Goal: Task Accomplishment & Management: Complete application form

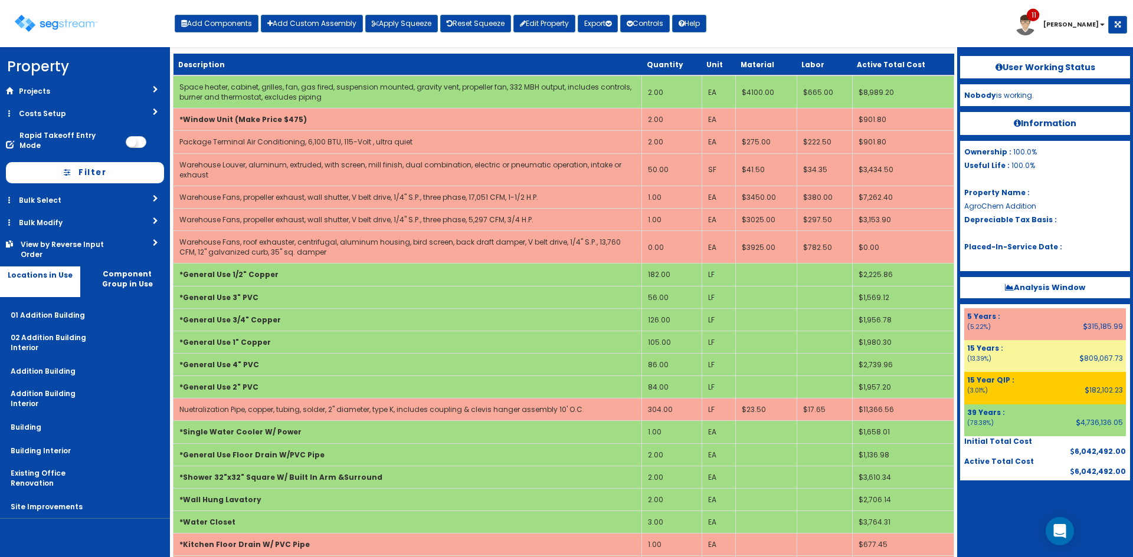
click at [791, 17] on div "Toggle navigation Add Components Add Custom Assembly Apply Squeeze Reset Squeez…" at bounding box center [566, 28] width 1121 height 38
click at [994, 24] on div "Toggle navigation Add Components Add Custom Assembly Apply Squeeze Reset Squeez…" at bounding box center [566, 28] width 1121 height 38
click at [821, 34] on div "Toggle navigation Add Components Add Custom Assembly Apply Squeeze Reset Squeez…" at bounding box center [566, 28] width 1121 height 38
click at [828, 40] on div "Toggle navigation Add Components Add Custom Assembly Apply Squeeze Reset Squeez…" at bounding box center [566, 28] width 1121 height 38
click at [755, 24] on div "Toggle navigation Add Components Add Custom Assembly Apply Squeeze Reset Squeez…" at bounding box center [566, 28] width 1121 height 38
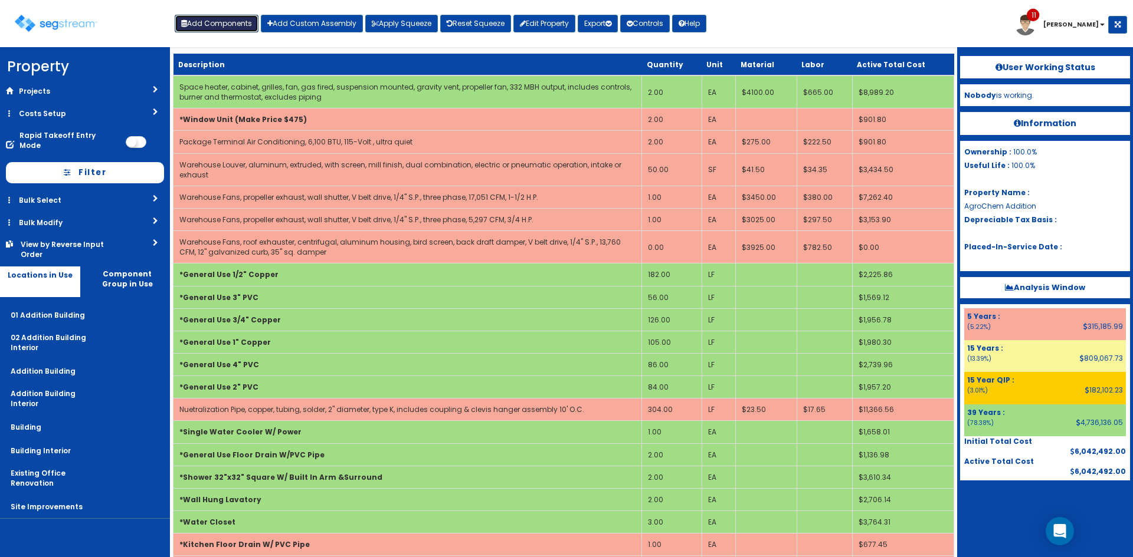
click at [222, 22] on button "Add Components" at bounding box center [217, 24] width 84 height 18
select select "4532"
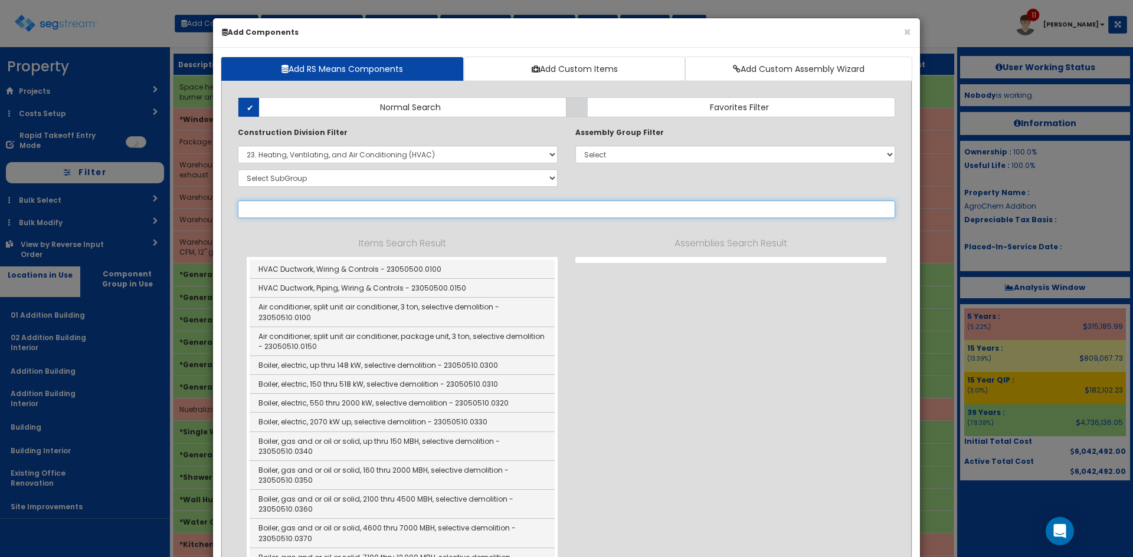
select select
click at [294, 212] on input "text" at bounding box center [566, 210] width 657 height 18
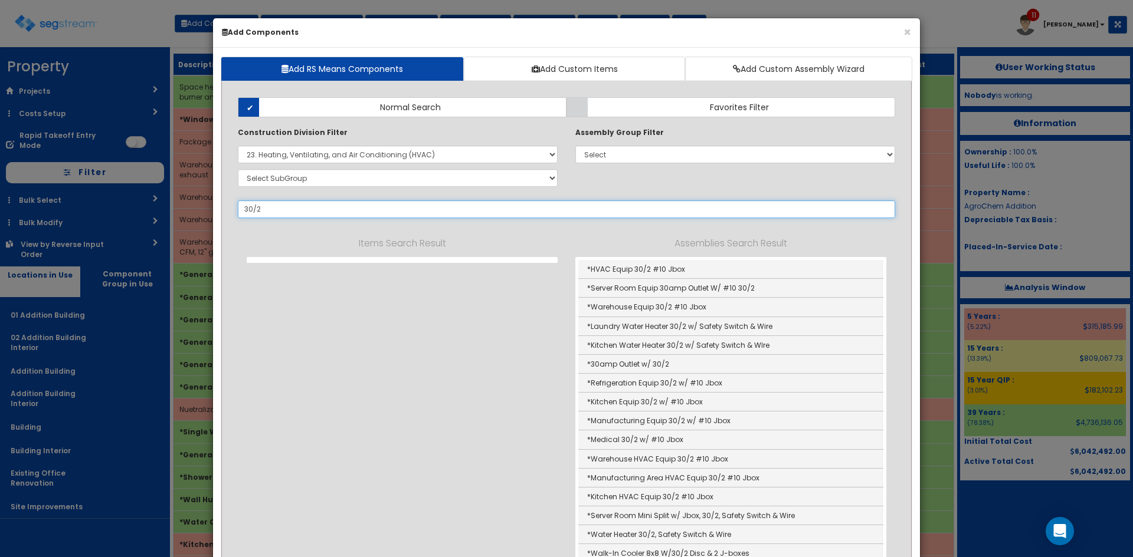
drag, startPoint x: 301, startPoint y: 211, endPoint x: 199, endPoint y: 214, distance: 102.1
click at [199, 214] on div "× Add Components Add RS Means Components Add Custom Items Add Custom Assembly W…" at bounding box center [566, 278] width 1133 height 557
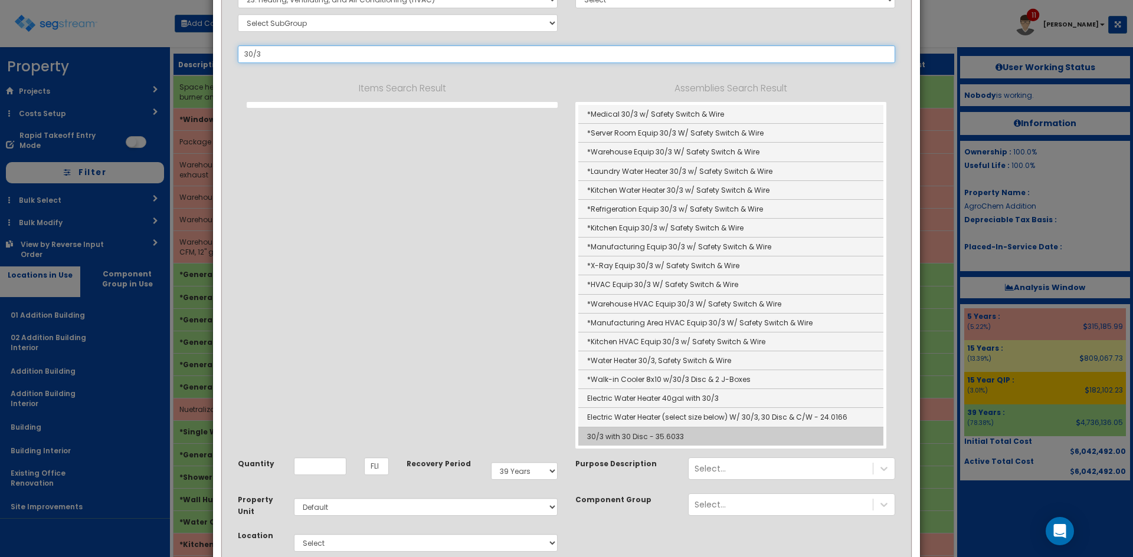
scroll to position [156, 0]
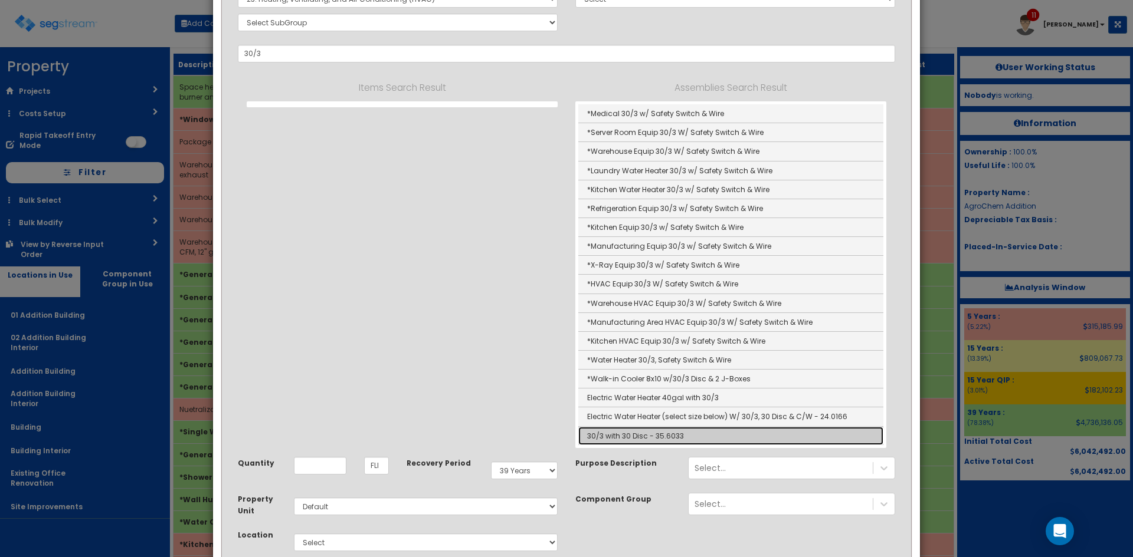
click at [629, 438] on link "30/3 with 30 Disc - 35.6033" at bounding box center [730, 436] width 305 height 18
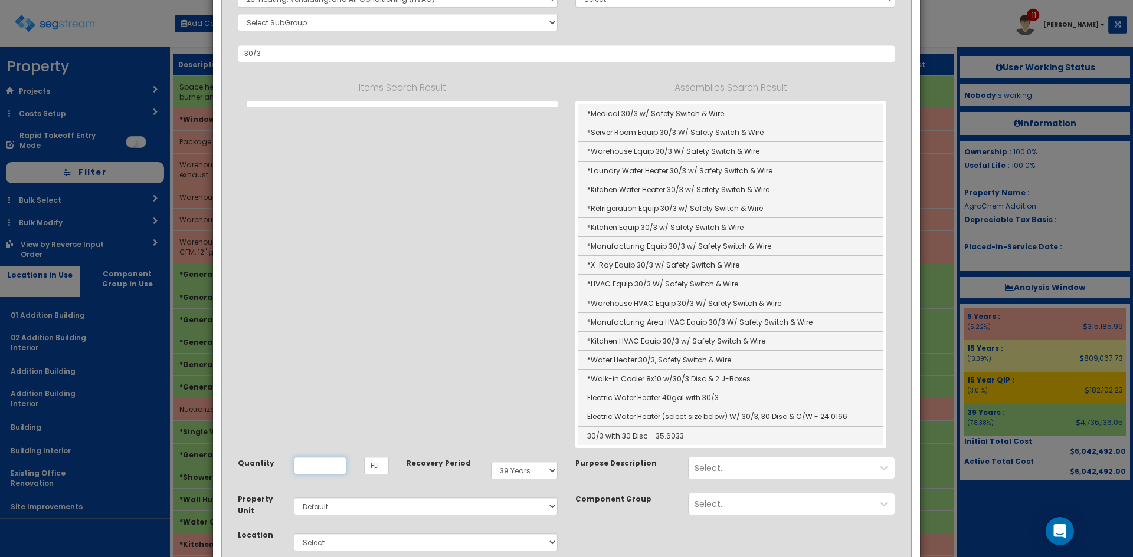
type input "30/3 with 30 Disc - 35.6033"
type input "EA"
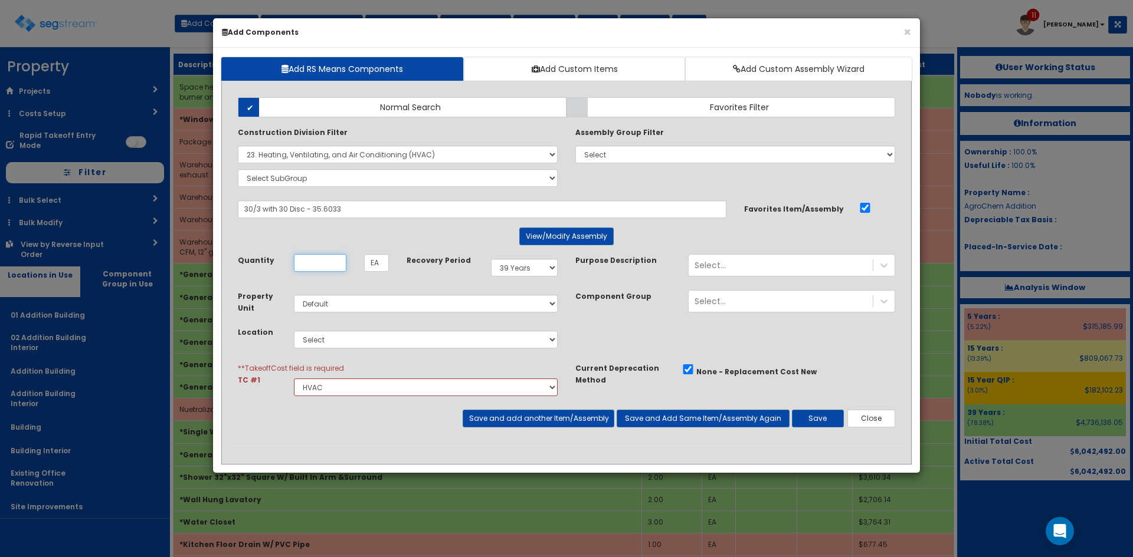
click at [324, 265] on input "Quantity" at bounding box center [320, 263] width 53 height 18
type input "4"
click at [533, 273] on select "Select 5 Years 7 Years 9 Years 10 Years 15 Years 15 Year QLI 15 Year QRP 15 Yea…" at bounding box center [524, 268] width 67 height 18
click at [491, 259] on select "Select 5 Years 7 Years 9 Years 10 Years 15 Years 15 Year QLI 15 Year QRP 15 Yea…" at bounding box center [524, 268] width 67 height 18
drag, startPoint x: 529, startPoint y: 264, endPoint x: 535, endPoint y: 276, distance: 13.7
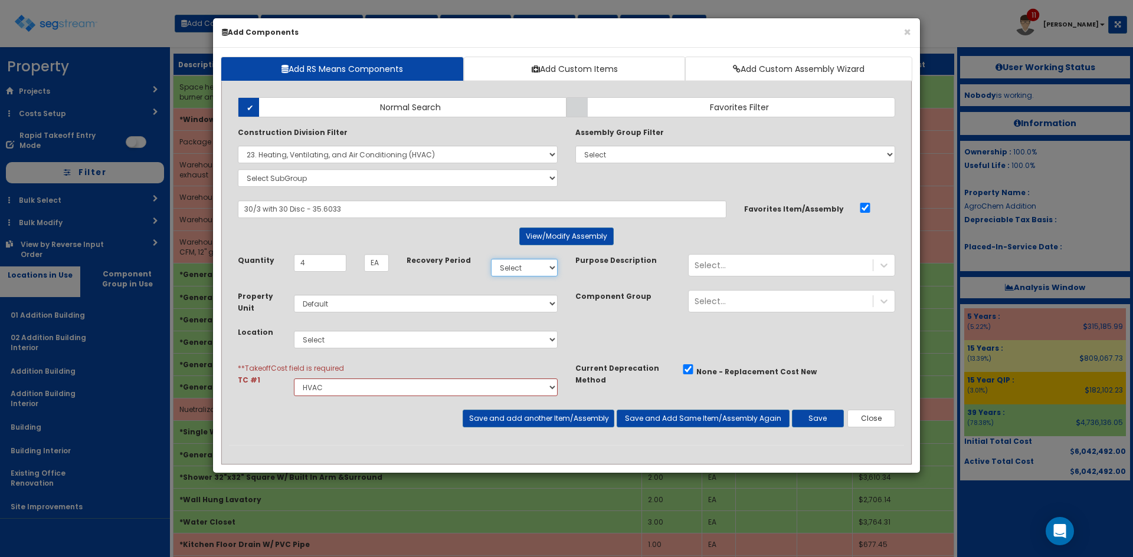
click at [532, 265] on select "Select 5 Years 7 Years 9 Years 10 Years 15 Years 15 Year QLI 15 Year QRP 15 Yea…" at bounding box center [524, 268] width 67 height 18
select select "5Y"
click at [491, 259] on select "Select 5 Years 7 Years 9 Years 10 Years 15 Years 15 Year QLI 15 Year QRP 15 Yea…" at bounding box center [524, 268] width 67 height 18
click at [356, 337] on select "Select 01 Addition Building 02 Addition Building Interior Addition Building Add…" at bounding box center [426, 340] width 264 height 18
select select "4532"
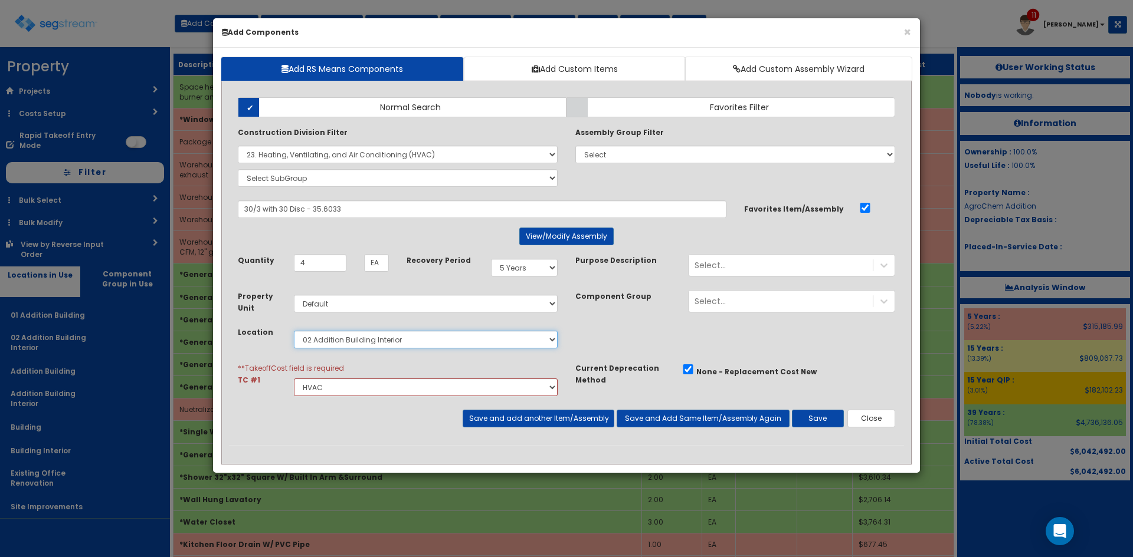
click at [294, 331] on select "Select 01 Addition Building 02 Addition Building Interior Addition Building Add…" at bounding box center [426, 340] width 264 height 18
click at [348, 388] on select "Select Site Prep & Grading Electrical Dock Doors & Equipment Plumbing HVAC Chan…" at bounding box center [426, 388] width 264 height 18
select select "5280427"
click at [294, 379] on select "Select Site Prep & Grading Electrical Dock Doors & Equipment Plumbing HVAC Chan…" at bounding box center [426, 388] width 264 height 18
click at [549, 427] on button "Save and add another Item/Assembly" at bounding box center [538, 419] width 151 height 18
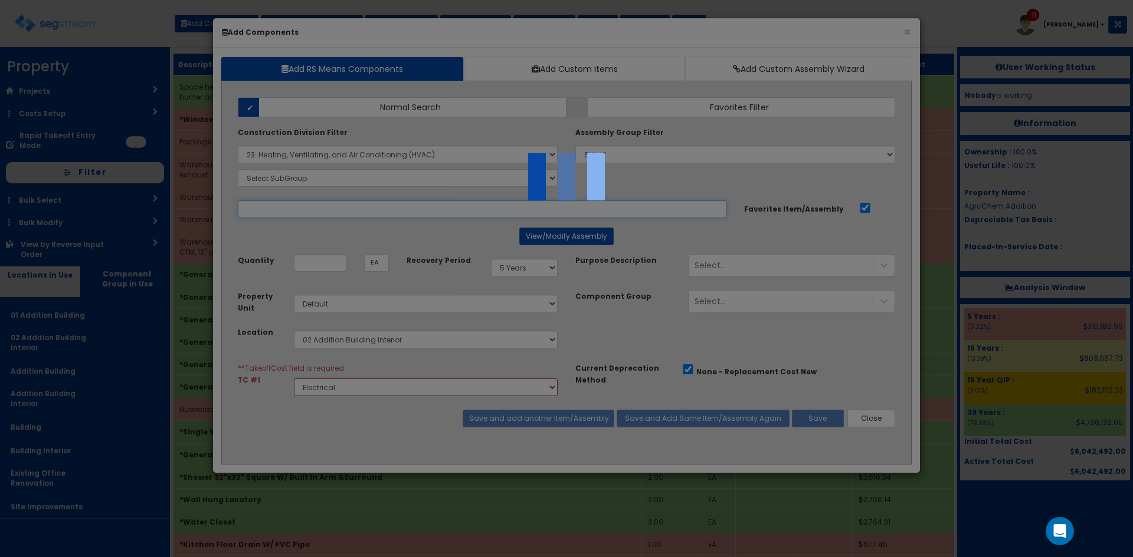
select select "5280427"
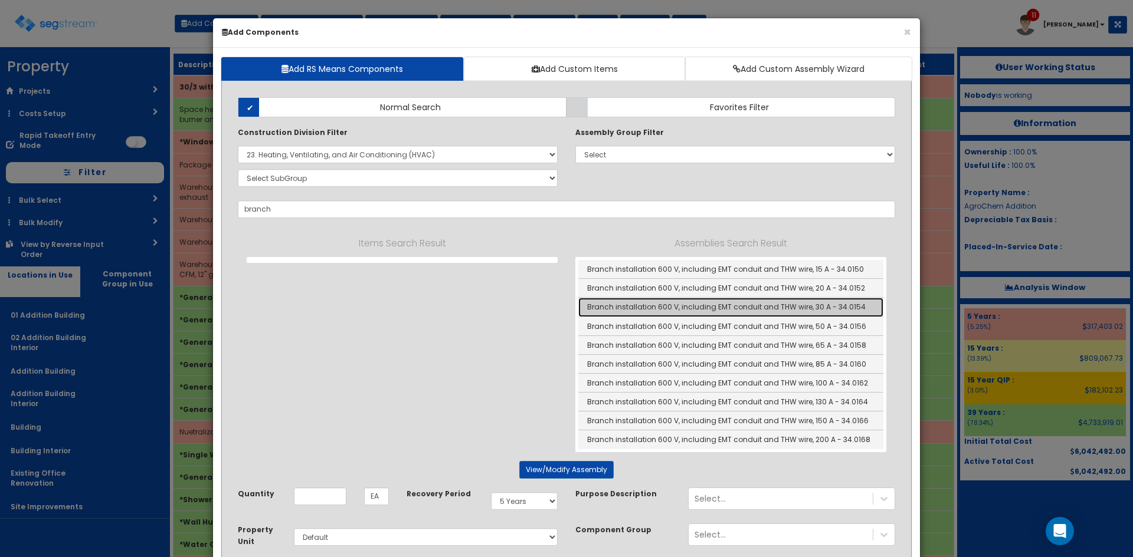
click at [764, 301] on link "Branch installation 600 V, including EMT conduit and THW wire, 30 A - 34.0154" at bounding box center [730, 307] width 305 height 19
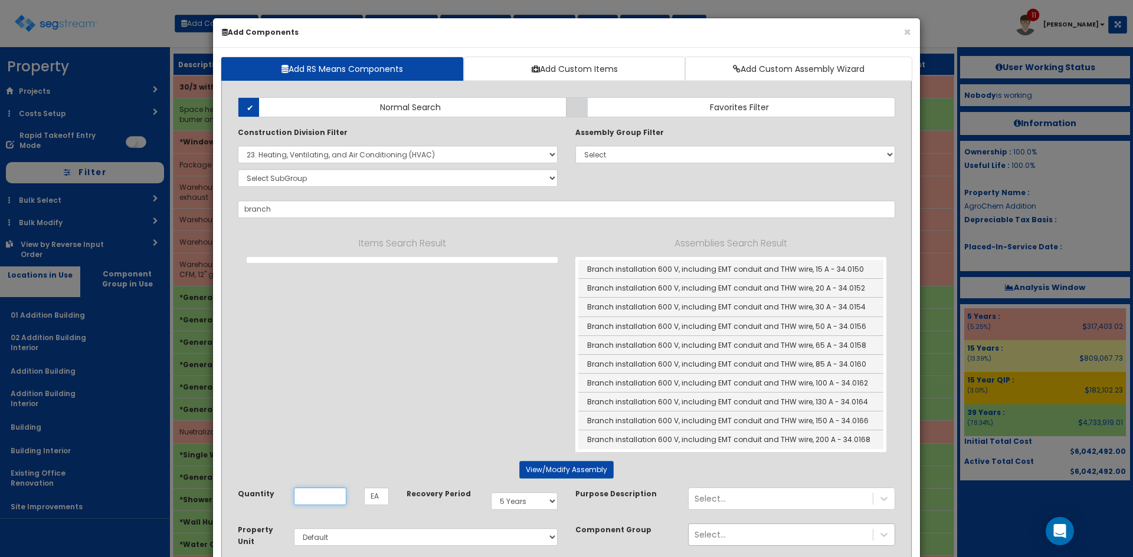
type input "Branch installation 600 V, including EMT conduit and THW wire, 30 A - 34.0154"
type input "LF"
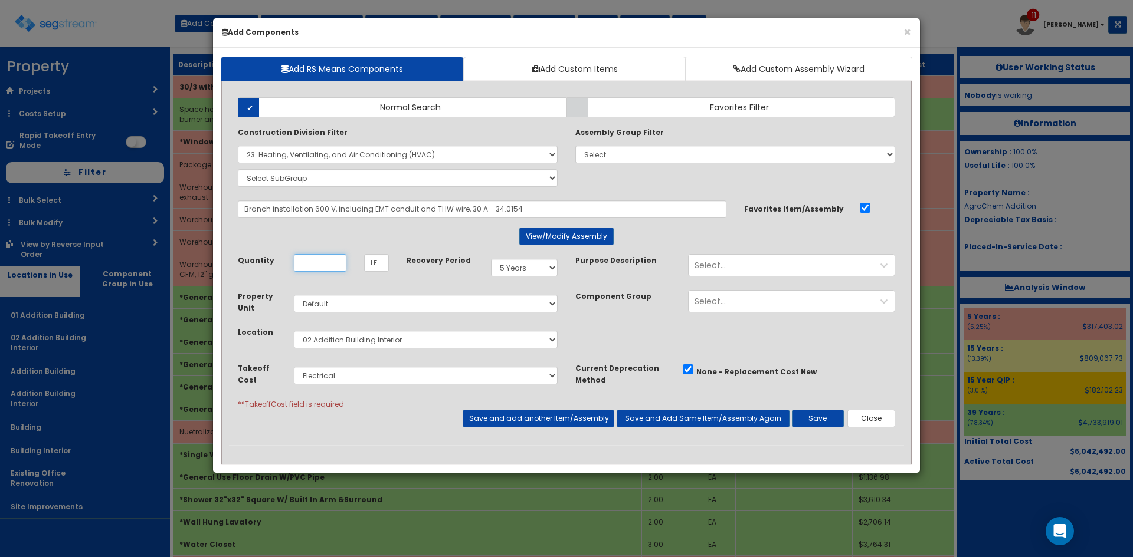
click at [324, 258] on input "Quantity" at bounding box center [320, 263] width 53 height 18
type input "164"
click at [504, 267] on select "Select 5 Years 7 Years 9 Years 10 Years 15 Years 15 Year QLI 15 Year QRP 15 Yea…" at bounding box center [524, 268] width 67 height 18
click at [491, 259] on select "Select 5 Years 7 Years 9 Years 10 Years 15 Years 15 Year QLI 15 Year QRP 15 Yea…" at bounding box center [524, 268] width 67 height 18
click at [424, 342] on select "Select 01 Addition Building 02 Addition Building Interior Addition Building Add…" at bounding box center [426, 340] width 264 height 18
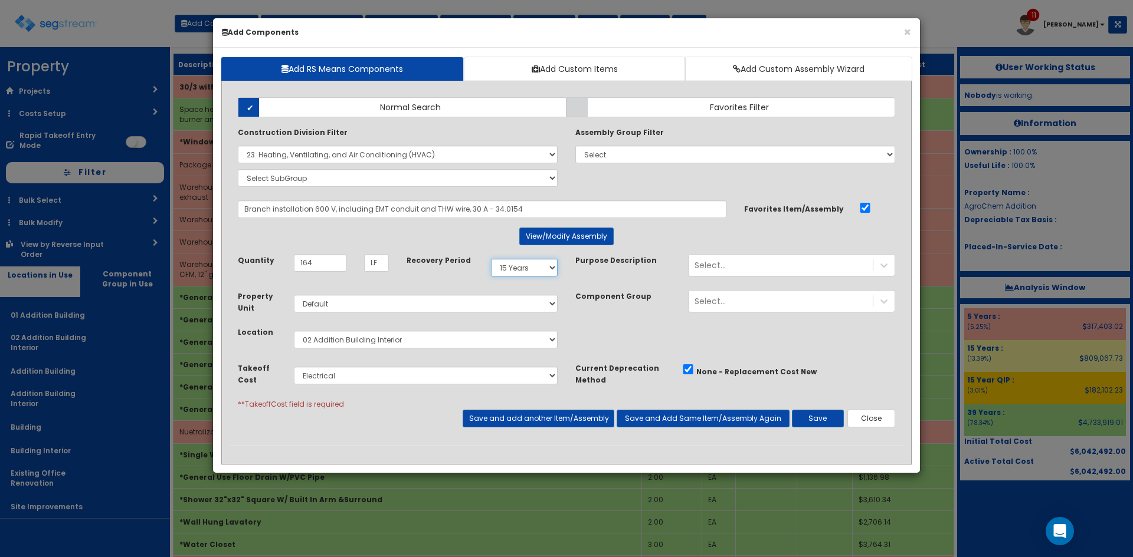
click at [542, 268] on select "Select 5 Years 7 Years 9 Years 10 Years 15 Years 15 Year QLI 15 Year QRP 15 Yea…" at bounding box center [524, 268] width 67 height 18
select select "5Y"
click at [491, 259] on select "Select 5 Years 7 Years 9 Years 10 Years 15 Years 15 Year QLI 15 Year QRP 15 Yea…" at bounding box center [524, 268] width 67 height 18
click at [828, 421] on button "Save" at bounding box center [818, 419] width 52 height 18
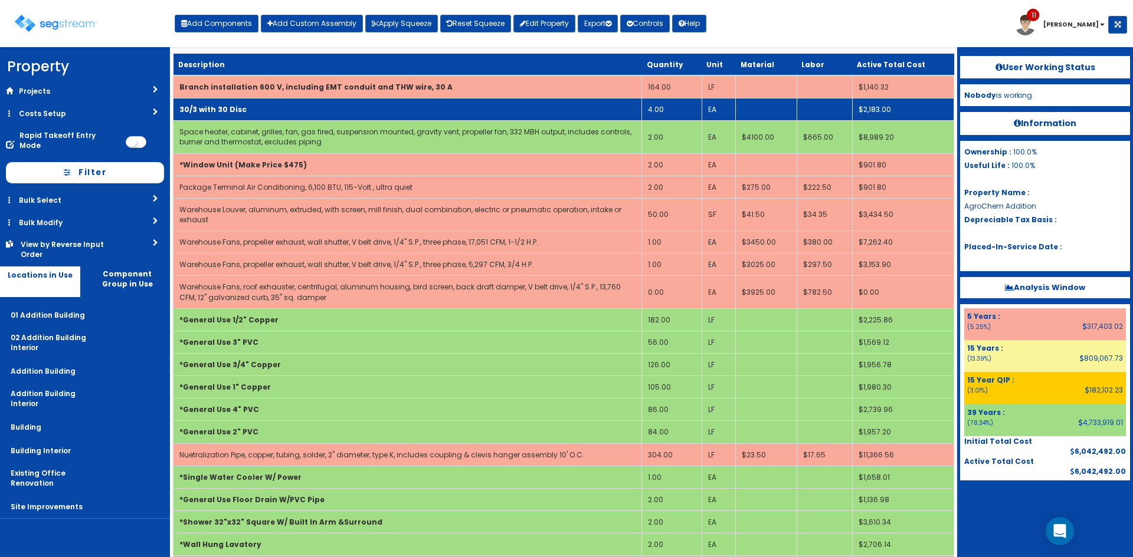
click at [300, 107] on td "30/3 with 30 Disc" at bounding box center [407, 110] width 468 height 22
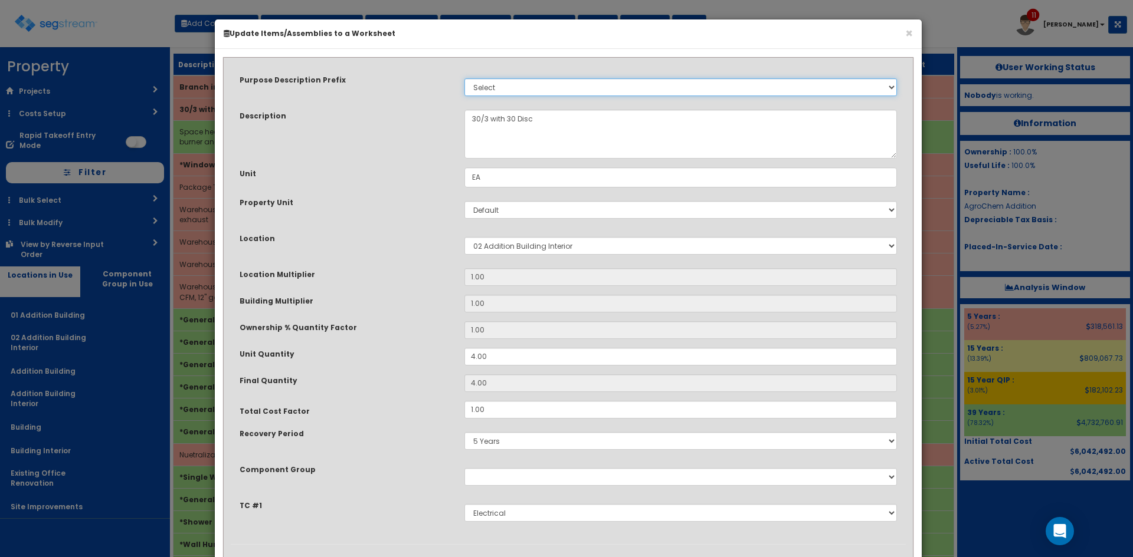
click at [513, 84] on select "Select Stair Construction, A/V System A/V System Equipment A/V System Equipment…" at bounding box center [680, 87] width 432 height 18
select select "21995"
click at [464, 78] on select "Select Stair Construction, A/V System A/V System Equipment A/V System Equipment…" at bounding box center [680, 87] width 432 height 18
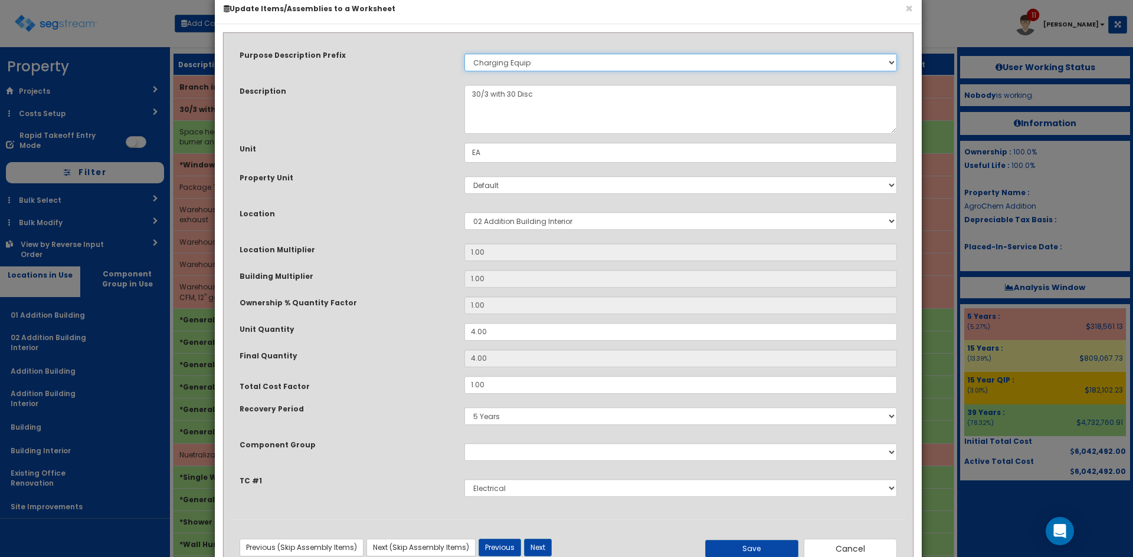
scroll to position [62, 0]
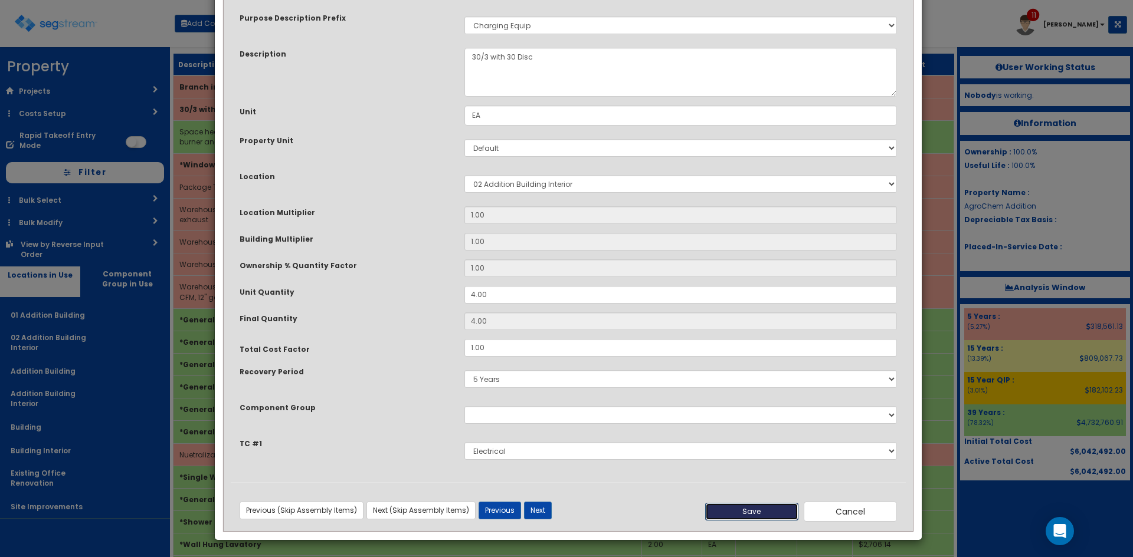
click at [754, 515] on button "Save" at bounding box center [751, 512] width 93 height 18
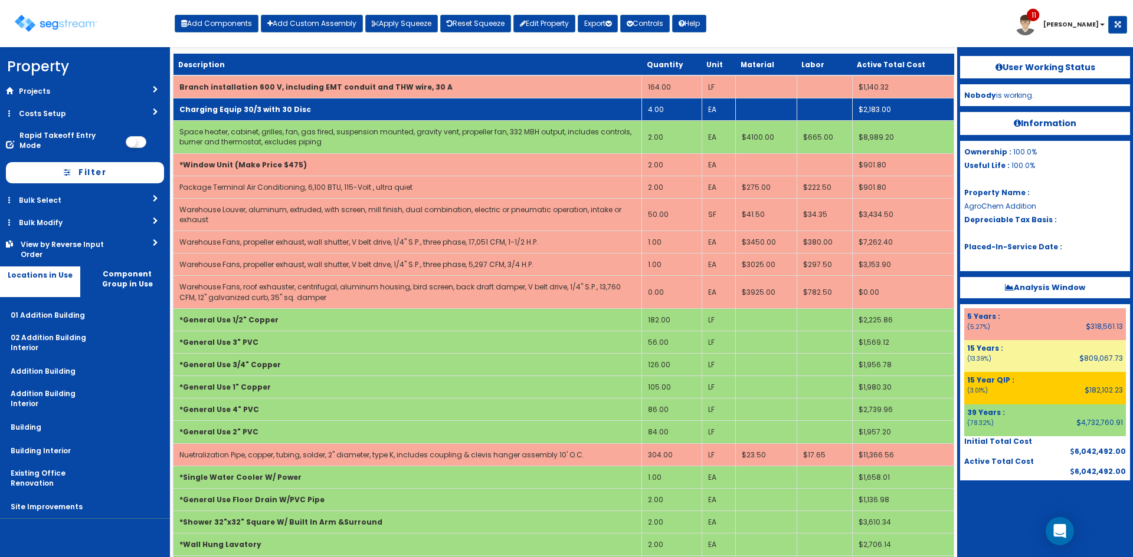
click at [293, 113] on b "Charging Equip 30/3 with 30 Disc" at bounding box center [245, 109] width 132 height 10
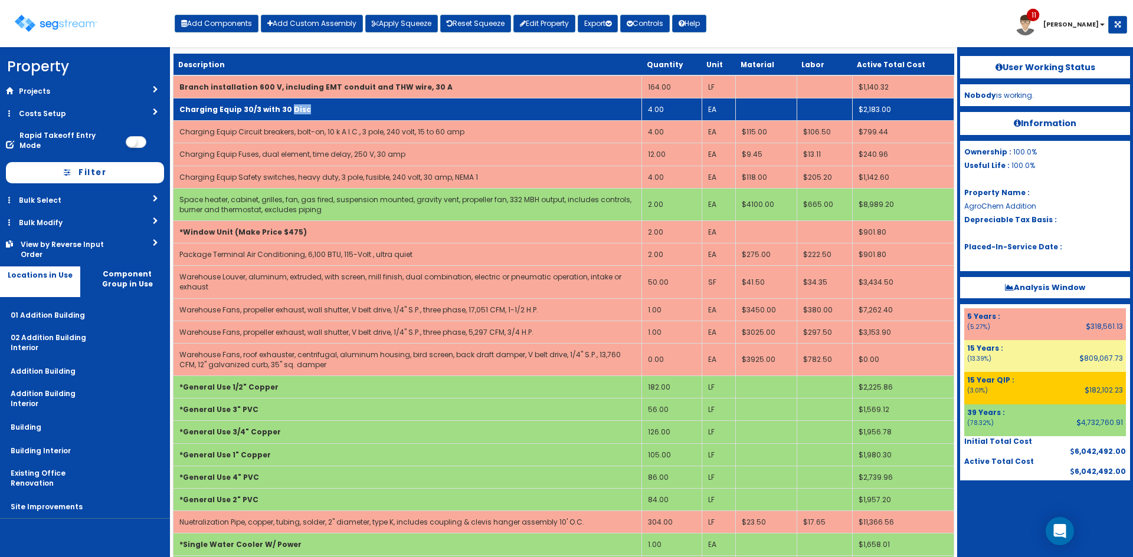
click at [293, 113] on b "Charging Equip 30/3 with 30 Disc" at bounding box center [245, 109] width 132 height 10
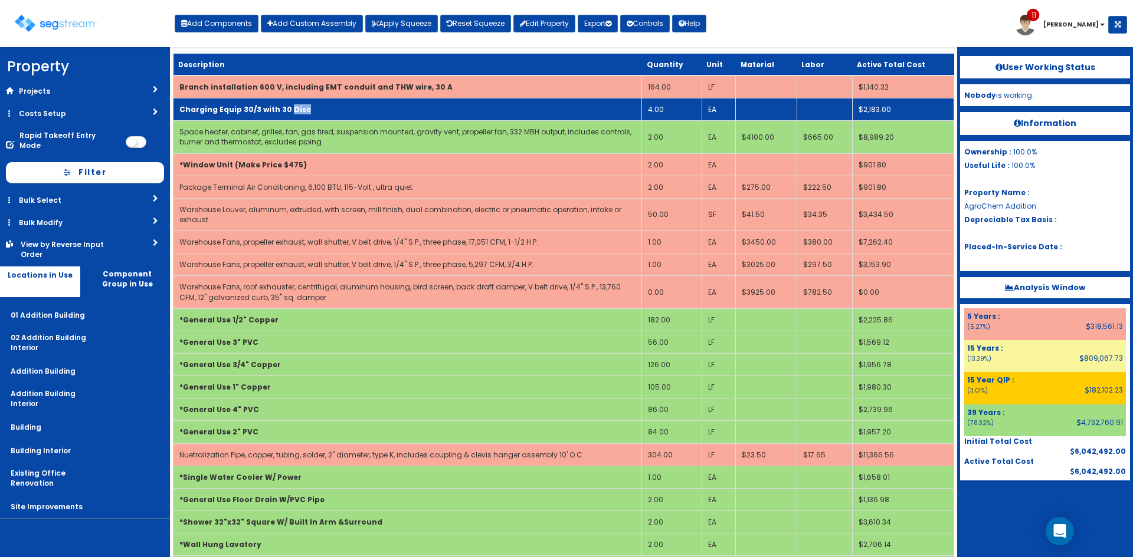
scroll to position [0, 0]
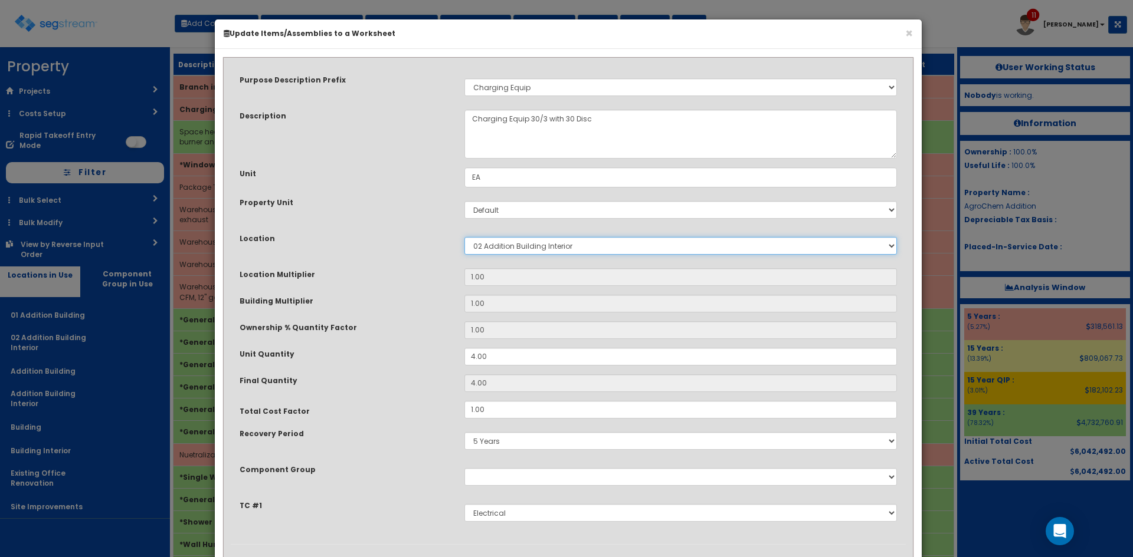
click at [566, 247] on select "Select 01 Addition Building 02 Addition Building Interior Addition Building Add…" at bounding box center [680, 246] width 432 height 18
select select "27"
click at [464, 237] on select "Select 01 Addition Building 02 Addition Building Interior Addition Building Add…" at bounding box center [680, 246] width 432 height 18
type input "1"
type input "4"
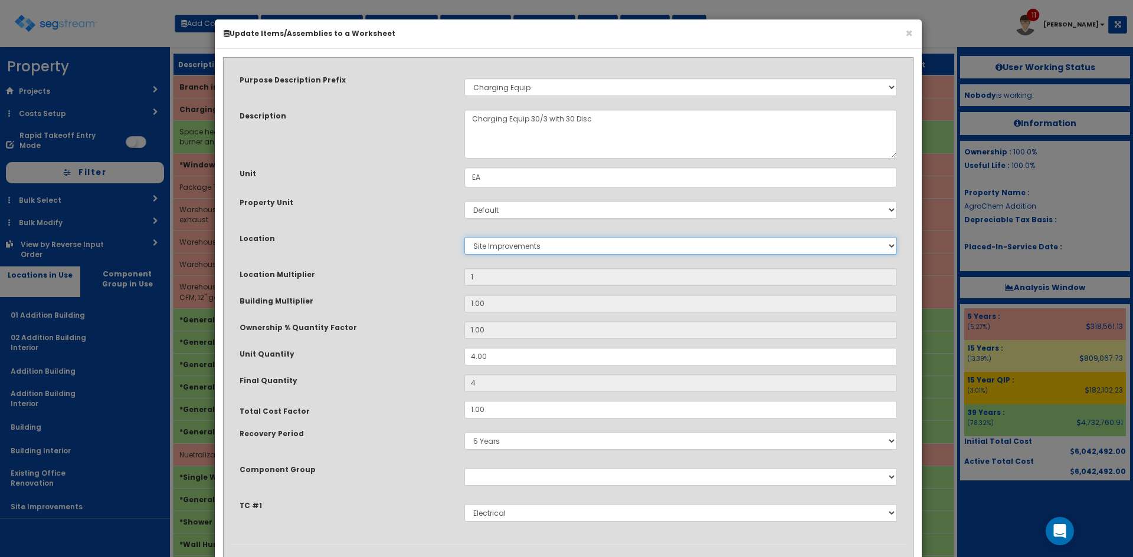
click at [510, 251] on select "Select 01 Addition Building 02 Addition Building Interior Addition Building Add…" at bounding box center [680, 246] width 432 height 18
select select "4532"
click at [464, 237] on select "Select 01 Addition Building 02 Addition Building Interior Addition Building Add…" at bounding box center [680, 246] width 432 height 18
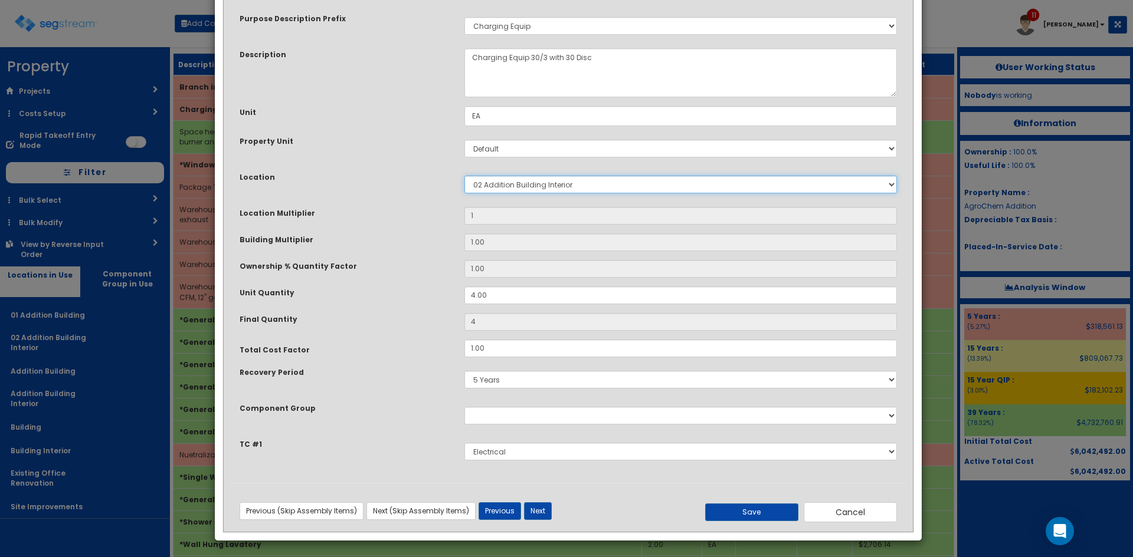
scroll to position [62, 0]
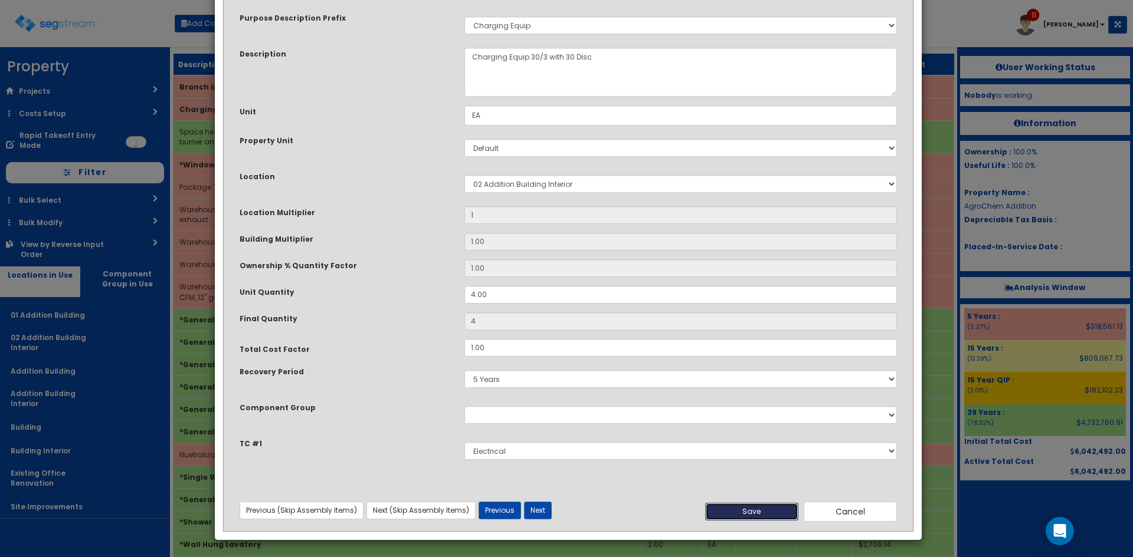
click at [727, 504] on button "Save" at bounding box center [751, 512] width 93 height 18
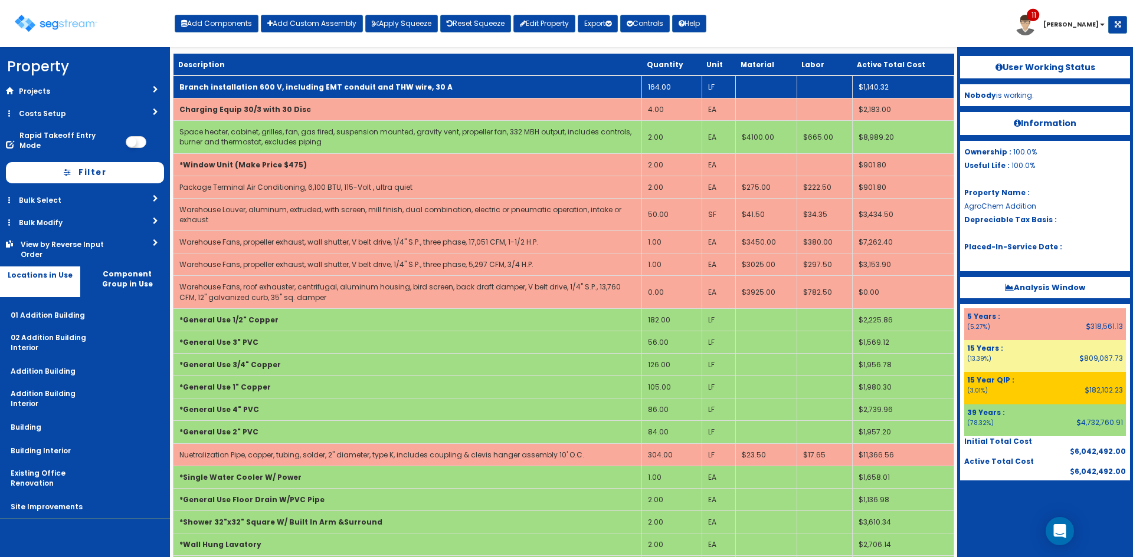
click at [271, 87] on b "Branch installation 600 V, including EMT conduit and THW wire, 30 A" at bounding box center [315, 87] width 273 height 10
select select "5280427"
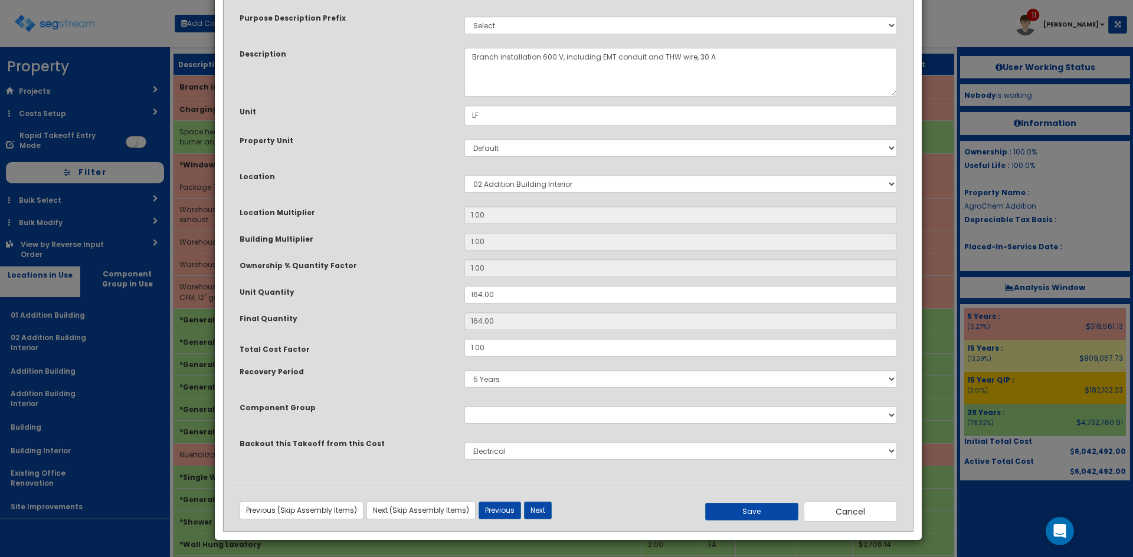
scroll to position [0, 0]
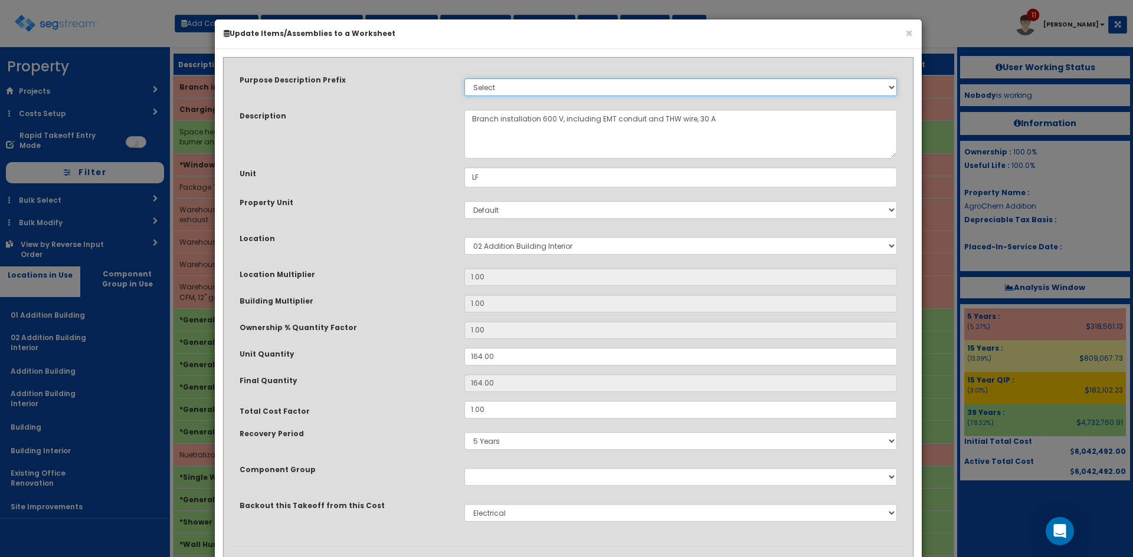
click at [529, 88] on select "Select Stair Construction, A/V System A/V System Equipment A/V System Equipment…" at bounding box center [680, 87] width 432 height 18
select select "21995"
click at [464, 78] on select "Select Stair Construction, A/V System A/V System Equipment A/V System Equipment…" at bounding box center [680, 87] width 432 height 18
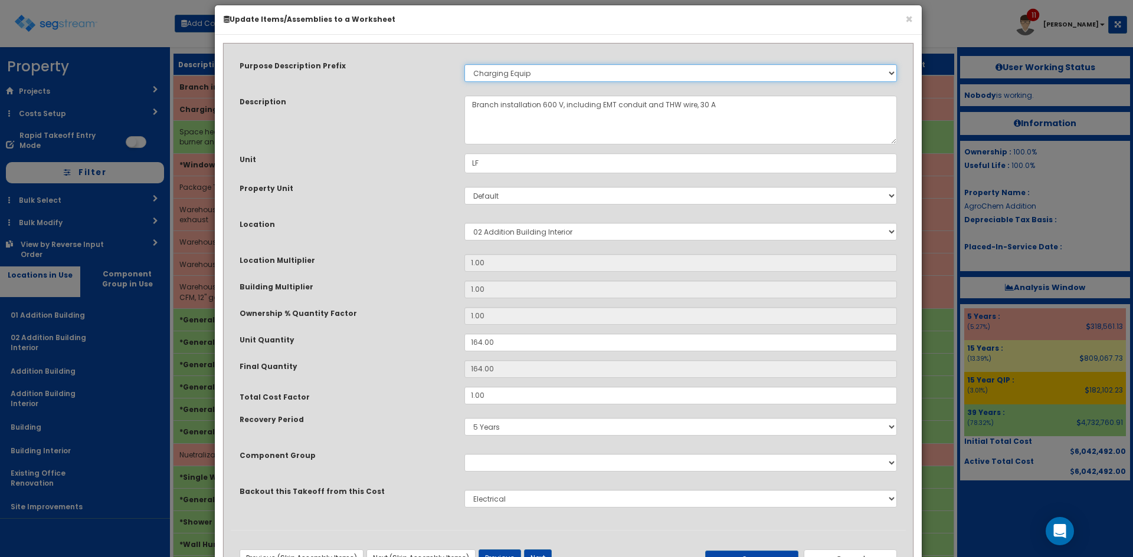
scroll to position [62, 0]
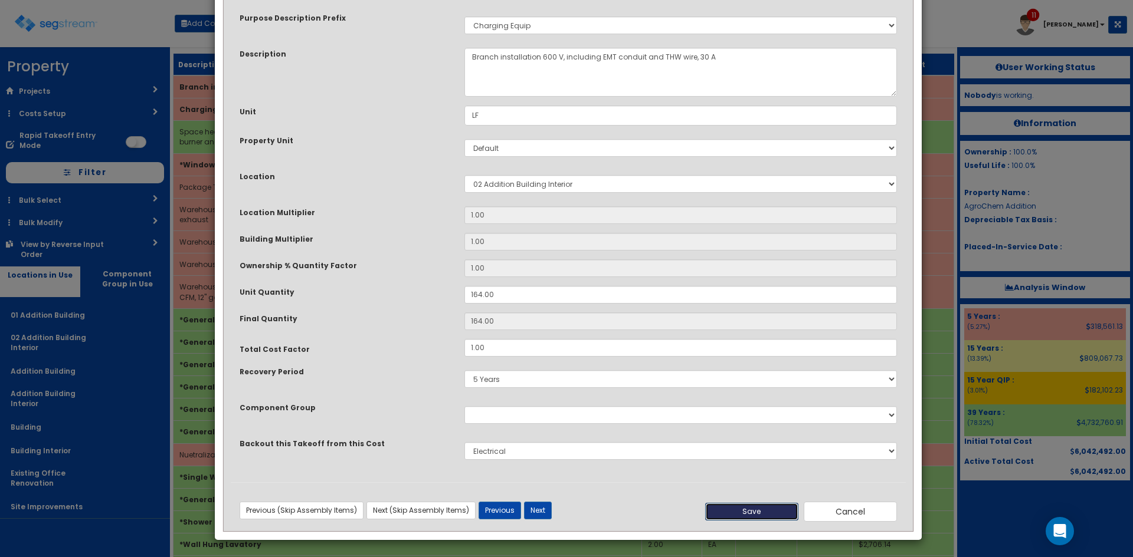
click at [723, 511] on button "Save" at bounding box center [751, 512] width 93 height 18
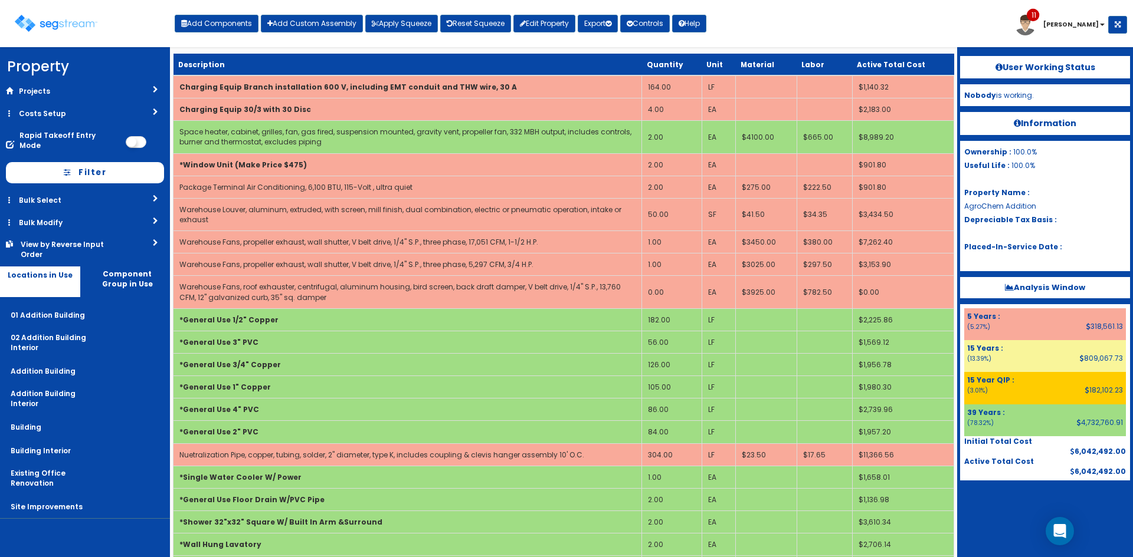
click at [814, 37] on div "Toggle navigation Add Components Add Custom Assembly Apply Squeeze Reset Squeez…" at bounding box center [566, 28] width 1121 height 38
click at [214, 27] on button "Add Components" at bounding box center [217, 24] width 84 height 18
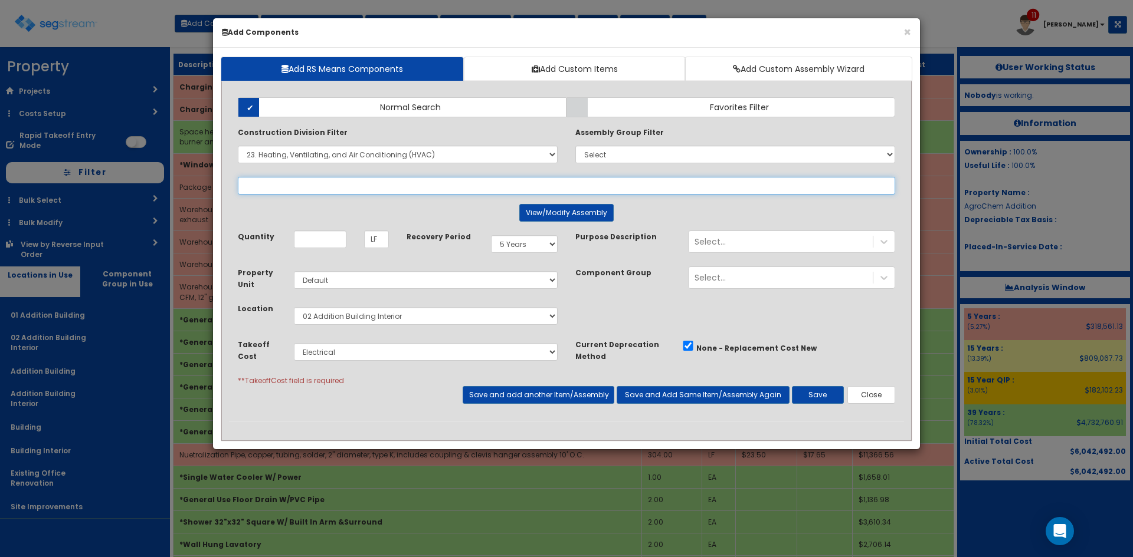
select select
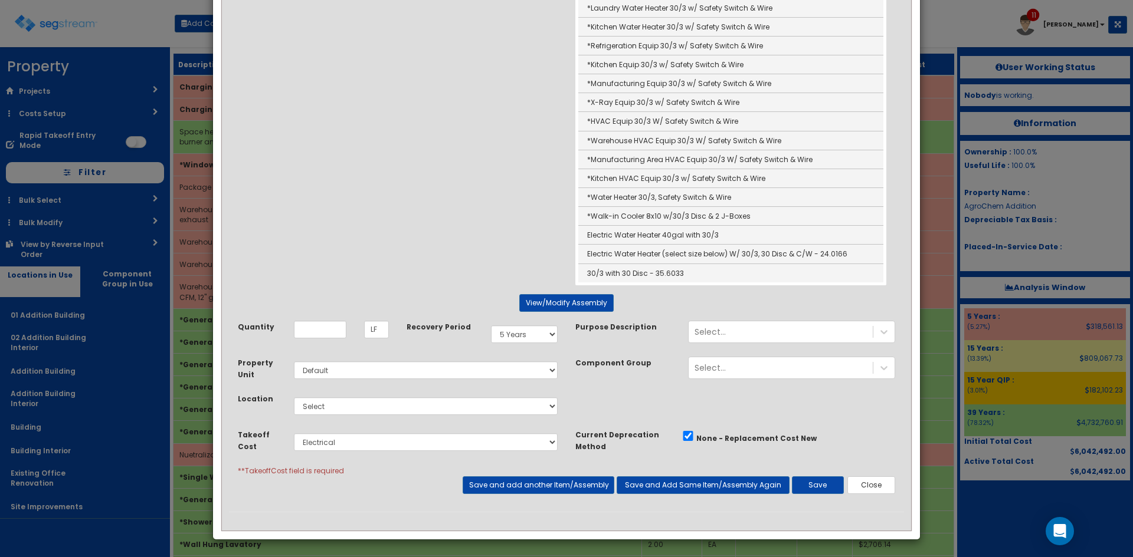
scroll to position [319, 0]
click at [668, 275] on link "30/3 with 30 Disc - 35.6033" at bounding box center [730, 273] width 305 height 18
type input "30/3 with 30 Disc - 35.6033"
type input "EA"
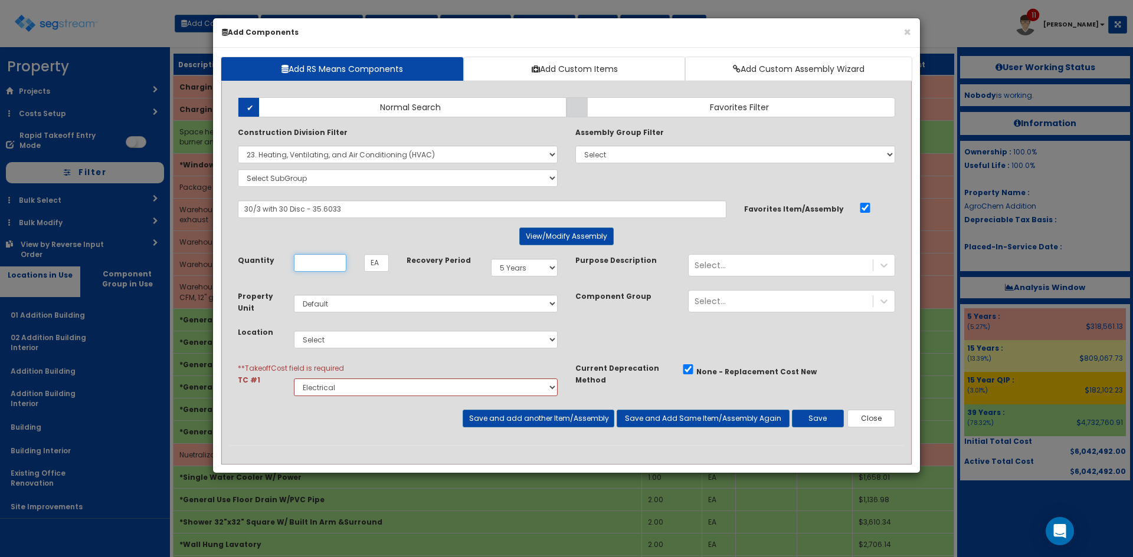
scroll to position [0, 0]
type input "2"
click at [550, 238] on button "View/Modify Assembly" at bounding box center [566, 237] width 94 height 18
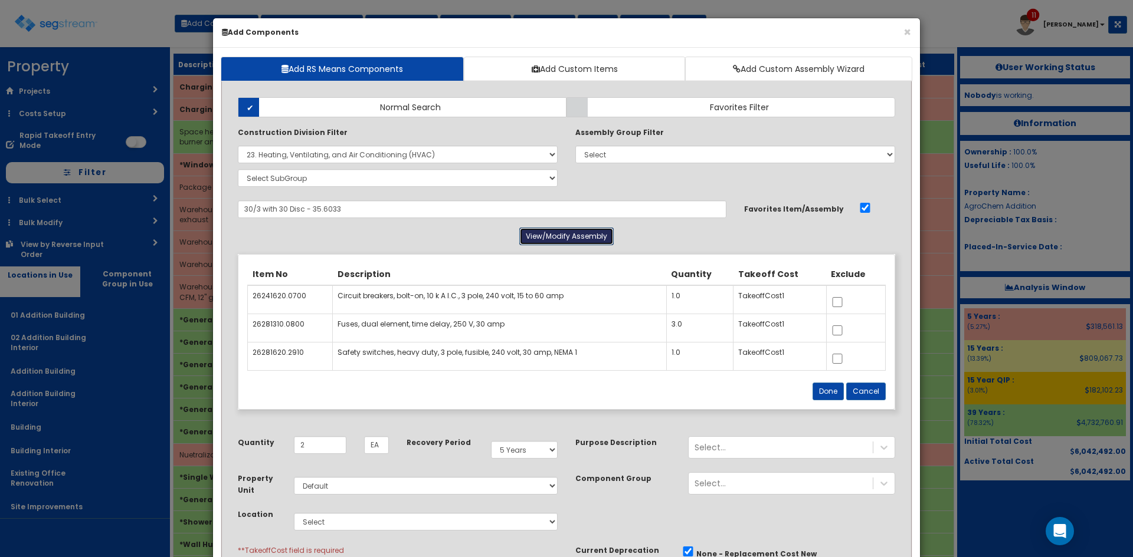
click at [550, 238] on button "View/Modify Assembly" at bounding box center [566, 237] width 94 height 18
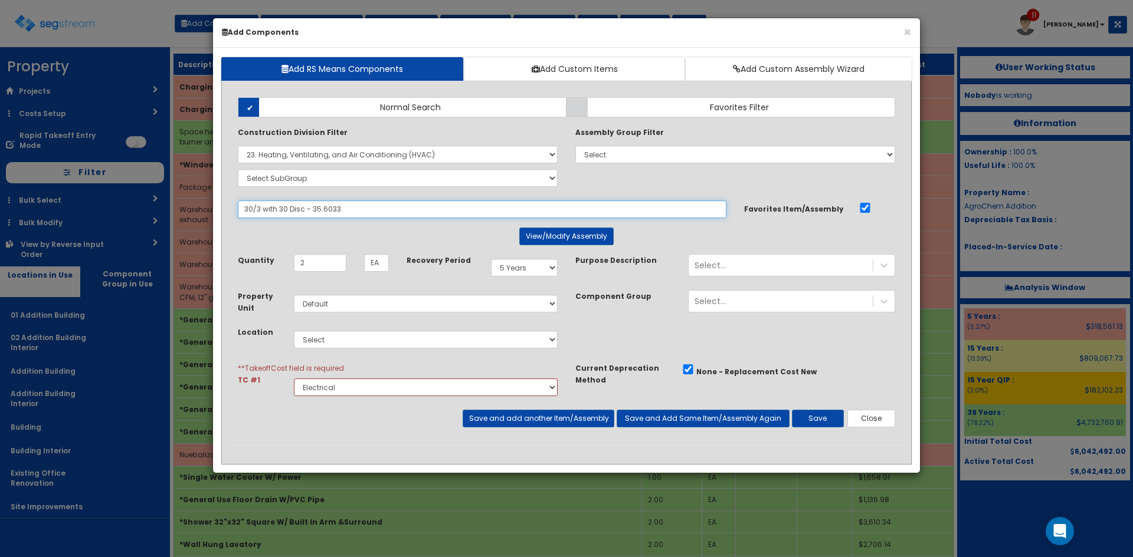
click at [378, 212] on input "30/3 with 30 Disc - 35.6033" at bounding box center [482, 210] width 488 height 18
drag, startPoint x: 373, startPoint y: 210, endPoint x: 96, endPoint y: 213, distance: 277.3
click at [96, 213] on div "× Add Components Add RS Means Components Add Custom Items Add Custom Assembly W…" at bounding box center [566, 278] width 1133 height 557
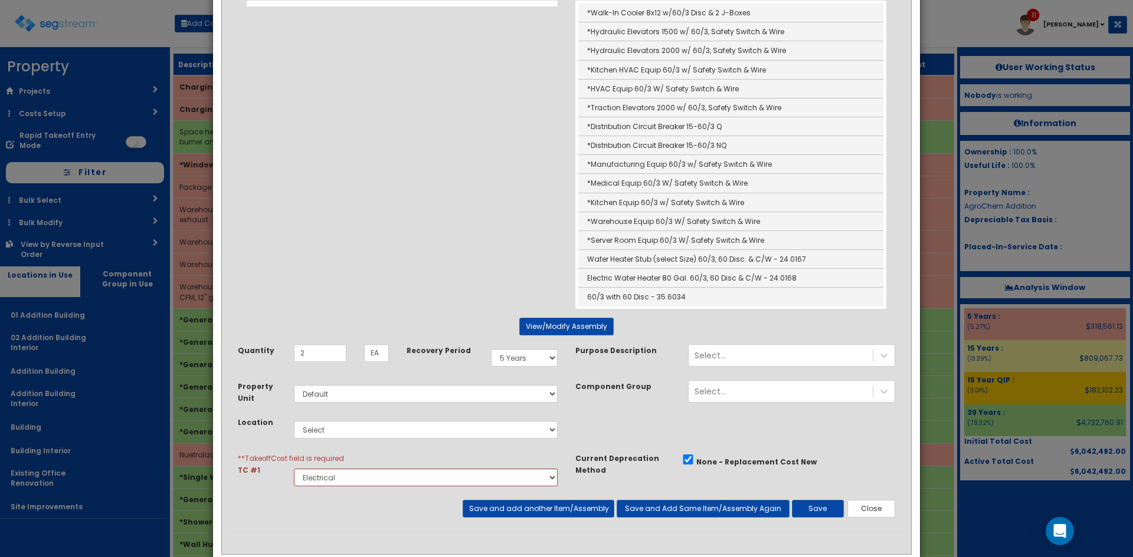
scroll to position [281, 0]
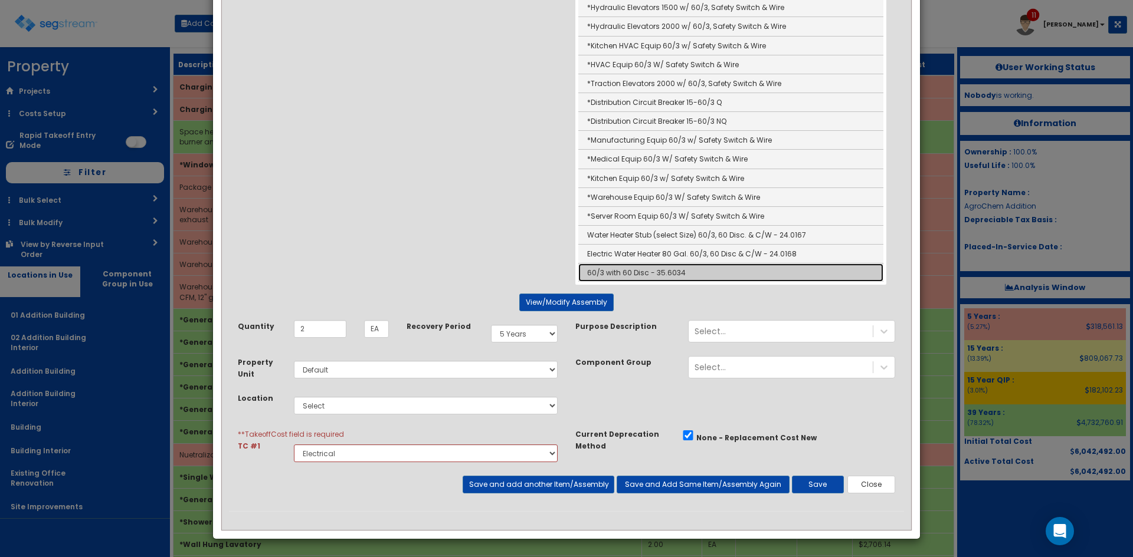
click at [654, 270] on link "60/3 with 60 Disc - 35.6034" at bounding box center [730, 273] width 305 height 18
type input "60/3 with 60 Disc - 35.6034"
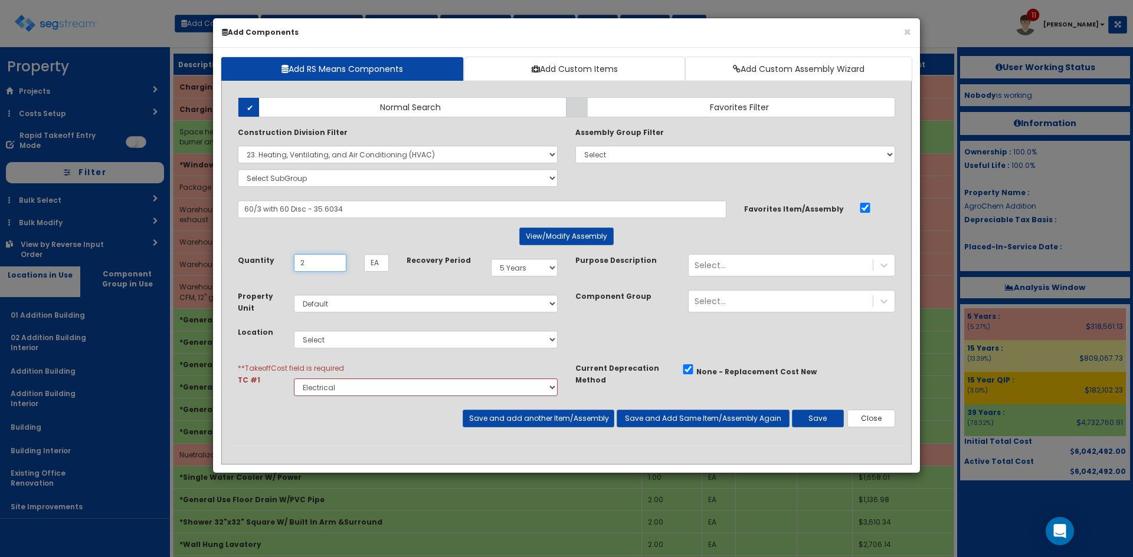
scroll to position [0, 0]
click at [525, 270] on select "Select 5 Years 7 Years 9 Years 10 Years 15 Years 15 Year QLI 15 Year QRP 15 Yea…" at bounding box center [524, 268] width 67 height 18
select select "15Y"
click at [491, 259] on select "Select 5 Years 7 Years 9 Years 10 Years 15 Years 15 Year QLI 15 Year QRP 15 Yea…" at bounding box center [524, 268] width 67 height 18
click at [460, 340] on select "Select 01 Addition Building 02 Addition Building Interior Addition Building Add…" at bounding box center [426, 340] width 264 height 18
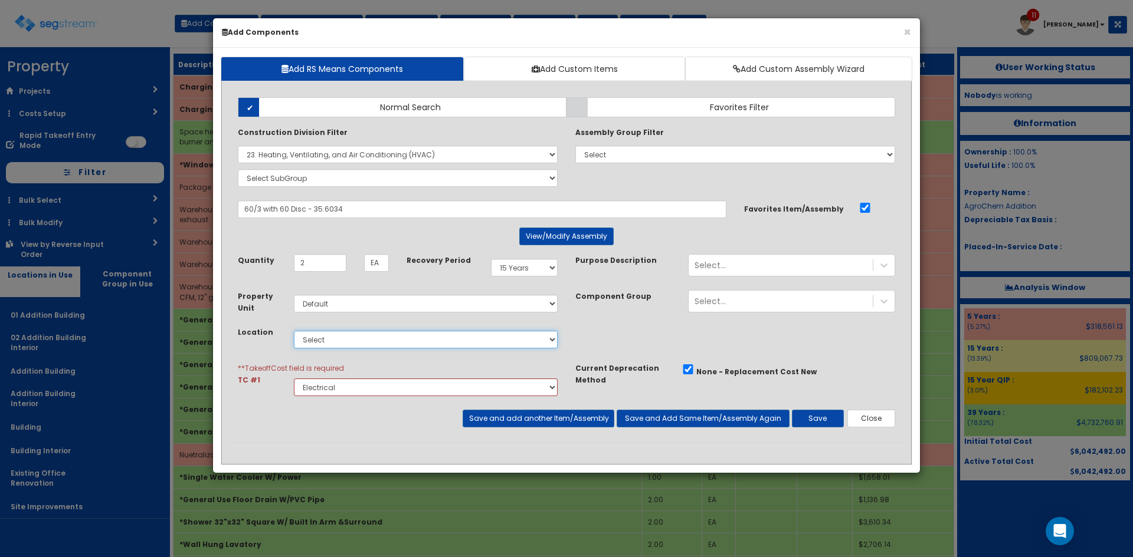
select select "27"
click at [294, 331] on select "Select 01 Addition Building 02 Addition Building Interior Addition Building Add…" at bounding box center [426, 340] width 264 height 18
click at [618, 336] on div "Property Unit Select Default Location Select" at bounding box center [566, 326] width 675 height 72
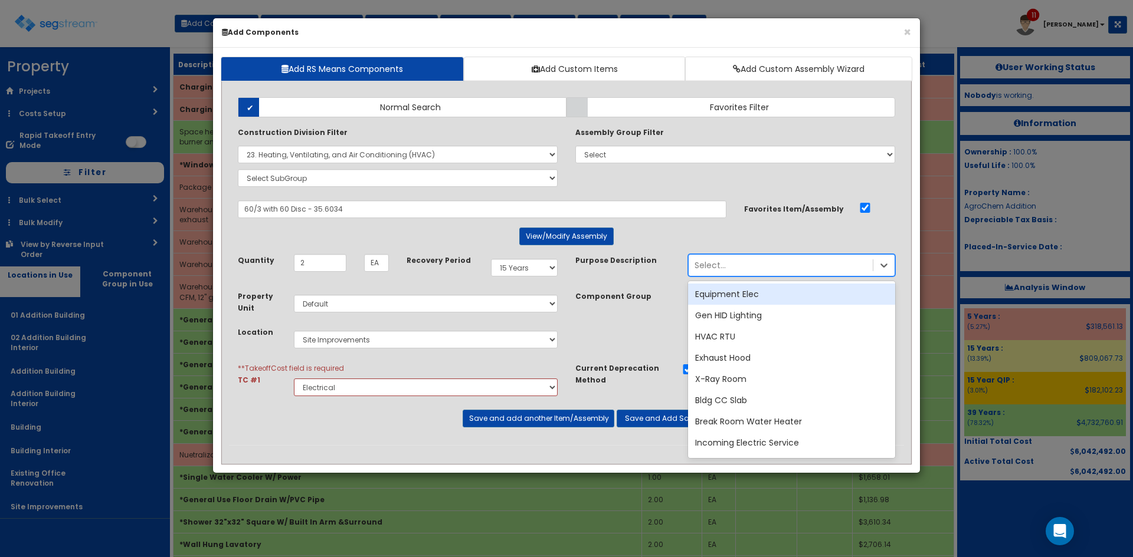
click at [754, 269] on div "Select..." at bounding box center [780, 265] width 184 height 19
type input "E"
type input "Car"
click at [748, 300] on div "Car Charger" at bounding box center [791, 294] width 207 height 21
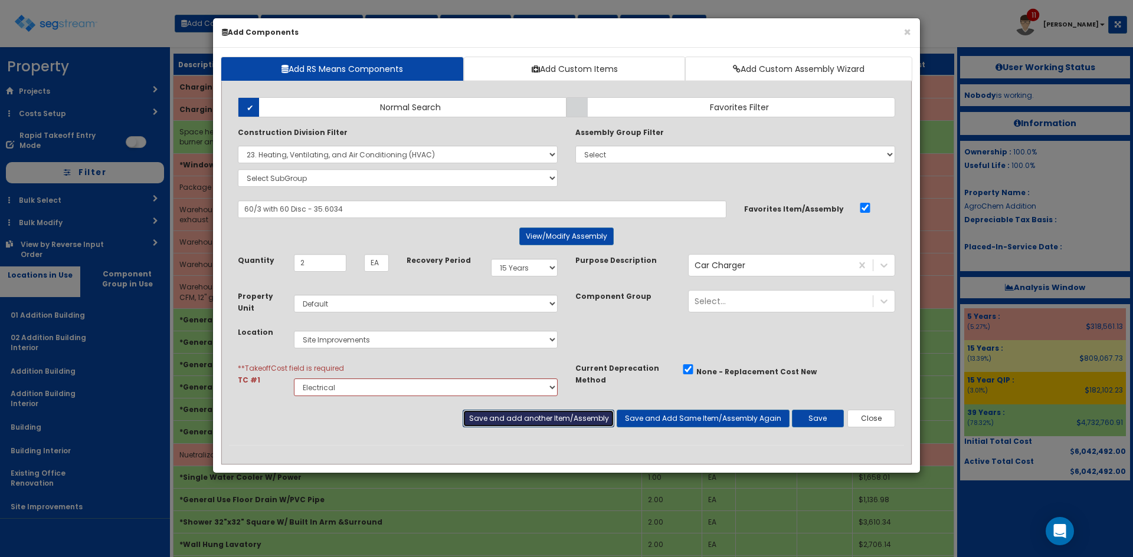
click at [563, 419] on button "Save and add another Item/Assembly" at bounding box center [538, 419] width 151 height 18
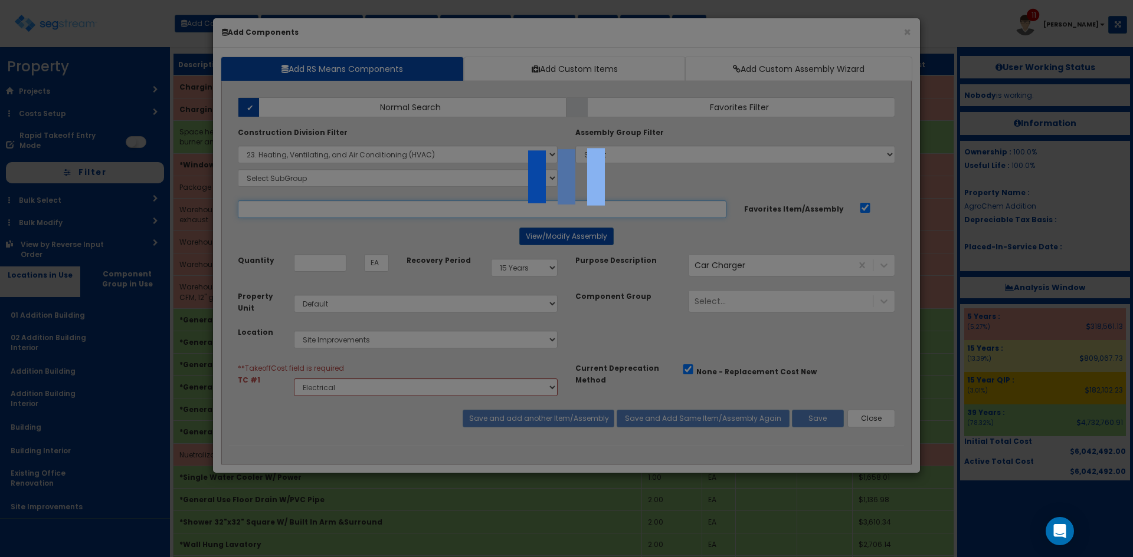
select select "5280427"
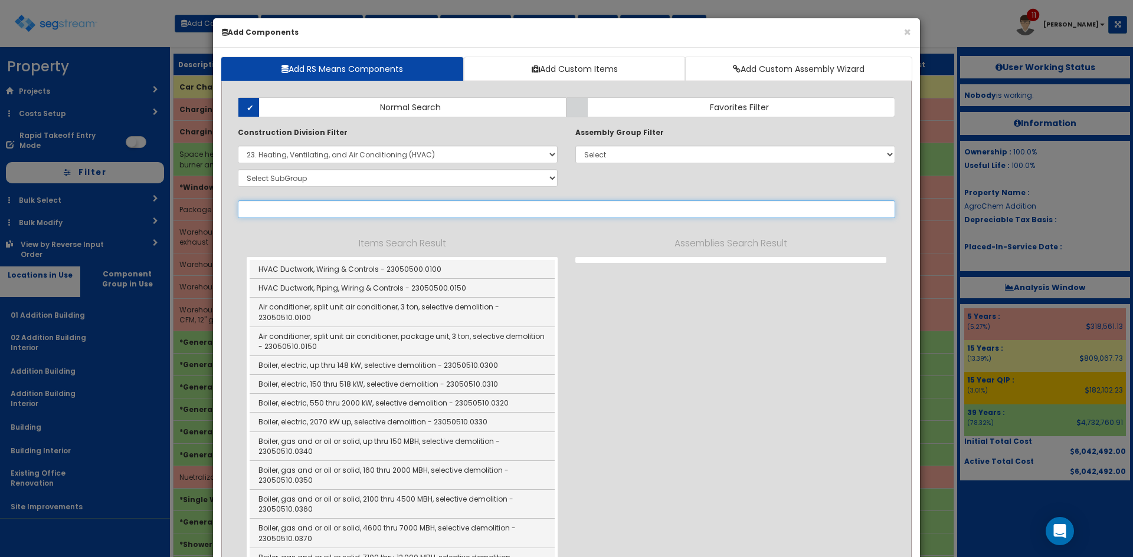
click at [357, 211] on input "text" at bounding box center [566, 210] width 657 height 18
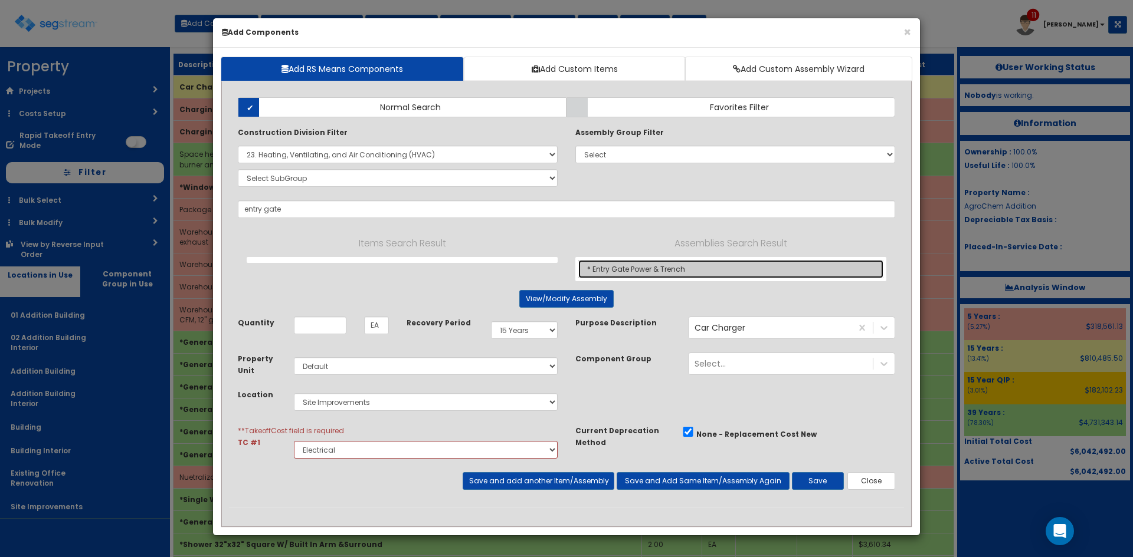
click at [609, 268] on link "* Entry Gate Power & Trench" at bounding box center [730, 269] width 305 height 18
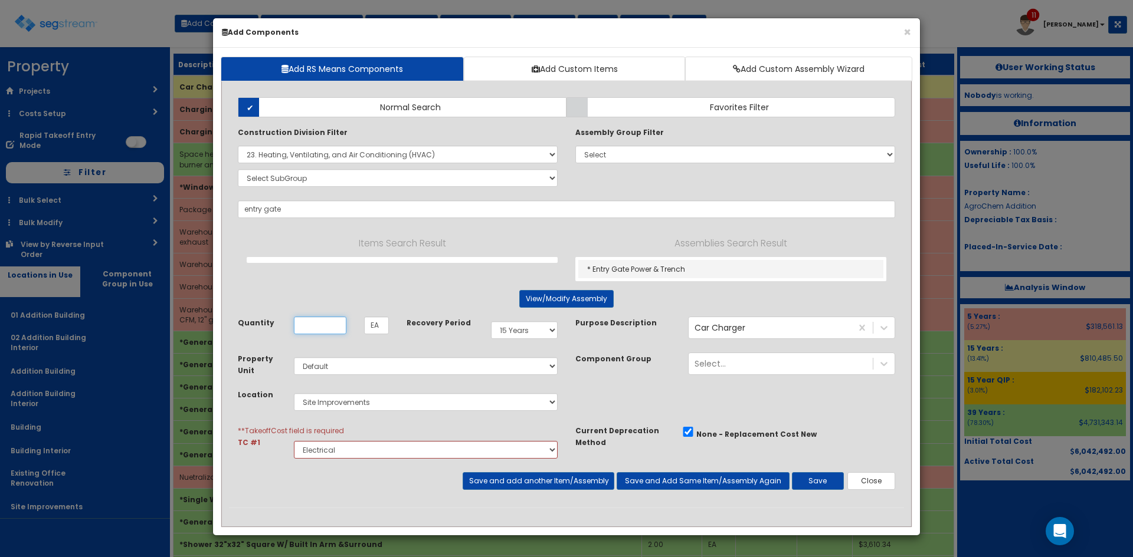
type input "* Entry Gate Power & Trench"
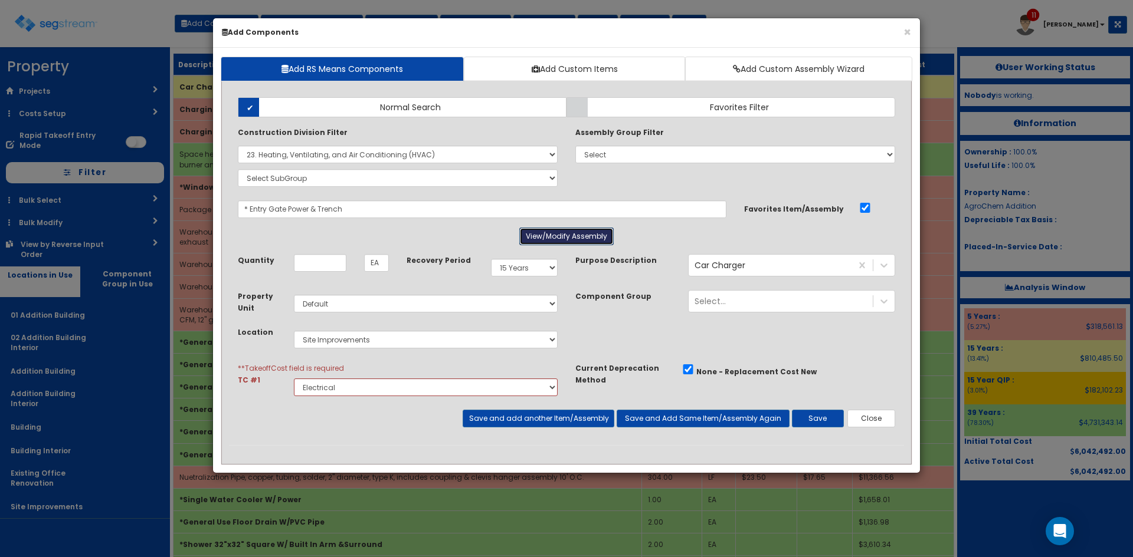
click at [557, 237] on button "View/Modify Assembly" at bounding box center [566, 237] width 94 height 18
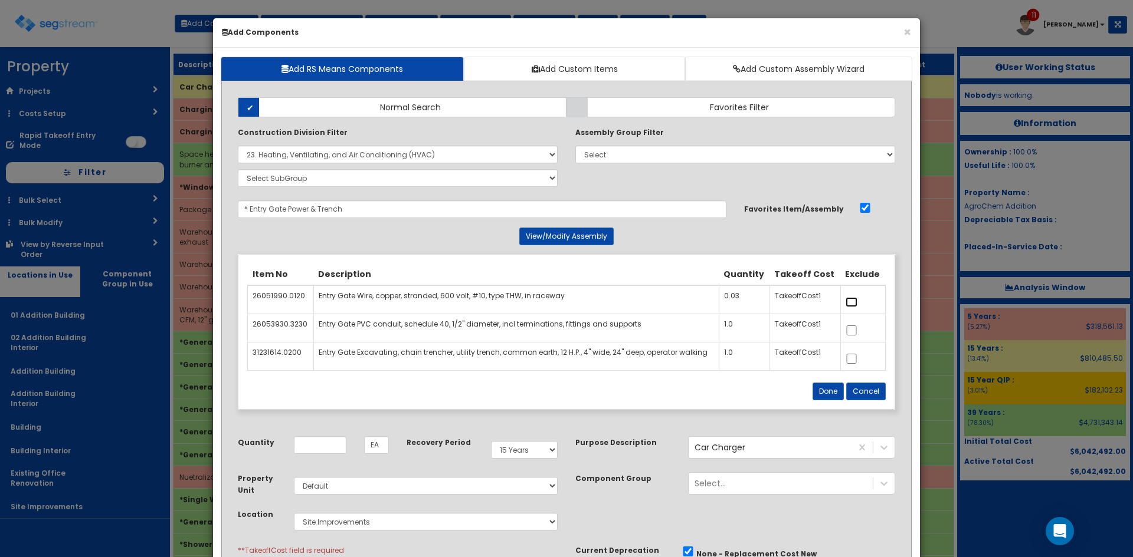
click at [852, 304] on input "checkbox" at bounding box center [851, 302] width 12 height 10
checkbox input "true"
click at [828, 391] on button "Done" at bounding box center [827, 392] width 31 height 18
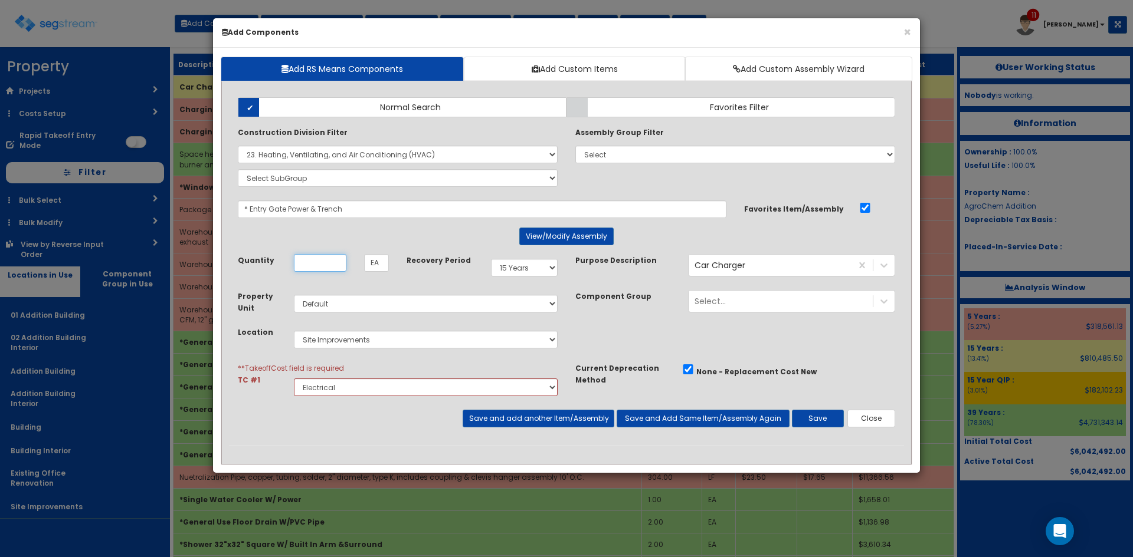
click at [317, 267] on input "Unit Quantity" at bounding box center [320, 263] width 53 height 18
click at [555, 240] on button "View/Modify Assembly" at bounding box center [566, 237] width 94 height 18
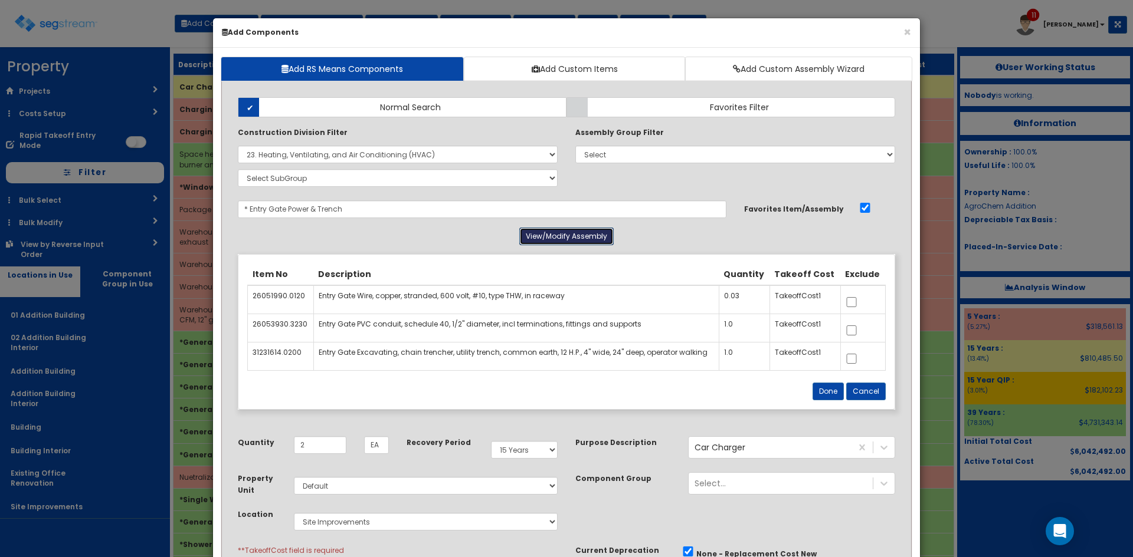
click at [555, 238] on button "View/Modify Assembly" at bounding box center [566, 237] width 94 height 18
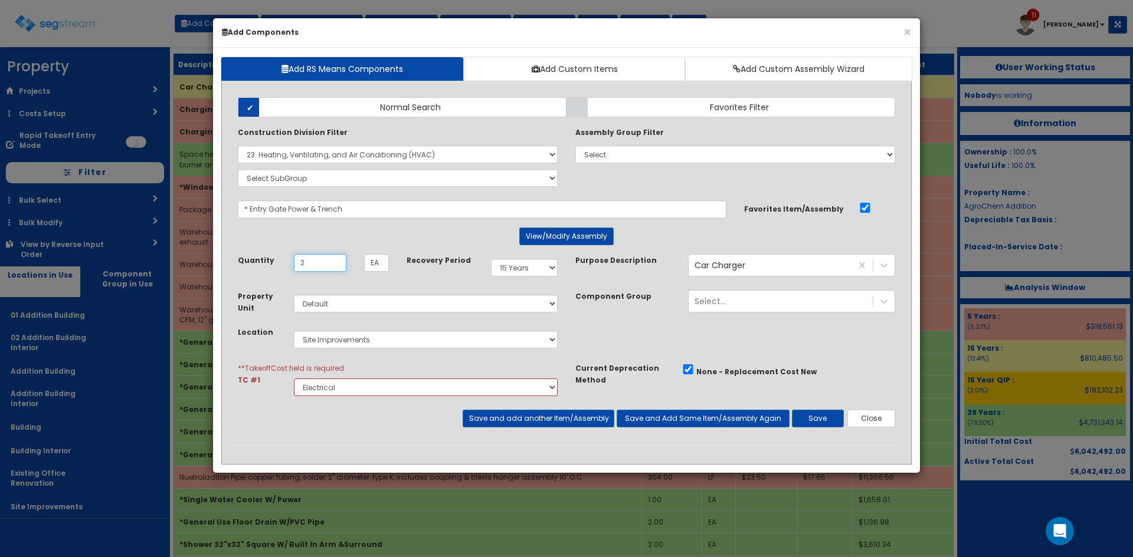
drag, startPoint x: 309, startPoint y: 268, endPoint x: 292, endPoint y: 267, distance: 17.2
click at [292, 267] on div "2" at bounding box center [320, 263] width 70 height 18
type input "164"
click at [572, 422] on button "Save and add another Item/Assembly" at bounding box center [538, 419] width 151 height 18
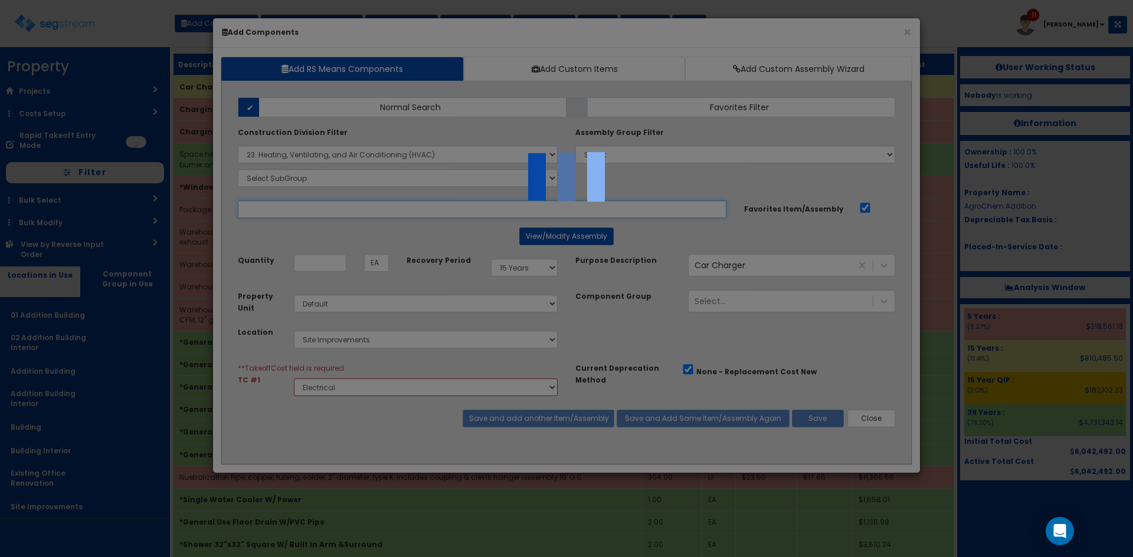
select select "5280427"
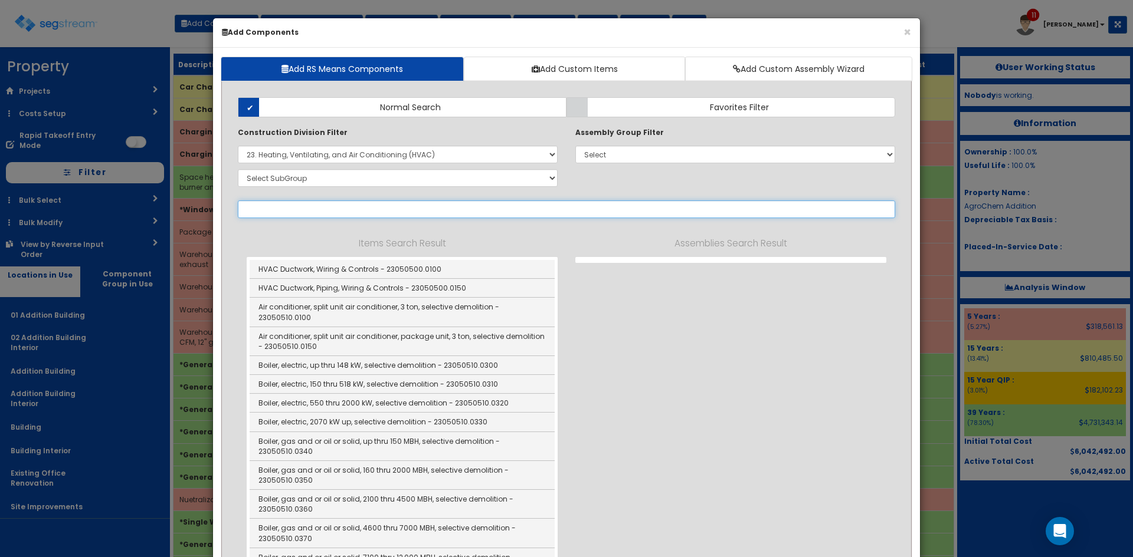
click at [337, 211] on input "text" at bounding box center [566, 210] width 657 height 18
select select "23000000"
select select "15Y"
select select "default"
select select "27"
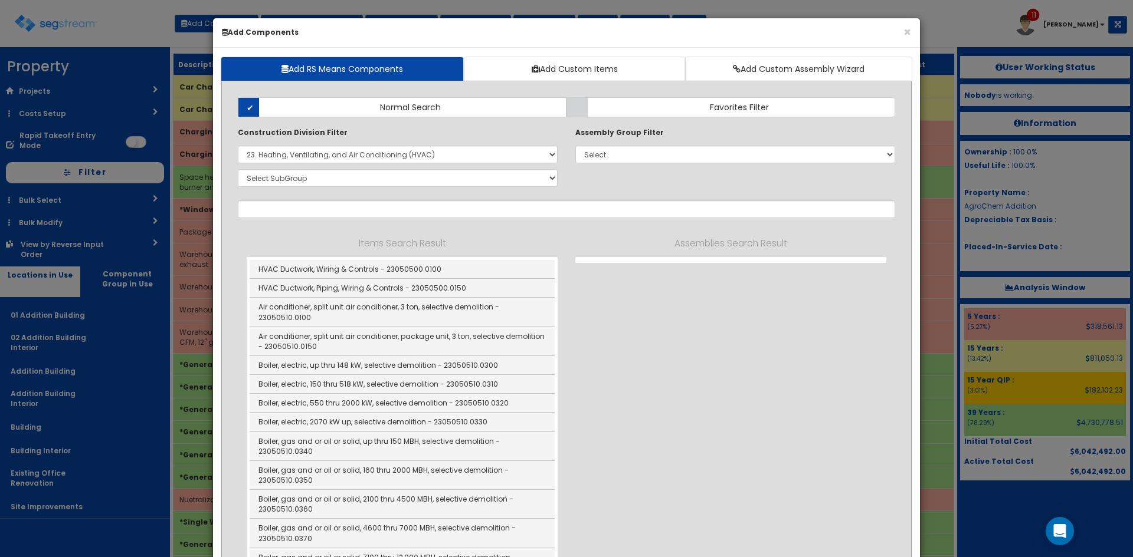
select select "5280427"
click at [291, 212] on input "text" at bounding box center [566, 210] width 657 height 18
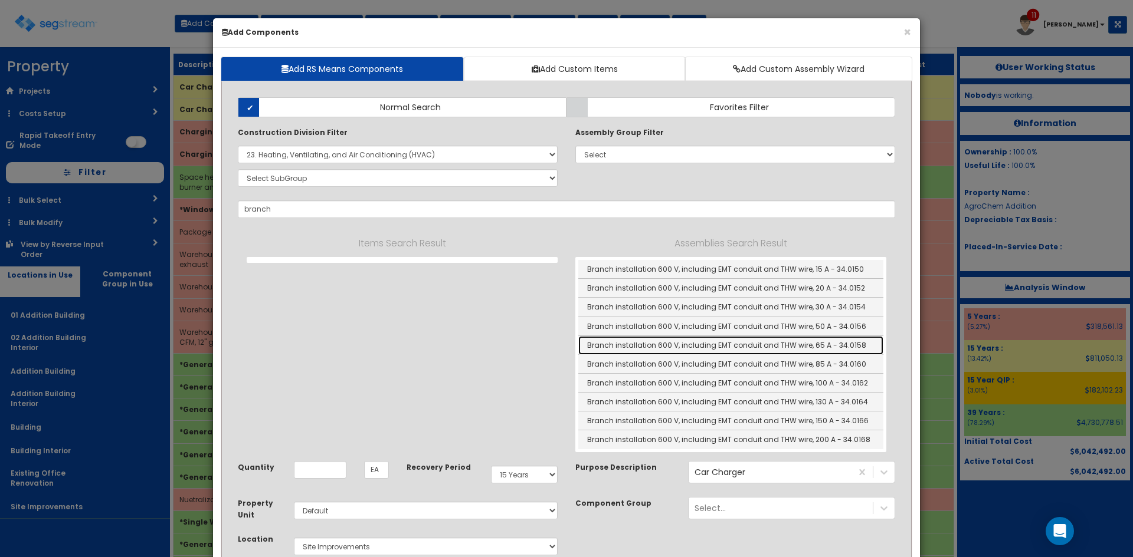
drag, startPoint x: 700, startPoint y: 354, endPoint x: 569, endPoint y: 300, distance: 141.8
click at [700, 354] on link "Branch installation 600 V, including EMT conduit and THW wire, 65 A - 34.0158" at bounding box center [730, 345] width 305 height 19
type input "Branch installation 600 V, including EMT conduit and THW wire, 65 A - 34.0158"
type input "LF"
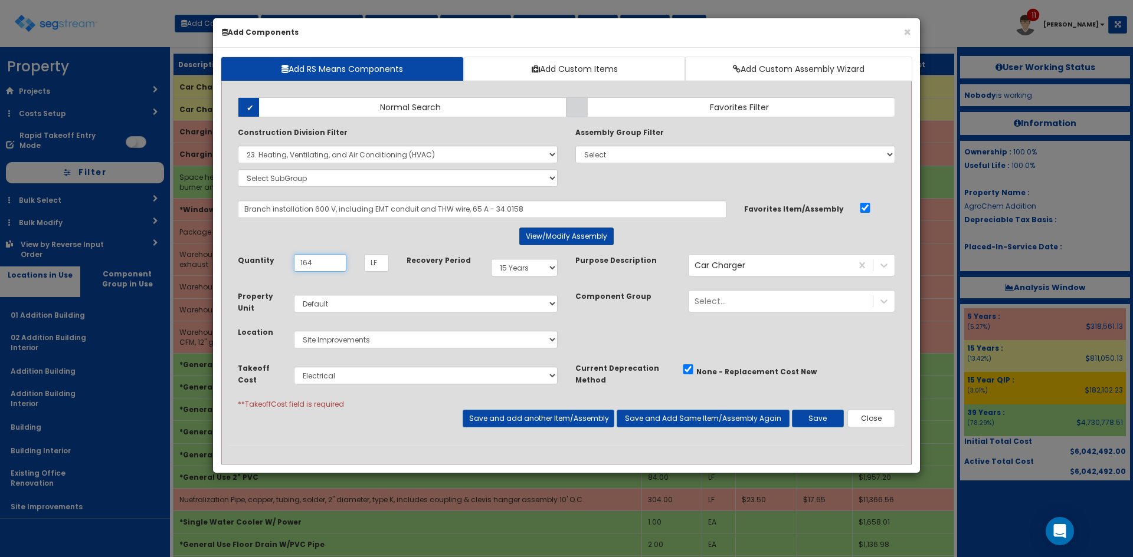
type input "164"
click at [577, 241] on button "View/Modify Assembly" at bounding box center [566, 237] width 94 height 18
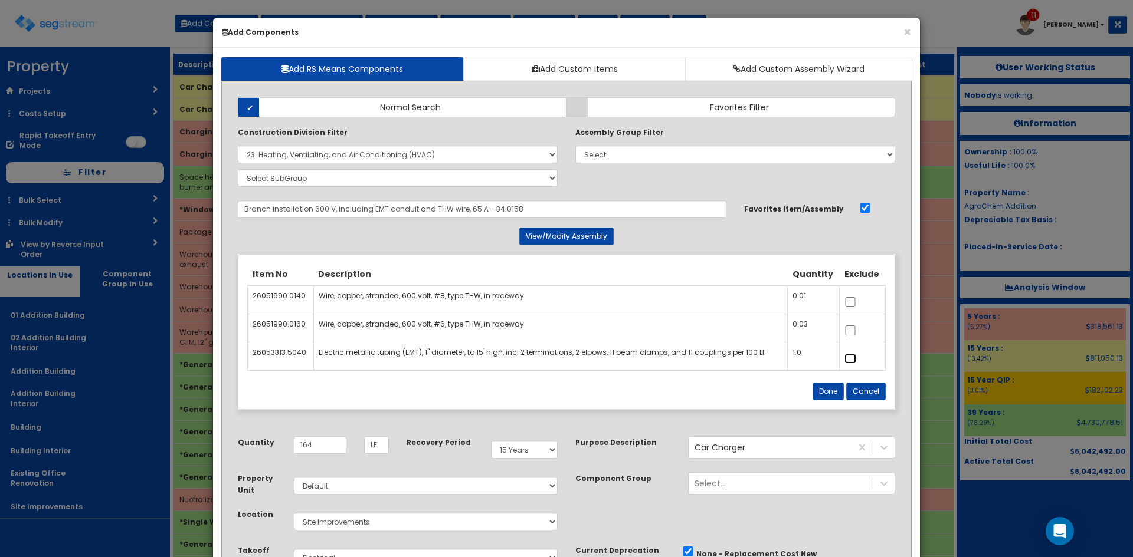
click at [850, 359] on input "checkbox" at bounding box center [850, 359] width 12 height 10
checkbox input "true"
click at [820, 396] on button "Done" at bounding box center [827, 392] width 31 height 18
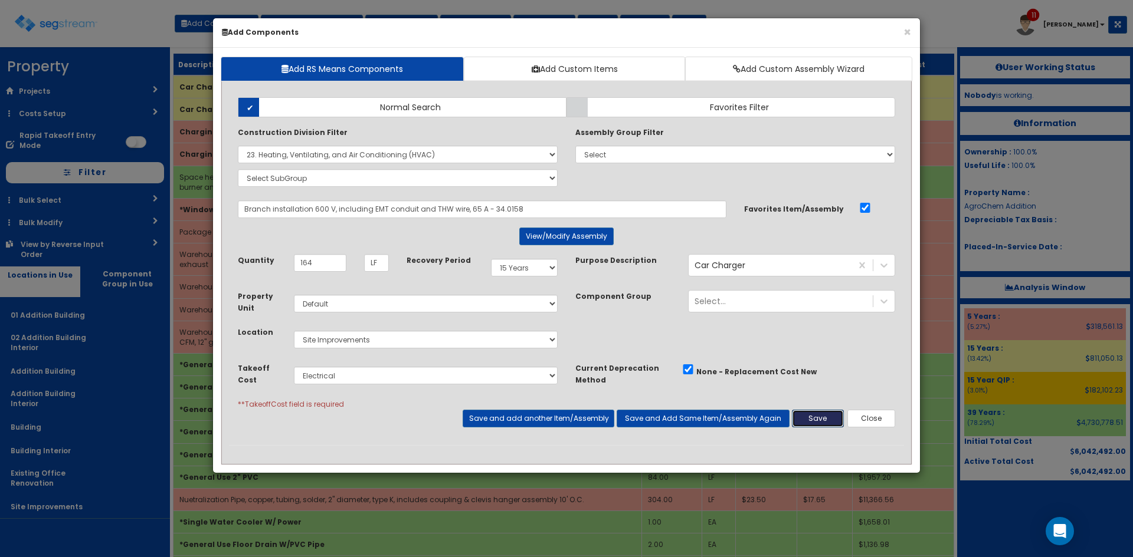
click at [824, 421] on button "Save" at bounding box center [818, 419] width 52 height 18
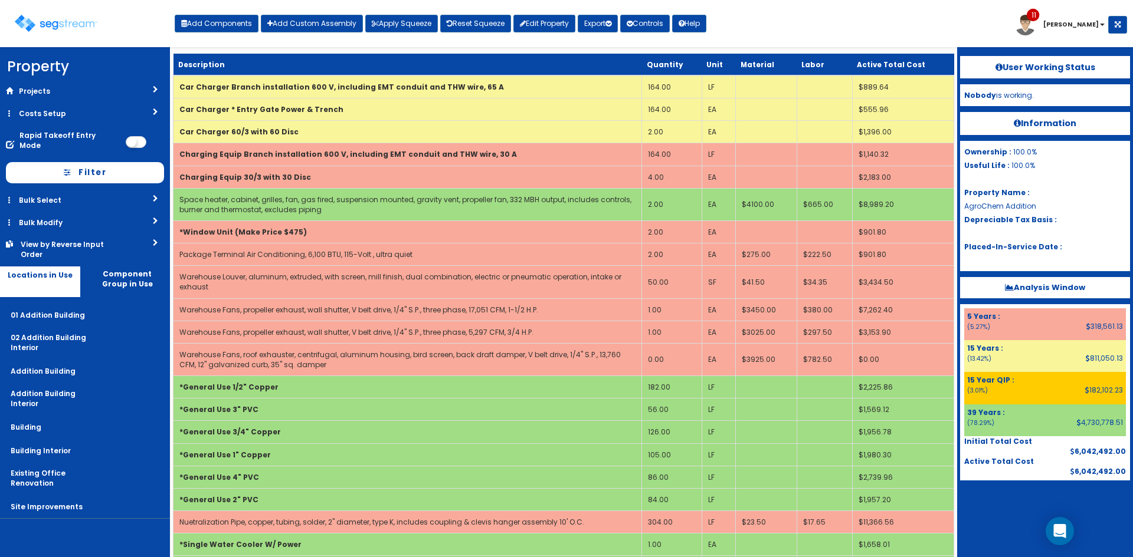
click at [765, 22] on div "Toggle navigation Add Components Add Custom Assembly Apply Squeeze Reset Squeez…" at bounding box center [566, 28] width 1121 height 38
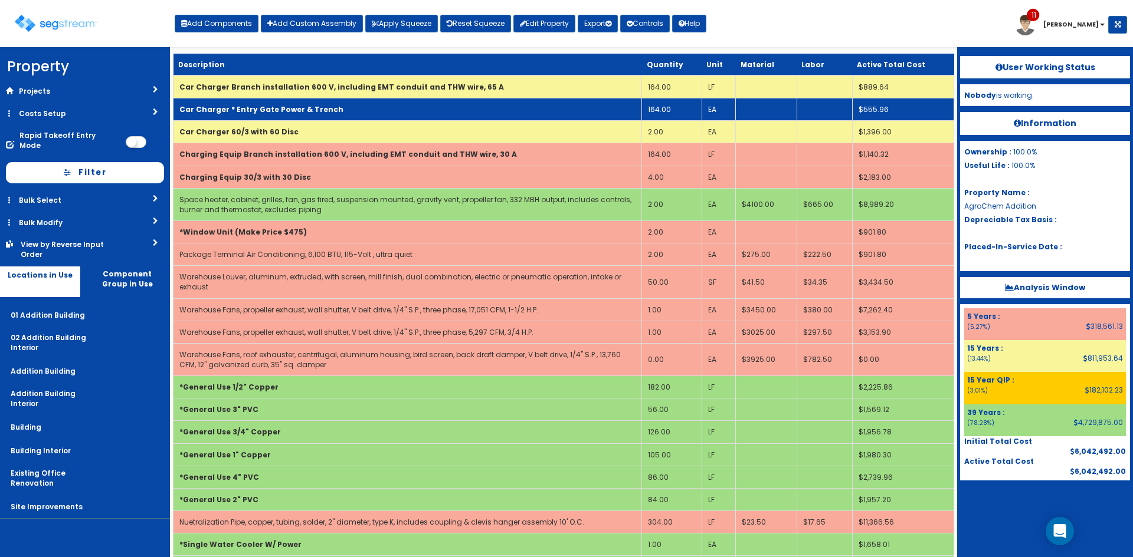
click at [482, 109] on td "Car Charger * Entry Gate Power & Trench" at bounding box center [407, 110] width 468 height 22
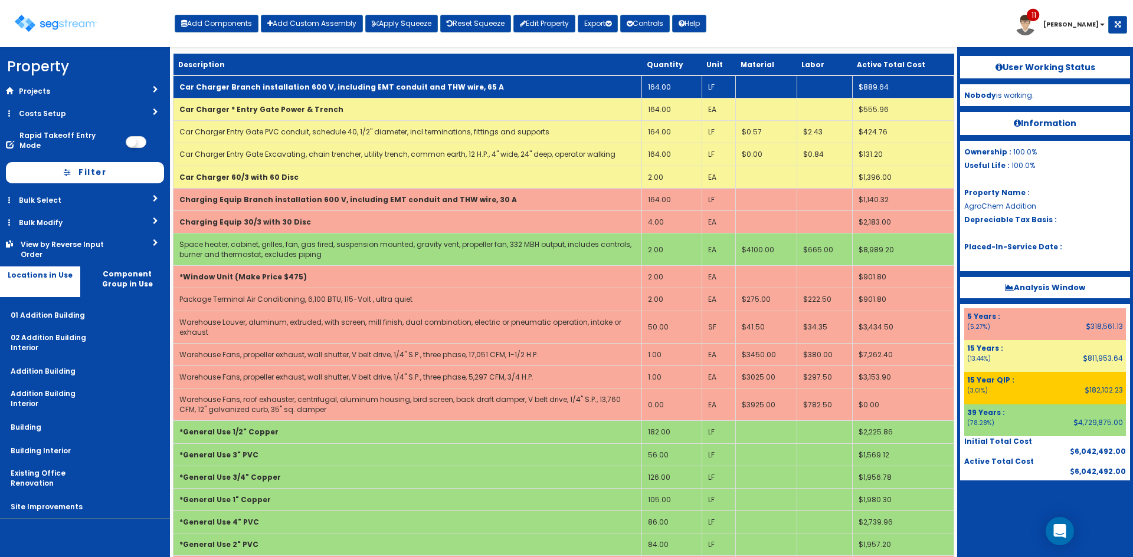
click at [490, 78] on td "Car Charger Branch installation 600 V, including EMT conduit and THW wire, 65 A" at bounding box center [407, 87] width 468 height 23
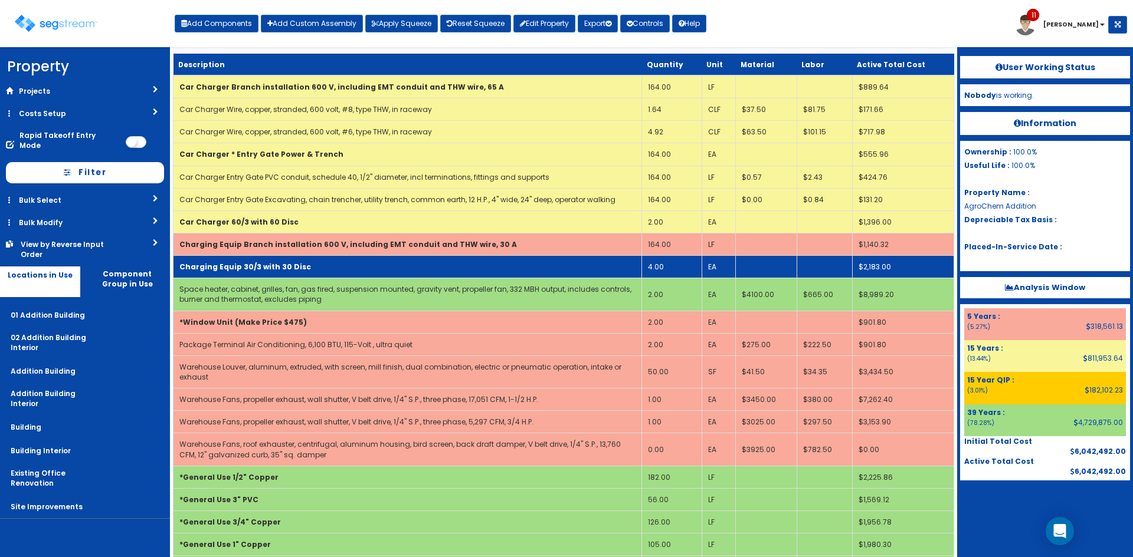
click at [492, 264] on td "Charging Equip 30/3 with 30 Disc" at bounding box center [407, 267] width 468 height 22
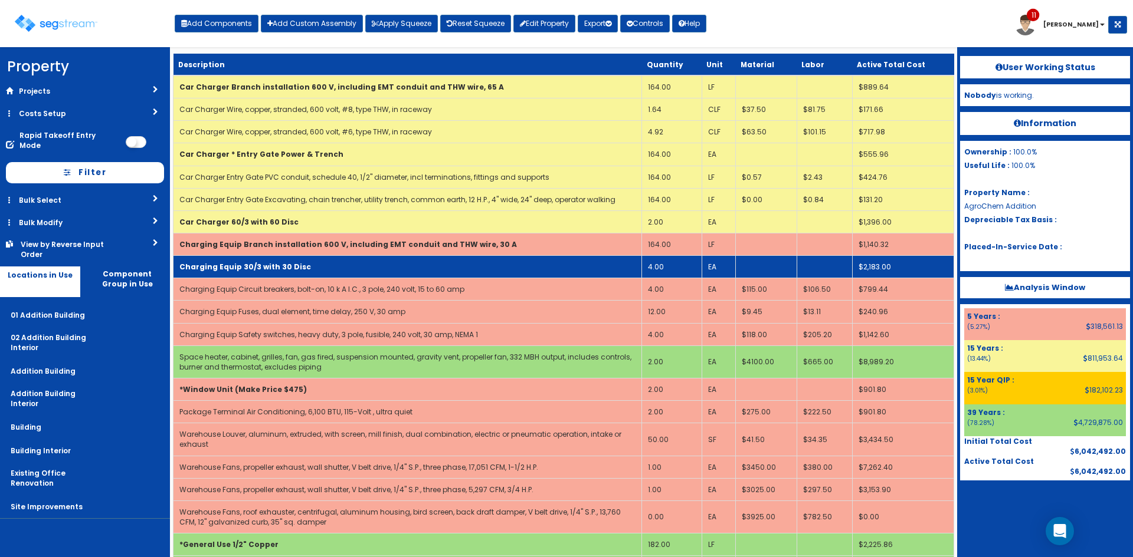
click at [472, 260] on td "Charging Equip 30/3 with 30 Disc" at bounding box center [407, 267] width 468 height 22
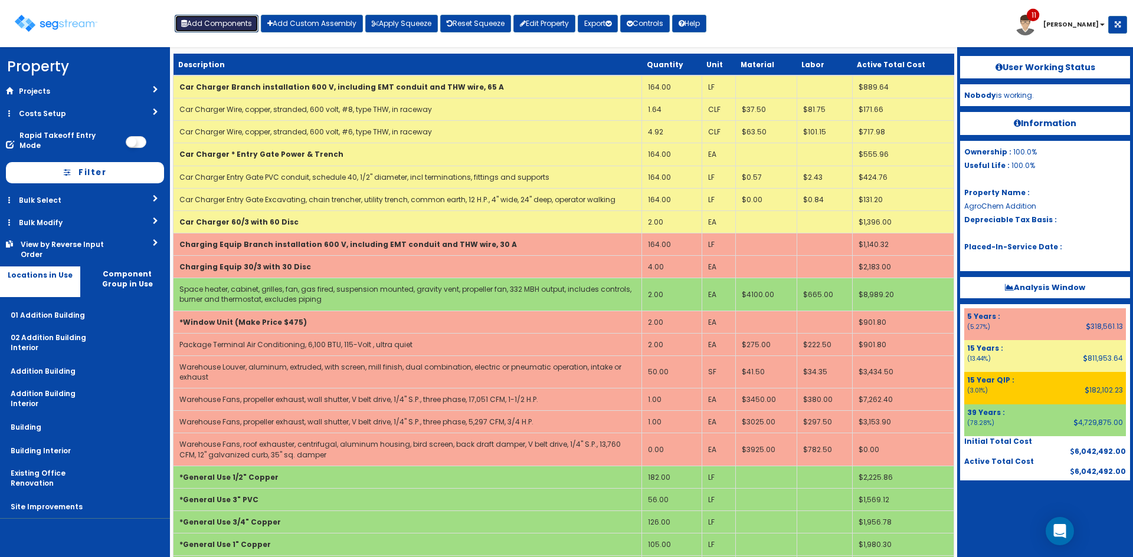
click at [214, 22] on button "Add Components" at bounding box center [217, 24] width 84 height 18
select select
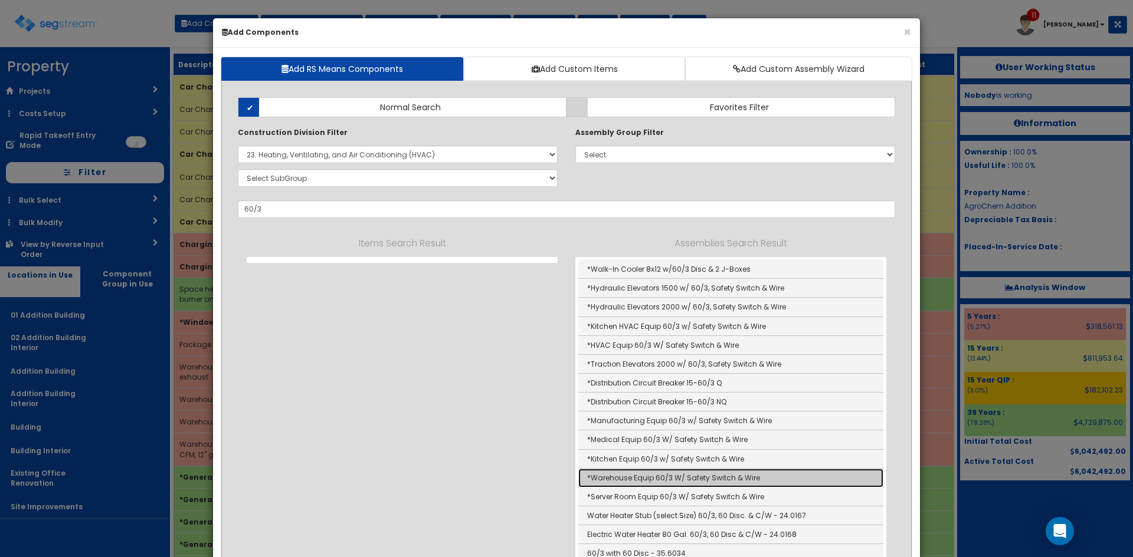
click at [703, 478] on link "*Warehouse Equip 60/3 W/ Safety Switch & Wire" at bounding box center [730, 478] width 305 height 19
type input "*Warehouse Equip 60/3 W/ Safety Switch & Wire"
type input "EA"
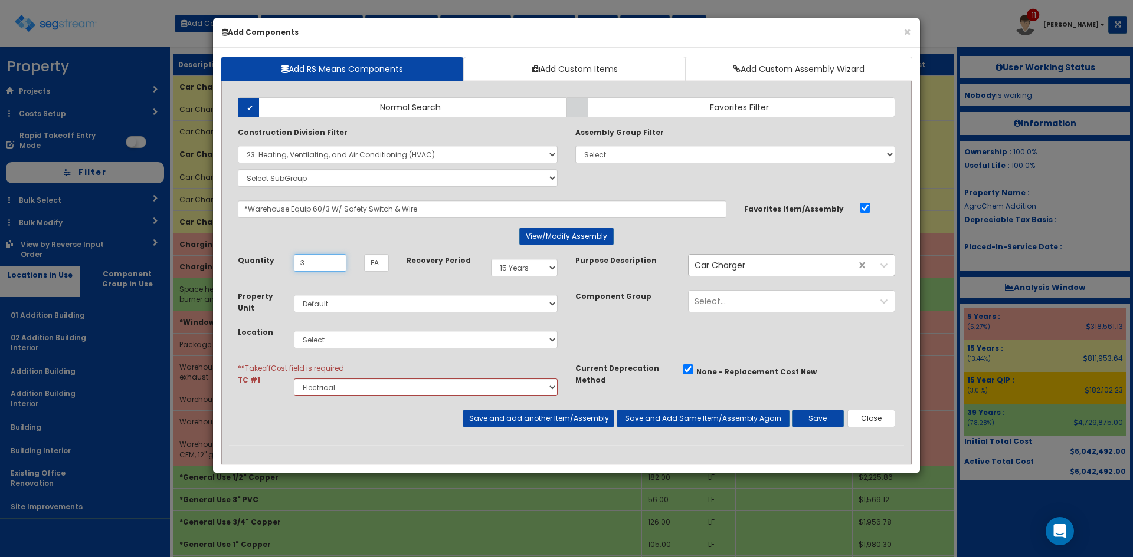
type input "3"
click at [416, 345] on select "Select 01 Addition Building 02 Addition Building Interior Addition Building Add…" at bounding box center [426, 340] width 264 height 18
select select "4532"
click at [294, 331] on select "Select 01 Addition Building 02 Addition Building Interior Addition Building Add…" at bounding box center [426, 340] width 264 height 18
click at [514, 426] on button "Save and add another Item/Assembly" at bounding box center [538, 419] width 151 height 18
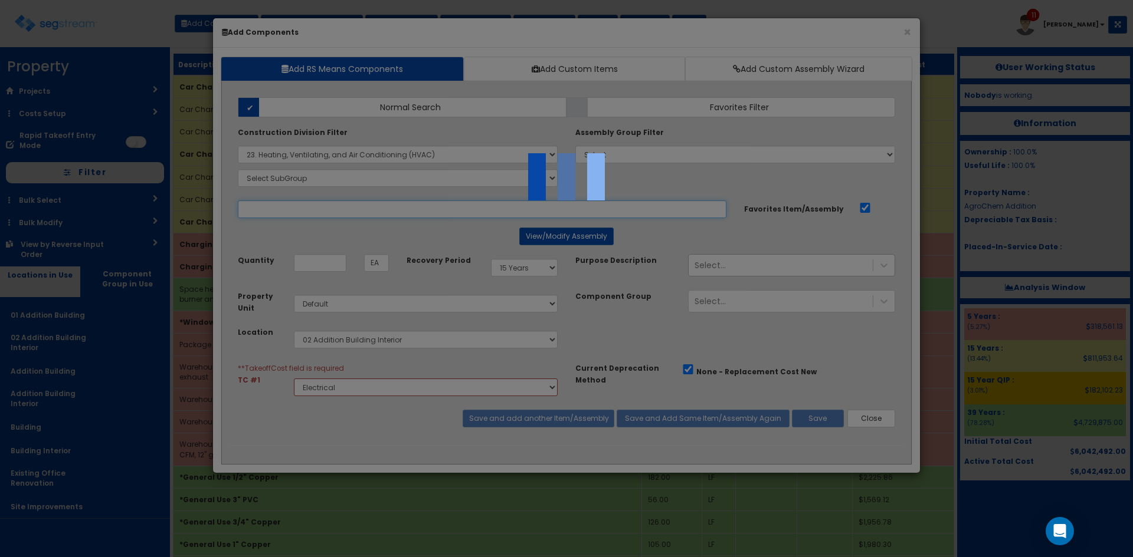
select select "5280427"
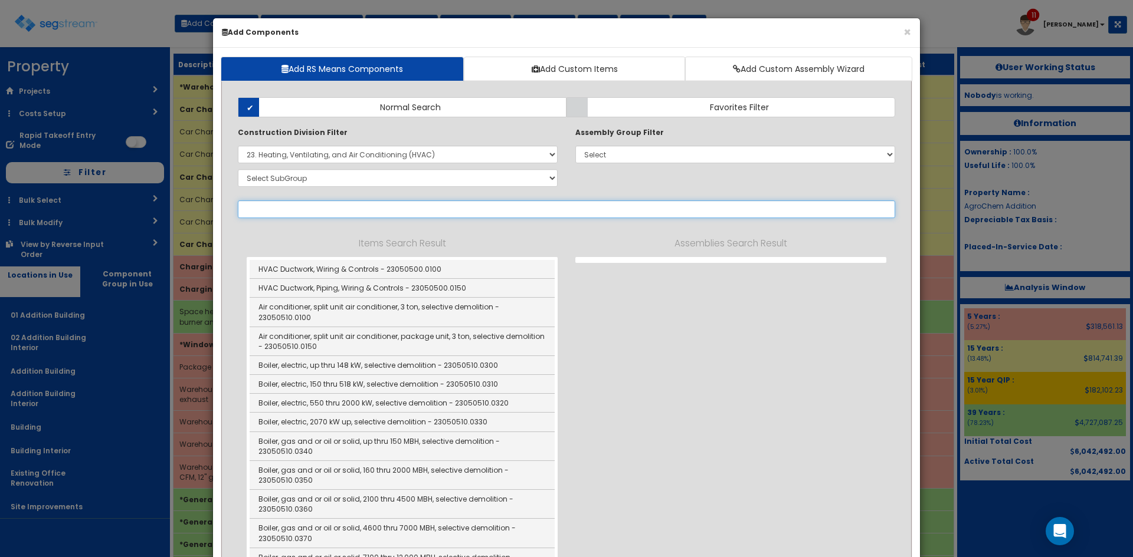
click at [287, 211] on input "text" at bounding box center [566, 210] width 657 height 18
click at [251, 211] on input "uplight" at bounding box center [566, 210] width 657 height 18
click at [277, 208] on input "up light" at bounding box center [566, 210] width 657 height 18
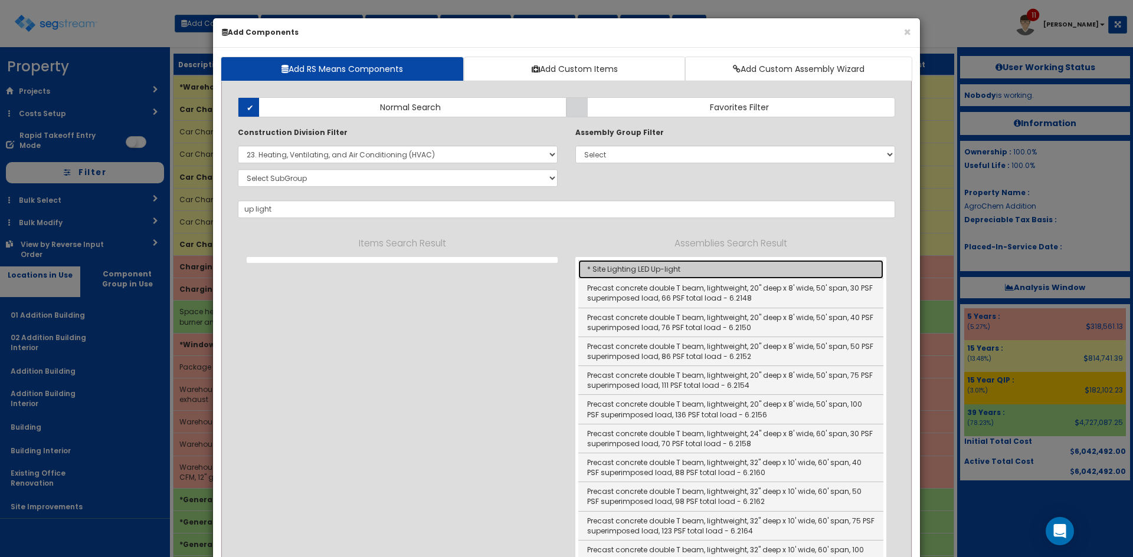
click at [688, 270] on link "* Site Lighting LED Up-light" at bounding box center [730, 269] width 305 height 19
type input "* Site Lighting LED Up-light"
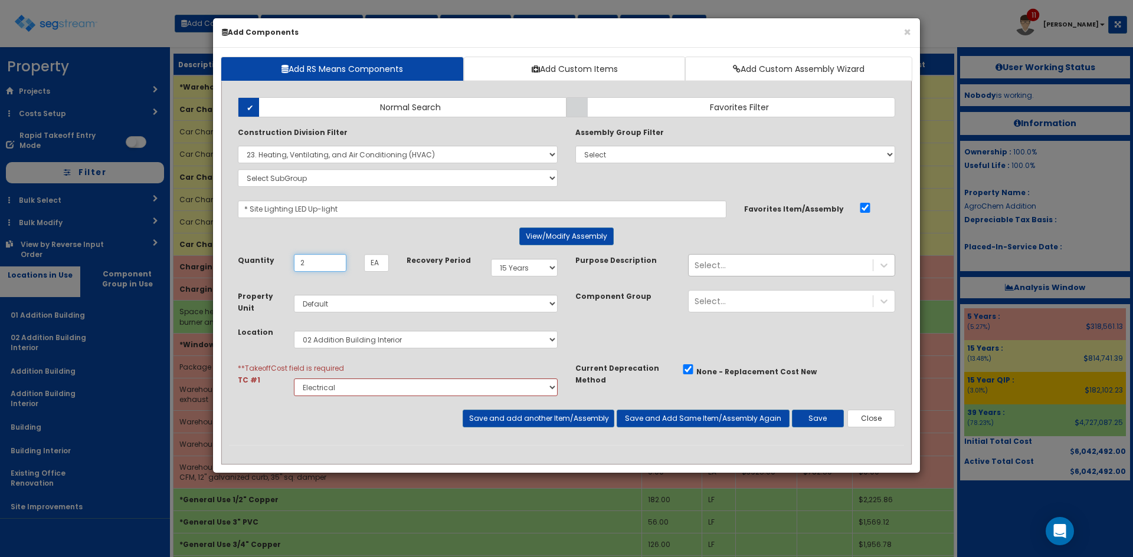
type input "2"
click at [425, 345] on select "Select 01 Addition Building 02 Addition Building Interior Addition Building Add…" at bounding box center [426, 340] width 264 height 18
select select "27"
click at [294, 331] on select "Select 01 Addition Building 02 Addition Building Interior Addition Building Add…" at bounding box center [426, 340] width 264 height 18
click at [523, 417] on button "Save and add another Item/Assembly" at bounding box center [538, 419] width 151 height 18
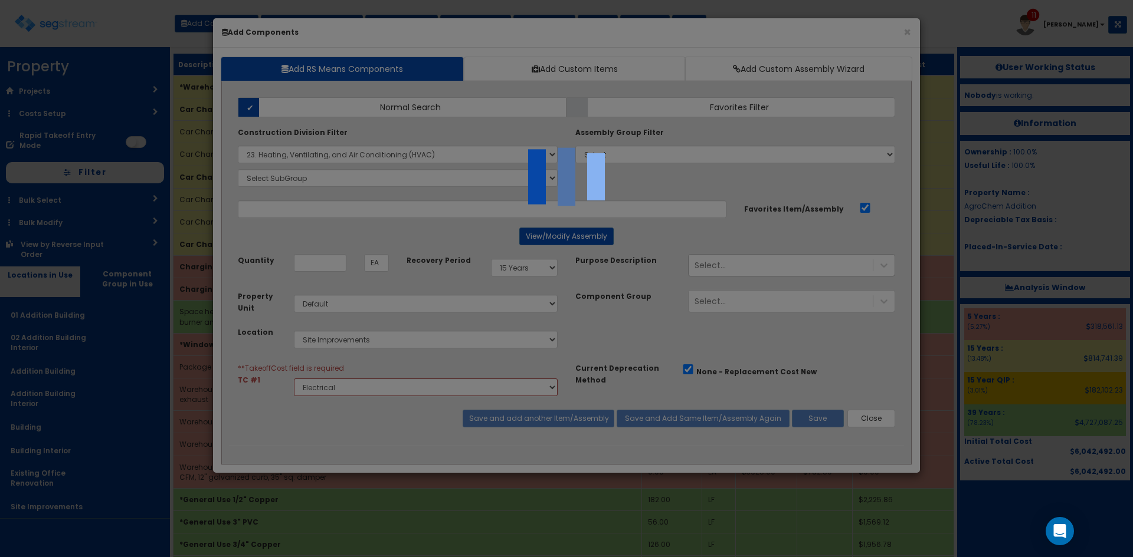
select select "5280427"
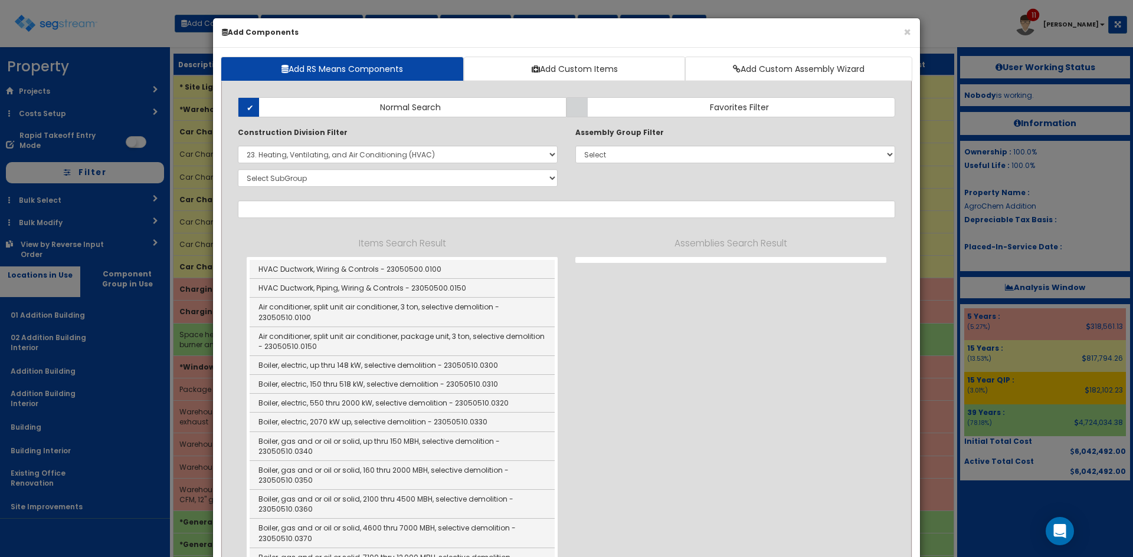
click at [930, 37] on div "× Add Components Add RS Means Components Add Custom Items Add Custom Assembly W…" at bounding box center [566, 278] width 1133 height 557
click at [907, 34] on button "×" at bounding box center [907, 32] width 8 height 12
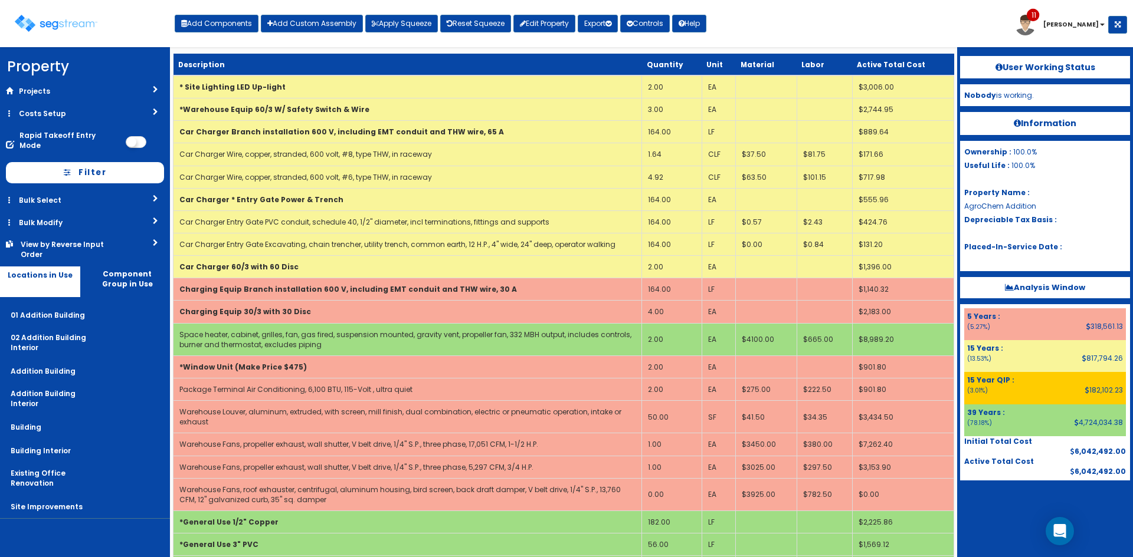
click at [910, 34] on div "Toggle navigation Add Components Add Custom Assembly Apply Squeeze Reset Squeez…" at bounding box center [566, 28] width 1121 height 38
click at [209, 24] on button "Add Components" at bounding box center [217, 24] width 84 height 18
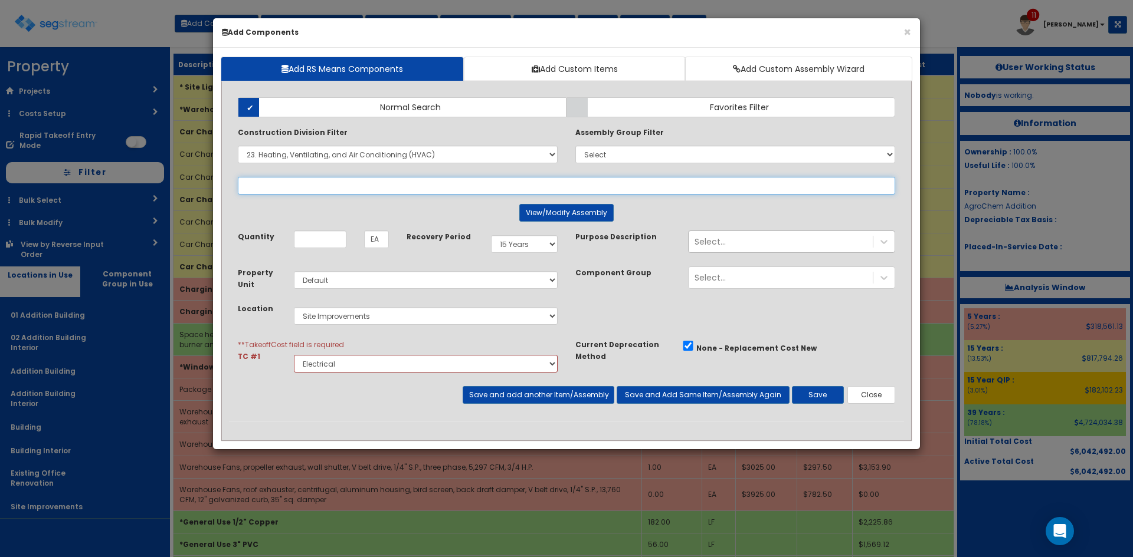
select select
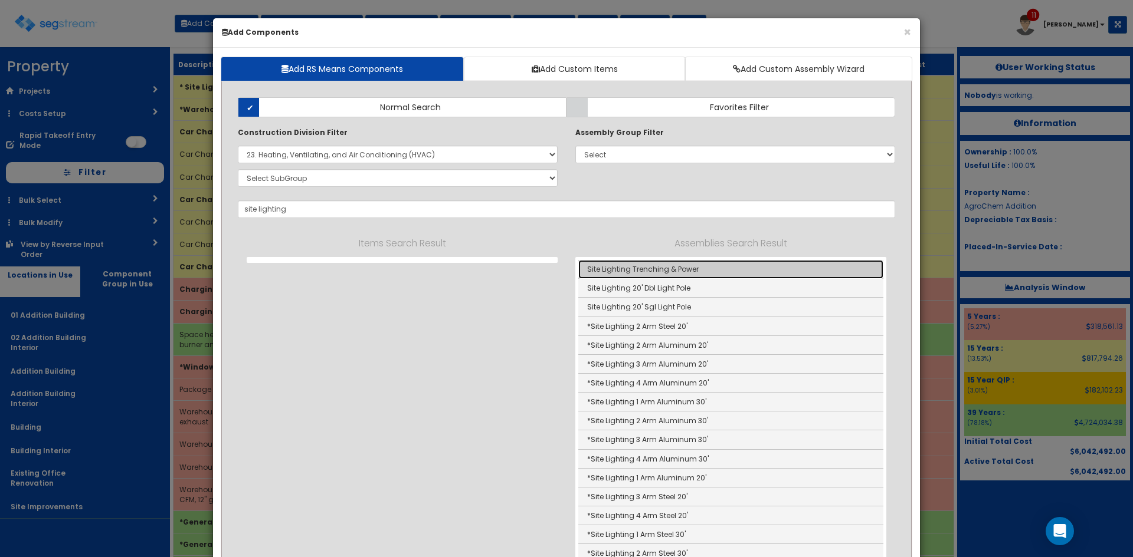
click at [678, 273] on link "Site Lighting Trenching & Power" at bounding box center [730, 269] width 305 height 19
type input "Site Lighting Trenching & Power"
checkbox input "false"
type input "LF"
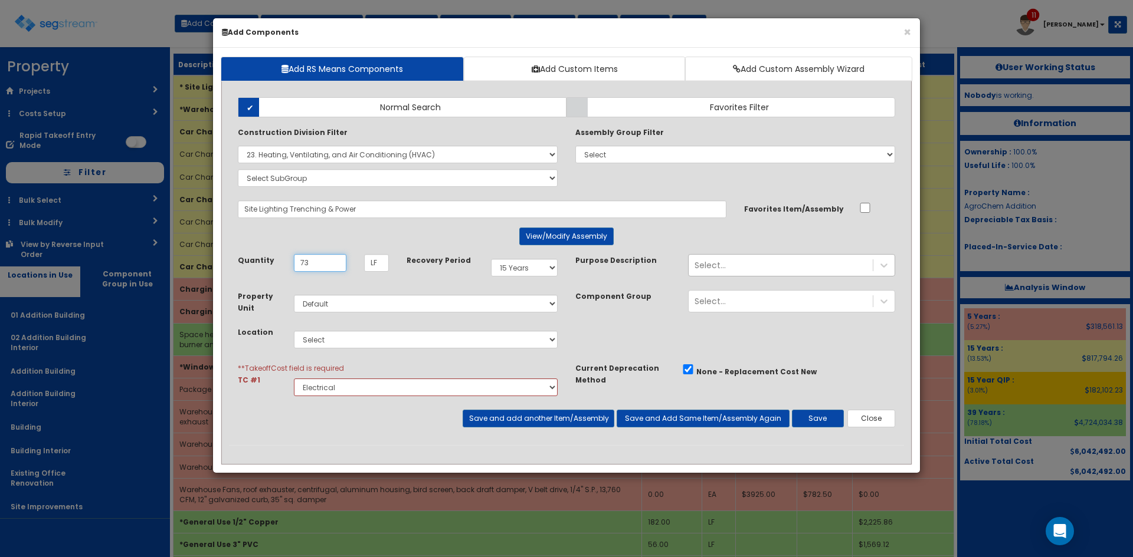
type input "73"
drag, startPoint x: 446, startPoint y: 341, endPoint x: 439, endPoint y: 347, distance: 9.2
click at [446, 342] on select "Select 01 Addition Building 02 Addition Building Interior Addition Building Add…" at bounding box center [426, 340] width 264 height 18
select select "27"
click at [294, 331] on select "Select 01 Addition Building 02 Addition Building Interior Addition Building Add…" at bounding box center [426, 340] width 264 height 18
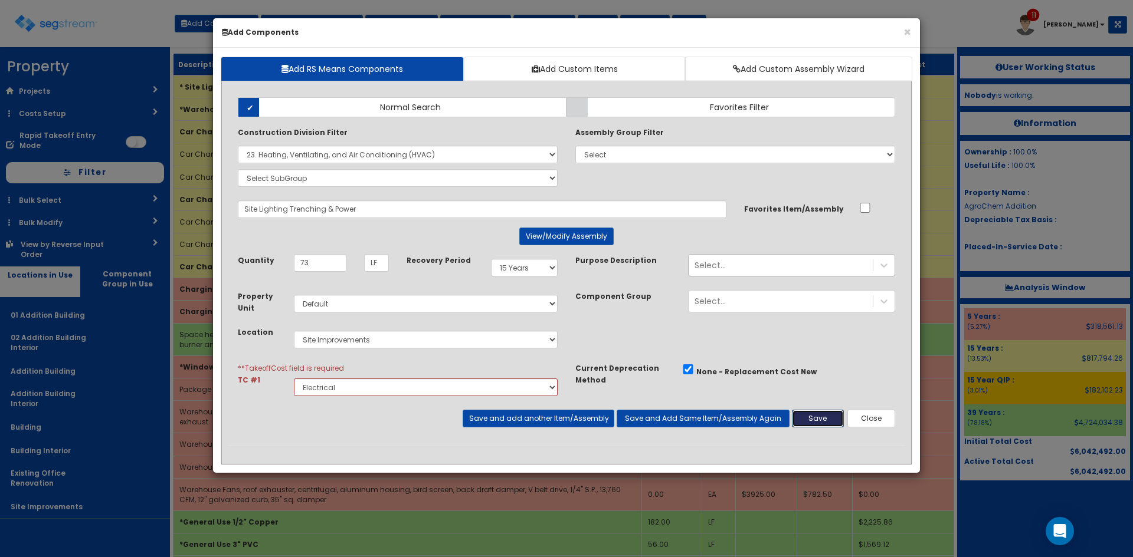
click at [823, 421] on button "Save" at bounding box center [818, 419] width 52 height 18
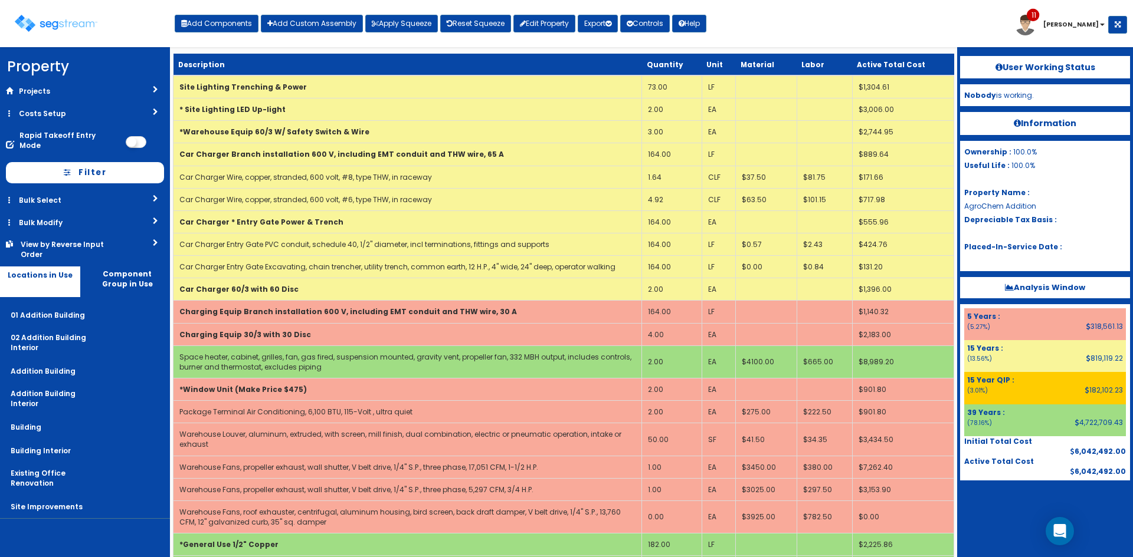
click at [885, 41] on div "Toggle navigation Add Components Add Custom Assembly Apply Squeeze Reset Squeez…" at bounding box center [566, 28] width 1121 height 38
click at [71, 113] on link "Costs Setup" at bounding box center [85, 114] width 170 height 22
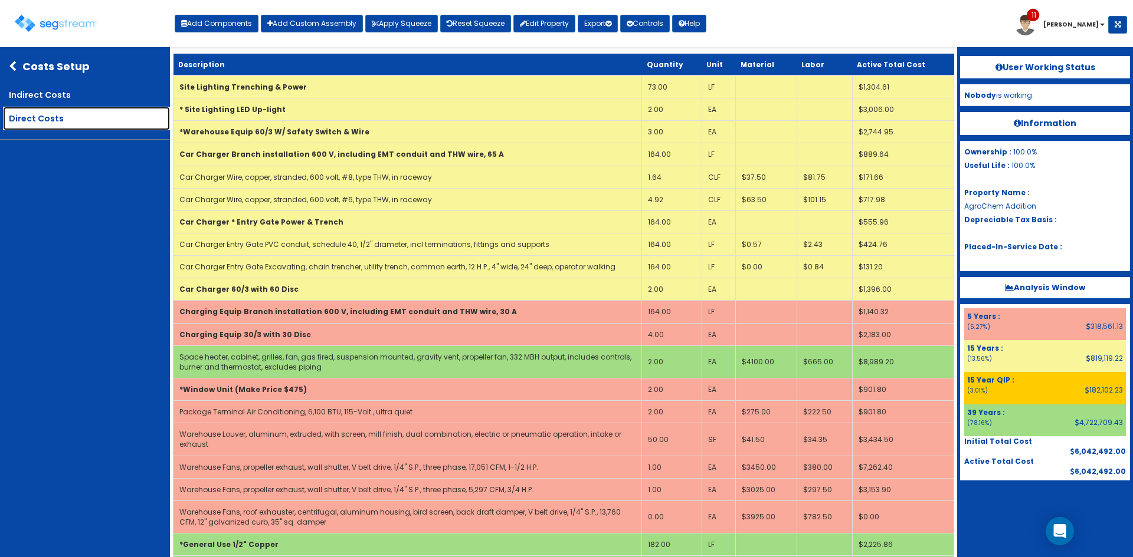
click at [59, 120] on link "Direct Costs" at bounding box center [86, 119] width 167 height 24
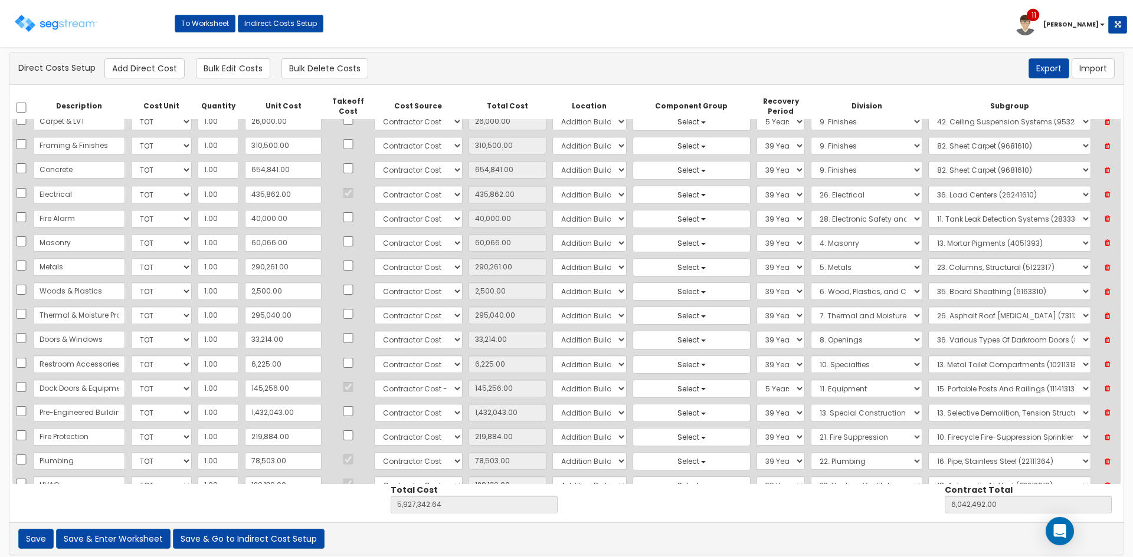
scroll to position [157, 0]
click at [811, 171] on select "Select 1. General Requirements 2. Existing Conditions 3. Concrete 4. Masonry 5.…" at bounding box center [866, 169] width 111 height 18
select select "3"
click at [811, 160] on select "Select 1. General Requirements 2. Existing Conditions 3. Concrete 4. Masonry 5.…" at bounding box center [866, 169] width 111 height 18
click at [943, 168] on select "Select" at bounding box center [1009, 169] width 163 height 18
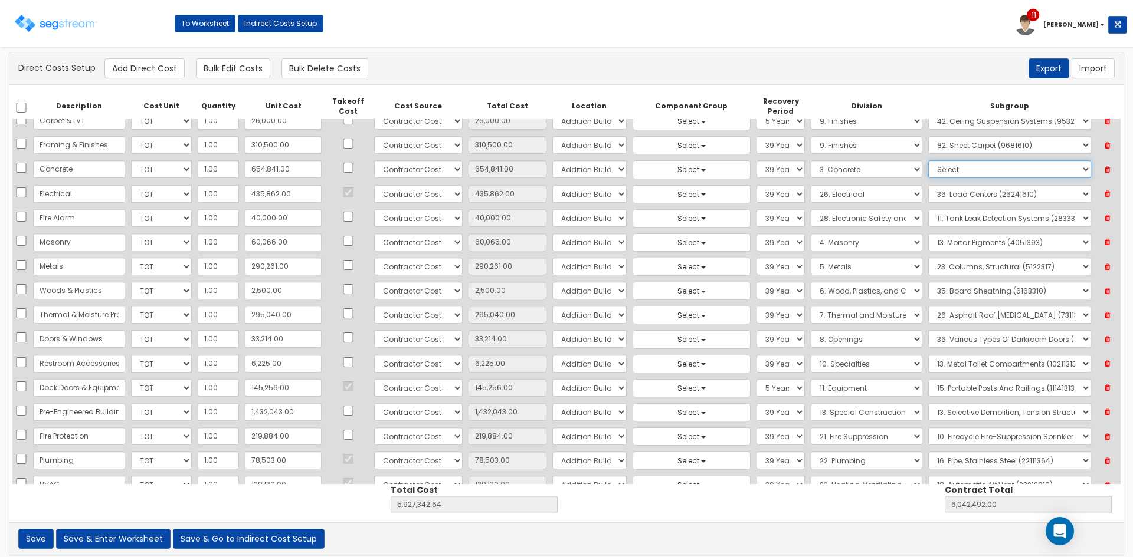
select select "3111365"
click at [928, 160] on select "Select" at bounding box center [1009, 169] width 163 height 18
click at [511, 32] on div "Toggle navigation To Worksheet Indirect Costs Setup 11 Drew" at bounding box center [566, 28] width 1121 height 38
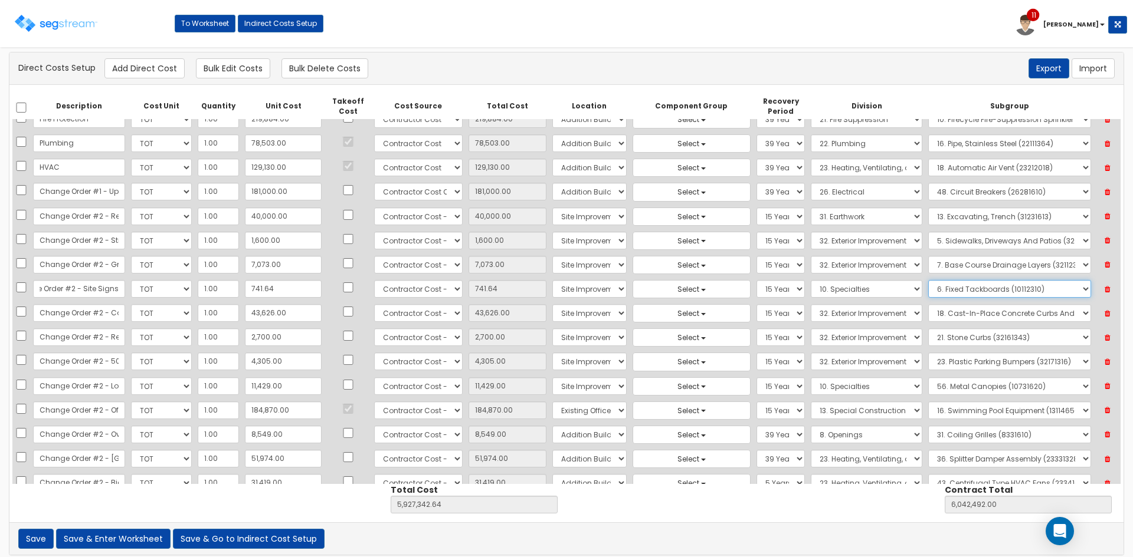
click at [928, 292] on select "Select 1. Selective Demolition, Specialties (10050510) 2. Fixed Chalkboards (10…" at bounding box center [1009, 289] width 163 height 18
select select "10862010"
click at [928, 280] on select "Select 1. Selective Demolition, Specialties (10050510) 2. Fixed Chalkboards (10…" at bounding box center [1009, 289] width 163 height 18
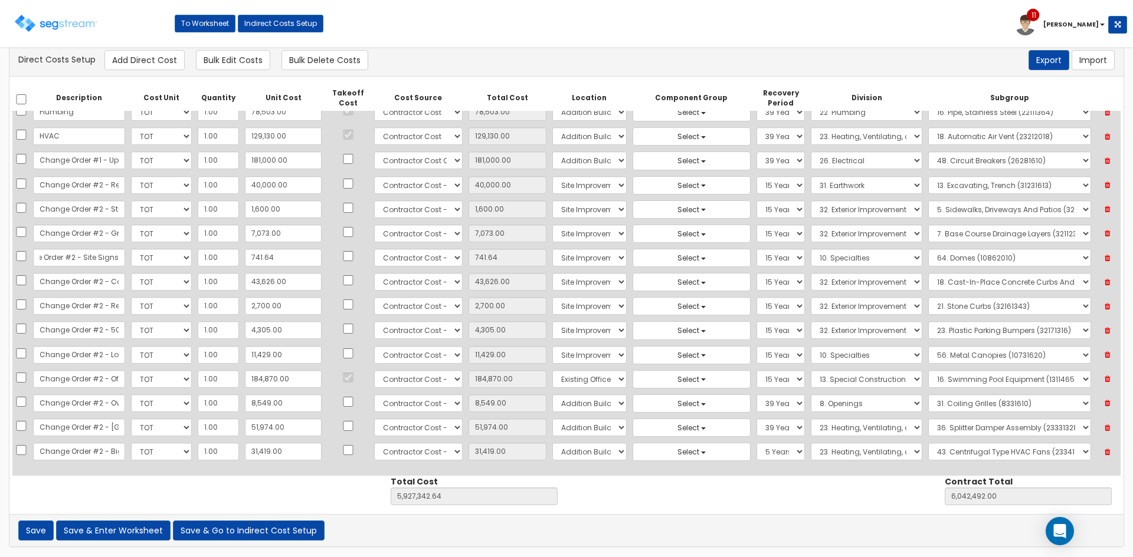
scroll to position [0, 0]
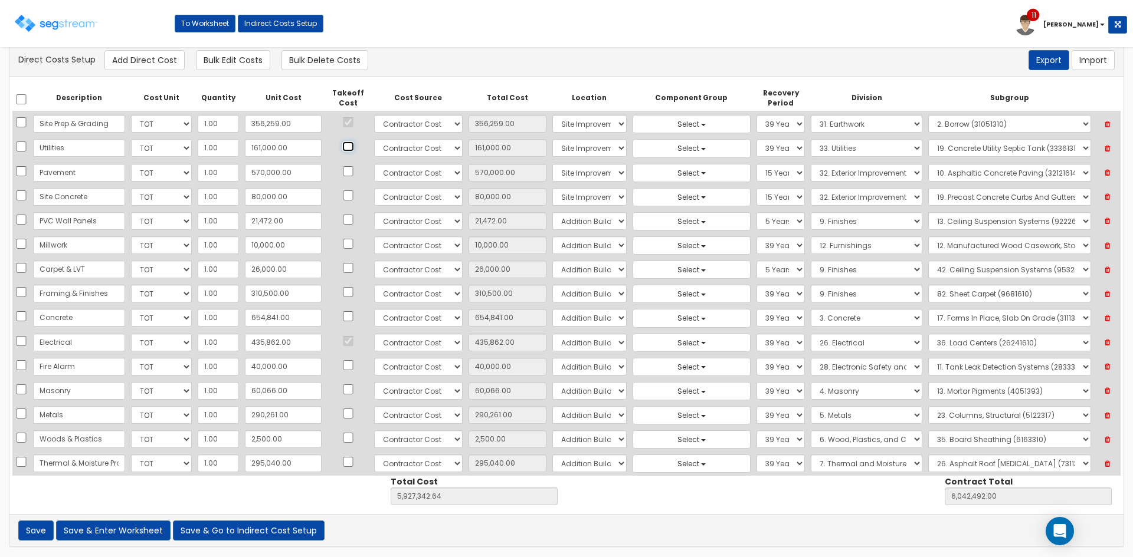
click at [342, 150] on input "checkbox" at bounding box center [348, 147] width 12 height 10
checkbox input "true"
click at [161, 526] on button "Save & Enter Worksheet" at bounding box center [113, 531] width 114 height 20
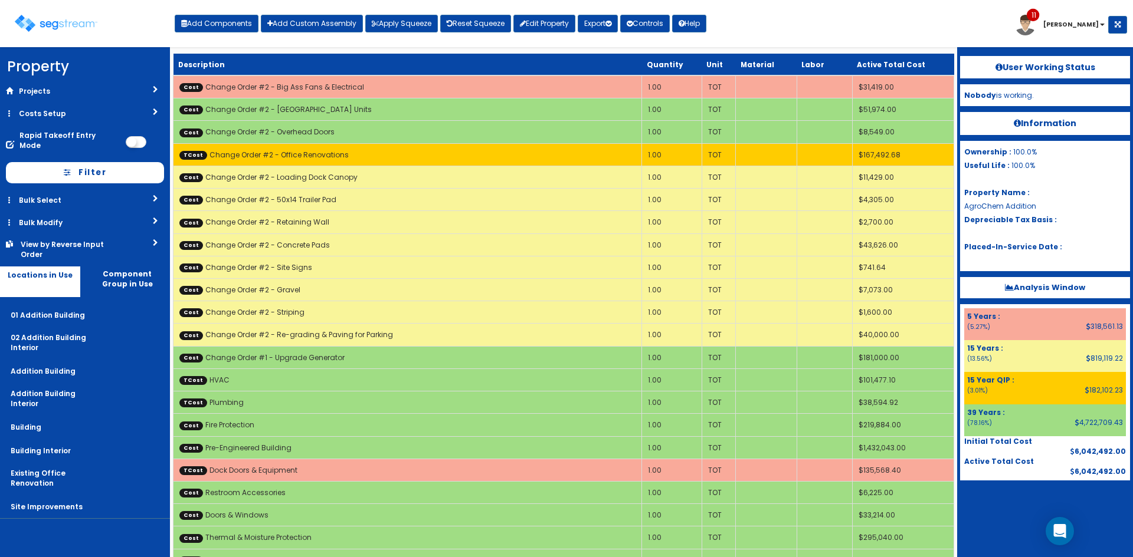
click at [877, 35] on div "Toggle navigation Add Components Add Custom Assembly Apply Squeeze Reset Squeez…" at bounding box center [566, 28] width 1121 height 38
click at [222, 26] on button "Add Components" at bounding box center [217, 24] width 84 height 18
select select "23000000"
select select "15Y"
select select "default"
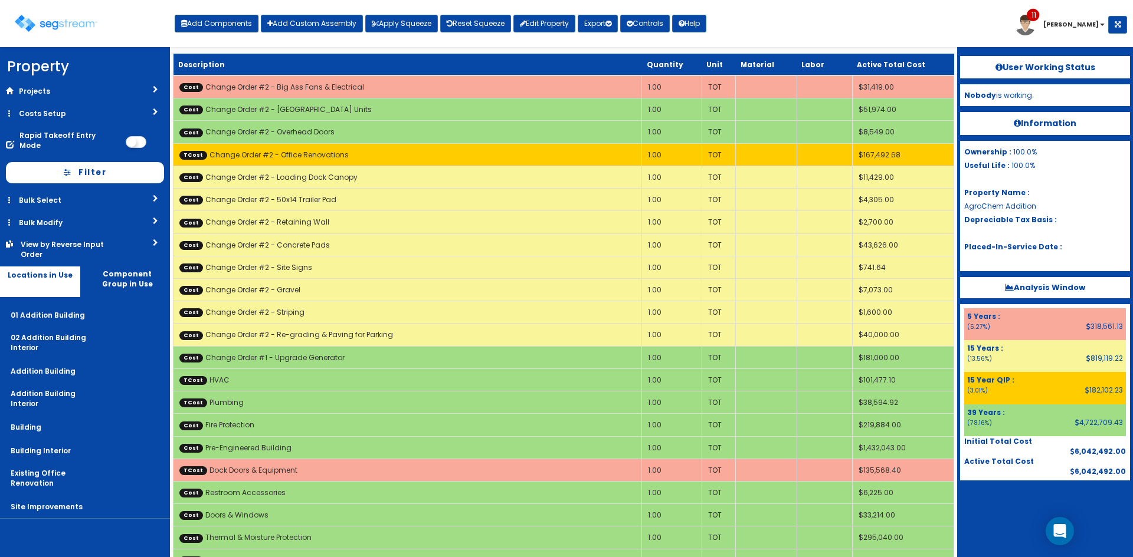
select select "27"
select select "5280427"
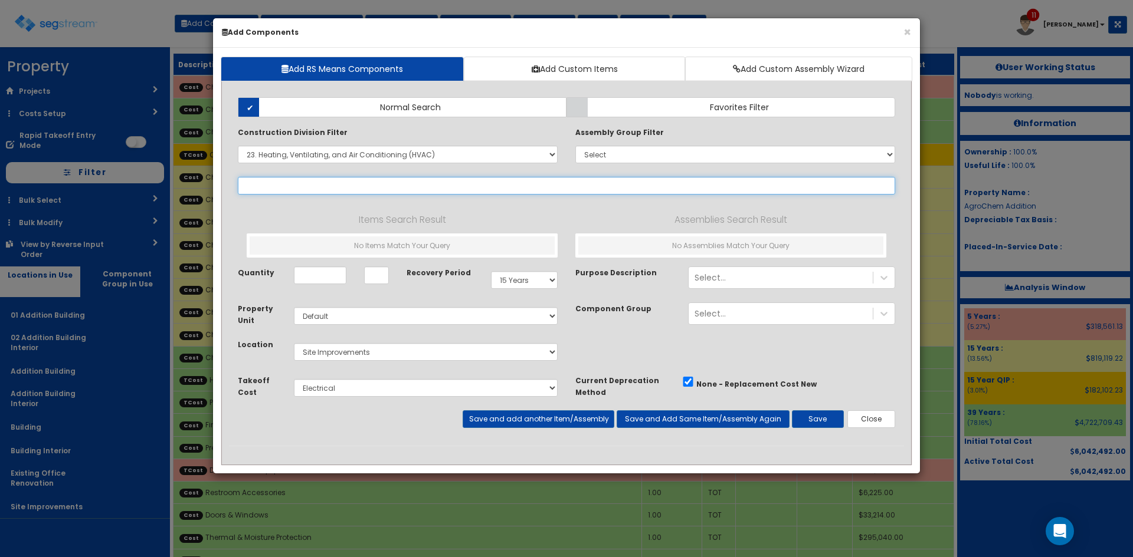
select select
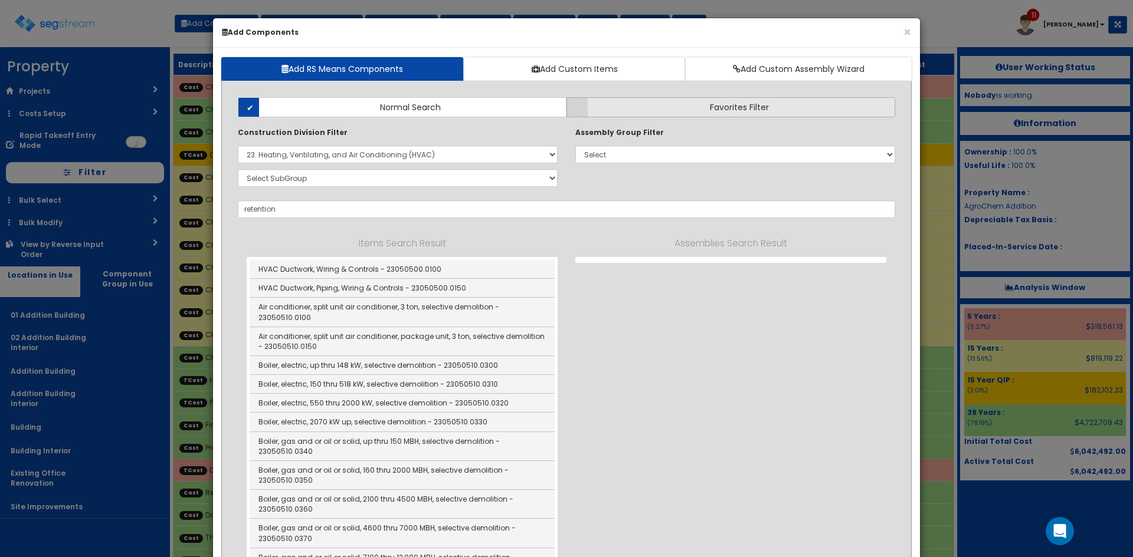
click at [641, 102] on label "Favorites Filter" at bounding box center [730, 107] width 329 height 20
click at [0, 0] on input "Favorites Filter" at bounding box center [0, 0] width 0 height 0
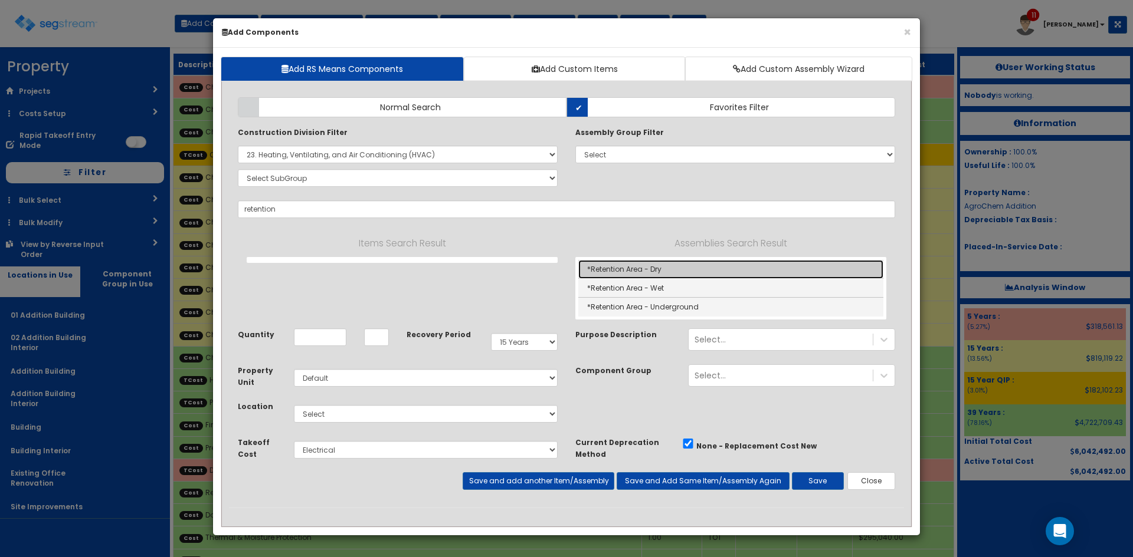
click at [665, 270] on link "*Retention Area - Dry" at bounding box center [730, 269] width 305 height 19
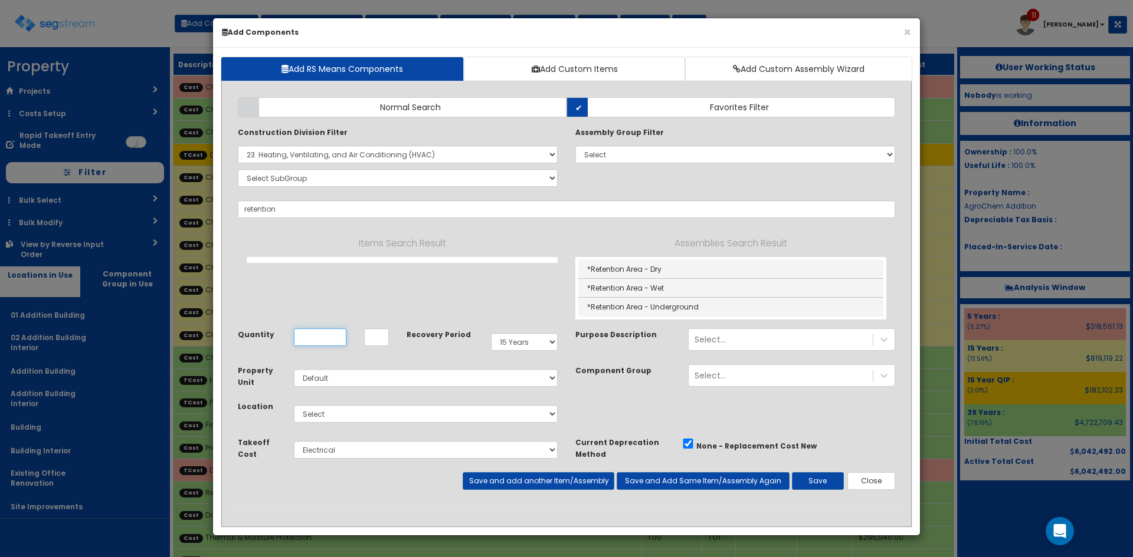
type input "*Retention Area - Dry"
checkbox input "true"
type input "CY"
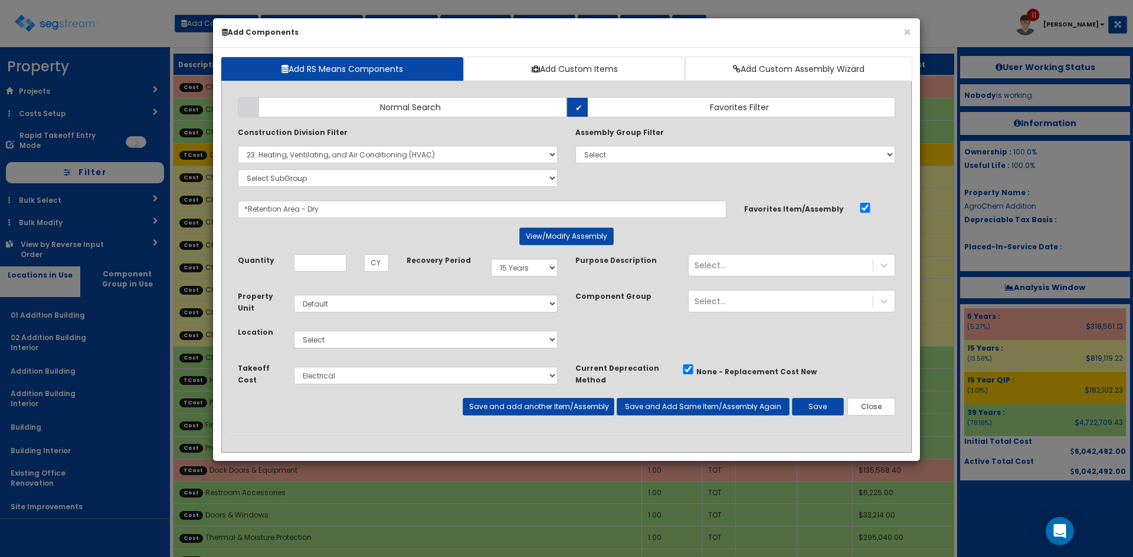
click at [312, 271] on div "Quantity CY" at bounding box center [313, 267] width 169 height 27
click at [303, 256] on input "Quantity" at bounding box center [320, 263] width 53 height 18
type input "4,272.58"
click at [388, 375] on select "Select Site Prep & Grading Utilities Electrical Dock Doors & Equipment Plumbing…" at bounding box center [426, 376] width 264 height 18
select select "5267523"
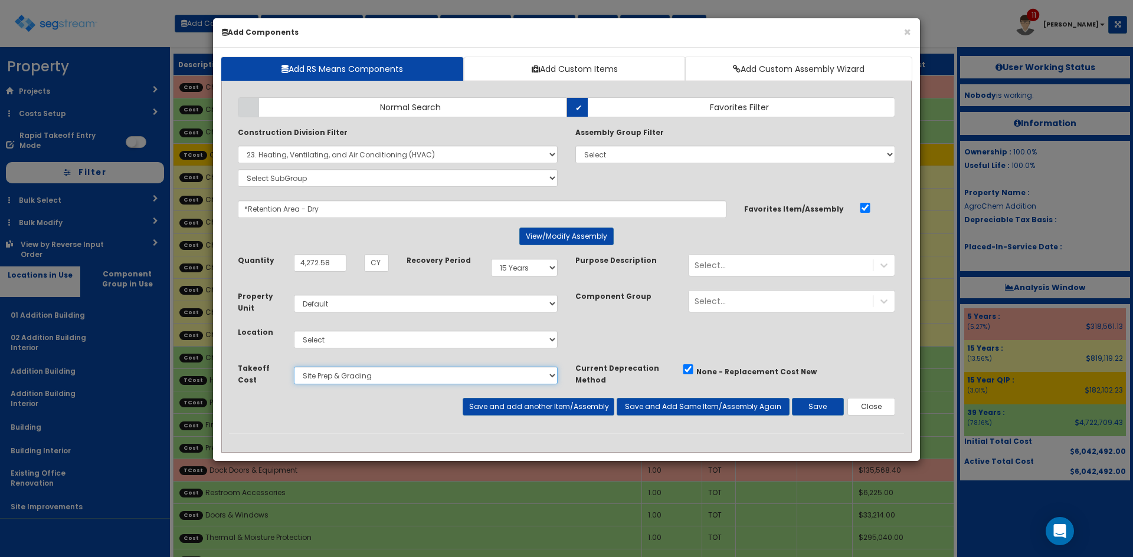
click at [294, 367] on select "Select Site Prep & Grading Utilities Electrical Dock Doors & Equipment Plumbing…" at bounding box center [426, 376] width 264 height 18
click at [359, 339] on select "Select 01 Addition Building 02 Addition Building Interior Addition Building Add…" at bounding box center [426, 340] width 264 height 18
select select "27"
click at [294, 331] on select "Select 01 Addition Building 02 Addition Building Interior Addition Building Add…" at bounding box center [426, 340] width 264 height 18
click at [818, 402] on button "Save" at bounding box center [818, 407] width 52 height 18
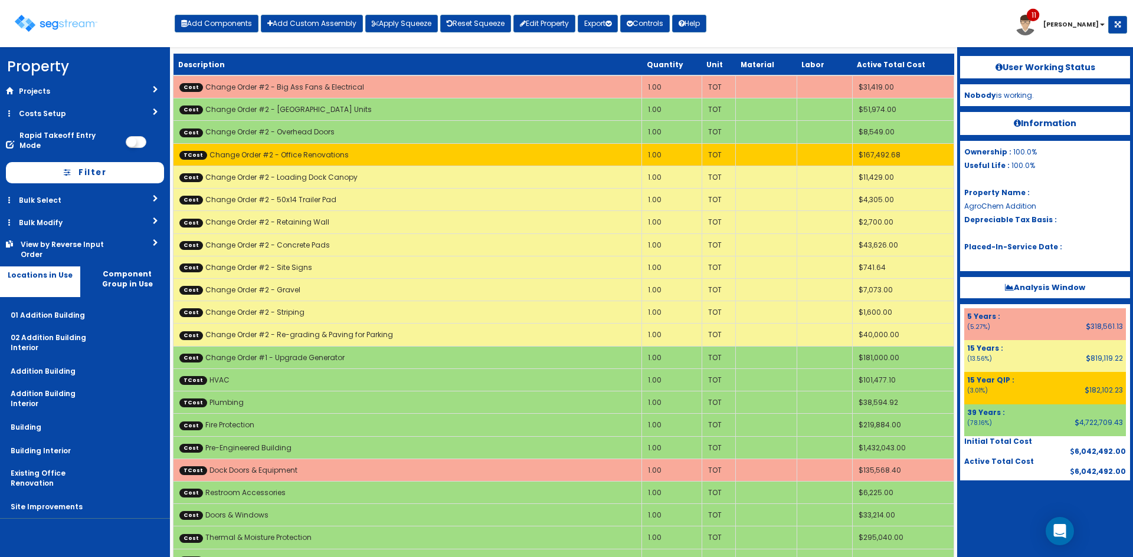
click at [821, 32] on div "Toggle navigation Add Components Add Custom Assembly Apply Squeeze Reset Squeez…" at bounding box center [566, 28] width 1121 height 38
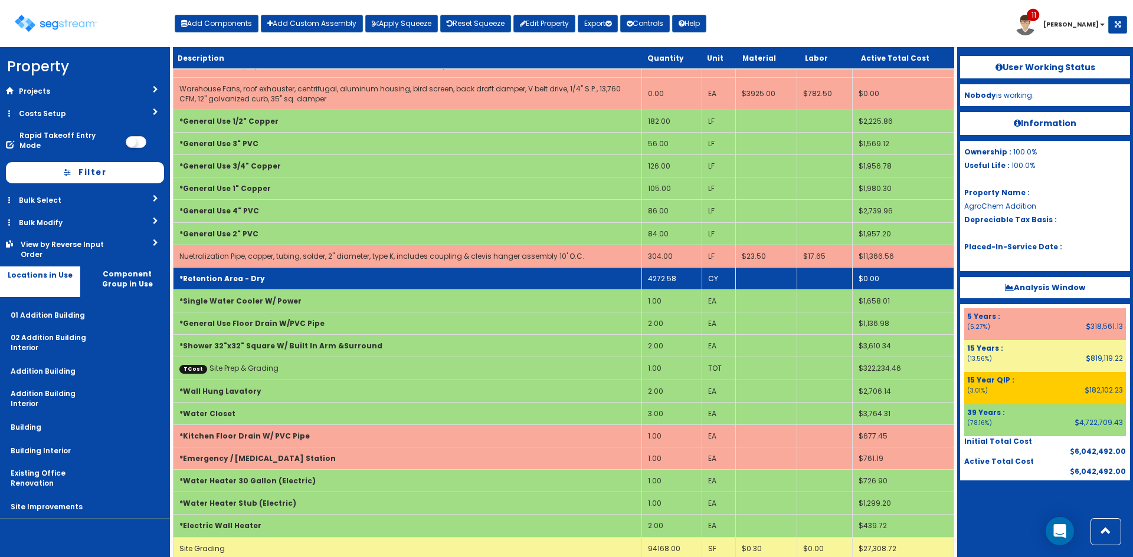
click at [602, 280] on td "*Retention Area - Dry" at bounding box center [407, 278] width 468 height 22
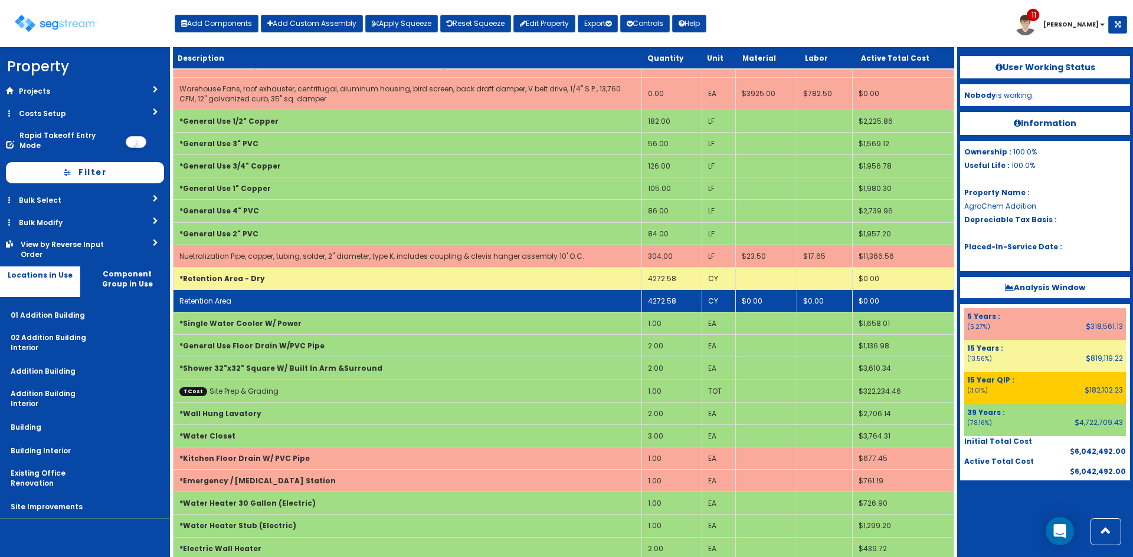
click at [291, 304] on td "Retention Area" at bounding box center [407, 301] width 468 height 22
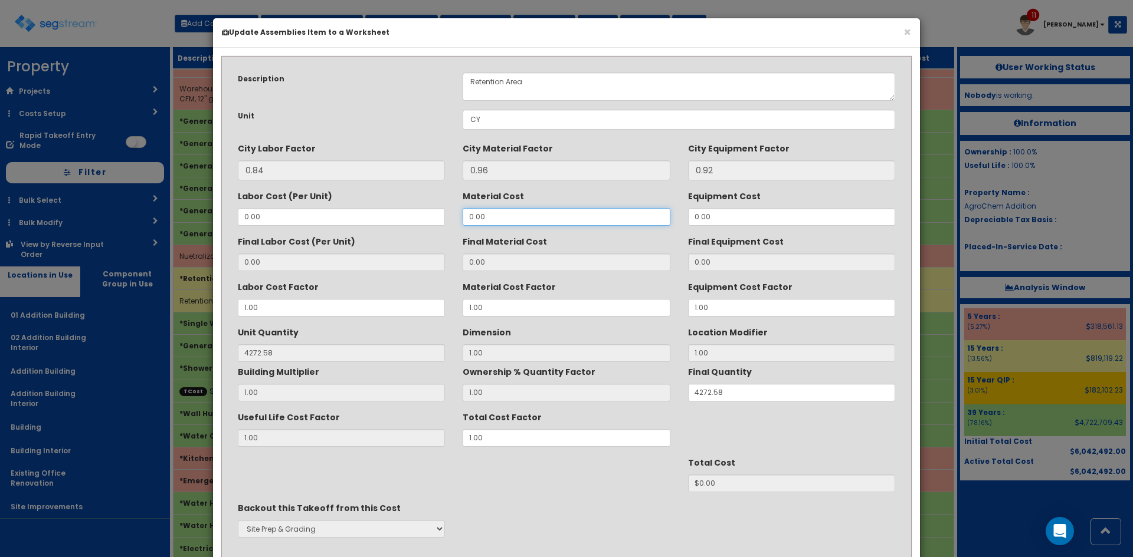
drag, startPoint x: 496, startPoint y: 218, endPoint x: 431, endPoint y: 219, distance: 64.3
click at [431, 219] on div "Labor Cost (Per Unit) 0.00 Material Cost 0.00 Equipment Cost 0.00" at bounding box center [566, 206] width 675 height 40
type input "13"
type input "12.48"
type input "$53321.80"
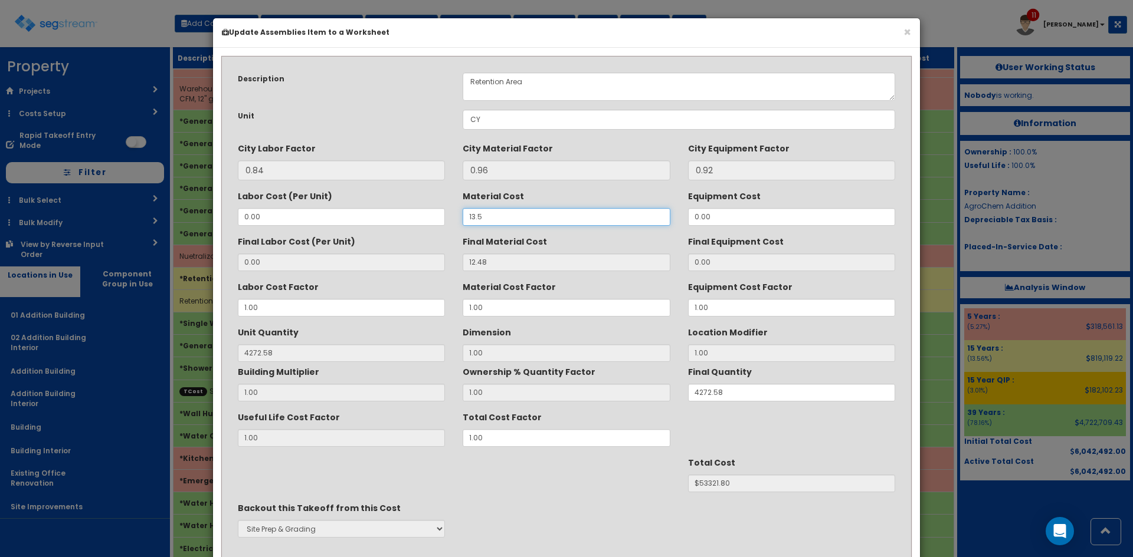
type input "13.50"
type input "12.96"
type input "$55372.64"
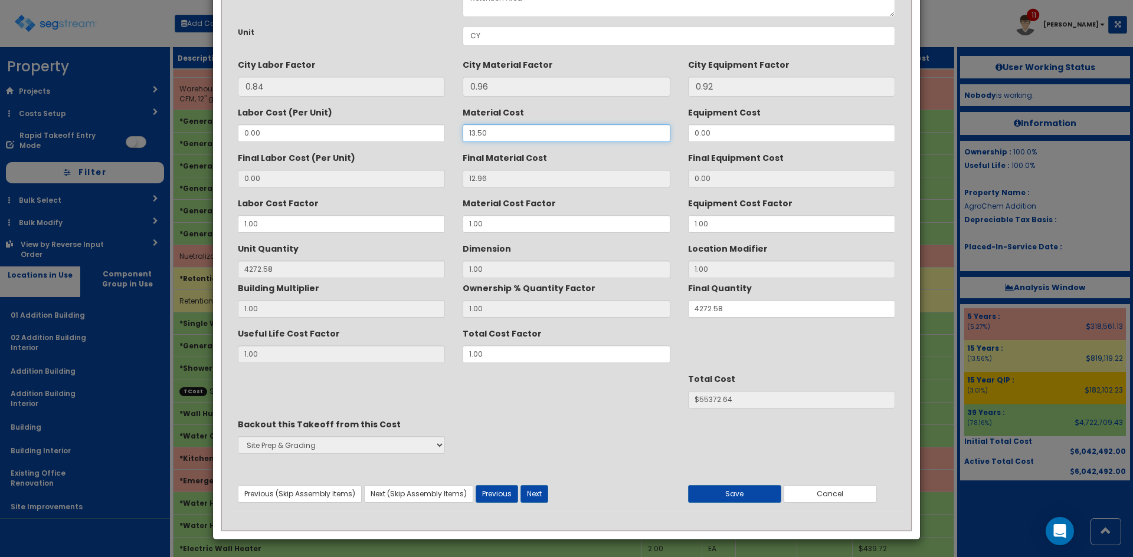
scroll to position [84, 0]
type input "13.50"
click at [714, 493] on button "Save" at bounding box center [734, 494] width 93 height 18
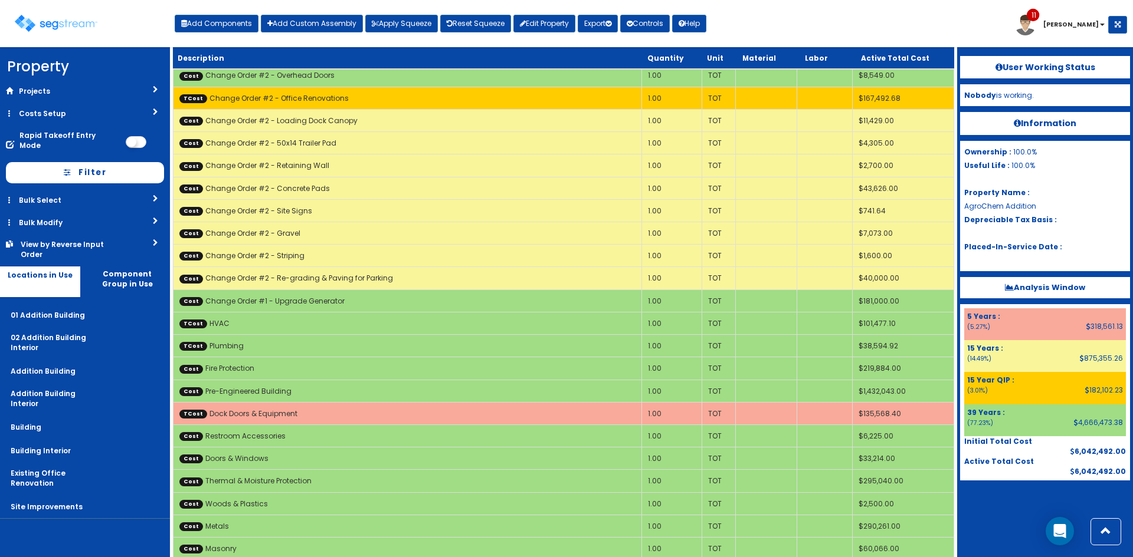
scroll to position [1190, 0]
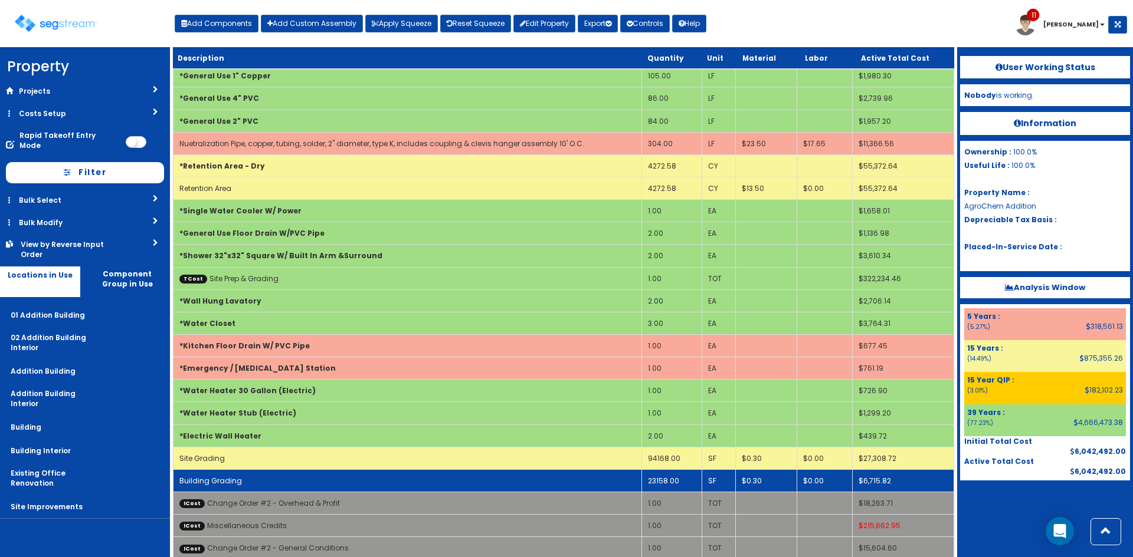
click at [605, 479] on td "Building Grading" at bounding box center [407, 481] width 468 height 22
select select "5267523"
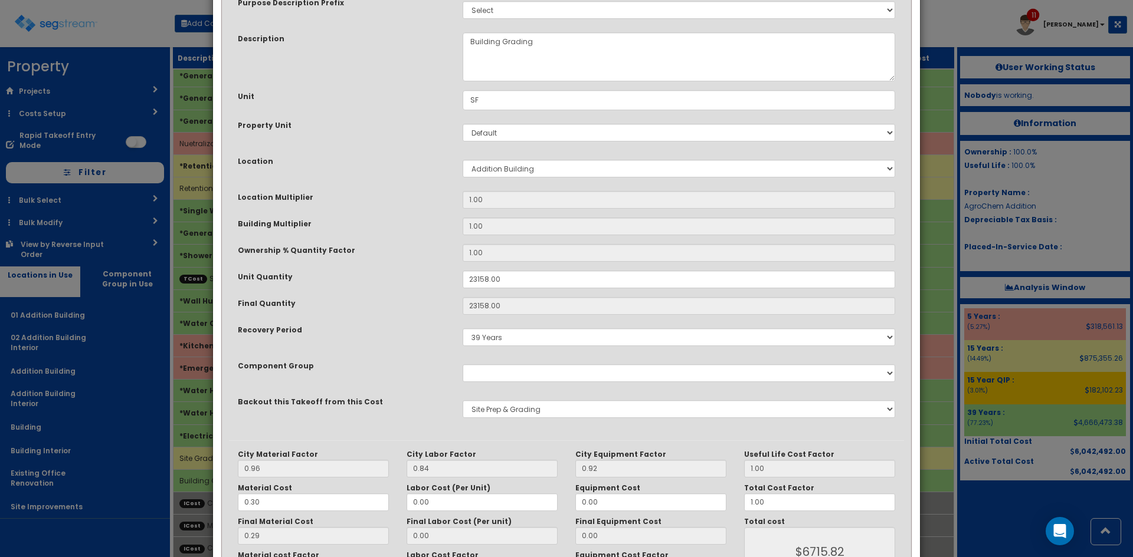
scroll to position [77, 0]
drag, startPoint x: 295, startPoint y: 506, endPoint x: 202, endPoint y: 506, distance: 93.2
click at [202, 506] on div "× Update Items/Assemblies to a Worksheet Purpose Description Prefix Select Stai…" at bounding box center [566, 278] width 1133 height 557
type input "."
type input "NaN"
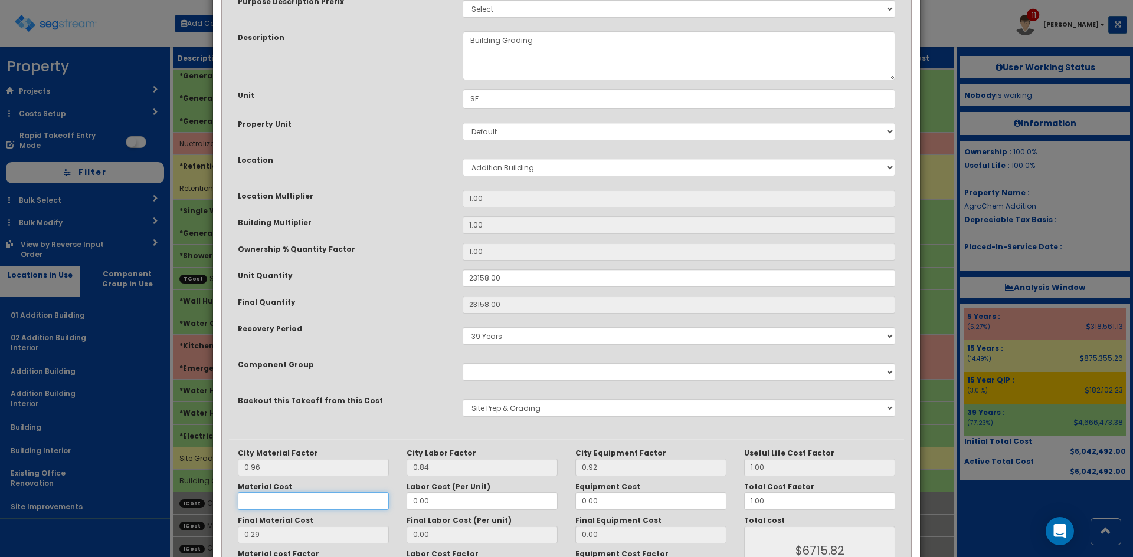
type input "$NaN"
type input ".45"
type input "0.38"
type input "$8800.04"
type input "0.43"
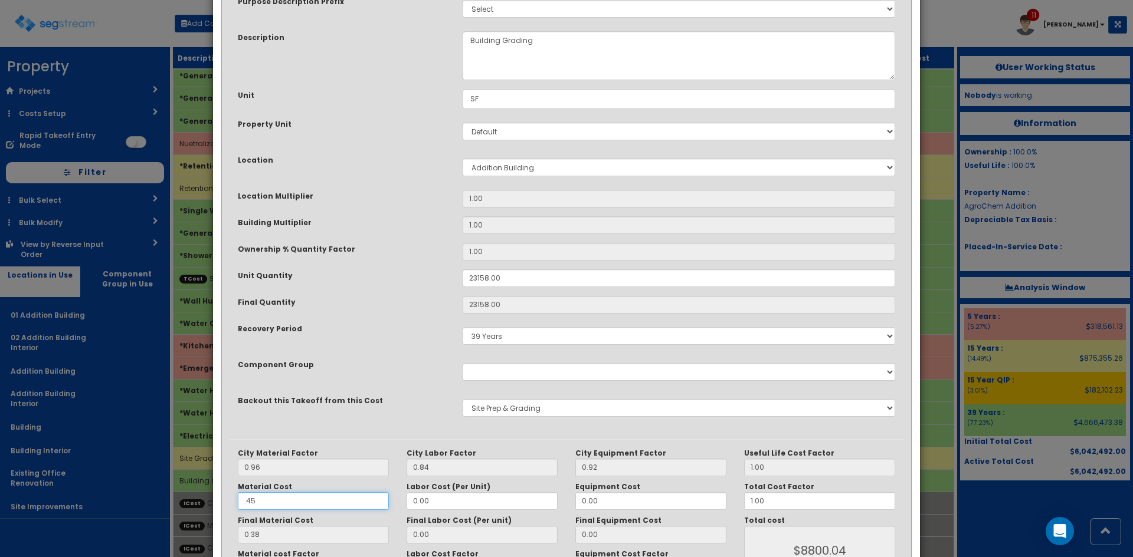
type input "$9957.94"
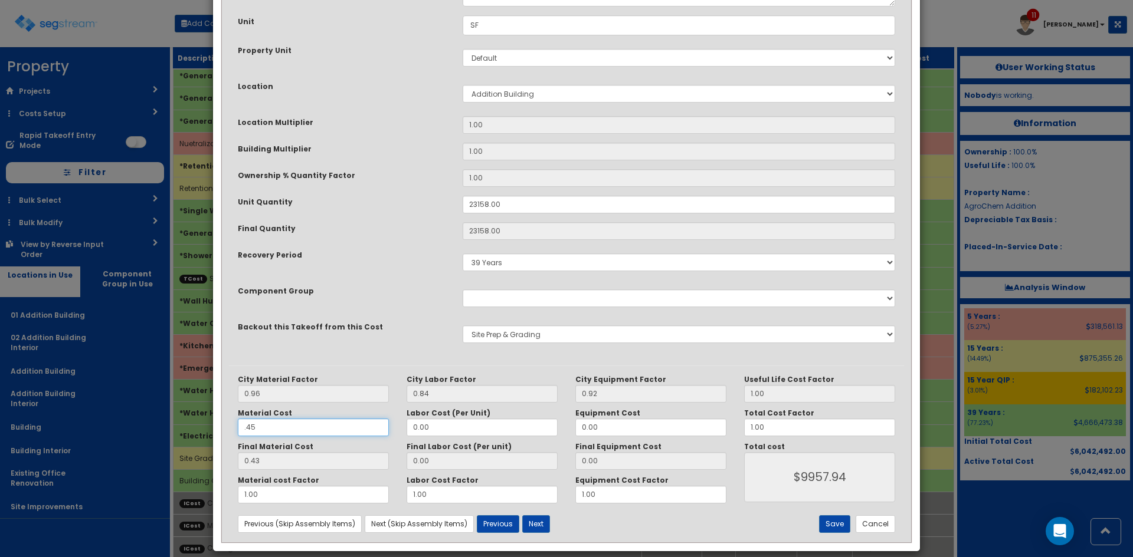
scroll to position [163, 0]
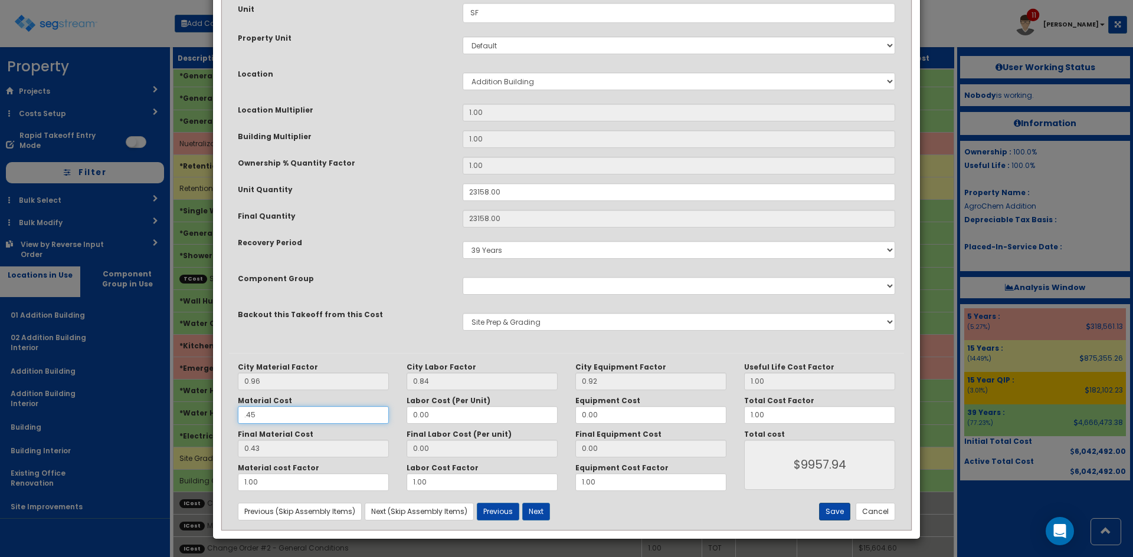
type input ".45"
click at [835, 512] on button "Save" at bounding box center [834, 512] width 31 height 18
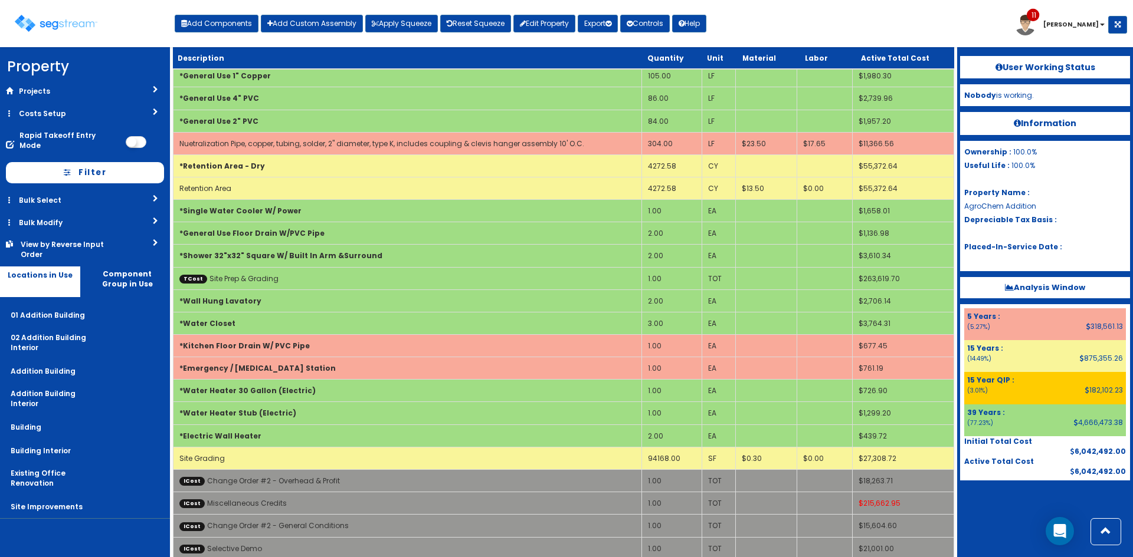
click at [997, 512] on div at bounding box center [1045, 510] width 170 height 59
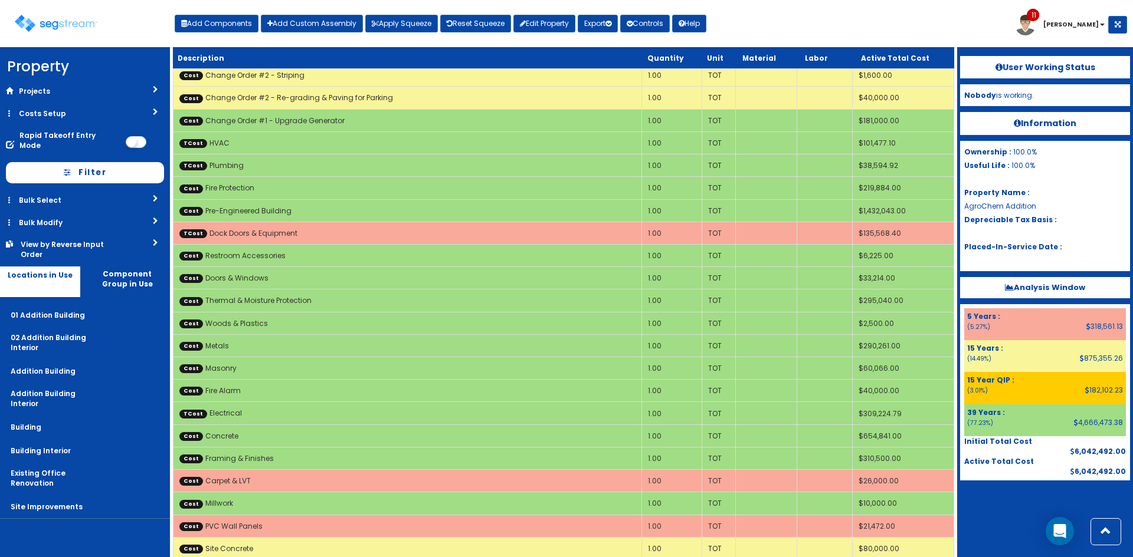
scroll to position [788, 0]
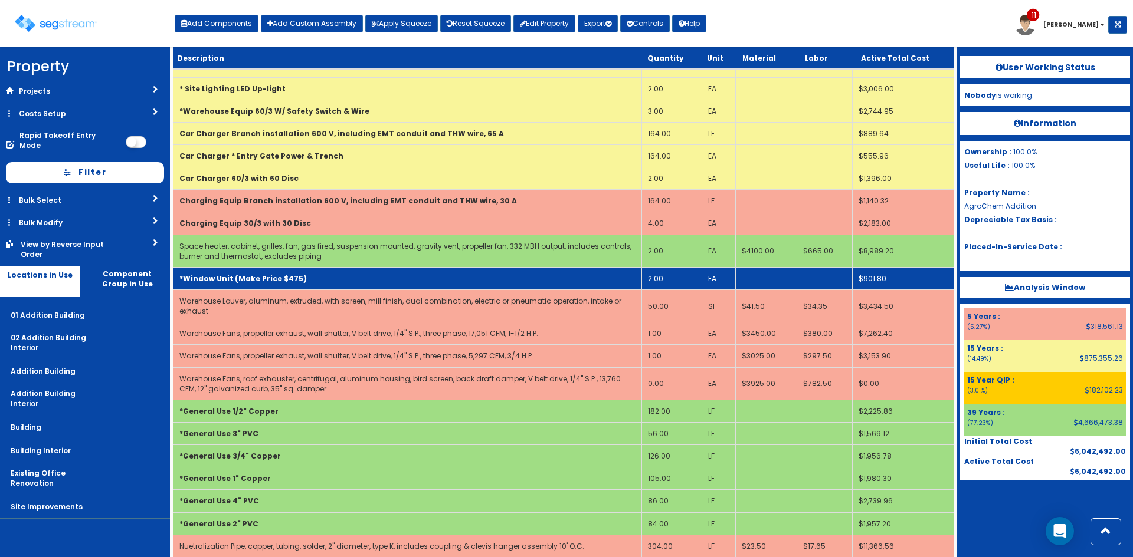
click at [338, 276] on td "*Window Unit (Make Price $475)" at bounding box center [407, 278] width 468 height 22
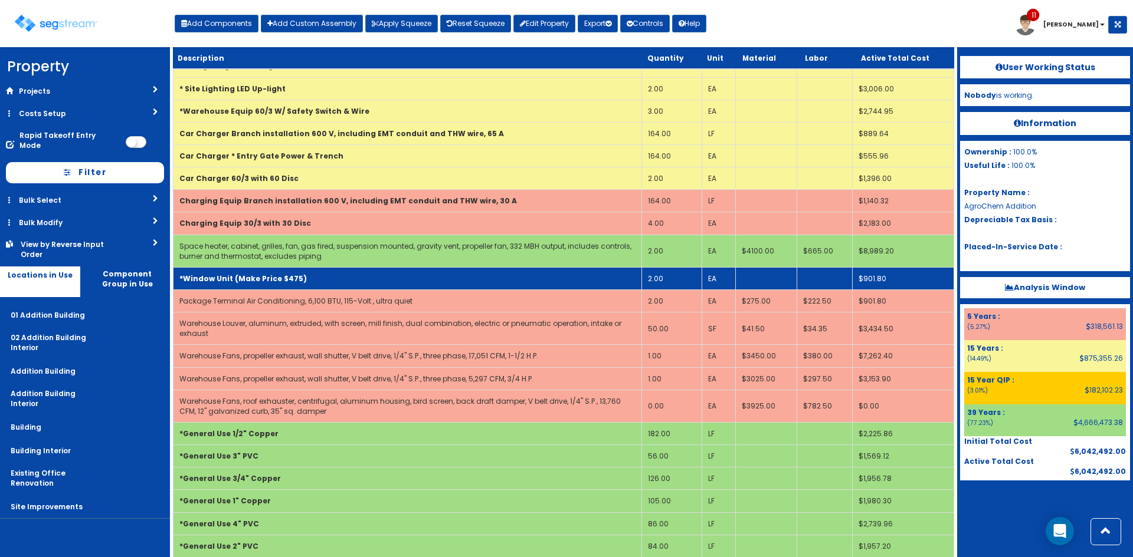
click at [337, 278] on td "*Window Unit (Make Price $475)" at bounding box center [407, 278] width 468 height 22
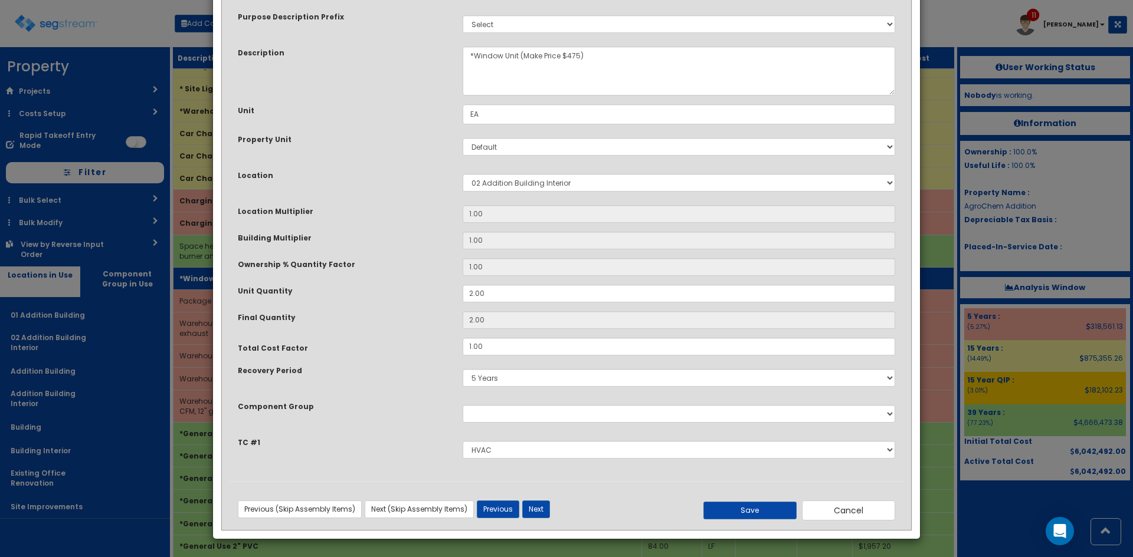
scroll to position [0, 0]
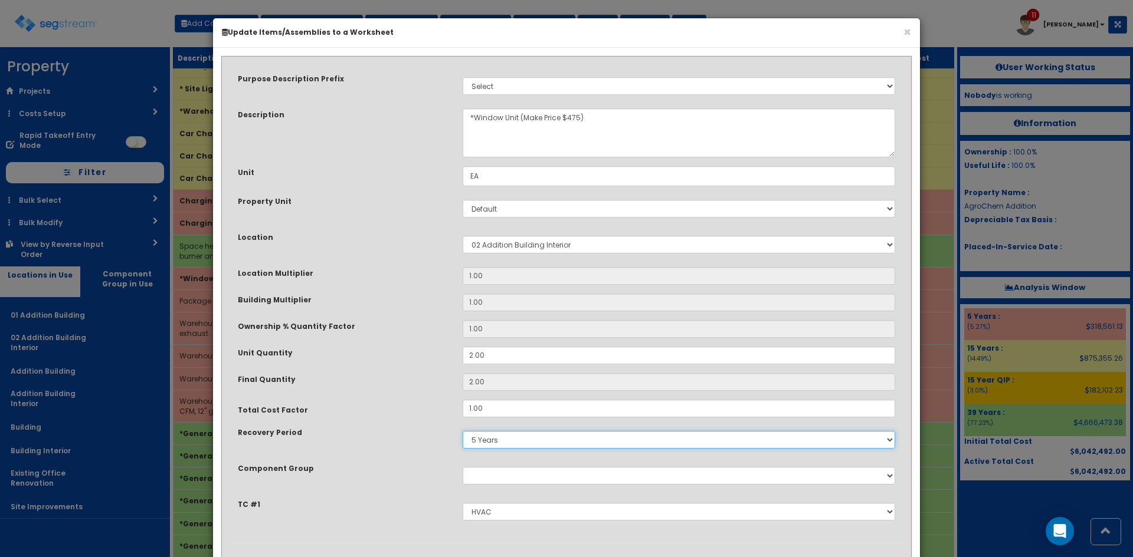
click at [508, 442] on select "5 Years 7 Years 9 Years 10 Years 15 Years 15 Year QLI 15 Year QRP 15 Year QIP 2…" at bounding box center [679, 440] width 432 height 18
select select "39Y"
click at [463, 431] on select "5 Years 7 Years 9 Years 10 Years 15 Years 15 Year QLI 15 Year QRP 15 Year QIP 2…" at bounding box center [679, 440] width 432 height 18
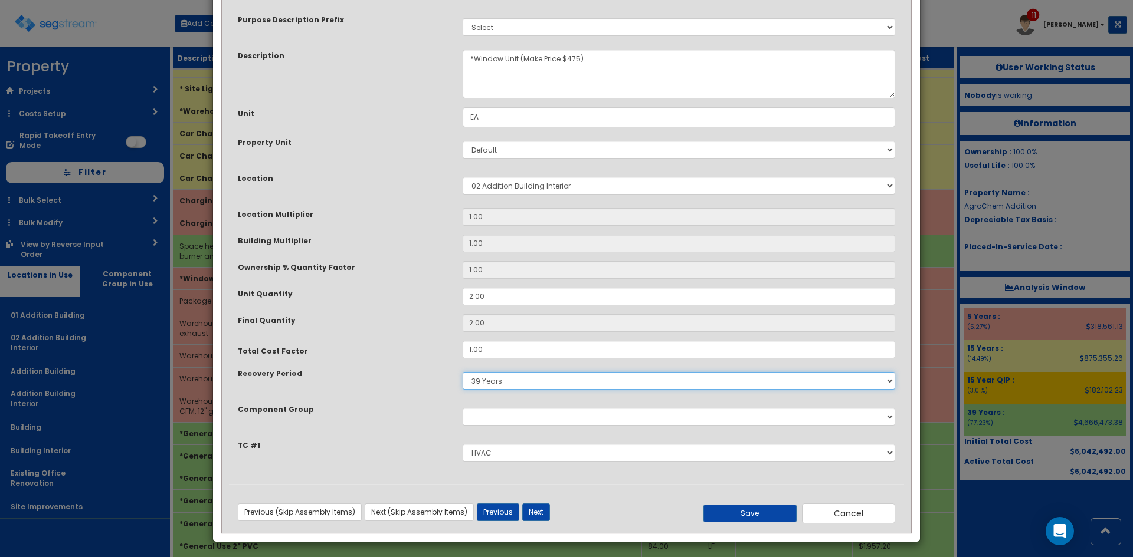
scroll to position [62, 0]
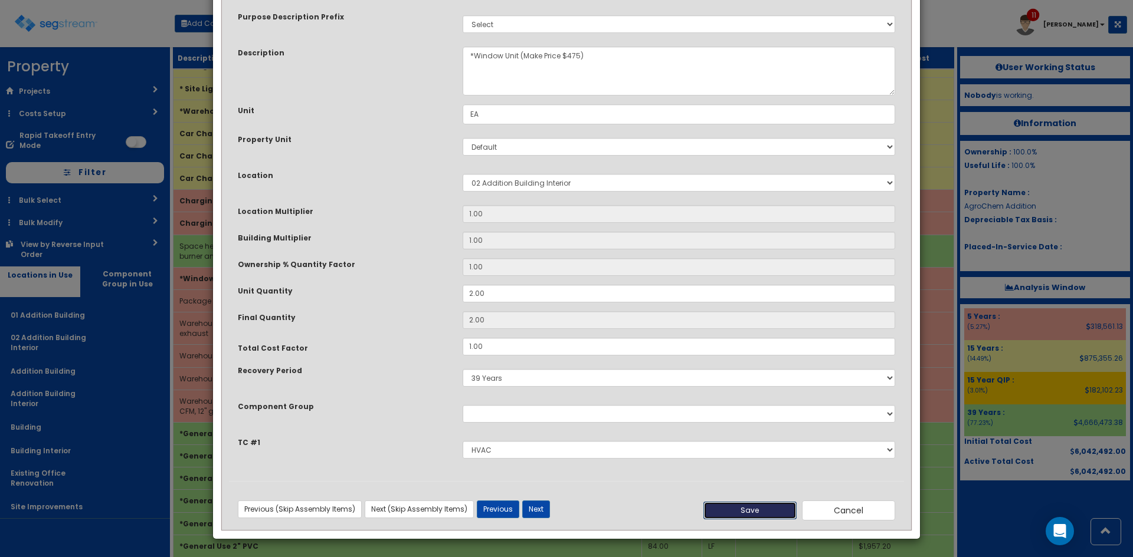
click at [747, 512] on button "Save" at bounding box center [749, 511] width 93 height 18
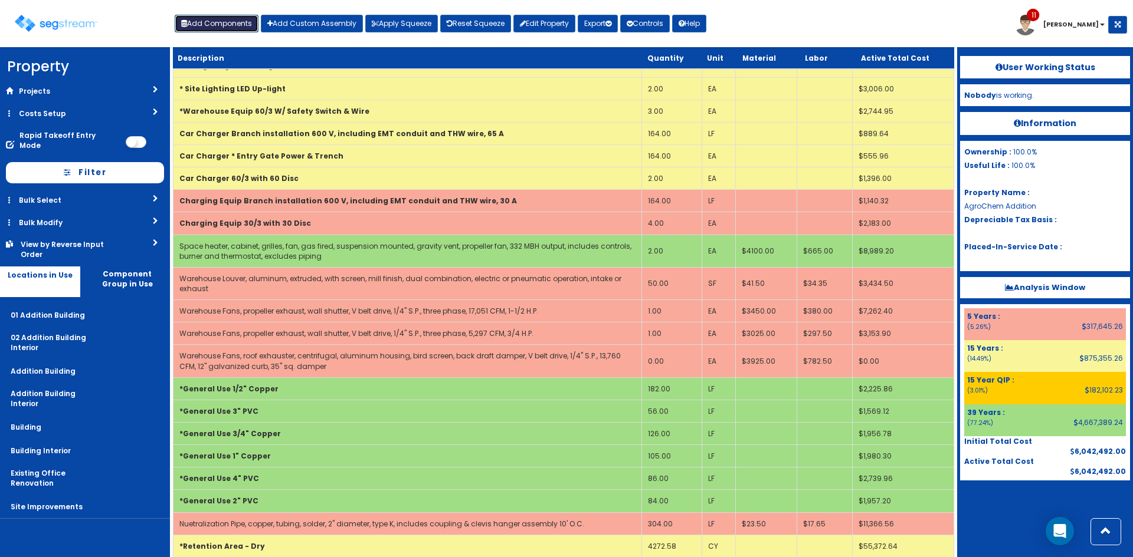
click at [240, 25] on button "Add Components" at bounding box center [217, 24] width 84 height 18
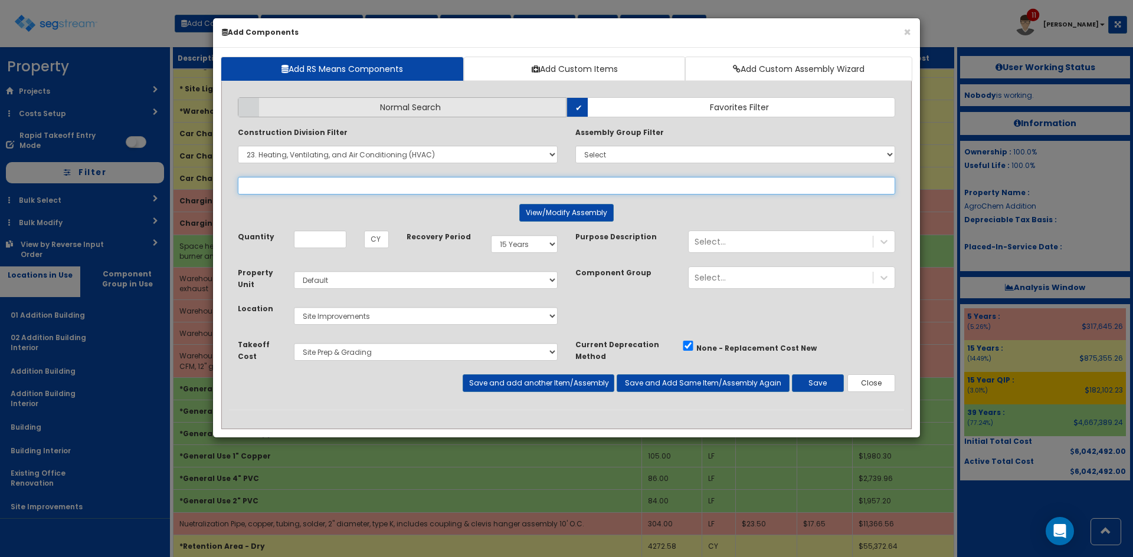
select select
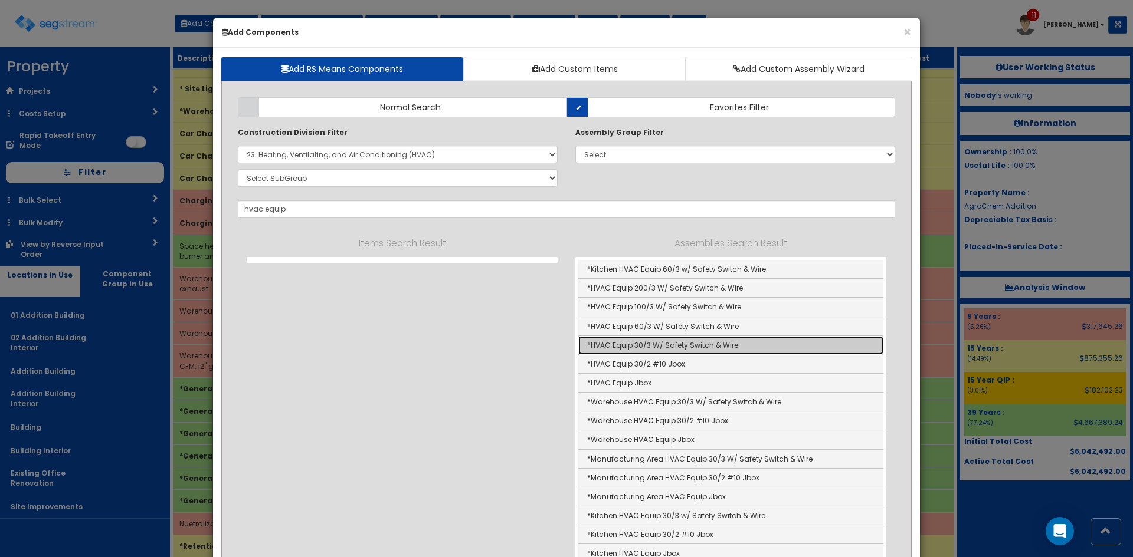
click at [677, 347] on link "*HVAC Equip 30/3 W/ Safety Switch & Wire" at bounding box center [730, 345] width 305 height 19
type input "*HVAC Equip 30/3 W/ Safety Switch & Wire"
type input "EA"
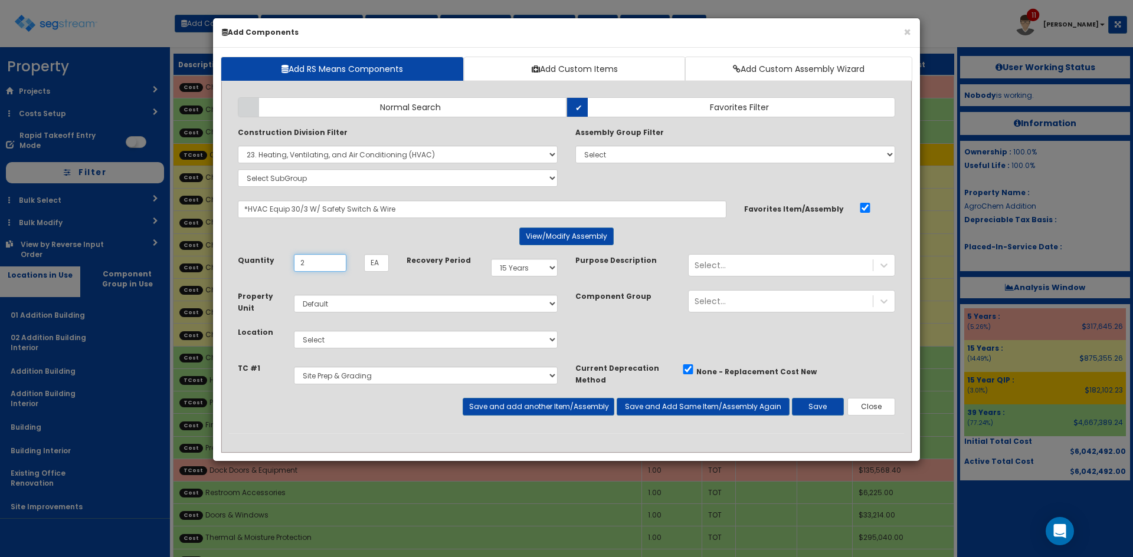
type input "2"
click at [526, 273] on select "Select 5 Years 7 Years 9 Years 10 Years 15 Years 15 Year QLI 15 Year QRP 15 Yea…" at bounding box center [524, 268] width 67 height 18
select select "5Y"
click at [491, 259] on select "Select 5 Years 7 Years 9 Years 10 Years 15 Years 15 Year QLI 15 Year QRP 15 Yea…" at bounding box center [524, 268] width 67 height 18
click at [389, 339] on select "Select 01 Addition Building 02 Addition Building Interior Addition Building Add…" at bounding box center [426, 340] width 264 height 18
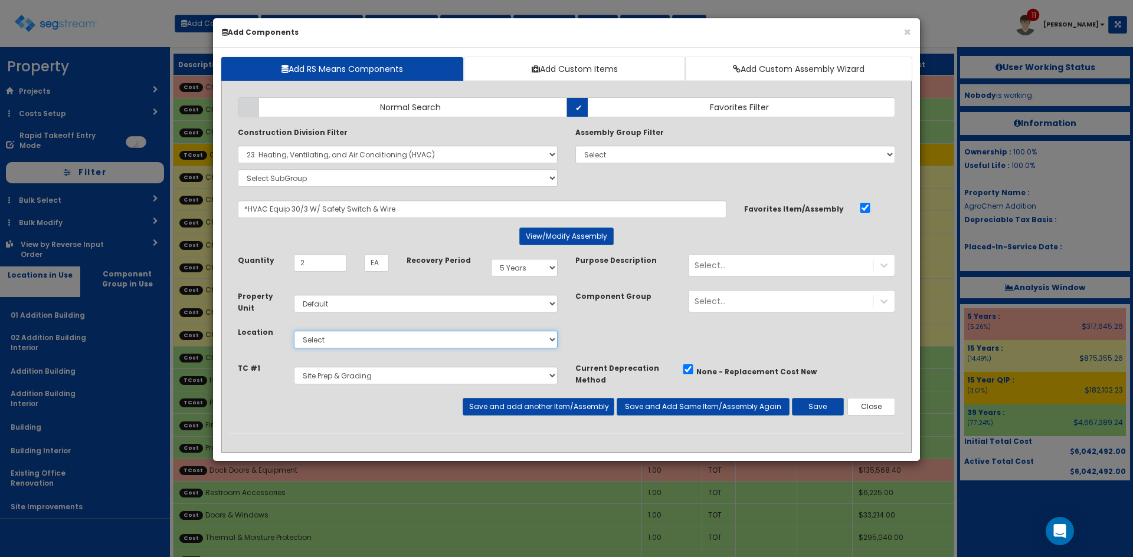
select select "4532"
click at [294, 331] on select "Select 01 Addition Building 02 Addition Building Interior Addition Building Add…" at bounding box center [426, 340] width 264 height 18
click at [767, 267] on div "Select..." at bounding box center [780, 265] width 184 height 19
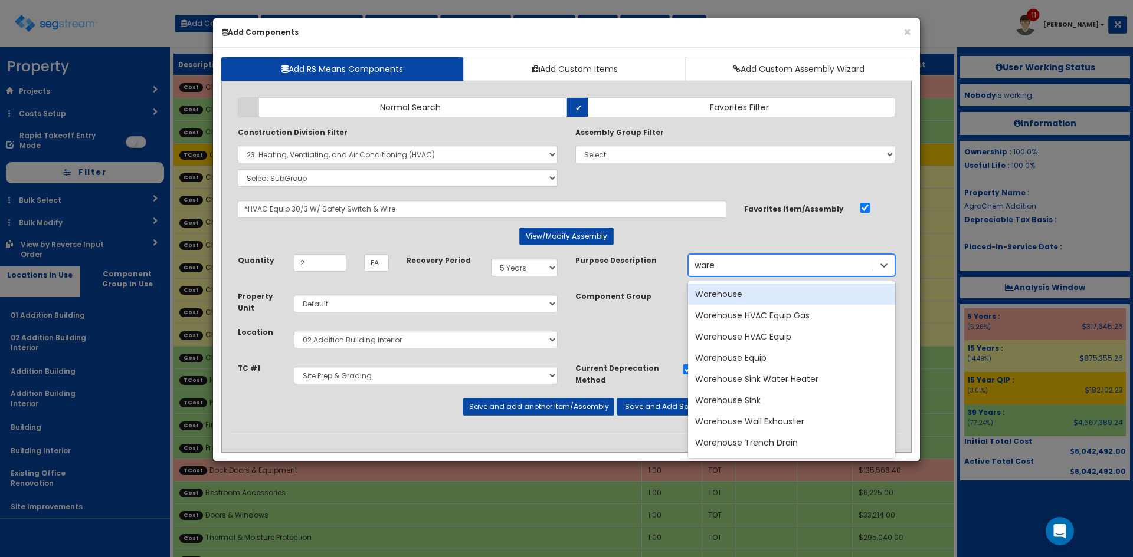
type input "wareh"
click at [747, 292] on div "Warehouse" at bounding box center [791, 294] width 207 height 21
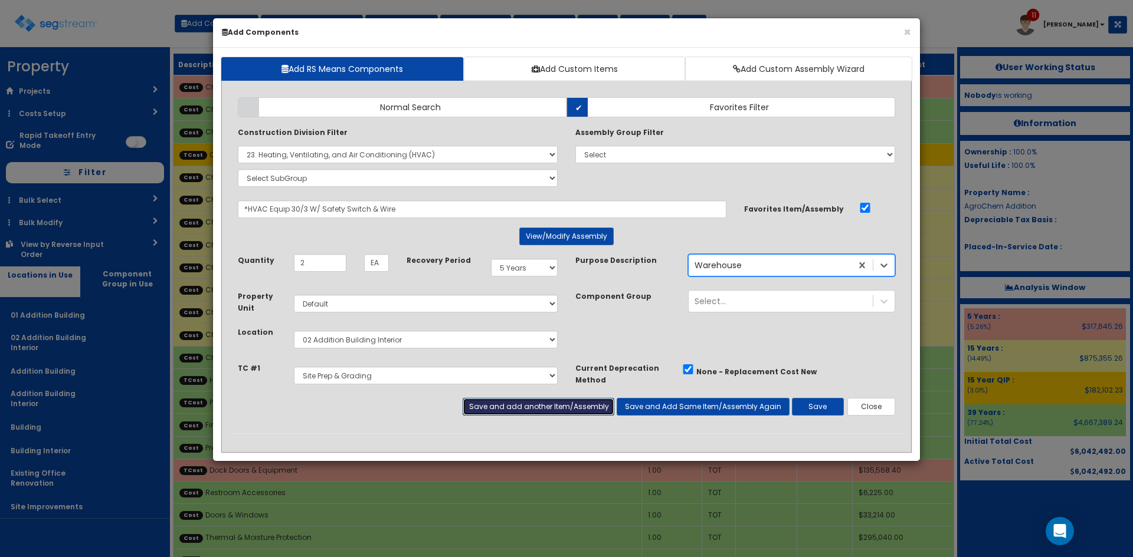
click at [585, 406] on button "Save and add another Item/Assembly" at bounding box center [538, 407] width 151 height 18
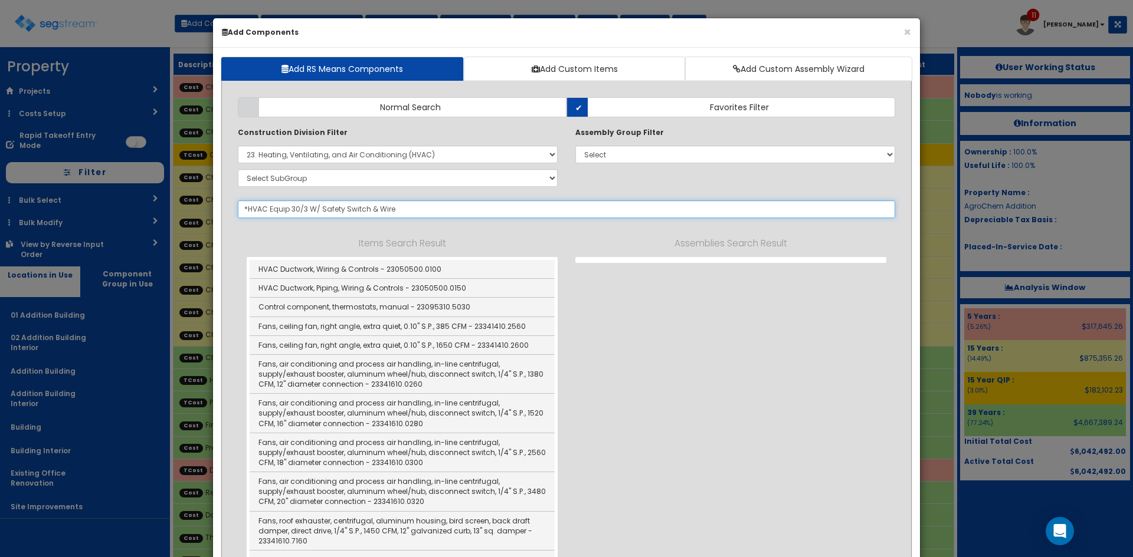
select select "5267523"
drag, startPoint x: 237, startPoint y: 209, endPoint x: 199, endPoint y: 210, distance: 37.8
click at [199, 210] on div "× Add Components Add RS Means Components Add Custom Items Add Custom Assembly W…" at bounding box center [566, 278] width 1133 height 557
click at [293, 211] on input "hvac equip" at bounding box center [566, 210] width 657 height 18
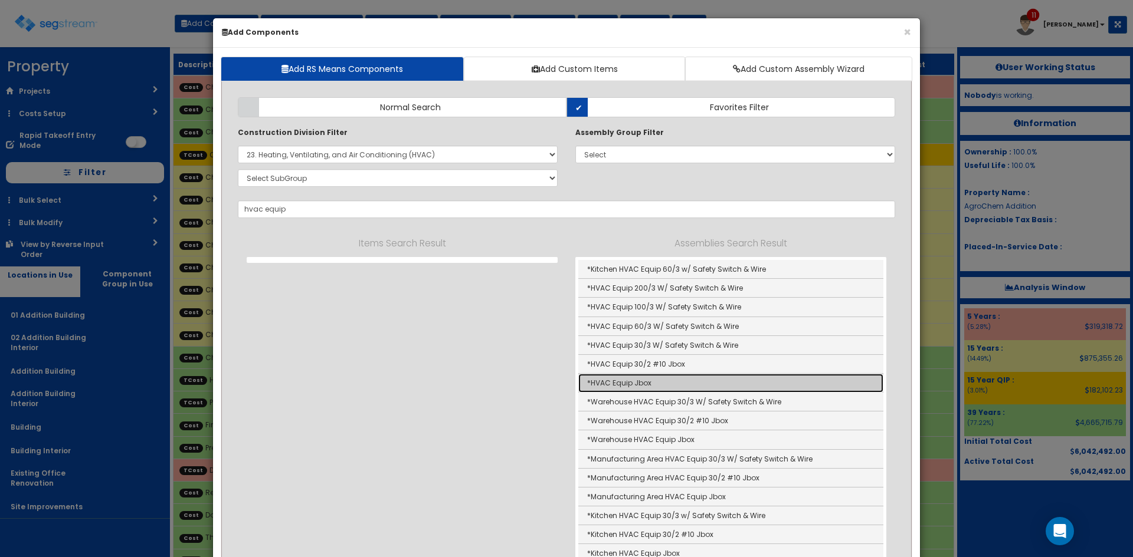
click at [642, 382] on link "*HVAC Equip Jbox" at bounding box center [730, 383] width 305 height 19
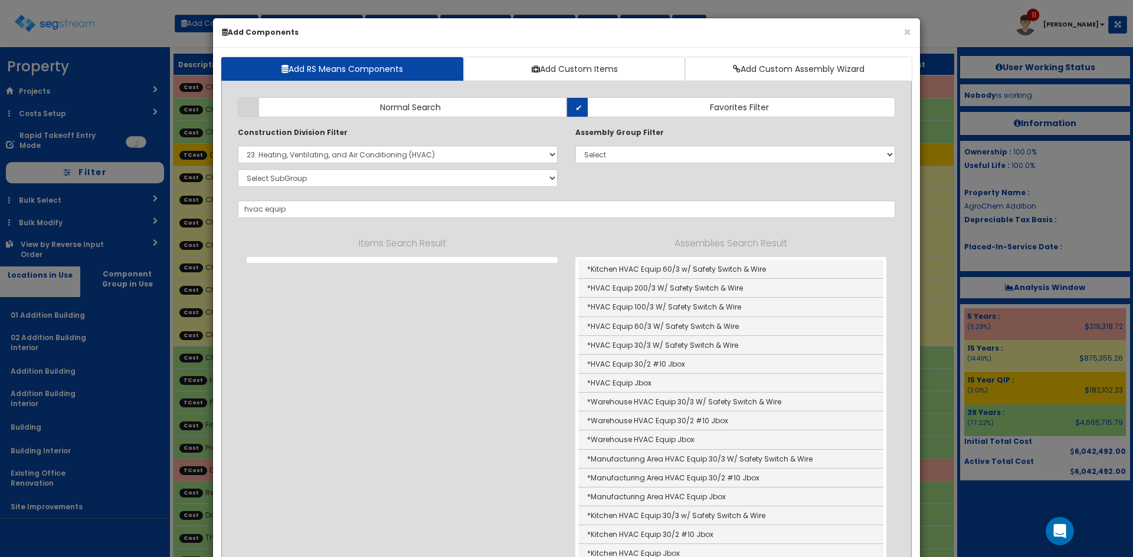
type input "*HVAC Equip Jbox"
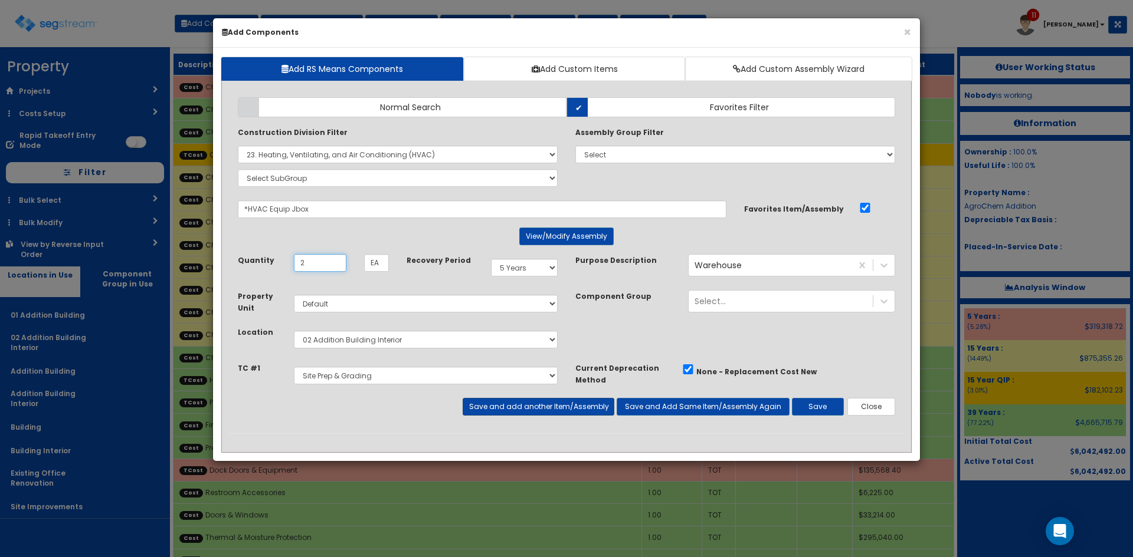
type input "2"
click at [579, 404] on button "Save and add another Item/Assembly" at bounding box center [538, 407] width 151 height 18
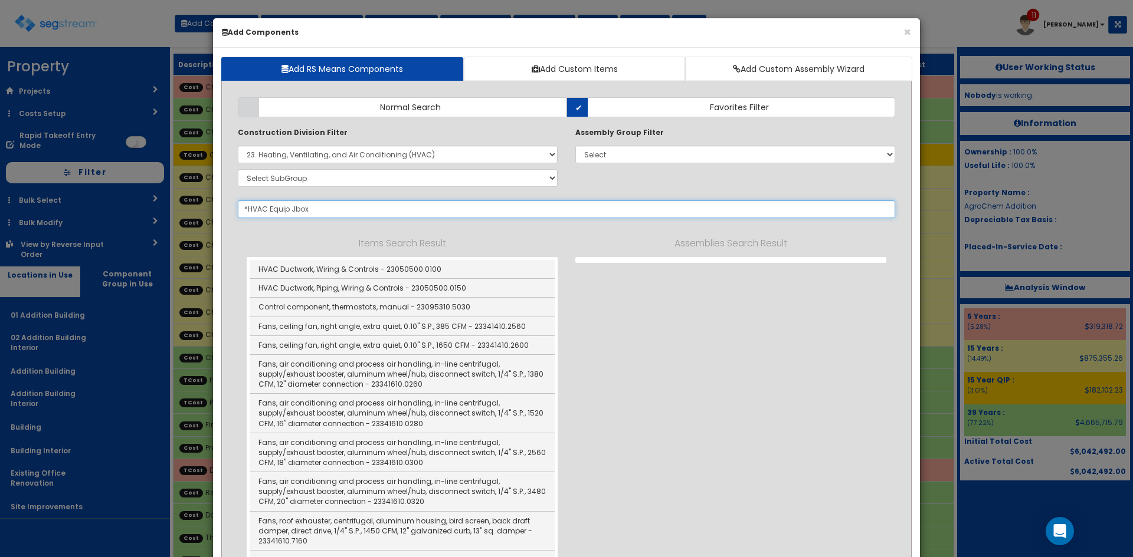
select select "5267523"
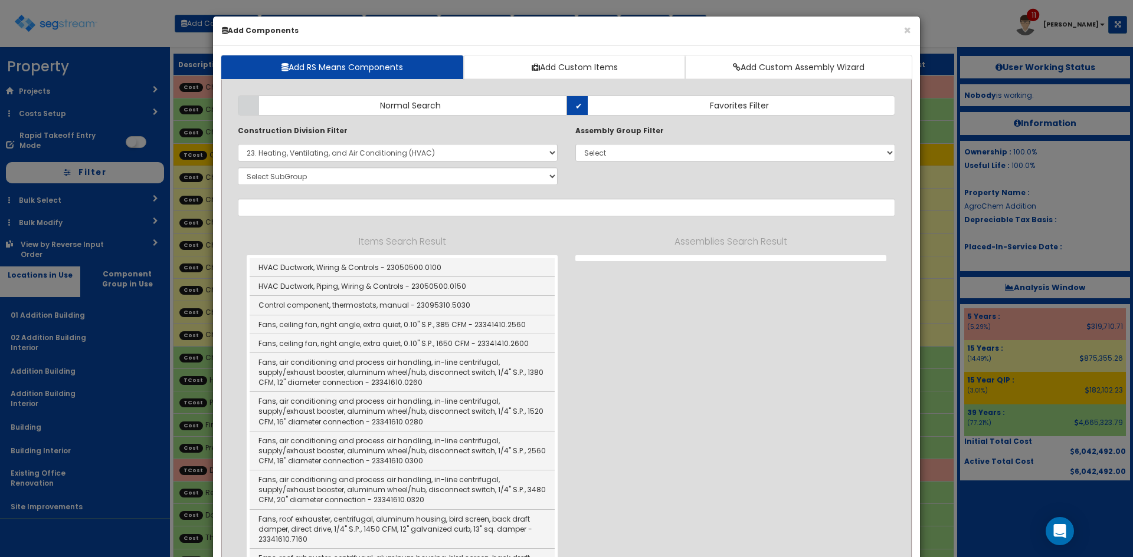
scroll to position [1, 0]
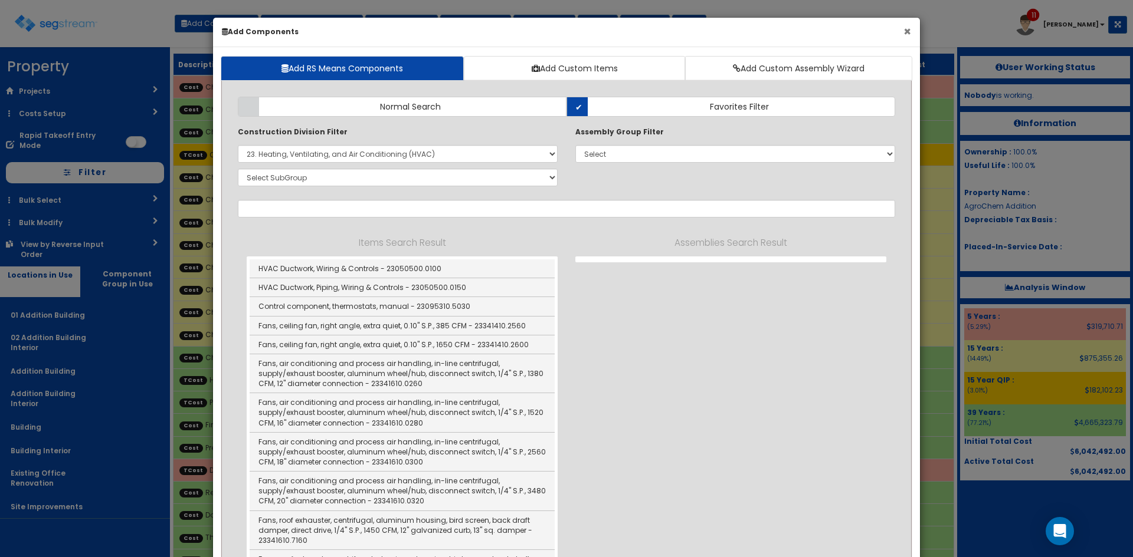
click at [907, 33] on button "×" at bounding box center [907, 31] width 8 height 12
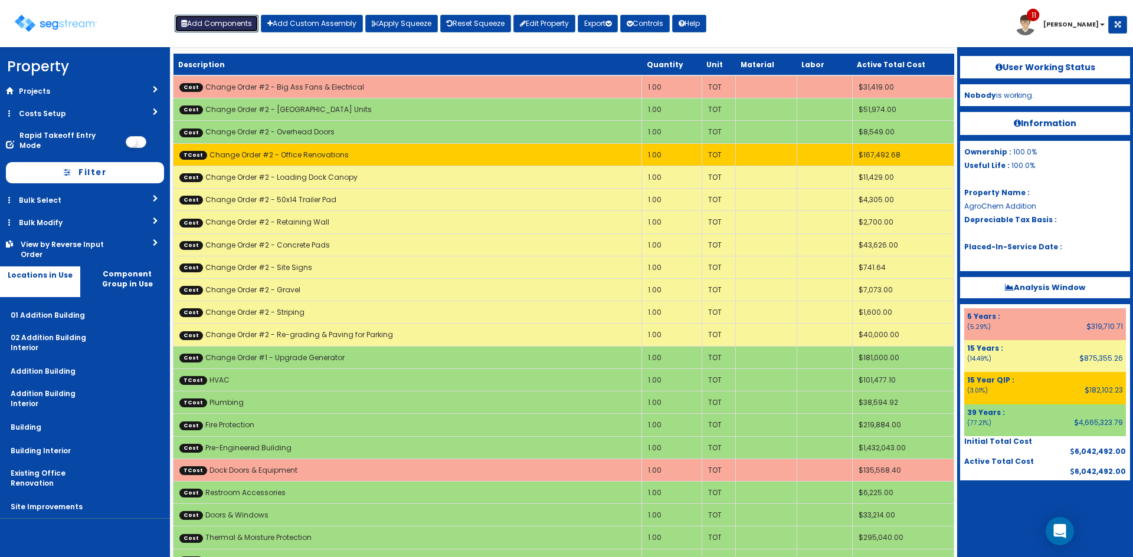
click at [195, 30] on button "Add Components" at bounding box center [217, 24] width 84 height 18
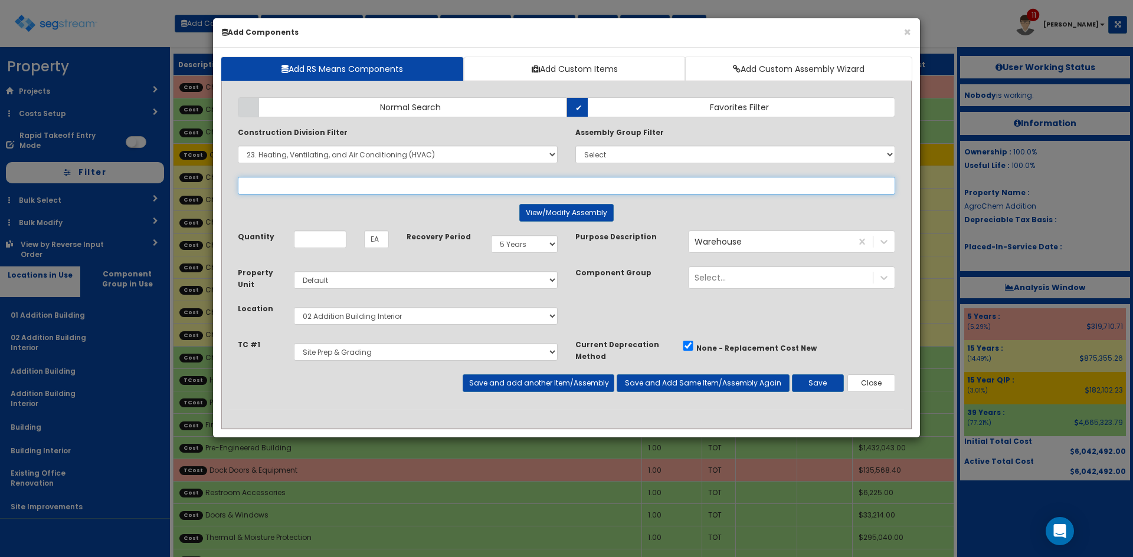
select select
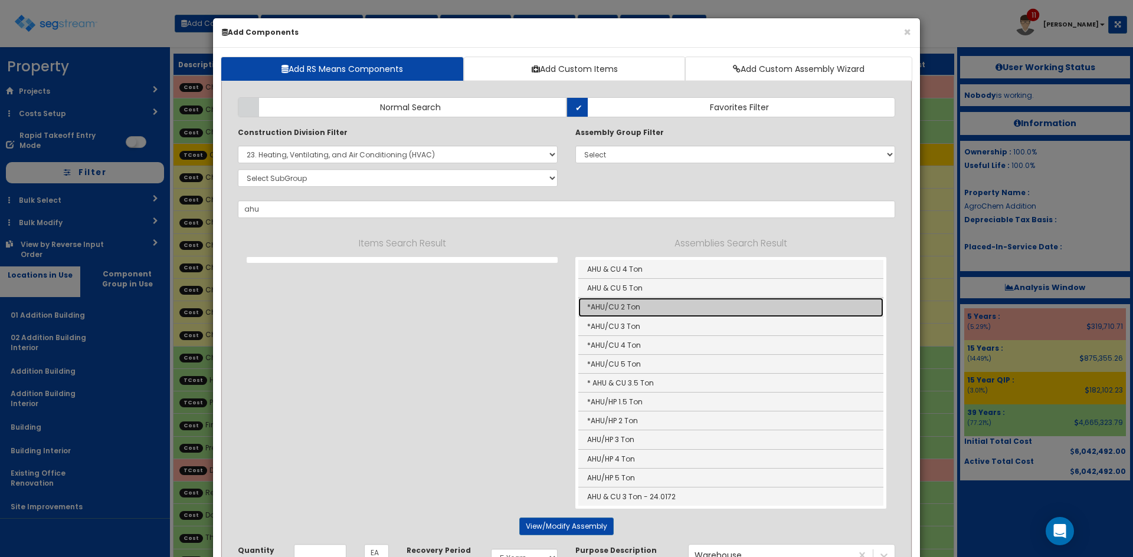
click at [646, 310] on link "*AHU/CU 2 Ton" at bounding box center [730, 307] width 305 height 19
type input "*AHU/CU 2 Ton"
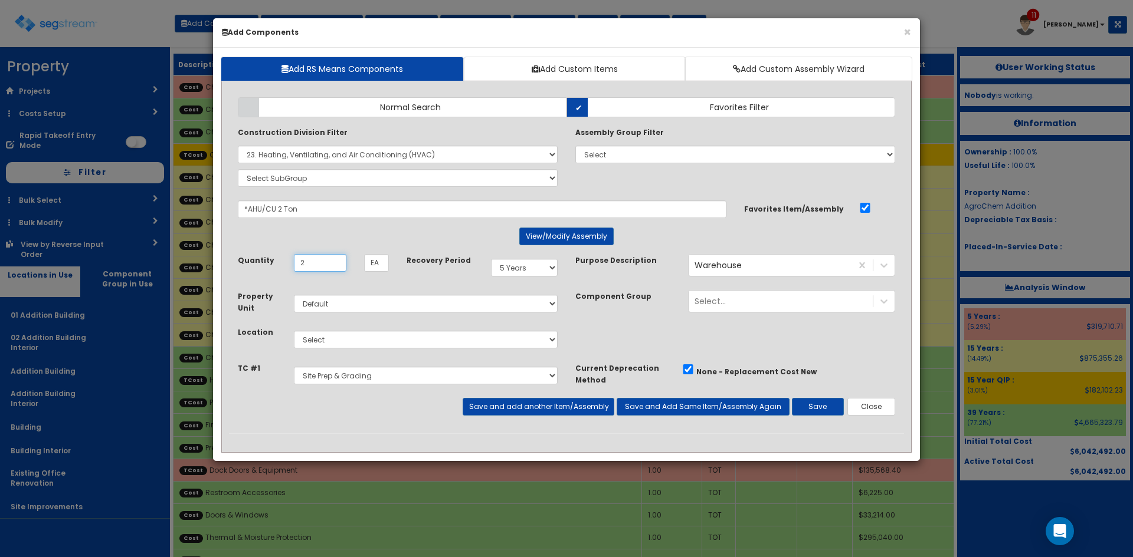
type input "2"
click at [536, 273] on select "Select 5 Years 7 Years 9 Years 10 Years 15 Years 15 Year QLI 15 Year QRP 15 Yea…" at bounding box center [524, 268] width 67 height 18
select select "39Y"
click at [491, 259] on select "Select 5 Years 7 Years 9 Years 10 Years 15 Years 15 Year QLI 15 Year QRP 15 Yea…" at bounding box center [524, 268] width 67 height 18
click at [349, 333] on select "Select 01 Addition Building 02 Addition Building Interior Addition Building Add…" at bounding box center [426, 340] width 264 height 18
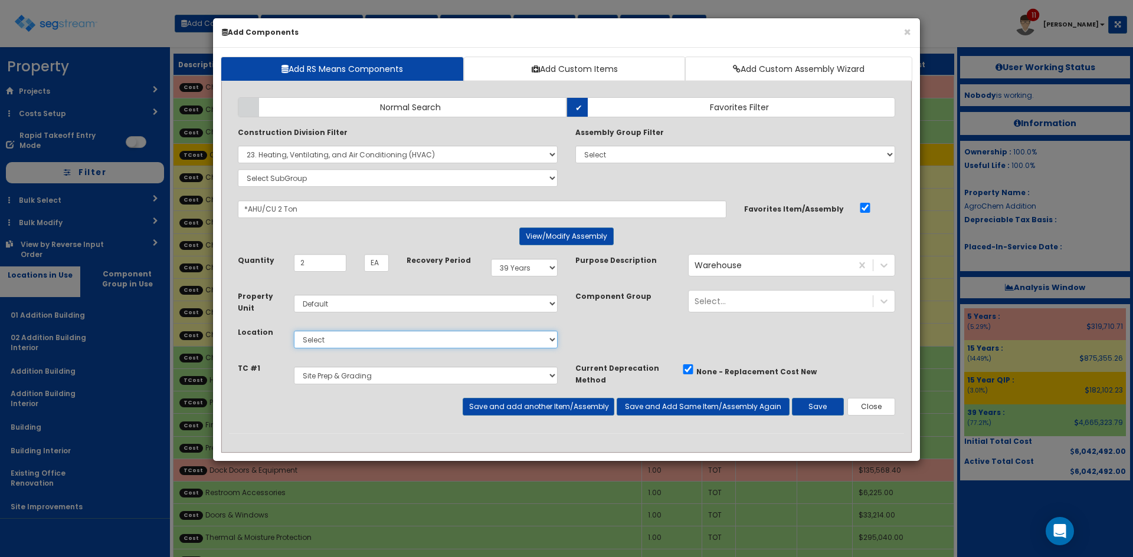
select select "4532"
click at [294, 331] on select "Select 01 Addition Building 02 Addition Building Interior Addition Building Add…" at bounding box center [426, 340] width 264 height 18
click at [360, 378] on select "Select Site Prep & Grading Utilities Electrical Dock Doors & Equipment Plumbing…" at bounding box center [426, 376] width 264 height 18
select select "5280439"
click at [294, 367] on select "Select Site Prep & Grading Utilities Electrical Dock Doors & Equipment Plumbing…" at bounding box center [426, 376] width 264 height 18
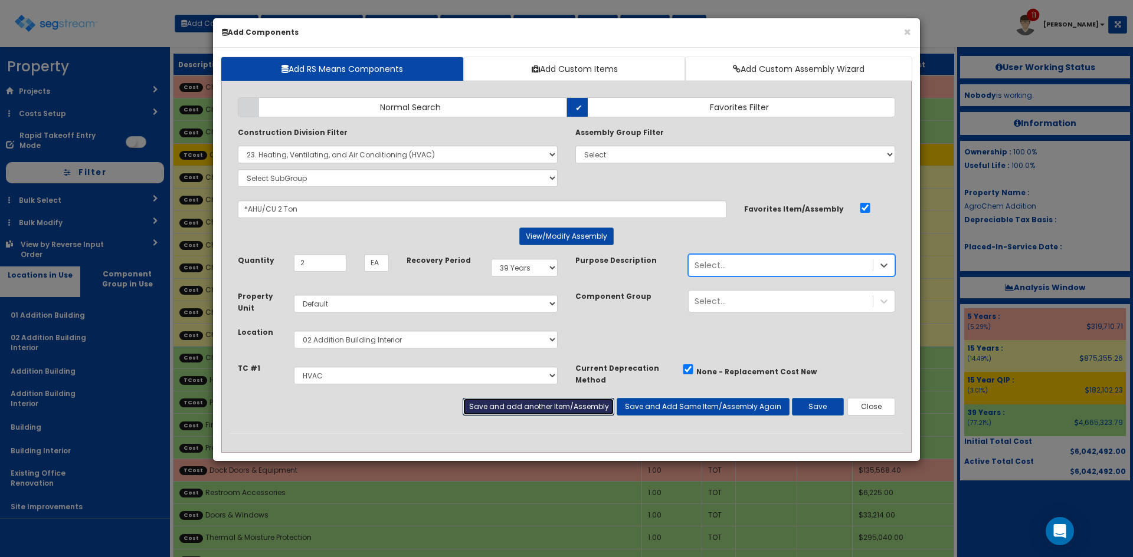
click at [521, 409] on button "Save and add another Item/Assembly" at bounding box center [538, 407] width 151 height 18
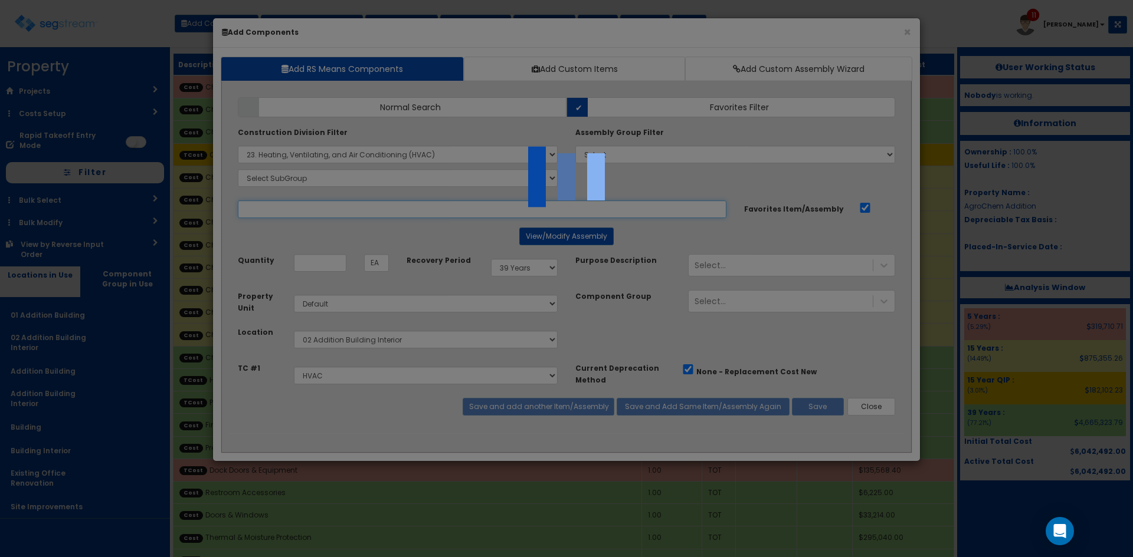
select select "5280439"
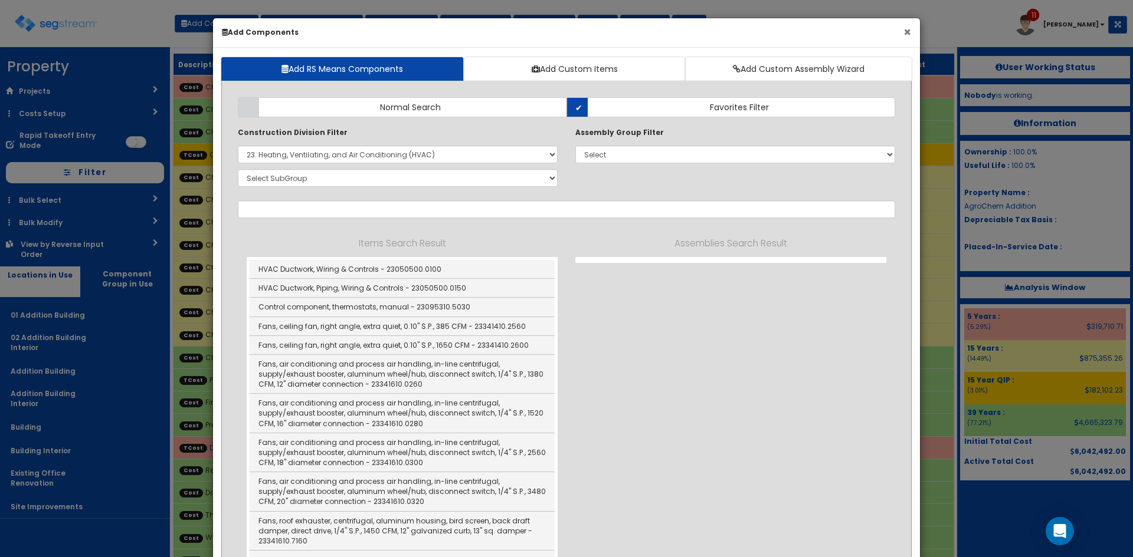
drag, startPoint x: 908, startPoint y: 34, endPoint x: 913, endPoint y: 22, distance: 12.9
click at [909, 31] on button "×" at bounding box center [907, 32] width 8 height 12
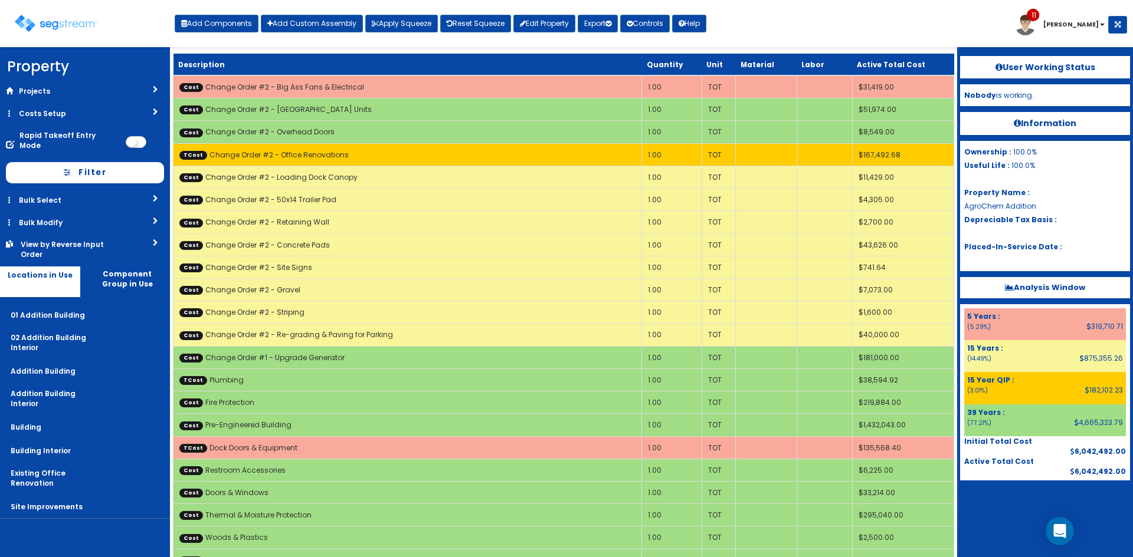
click at [914, 21] on div "Toggle navigation Add Components Add Custom Assembly Apply Squeeze Reset Squeez…" at bounding box center [566, 28] width 1121 height 38
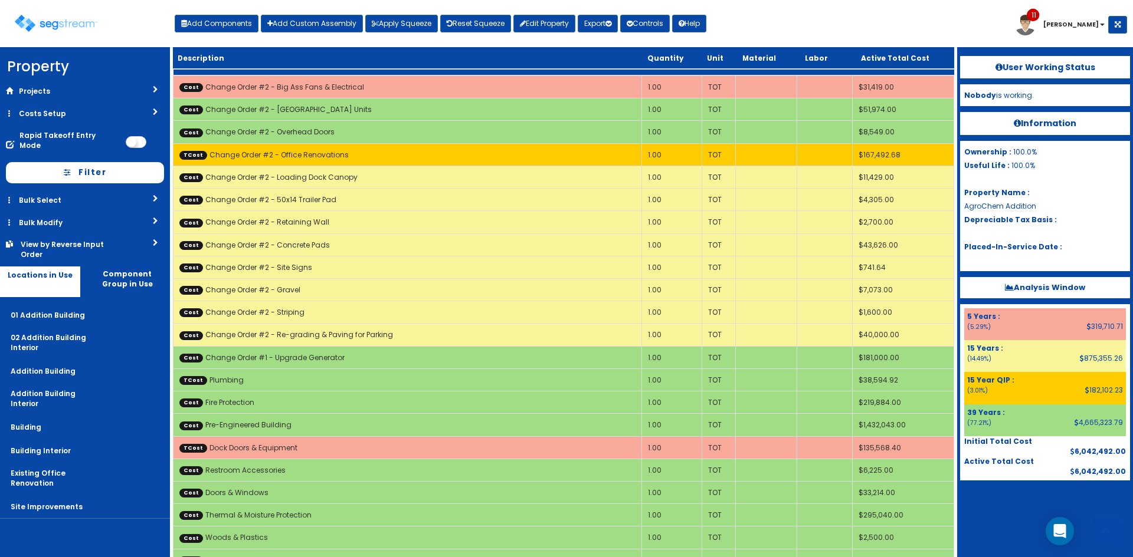
scroll to position [2420, 0]
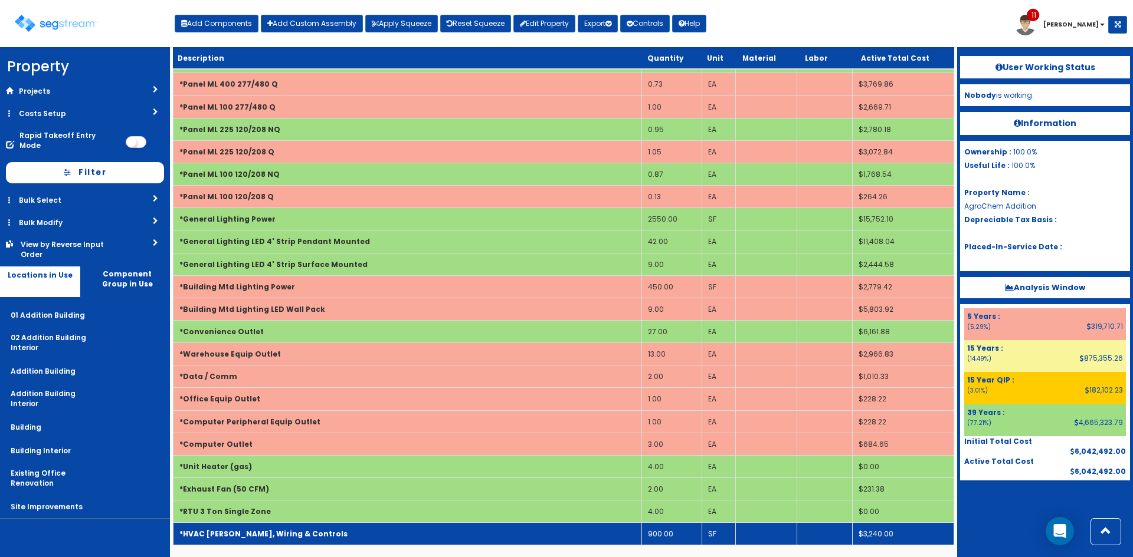
click at [660, 536] on td "900.00" at bounding box center [672, 534] width 60 height 22
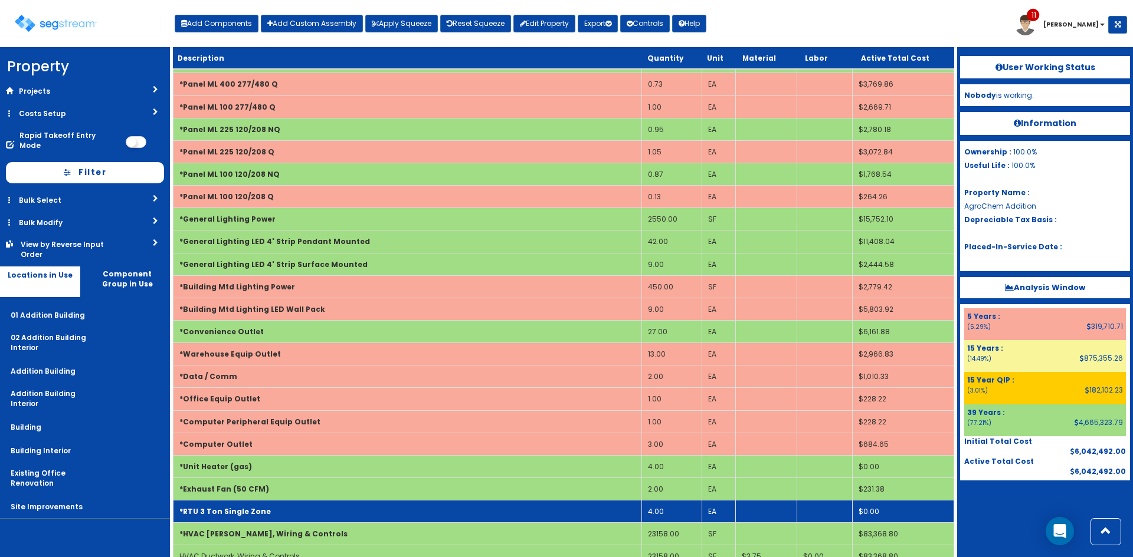
click at [280, 512] on td "*RTU 3 Ton Single Zone" at bounding box center [407, 512] width 468 height 22
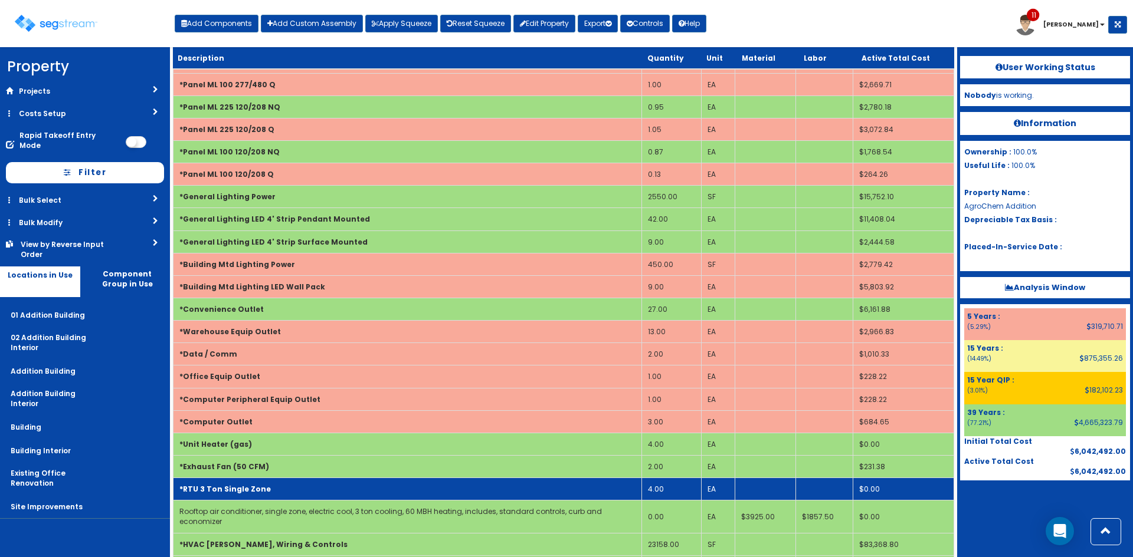
click at [664, 489] on td "4.00" at bounding box center [672, 489] width 60 height 22
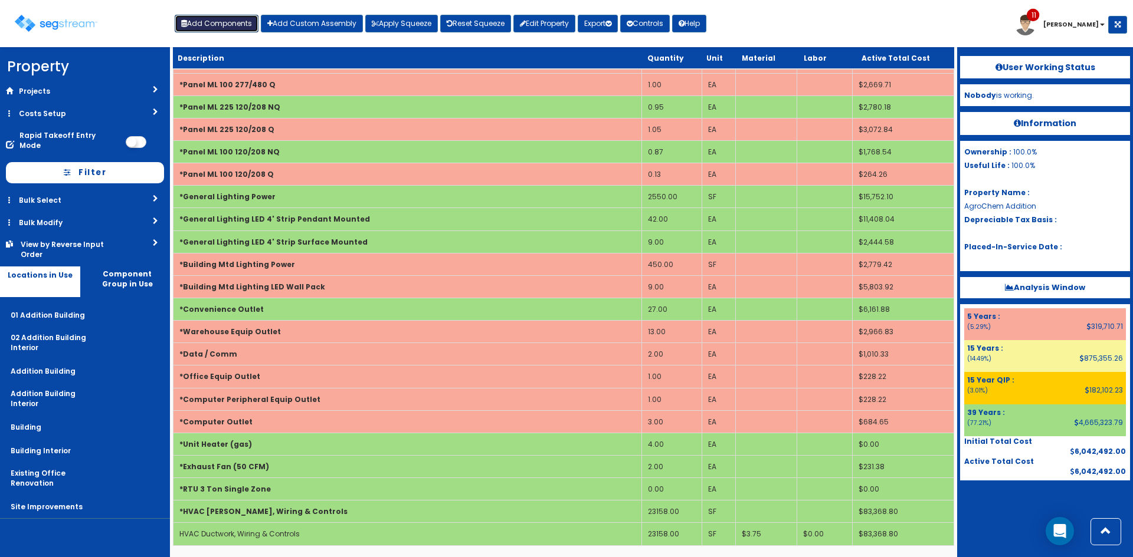
click at [219, 17] on button "Add Components" at bounding box center [217, 24] width 84 height 18
select select "5280439"
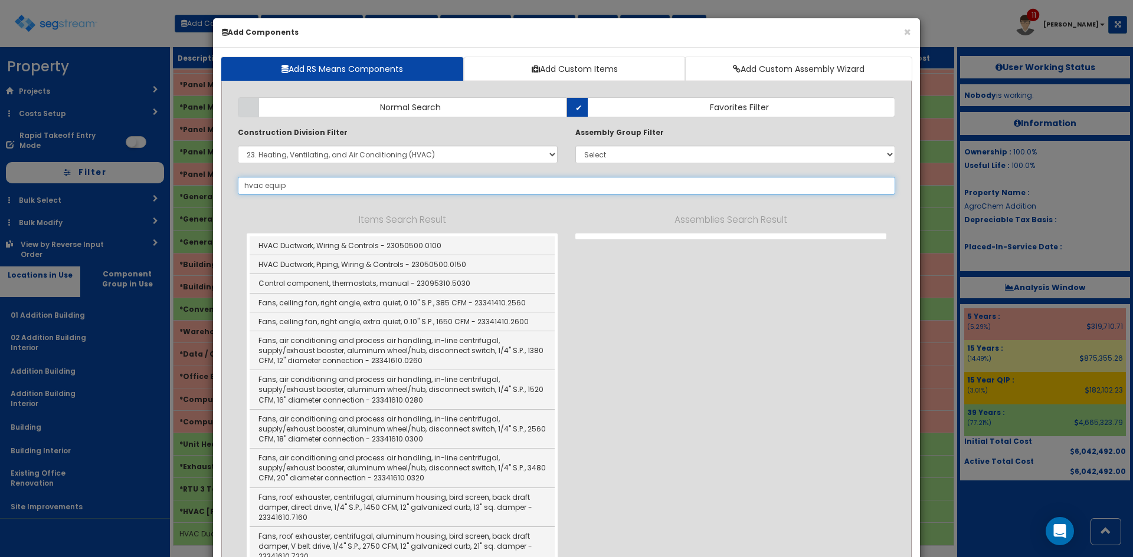
type input "hvac equip"
select select
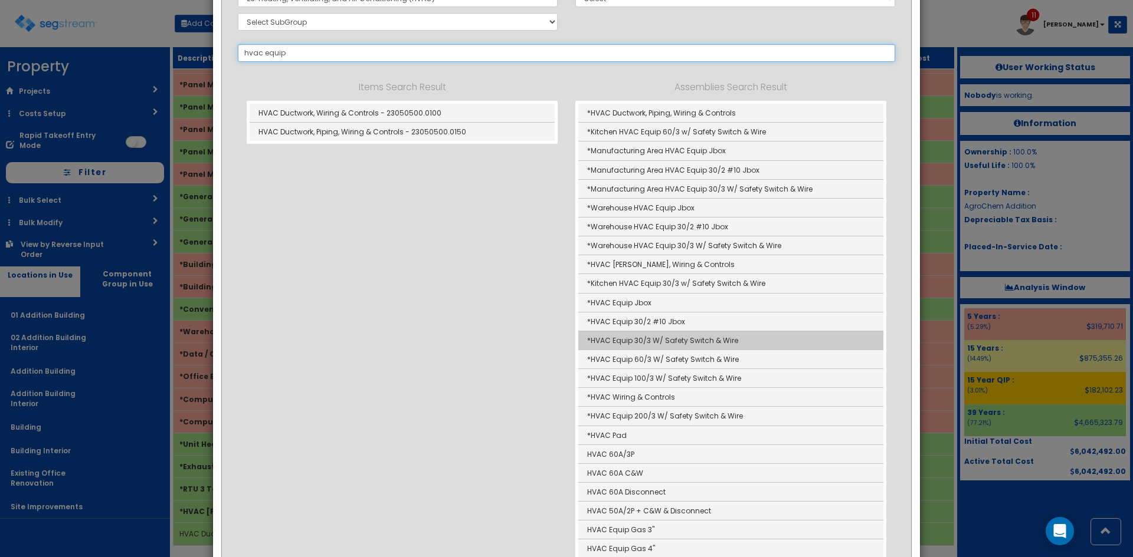
scroll to position [157, 0]
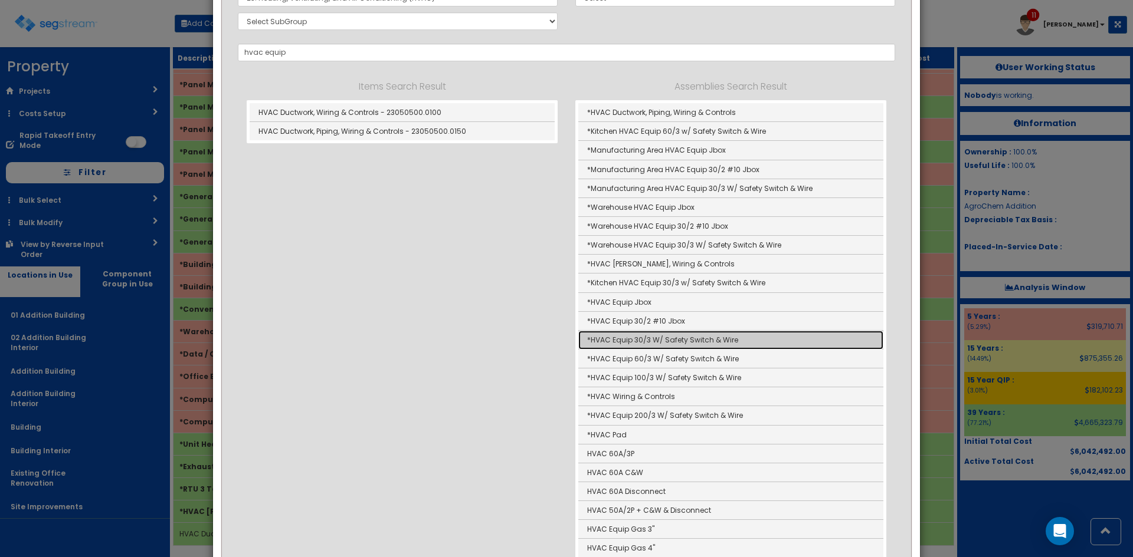
click at [688, 345] on link "*HVAC Equip 30/3 W/ Safety Switch & Wire" at bounding box center [730, 340] width 305 height 19
type input "*HVAC Equip 30/3 W/ Safety Switch & Wire"
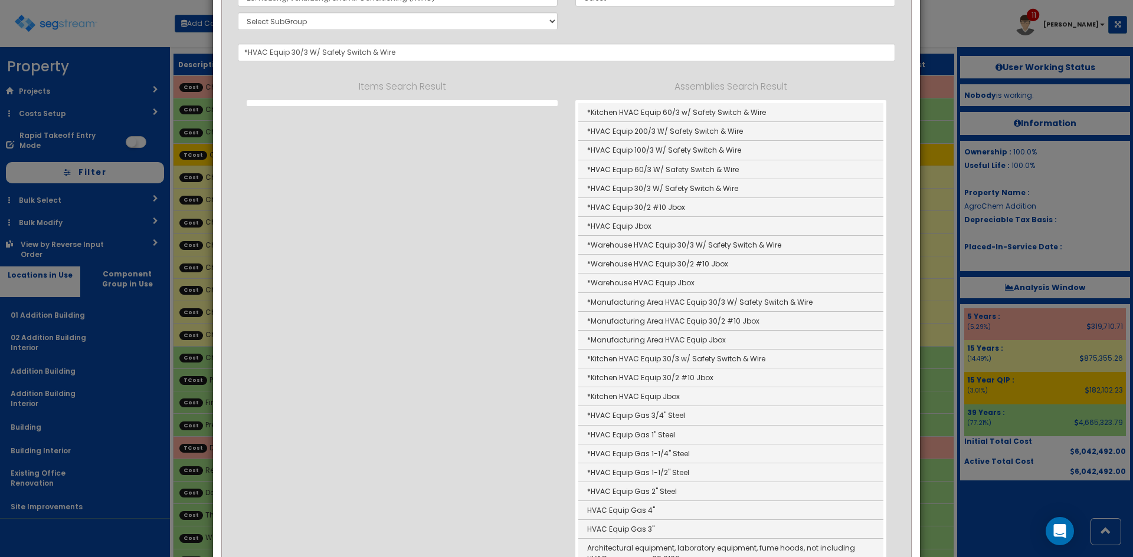
scroll to position [0, 0]
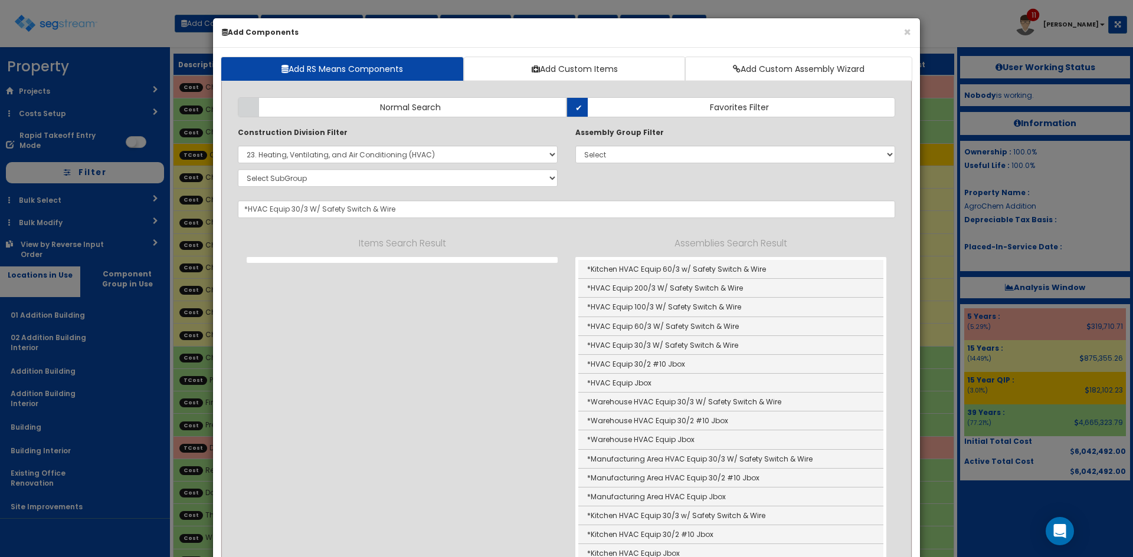
click at [500, 37] on div "× Add Components" at bounding box center [566, 32] width 707 height 29
drag, startPoint x: 642, startPoint y: 344, endPoint x: 627, endPoint y: 338, distance: 16.4
click at [642, 344] on link "*HVAC Equip 30/3 W/ Safety Switch & Wire" at bounding box center [730, 345] width 305 height 19
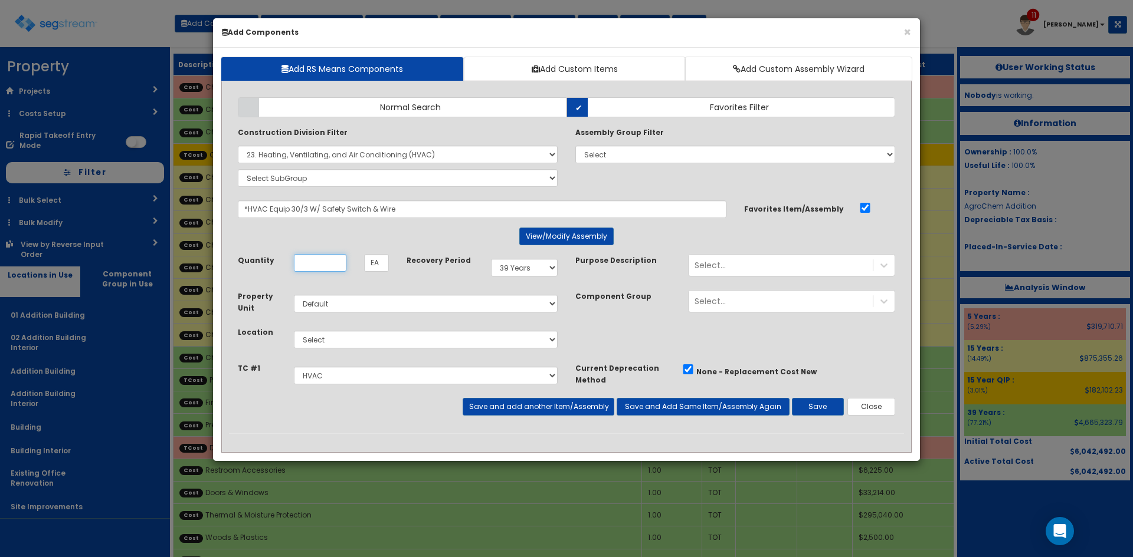
click at [320, 262] on input "Unit Quantity" at bounding box center [320, 263] width 53 height 18
type input "2"
click at [382, 342] on select "Select 01 Addition Building 02 Addition Building Interior Addition Building Add…" at bounding box center [426, 340] width 264 height 18
select select "4532"
click at [294, 331] on select "Select 01 Addition Building 02 Addition Building Interior Addition Building Add…" at bounding box center [426, 340] width 264 height 18
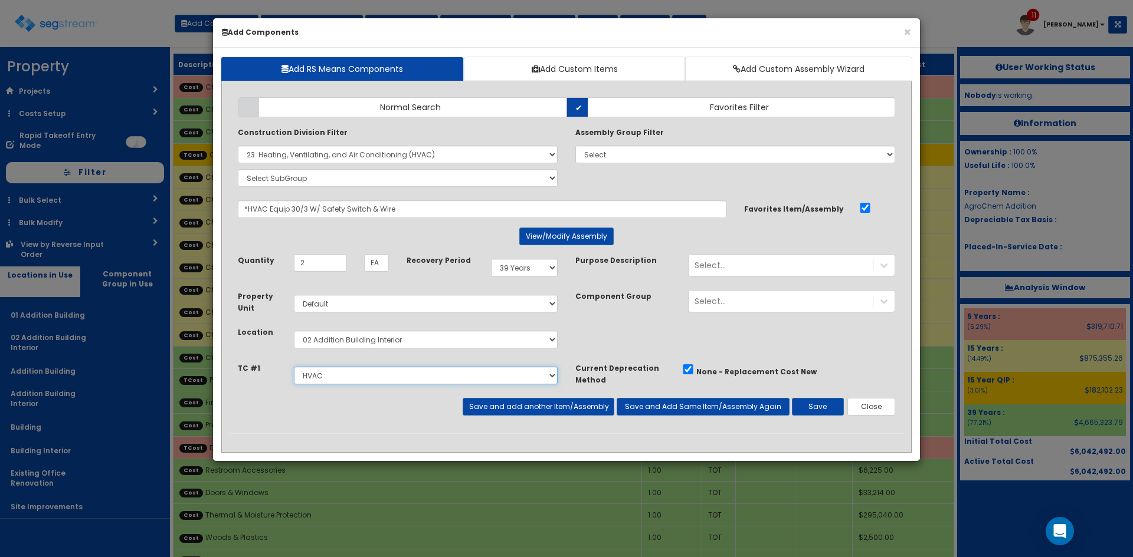
click at [385, 370] on select "Select Site Prep & Grading Utilities Electrical Dock Doors & Equipment Plumbing…" at bounding box center [426, 376] width 264 height 18
select select "5280427"
click at [294, 367] on select "Select Site Prep & Grading Utilities Electrical Dock Doors & Equipment Plumbing…" at bounding box center [426, 376] width 264 height 18
click at [550, 407] on button "Save and add another Item/Assembly" at bounding box center [538, 407] width 151 height 18
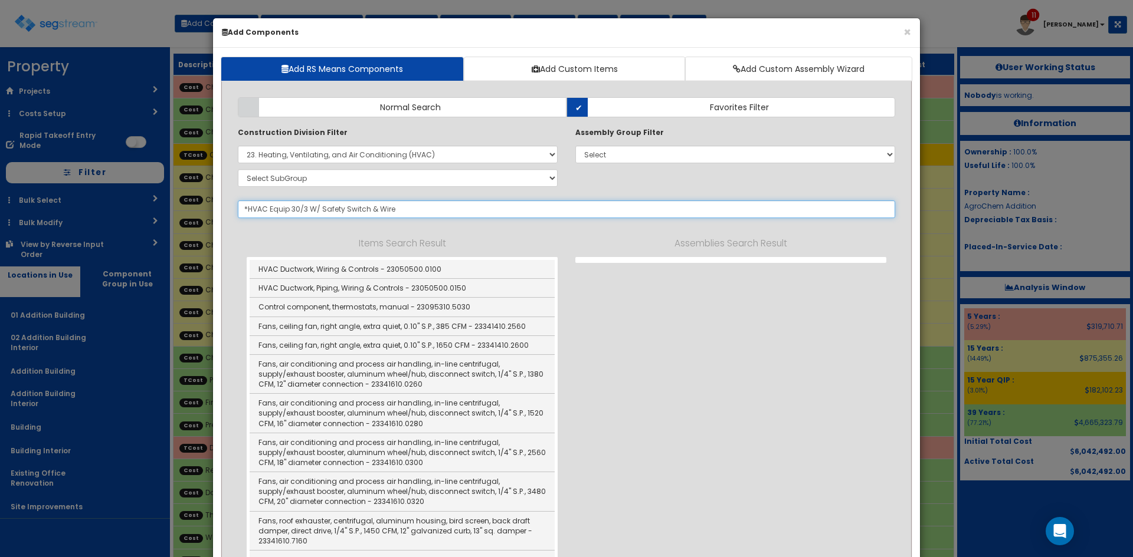
select select "5280427"
click at [904, 32] on button "×" at bounding box center [907, 32] width 8 height 12
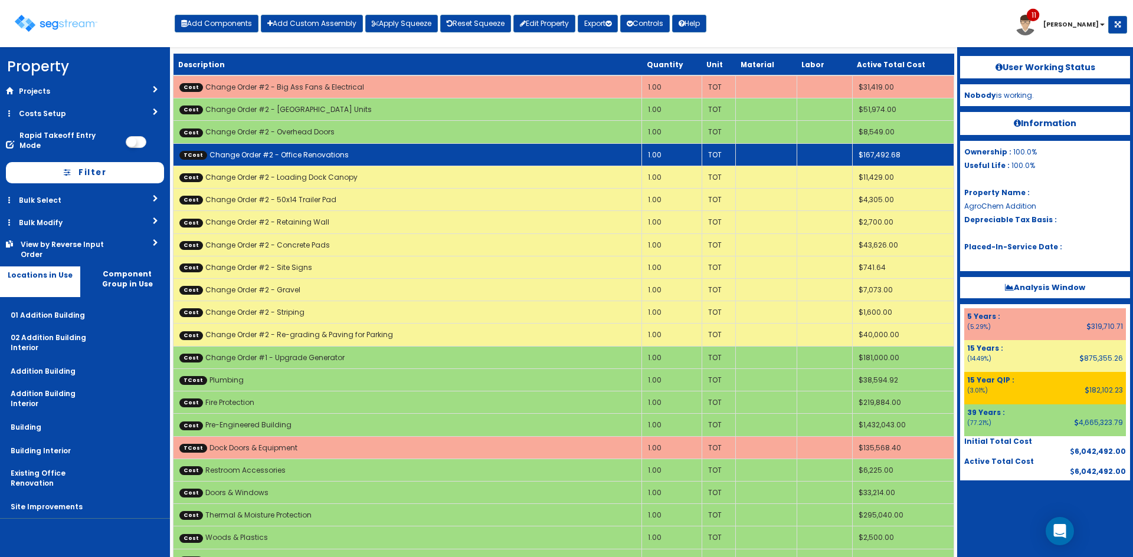
scroll to position [1011, 0]
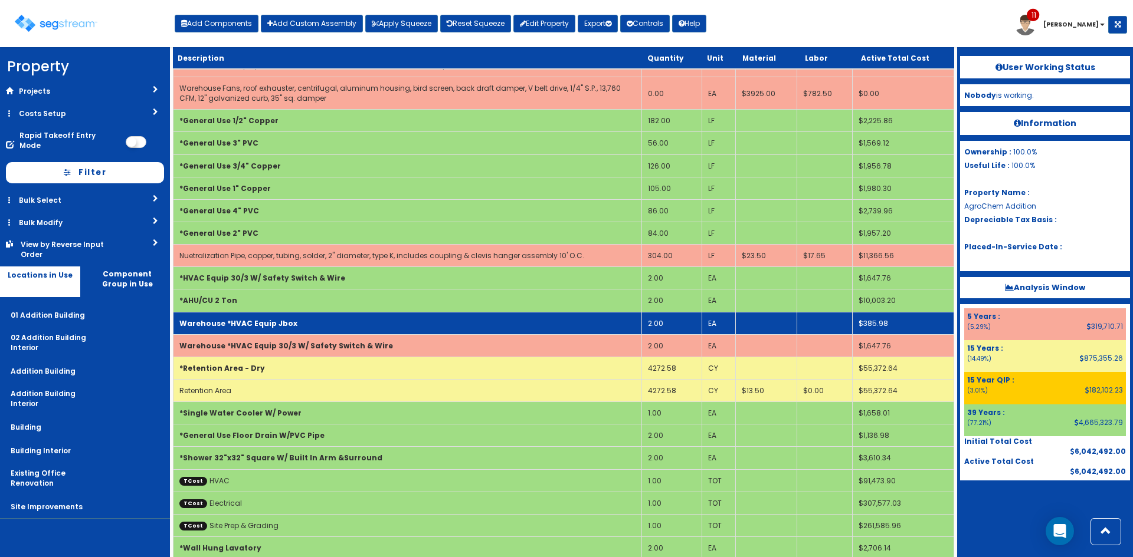
click at [349, 329] on td "Warehouse *HVAC Equip Jbox" at bounding box center [407, 323] width 468 height 22
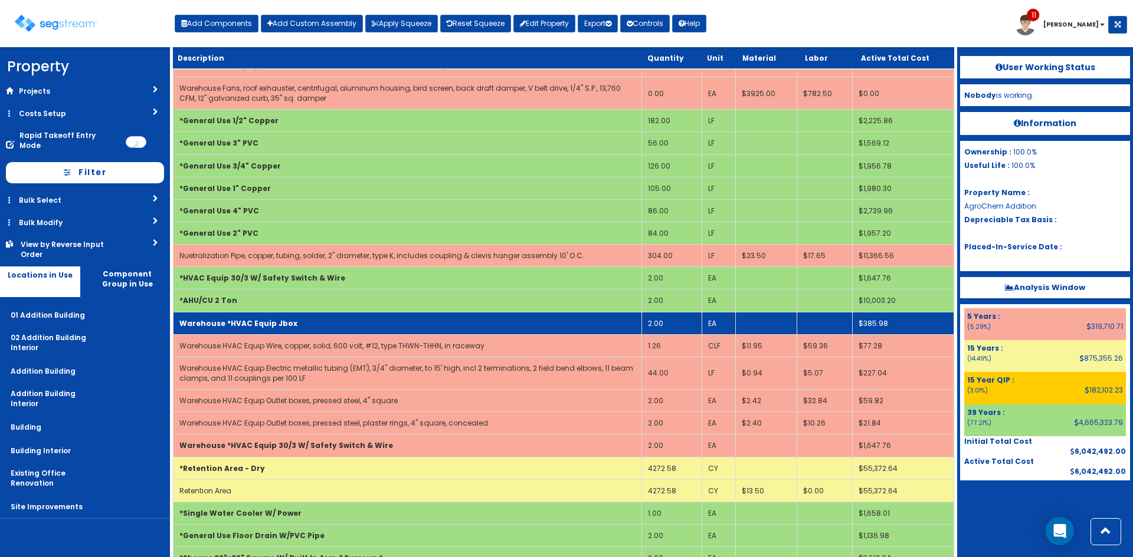
click at [349, 329] on td "Warehouse *HVAC Equip Jbox" at bounding box center [407, 323] width 468 height 22
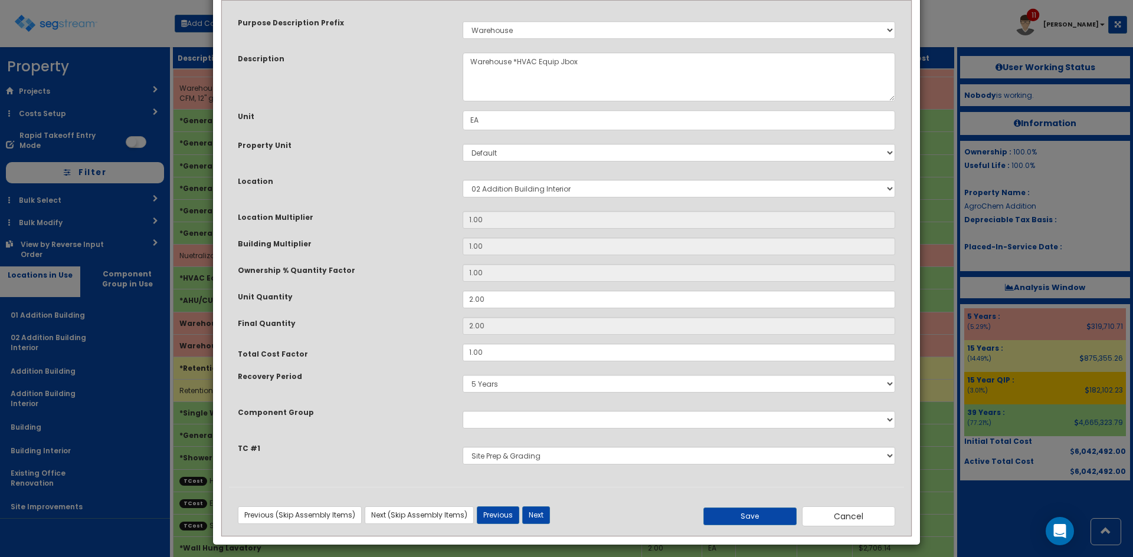
scroll to position [62, 0]
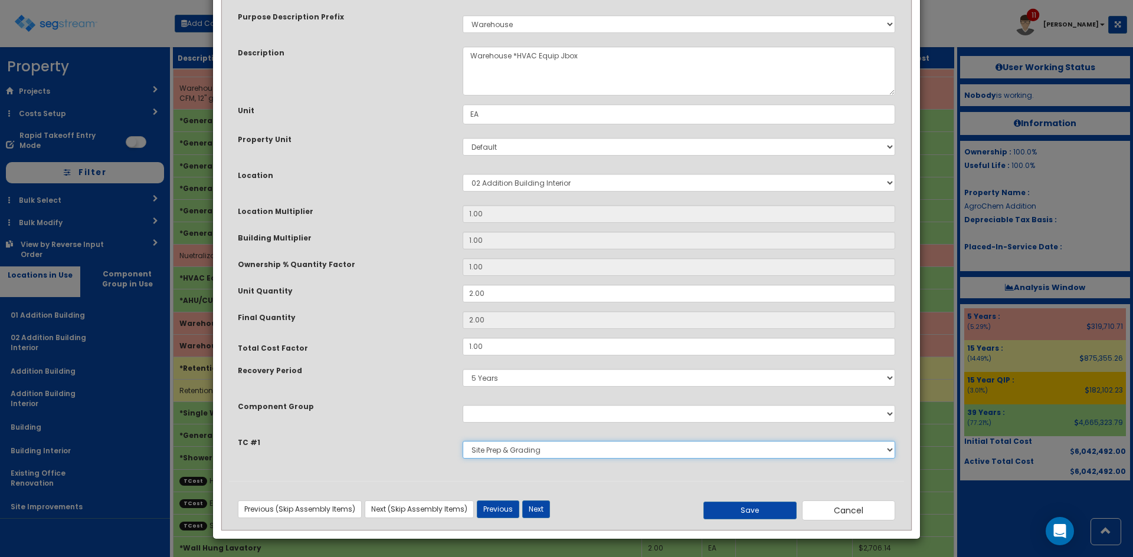
click at [556, 456] on select "Select Site Prep & Grading Utilities Electrical Dock Doors & Equipment Plumbing…" at bounding box center [679, 450] width 432 height 18
click at [529, 447] on select "Select Site Prep & Grading Utilities Electrical Dock Doors & Equipment Plumbing…" at bounding box center [679, 450] width 432 height 18
select select "5280427"
click at [463, 441] on select "Select Site Prep & Grading Utilities Electrical Dock Doors & Equipment Plumbing…" at bounding box center [679, 450] width 432 height 18
click at [762, 512] on button "Save" at bounding box center [749, 511] width 93 height 18
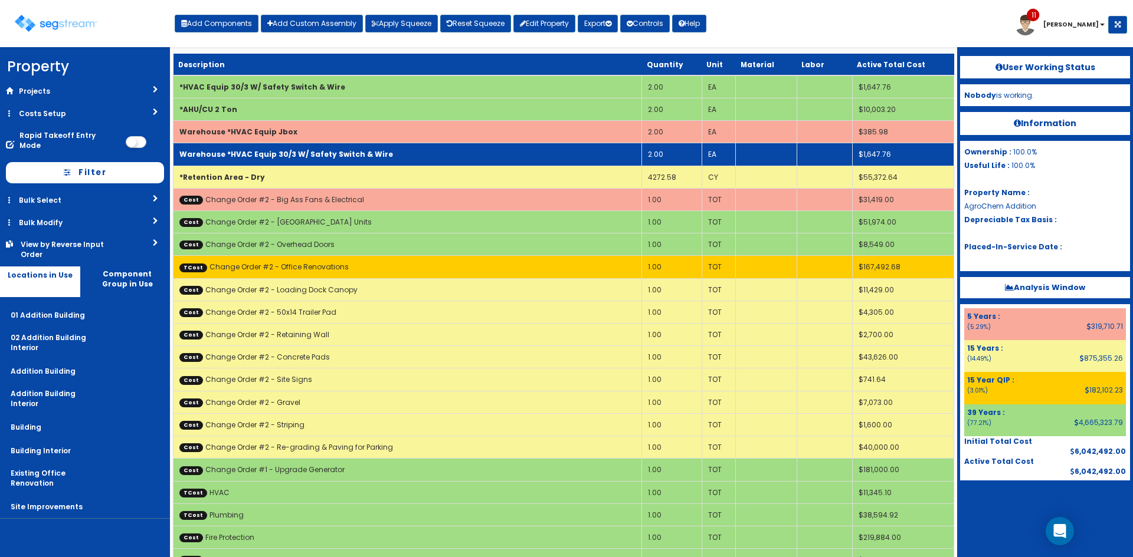
click at [312, 156] on b "Warehouse *HVAC Equip 30/3 W/ Safety Switch & Wire" at bounding box center [286, 154] width 214 height 10
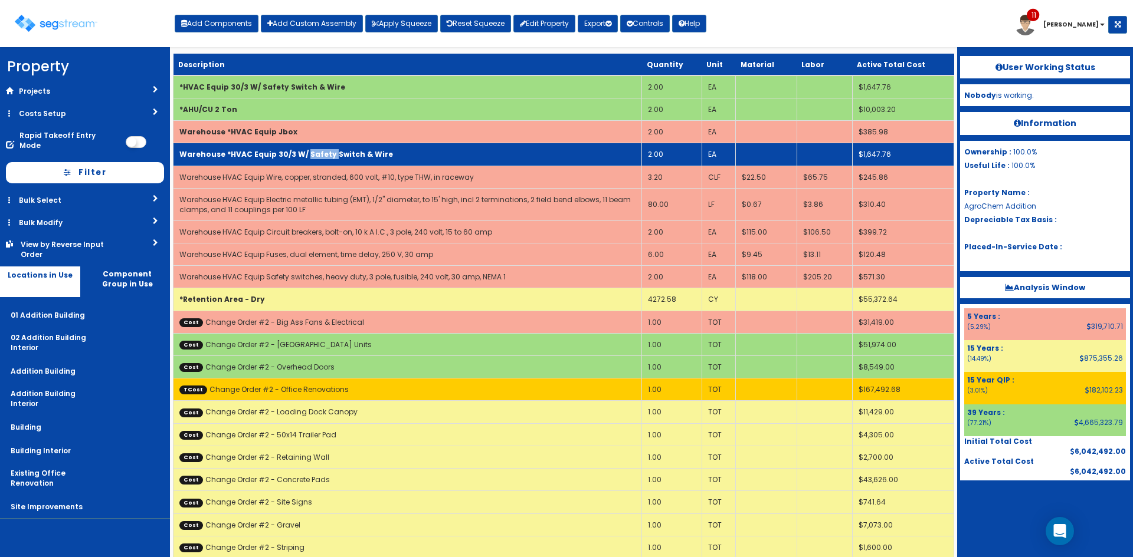
click at [312, 156] on b "Warehouse *HVAC Equip 30/3 W/ Safety Switch & Wire" at bounding box center [286, 154] width 214 height 10
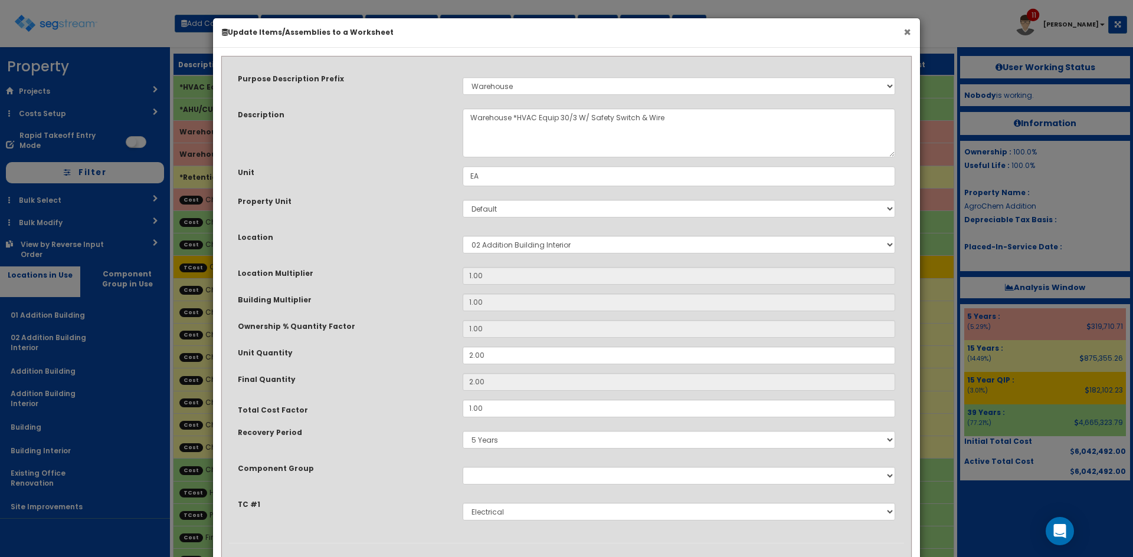
click at [907, 31] on button "×" at bounding box center [907, 32] width 8 height 12
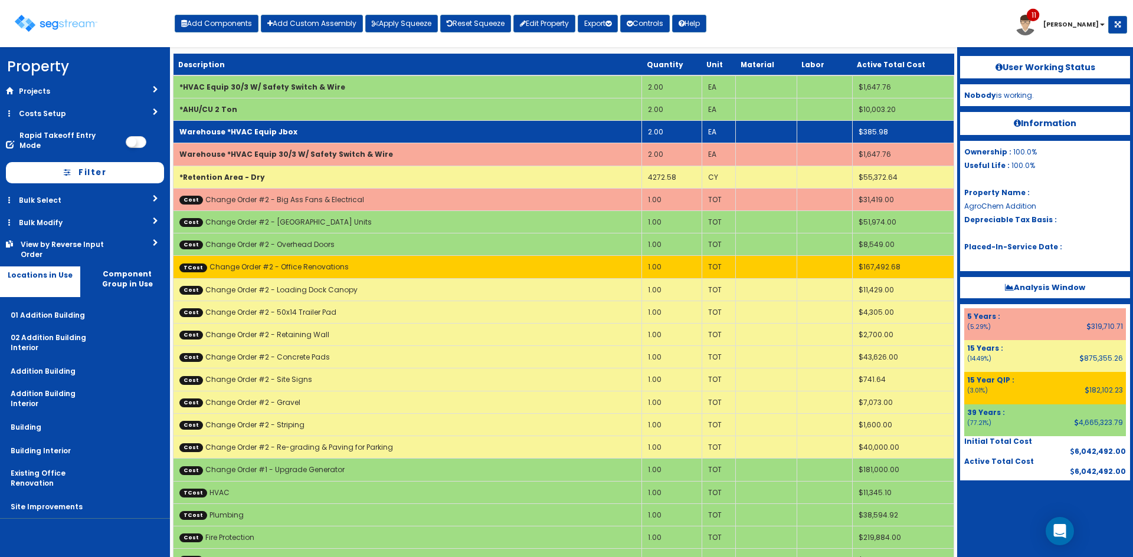
click at [317, 133] on td "Warehouse *HVAC Equip Jbox" at bounding box center [407, 132] width 468 height 22
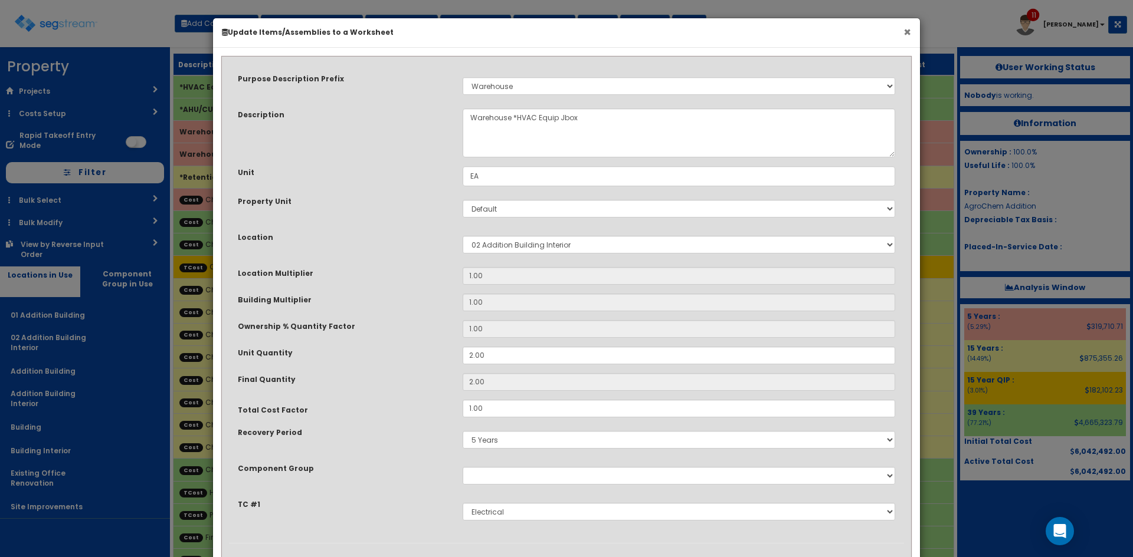
click at [908, 28] on button "×" at bounding box center [907, 32] width 8 height 12
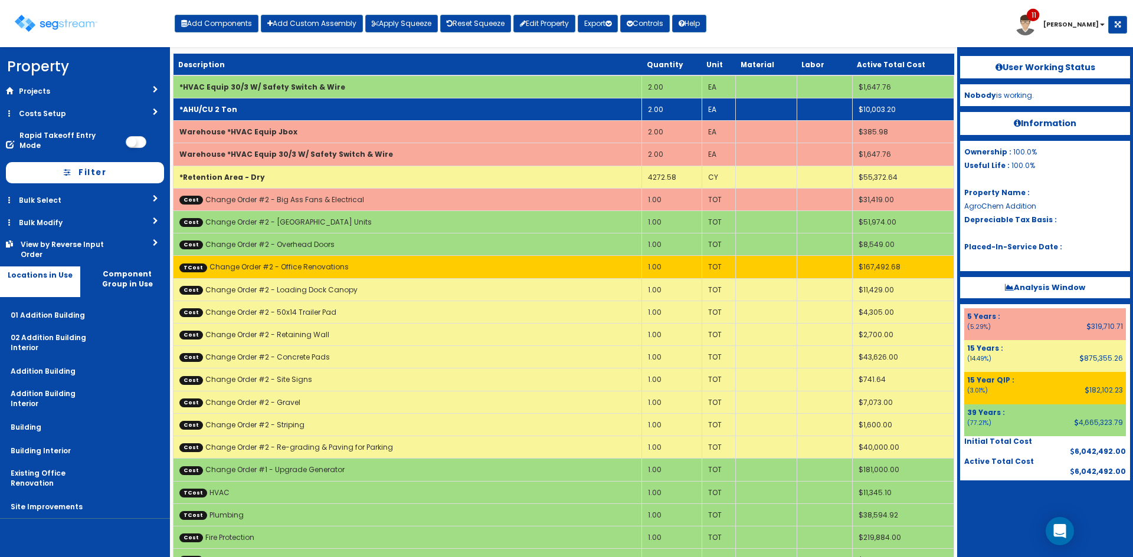
click at [242, 109] on td "*AHU/CU 2 Ton" at bounding box center [407, 110] width 468 height 22
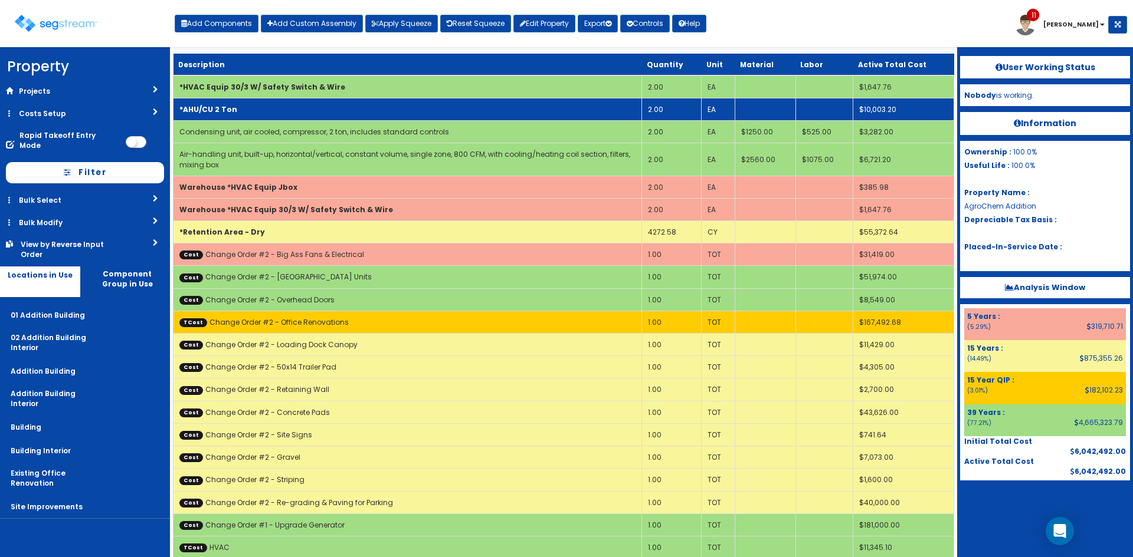
click at [242, 109] on td "*AHU/CU 2 Ton" at bounding box center [407, 110] width 468 height 22
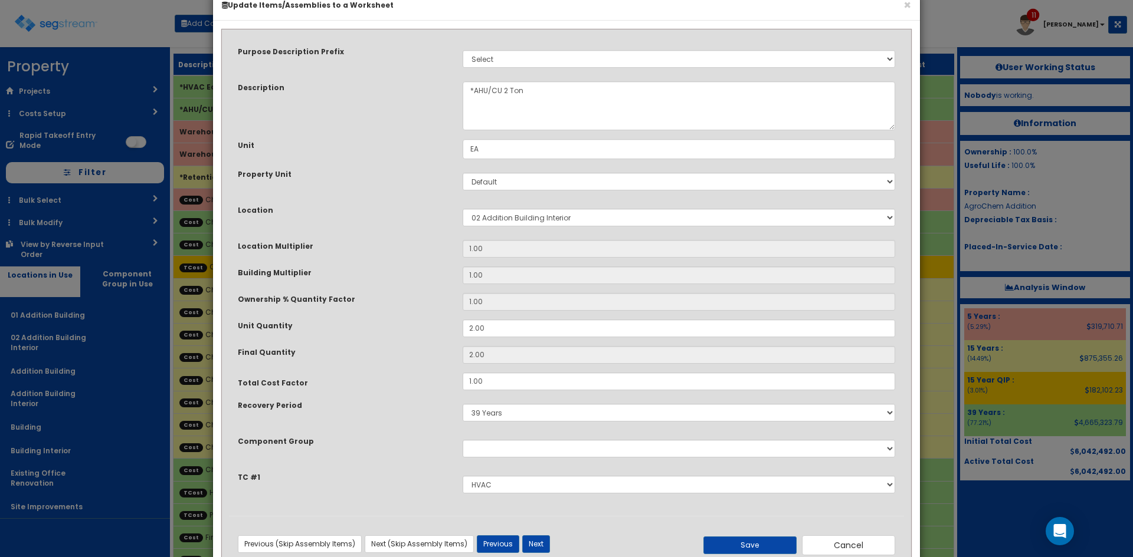
scroll to position [62, 0]
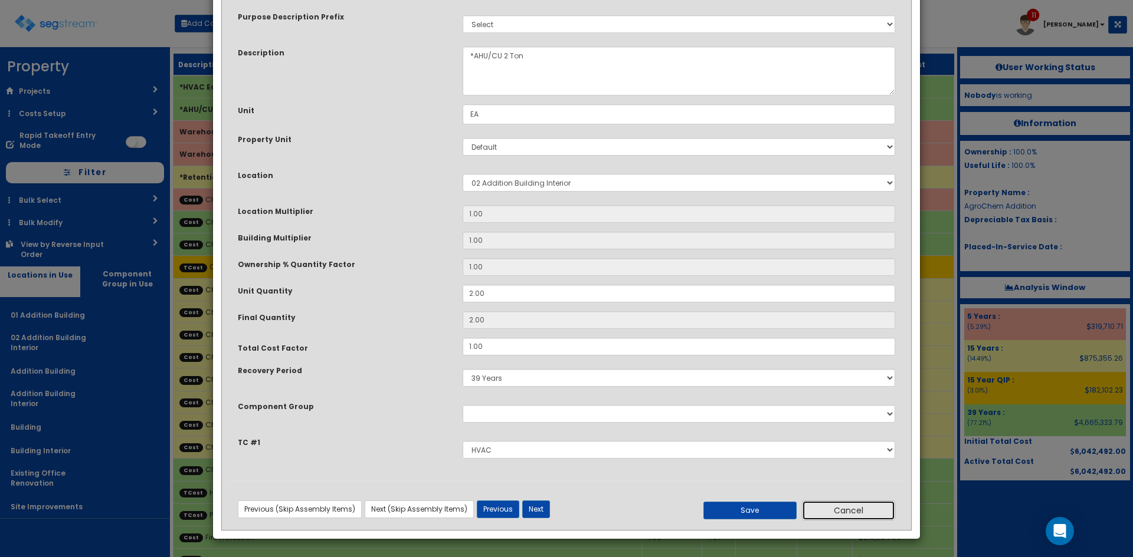
click at [883, 519] on button "Cancel" at bounding box center [848, 511] width 93 height 20
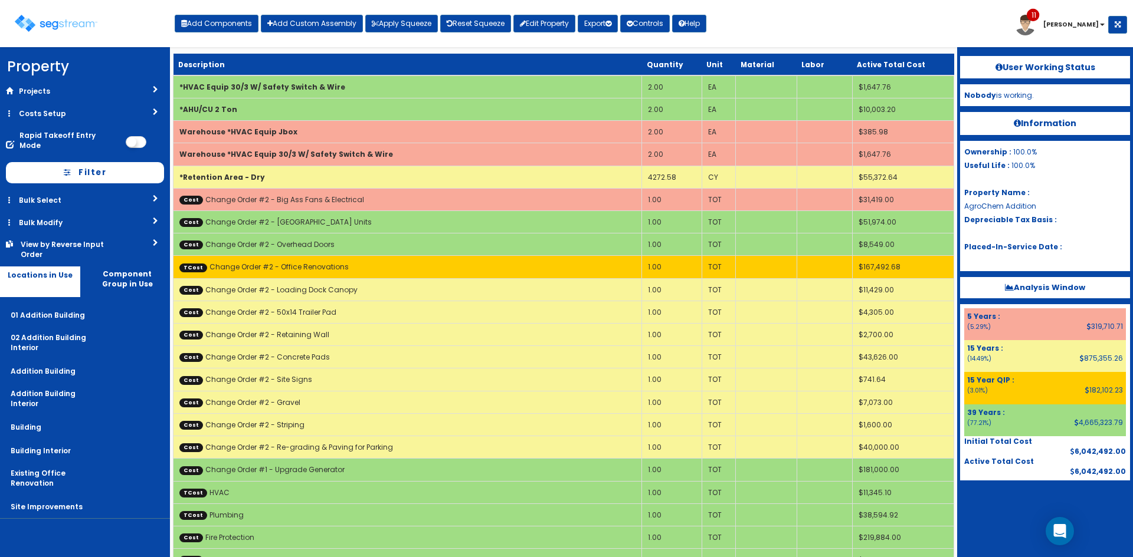
click at [854, 21] on div "Toggle navigation Add Components Add Custom Assembly Apply Squeeze Reset Squeez…" at bounding box center [566, 28] width 1121 height 38
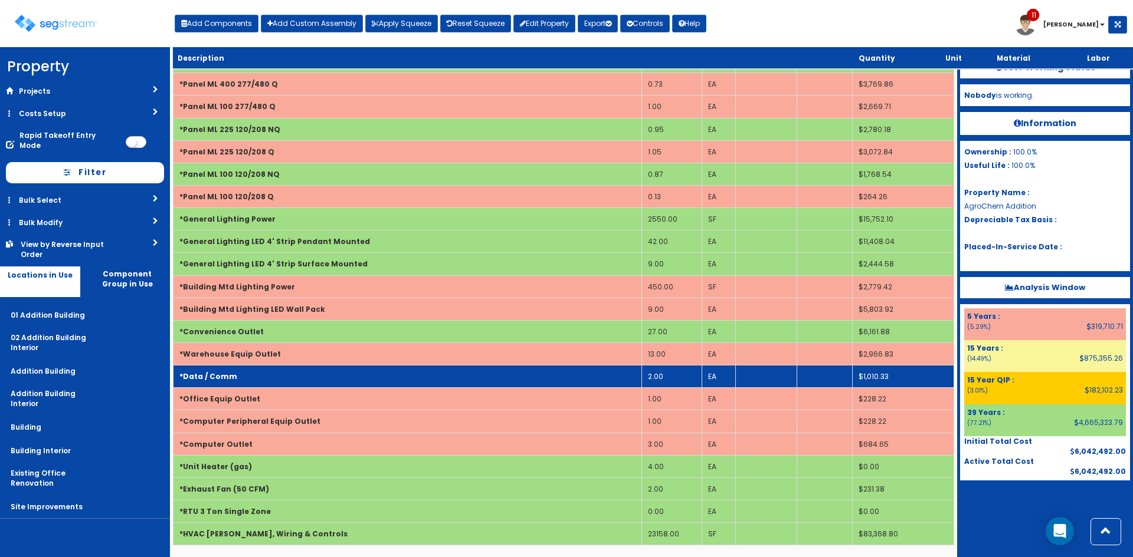
click at [313, 376] on td "*Data / Comm" at bounding box center [407, 377] width 468 height 22
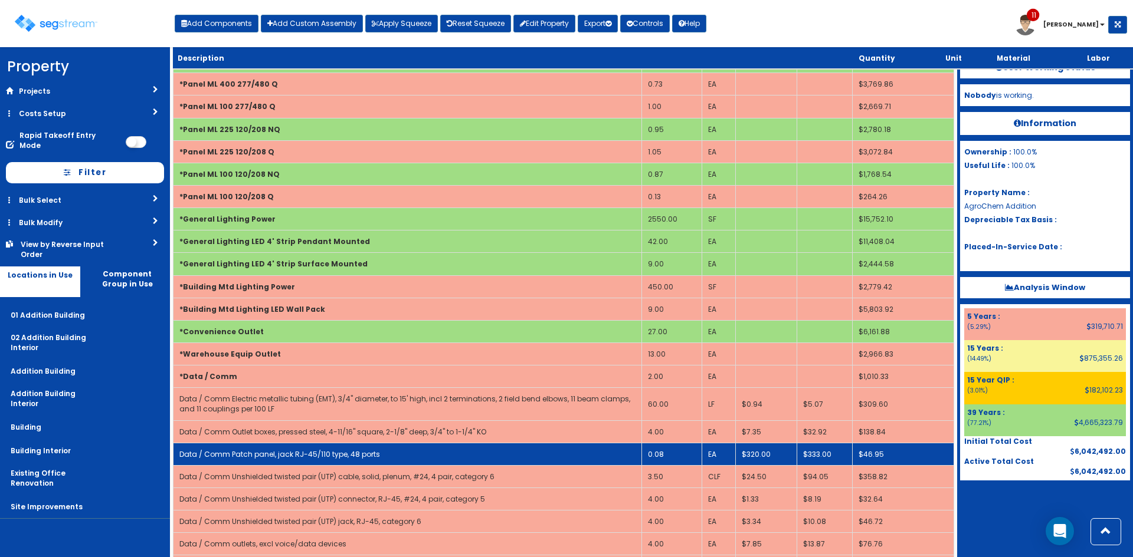
click at [659, 458] on td "0.08" at bounding box center [672, 454] width 60 height 22
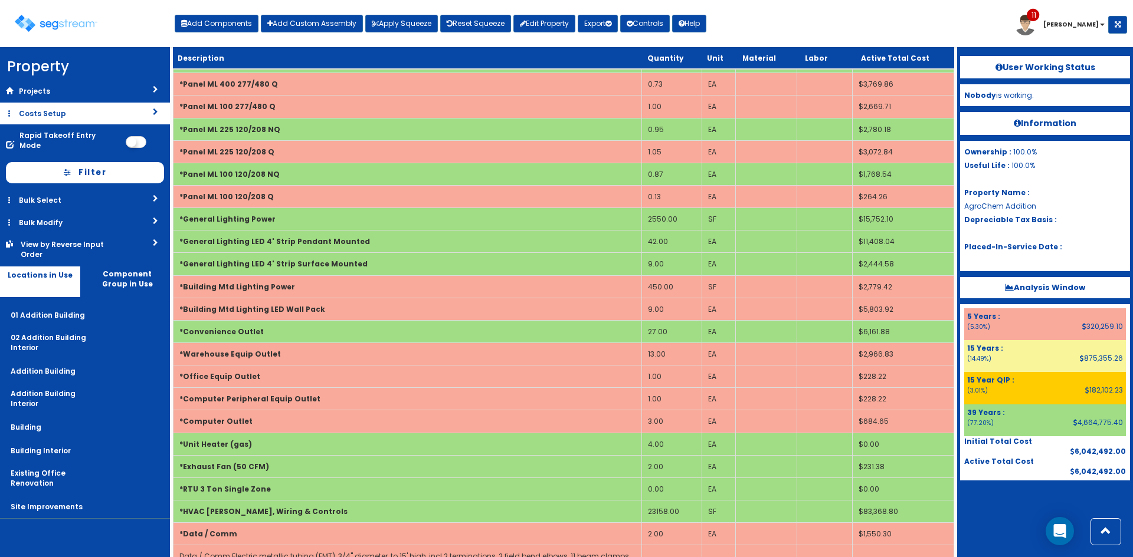
click at [91, 117] on link "Costs Setup" at bounding box center [85, 114] width 170 height 22
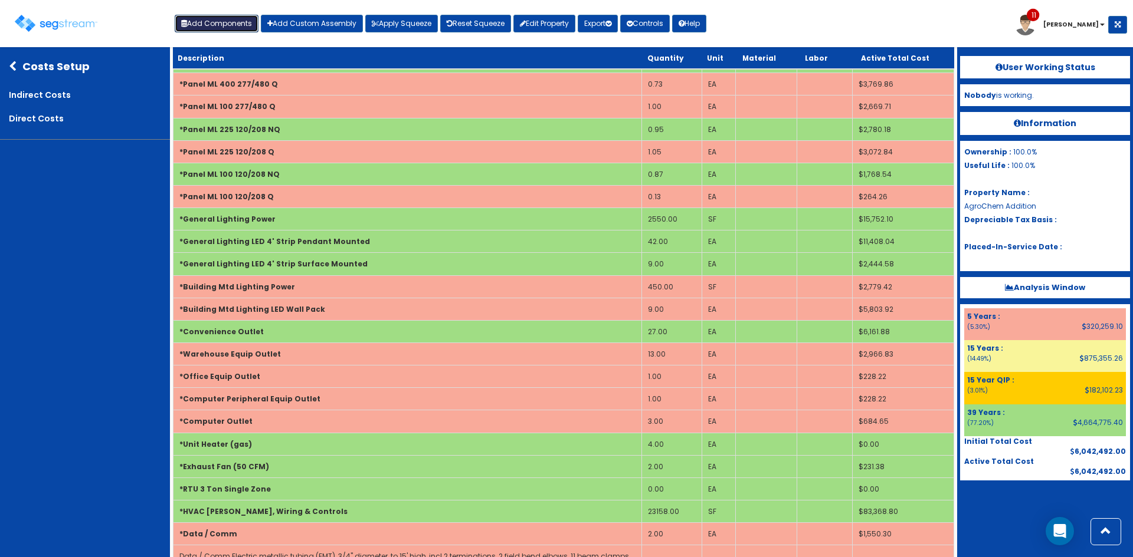
click at [225, 19] on button "Add Components" at bounding box center [217, 24] width 84 height 18
select select "23000000"
select select "39Y"
select select "default"
select select "4532"
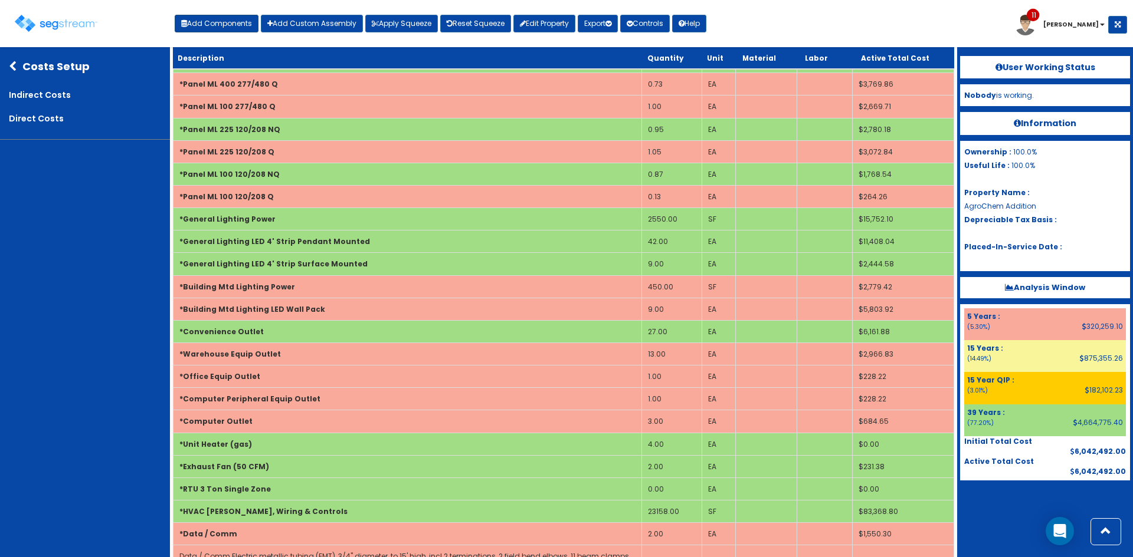
select select "5280427"
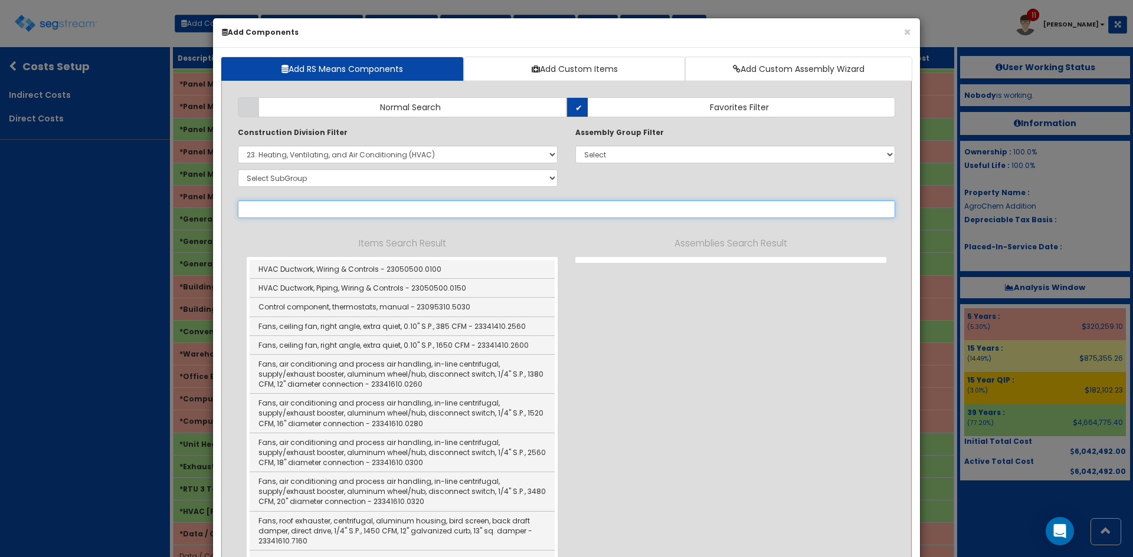
select select
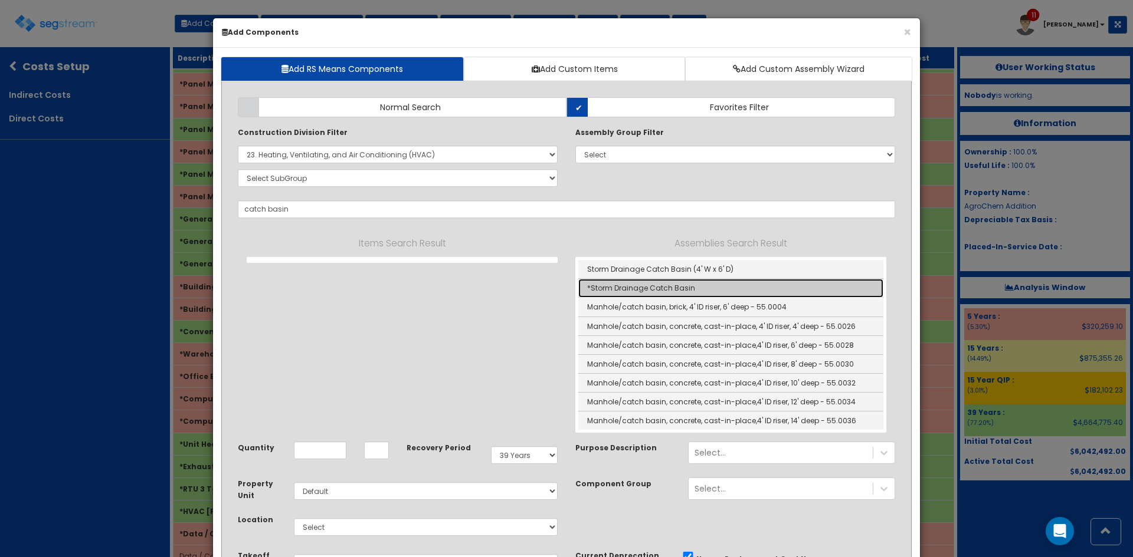
click at [704, 292] on link "*Storm Drainage Catch Basin" at bounding box center [730, 288] width 305 height 19
type input "*Storm Drainage Catch Basin"
type input "EA"
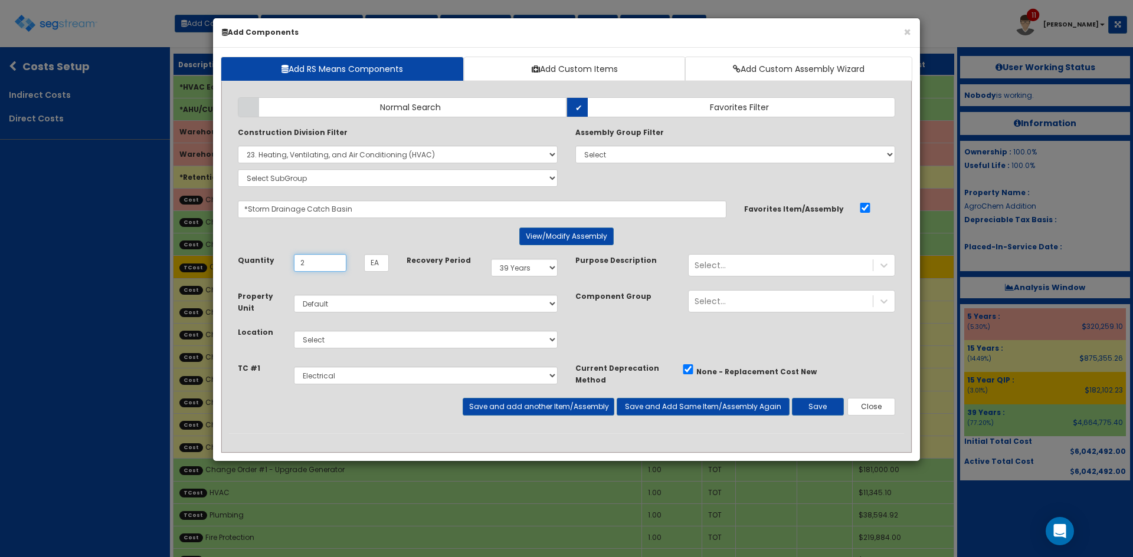
type input "2"
click at [330, 263] on input "2" at bounding box center [320, 263] width 53 height 18
click at [368, 340] on select "Select 01 Addition Building 02 Addition Building Interior Addition Building Add…" at bounding box center [426, 340] width 264 height 18
select select "27"
click at [294, 331] on select "Select 01 Addition Building 02 Addition Building Interior Addition Building Add…" at bounding box center [426, 340] width 264 height 18
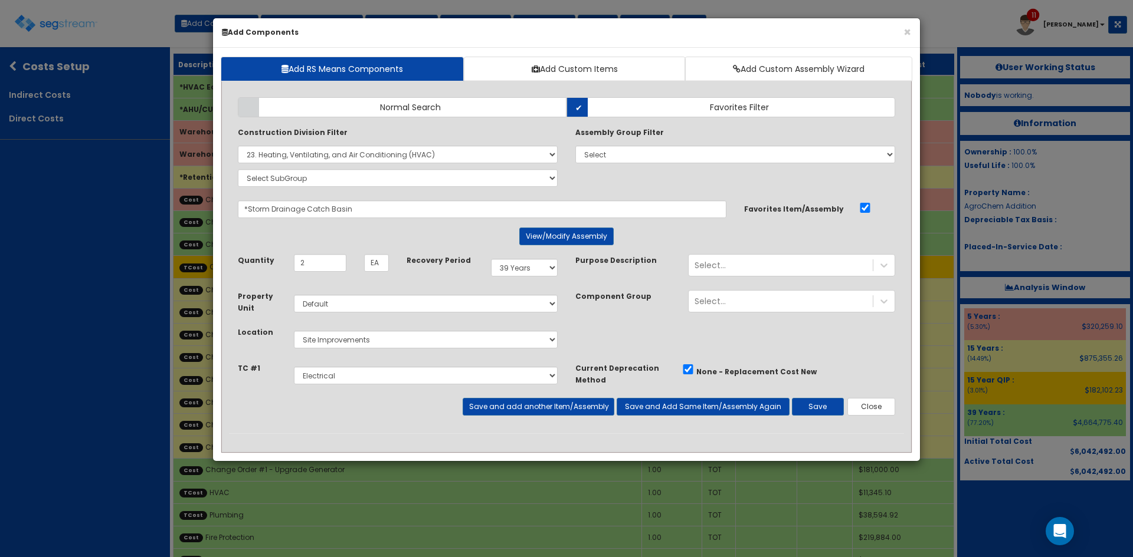
click at [527, 280] on div "Recovery Period Select 5 Years 7 Years 9 Years 10 Years 15 Years 15 Year QLI 15…" at bounding box center [482, 272] width 169 height 36
click at [528, 272] on select "Select 5 Years 7 Years 9 Years 10 Years 15 Years 15 Year QLI 15 Year QRP 15 Yea…" at bounding box center [524, 268] width 67 height 18
select select "15Y"
click at [491, 259] on select "Select 5 Years 7 Years 9 Years 10 Years 15 Years 15 Year QLI 15 Year QRP 15 Yea…" at bounding box center [524, 268] width 67 height 18
click at [584, 411] on button "Save and add another Item/Assembly" at bounding box center [538, 407] width 151 height 18
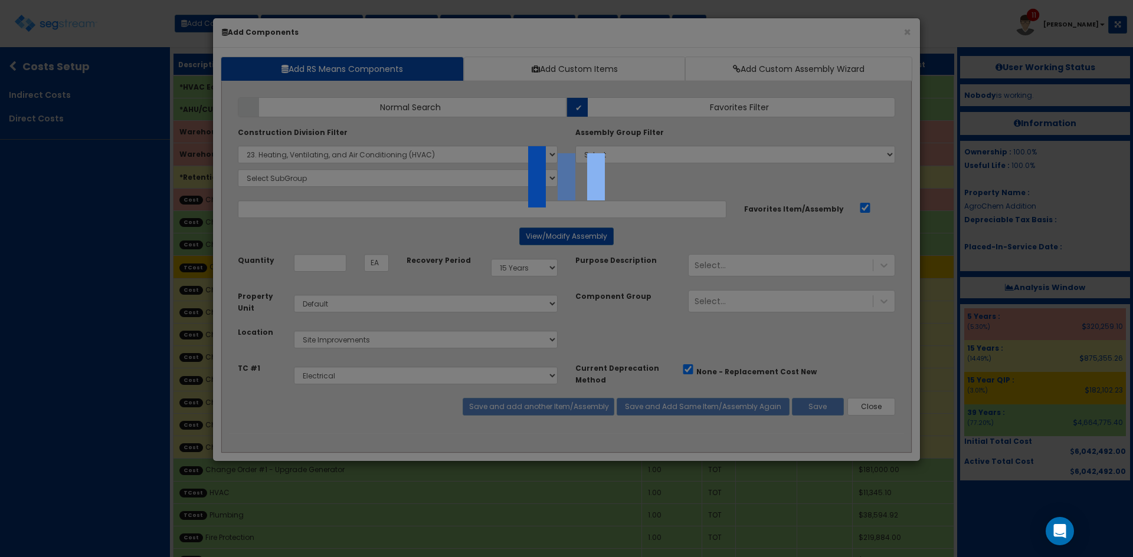
select select "5280427"
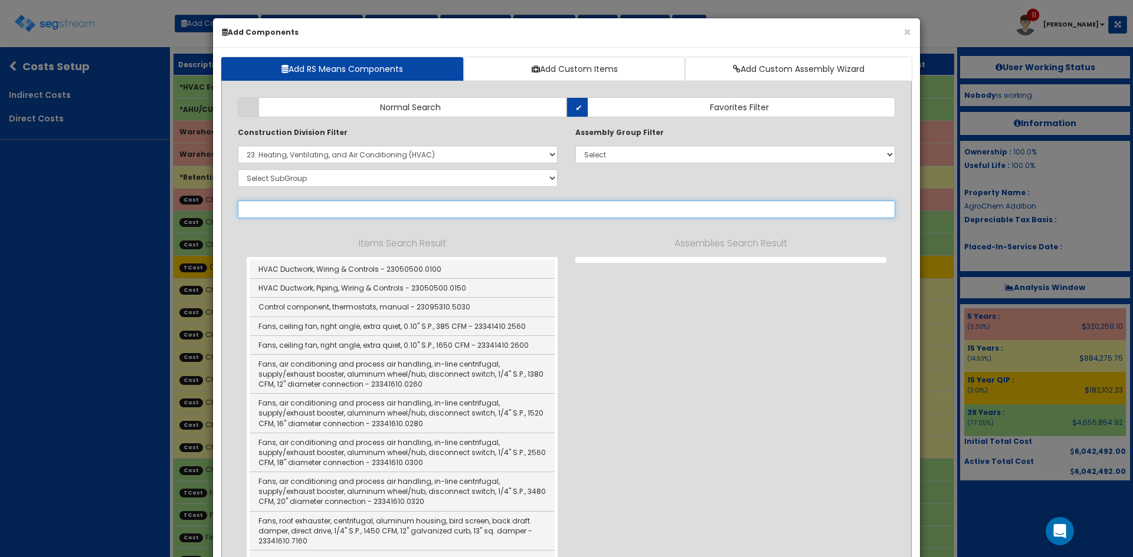
click at [383, 210] on input "text" at bounding box center [566, 210] width 657 height 18
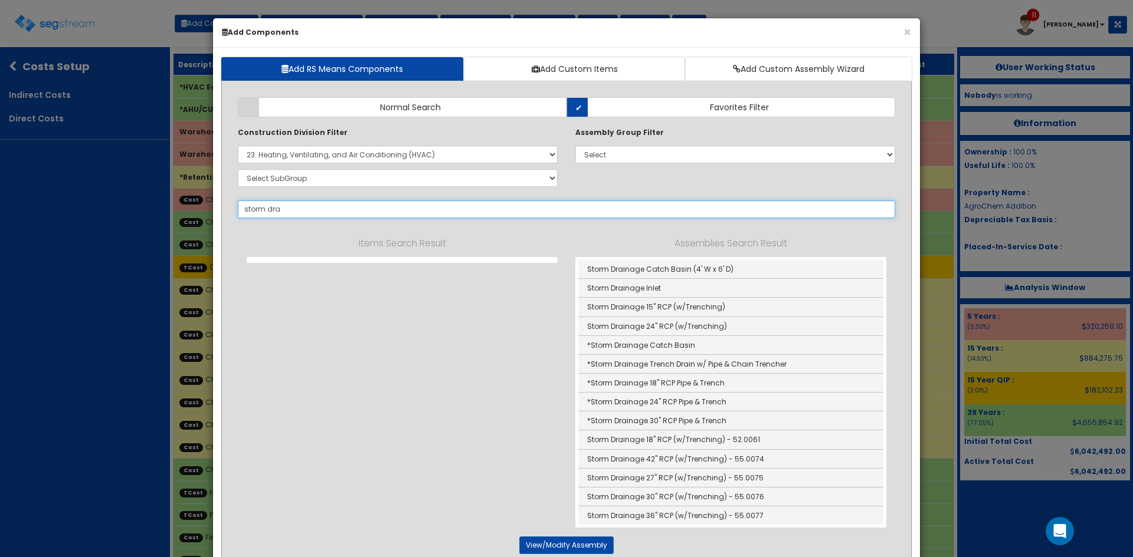
drag, startPoint x: 284, startPoint y: 207, endPoint x: 201, endPoint y: 206, distance: 83.2
click at [201, 206] on div "× Add Components Add RS Means Components Add Custom Items Add Custom Assembly W…" at bounding box center [566, 278] width 1133 height 557
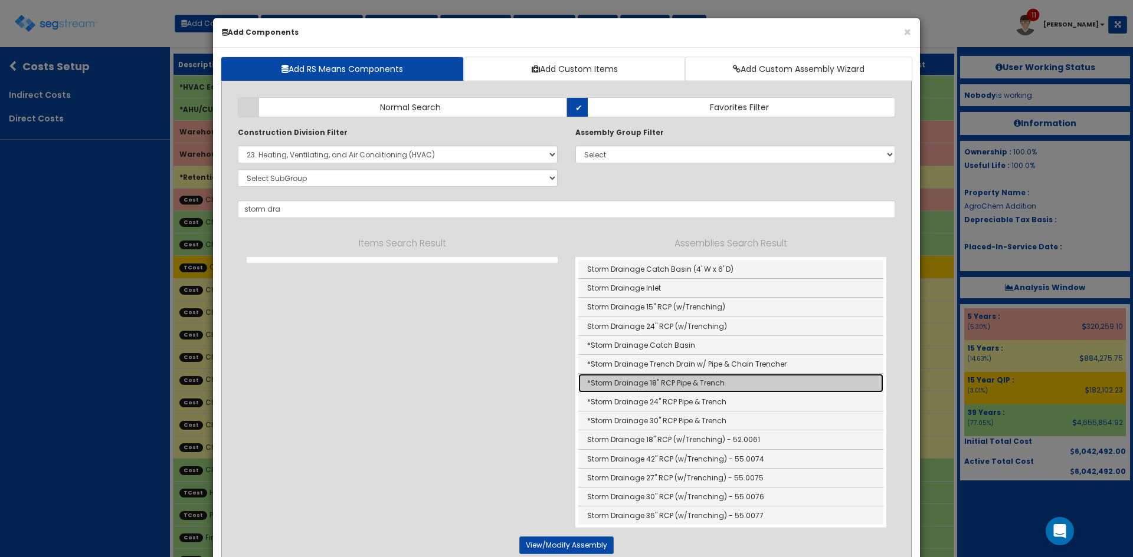
click at [660, 388] on link "*Storm Drainage 18" RCP Pipe & Trench" at bounding box center [730, 383] width 305 height 19
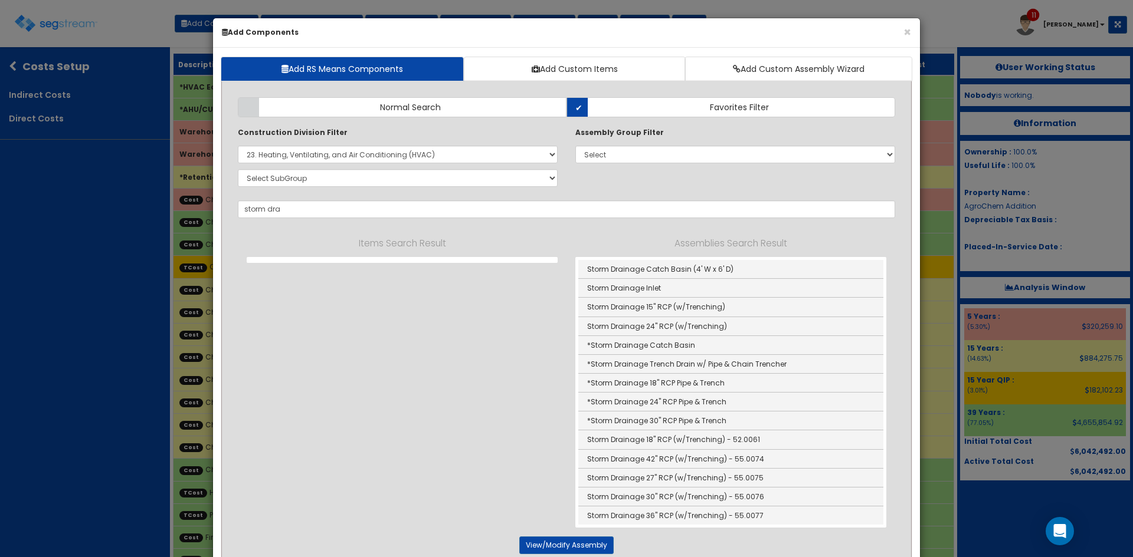
type input "*Storm Drainage 18" RCP Pipe & Trench"
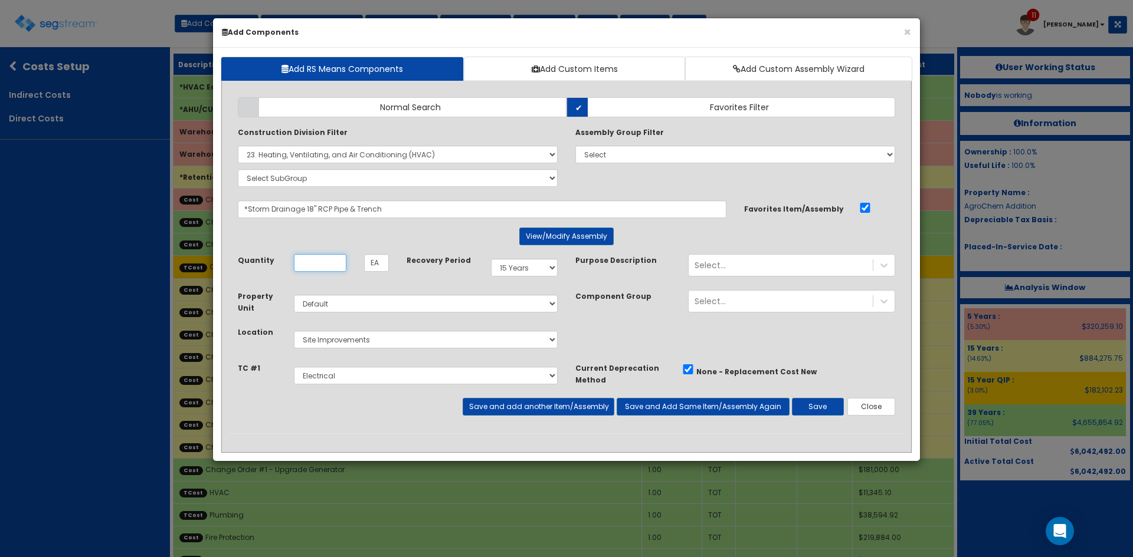
click at [319, 263] on div "Add Items Add Assemblies Both Normal Search Select" at bounding box center [566, 260] width 675 height 345
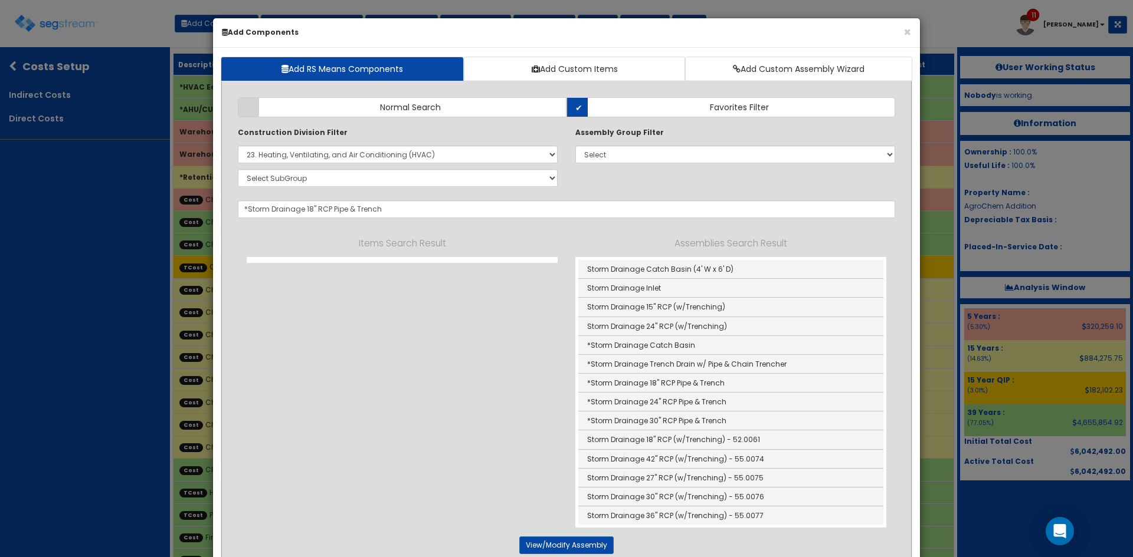
scroll to position [20, 0]
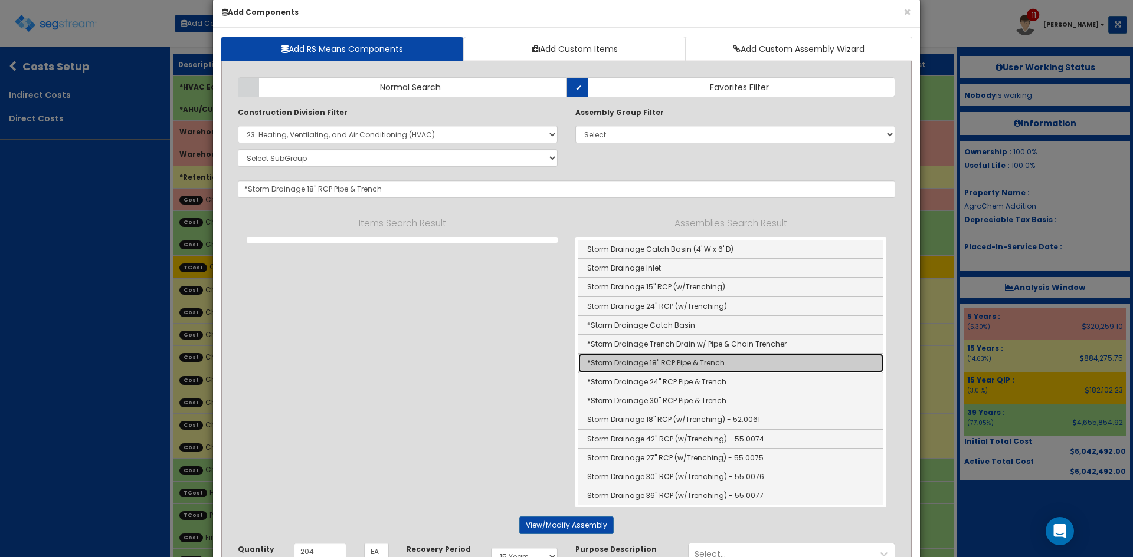
click at [654, 366] on link "*Storm Drainage 18" RCP Pipe & Trench" at bounding box center [730, 363] width 305 height 19
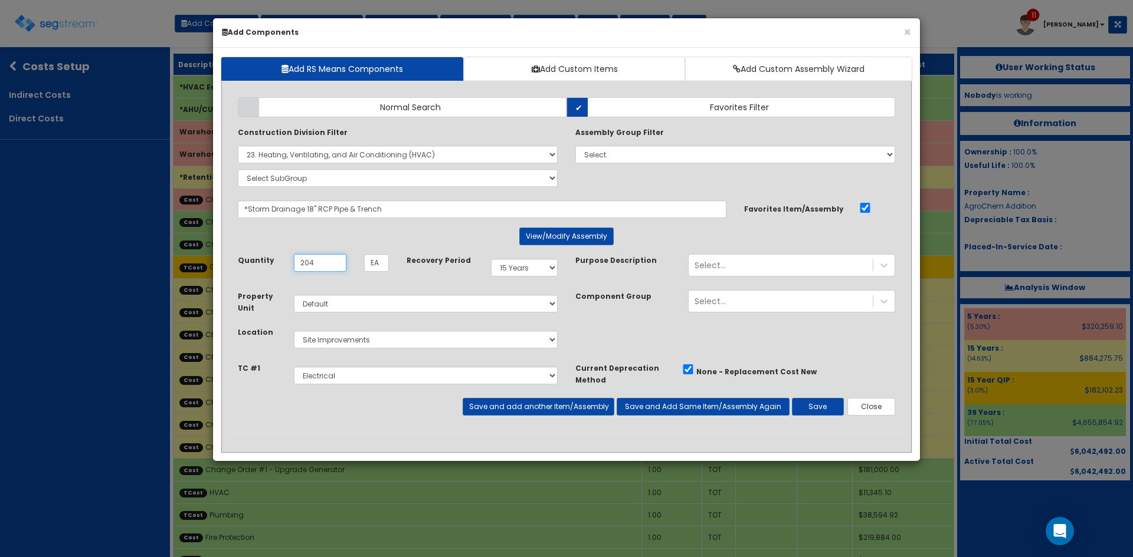
scroll to position [0, 0]
type input "204"
click at [480, 376] on select "Select Site Prep & Grading Utilities Electrical Dock Doors & Equipment Plumbing…" at bounding box center [426, 376] width 264 height 18
select select "5267524"
click at [294, 367] on select "Select Site Prep & Grading Utilities Electrical Dock Doors & Equipment Plumbing…" at bounding box center [426, 376] width 264 height 18
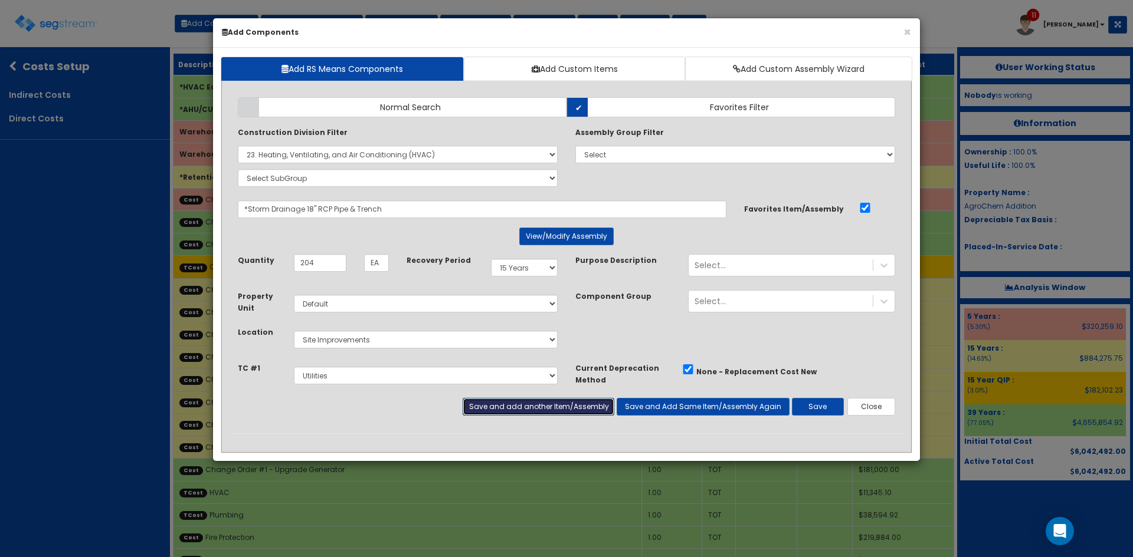
click at [546, 404] on button "Save and add another Item/Assembly" at bounding box center [538, 407] width 151 height 18
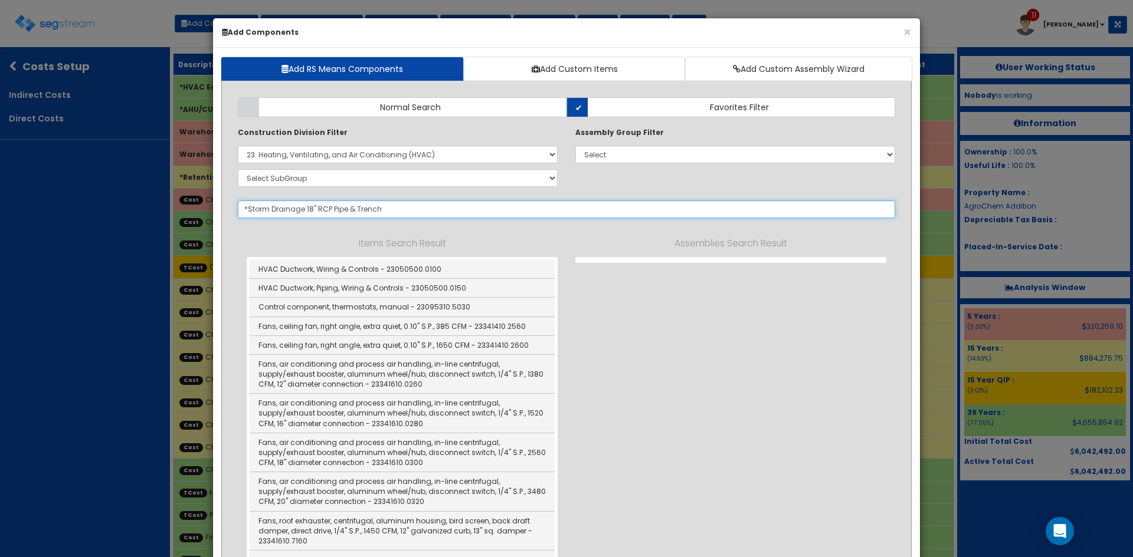
select select "5267524"
paste input "storm dra"
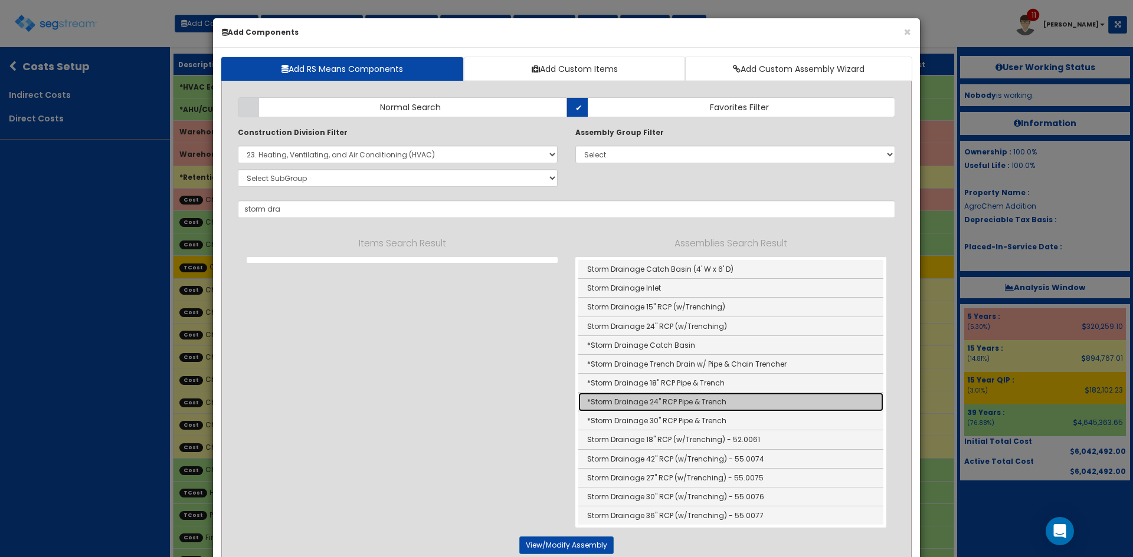
click at [675, 407] on link "*Storm Drainage 24" RCP Pipe & Trench" at bounding box center [730, 402] width 305 height 19
type input "*Storm Drainage 24" RCP Pipe & Trench"
type input "SF"
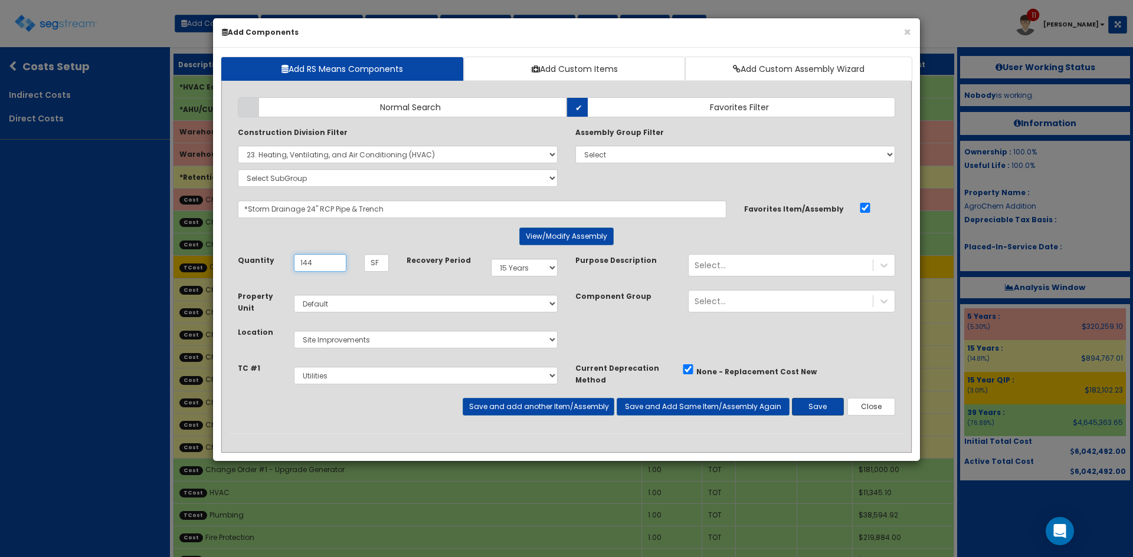
type input "144"
click at [821, 406] on button "Save" at bounding box center [818, 407] width 52 height 18
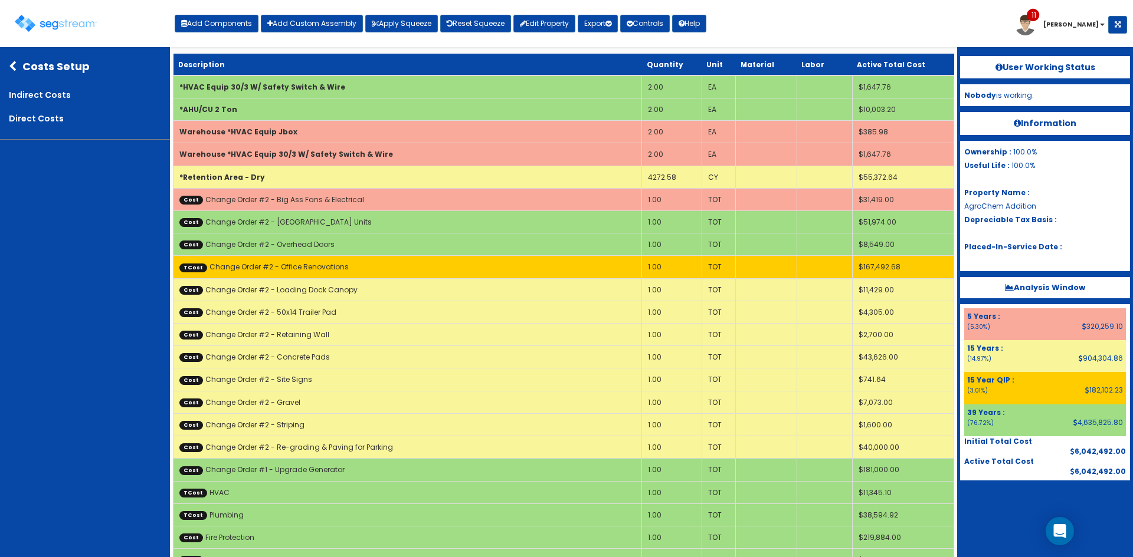
click at [97, 228] on div "Costs Setup Indirect Costs Direct Costs" at bounding box center [85, 325] width 170 height 557
click at [14, 70] on icon at bounding box center [16, 66] width 14 height 11
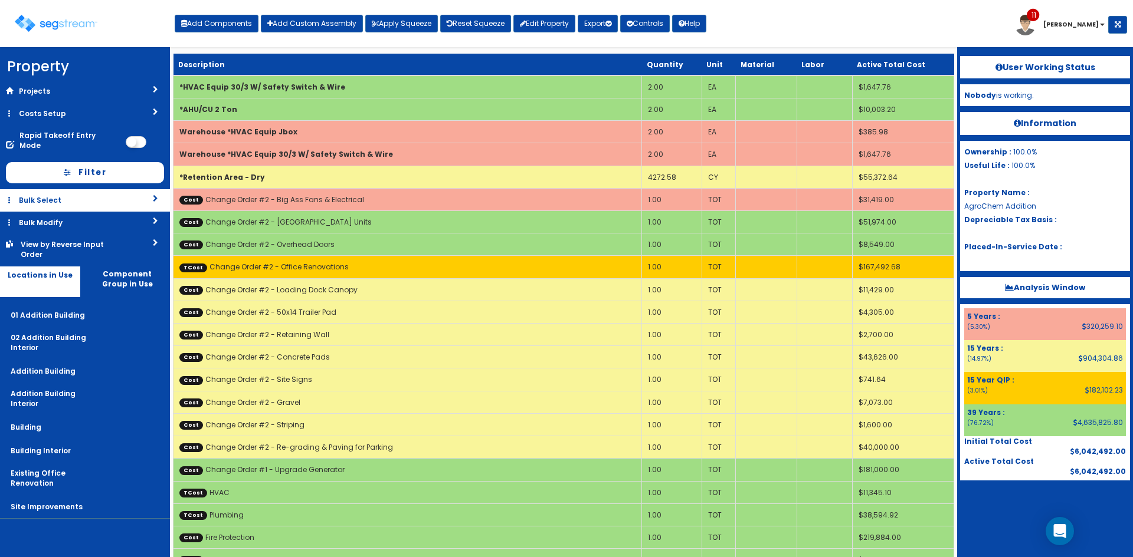
click at [83, 194] on link "Bulk Select" at bounding box center [85, 200] width 170 height 22
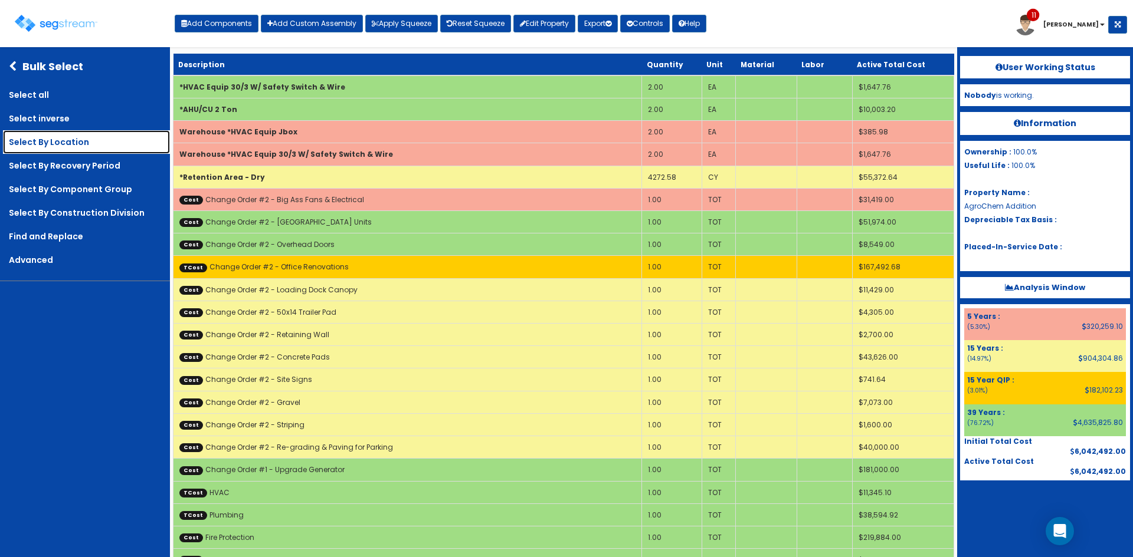
click at [50, 140] on link "Select By Location" at bounding box center [86, 142] width 167 height 24
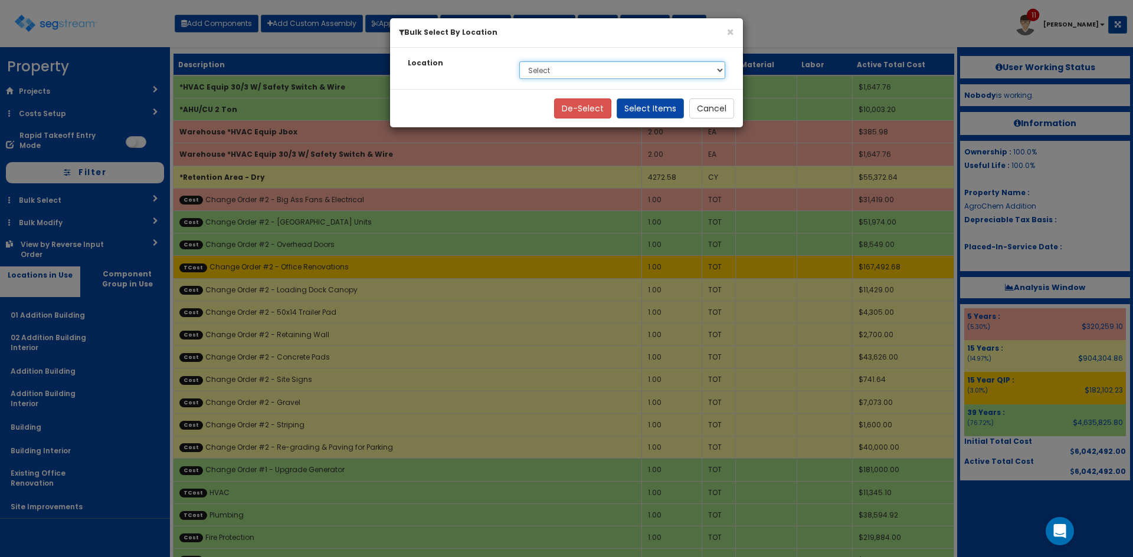
click at [652, 73] on select "Select 01 Addition Building 02 Addition Building Interior Addition Building Add…" at bounding box center [622, 70] width 206 height 18
select select "4529"
click at [519, 61] on select "Select 01 Addition Building 02 Addition Building Interior Addition Building Add…" at bounding box center [622, 70] width 206 height 18
click at [649, 111] on button "Select Items" at bounding box center [649, 109] width 67 height 20
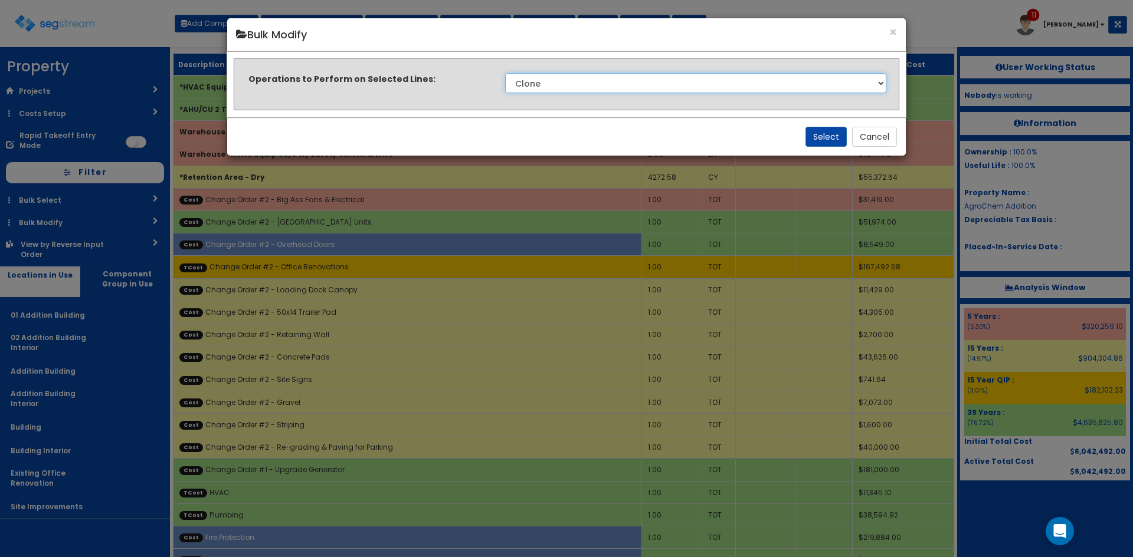
click at [698, 83] on select "Clone Delete Delete Zero Quantities Modify Component Group Modify Cost Sources …" at bounding box center [695, 83] width 381 height 20
select select "modifyLocation"
click at [505, 73] on select "Clone Delete Delete Zero Quantities Modify Component Group Modify Cost Sources …" at bounding box center [695, 83] width 381 height 20
click at [832, 135] on button "Select" at bounding box center [825, 137] width 41 height 20
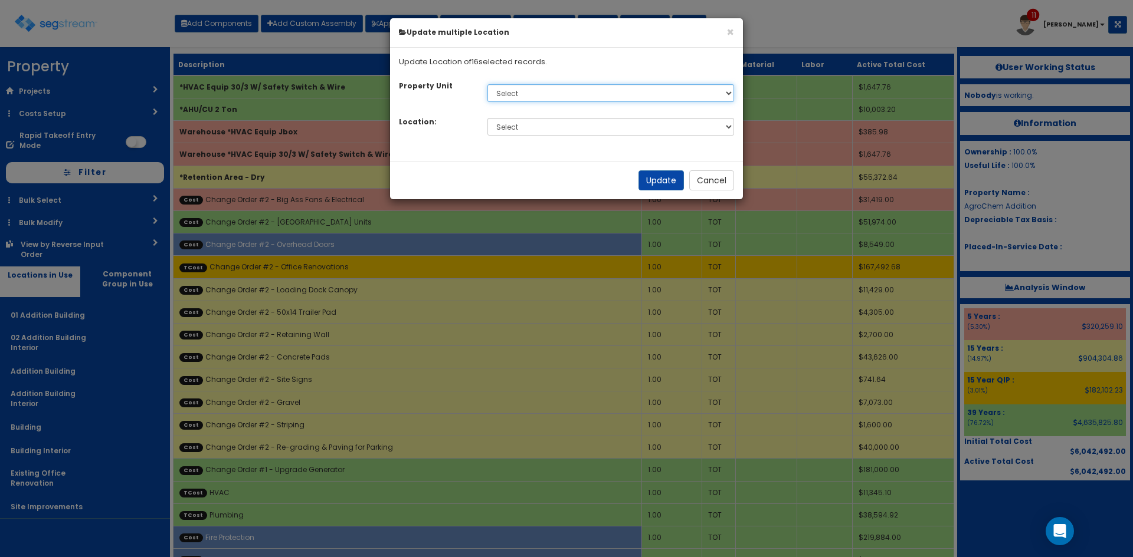
click at [601, 96] on select "Select Default" at bounding box center [610, 93] width 247 height 18
select select "default"
click at [487, 84] on select "Select Default" at bounding box center [610, 93] width 247 height 18
click at [592, 128] on select "Select 01 Addition Building 02 Addition Building Interior Addition Building Add…" at bounding box center [610, 127] width 247 height 18
select select "4533"
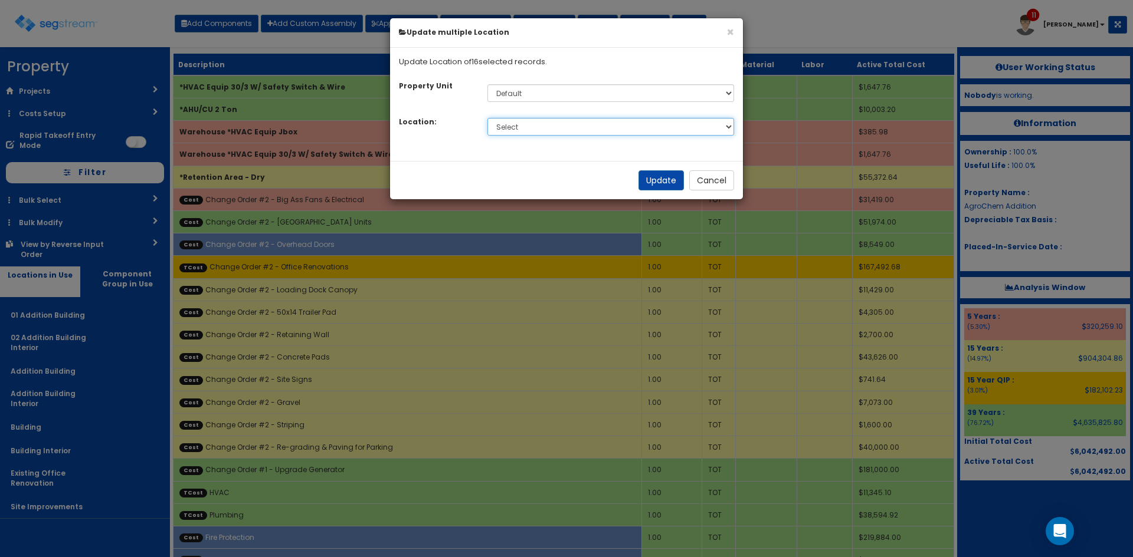
click at [487, 118] on select "Select 01 Addition Building 02 Addition Building Interior Addition Building Add…" at bounding box center [610, 127] width 247 height 18
click at [664, 176] on button "Update" at bounding box center [660, 180] width 45 height 20
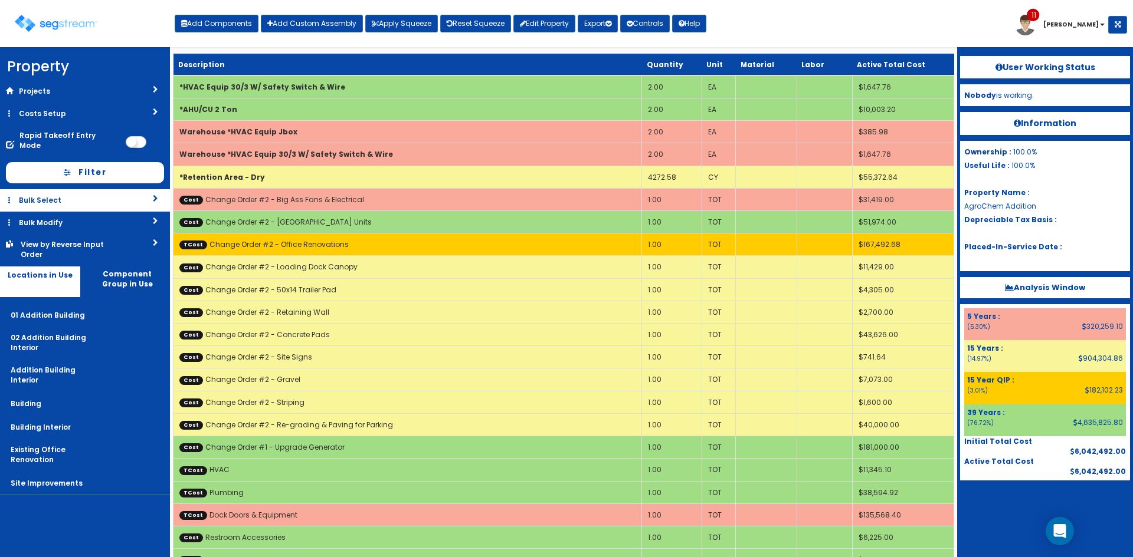
click at [87, 196] on link "Bulk Select" at bounding box center [85, 200] width 170 height 22
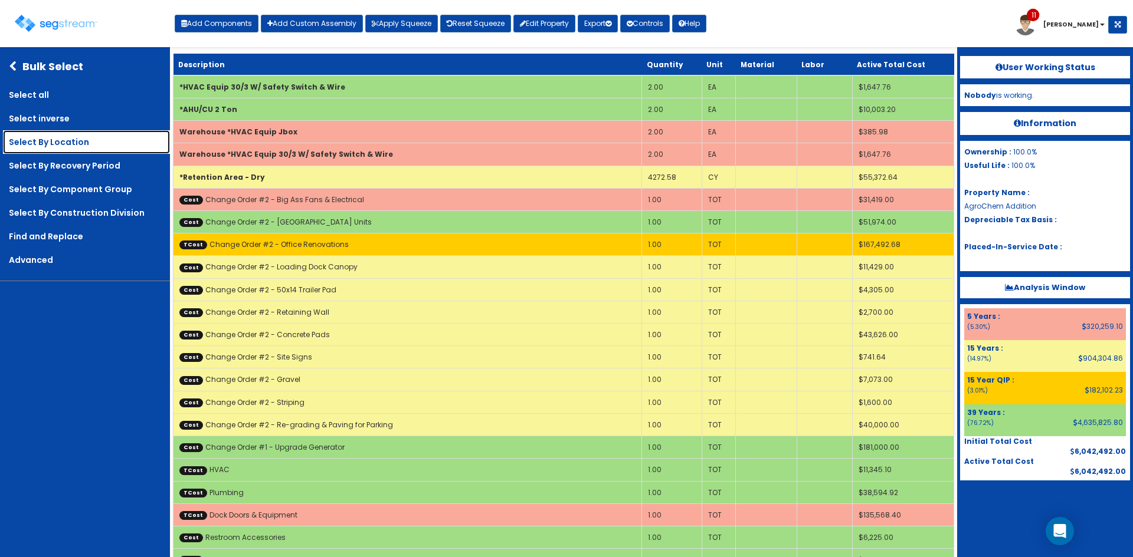
click at [73, 142] on link "Select By Location" at bounding box center [86, 142] width 167 height 24
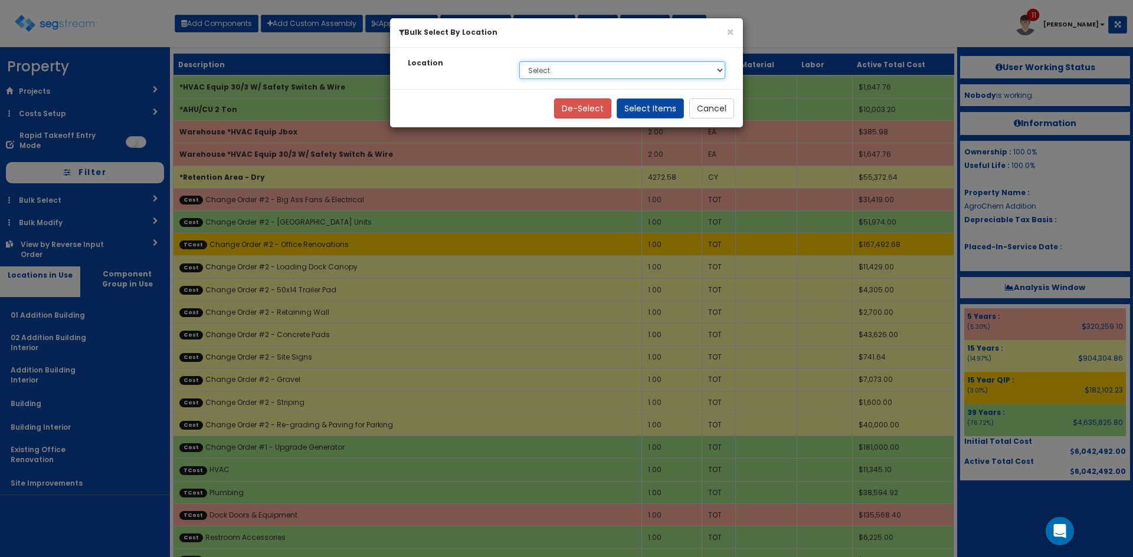
click at [603, 64] on select "Select 01 Addition Building 02 Addition Building Interior Addition Building Int…" at bounding box center [622, 70] width 206 height 18
select select "7"
click at [519, 61] on select "Select 01 Addition Building 02 Addition Building Interior Addition Building Int…" at bounding box center [622, 70] width 206 height 18
click at [651, 113] on button "Select Items" at bounding box center [649, 109] width 67 height 20
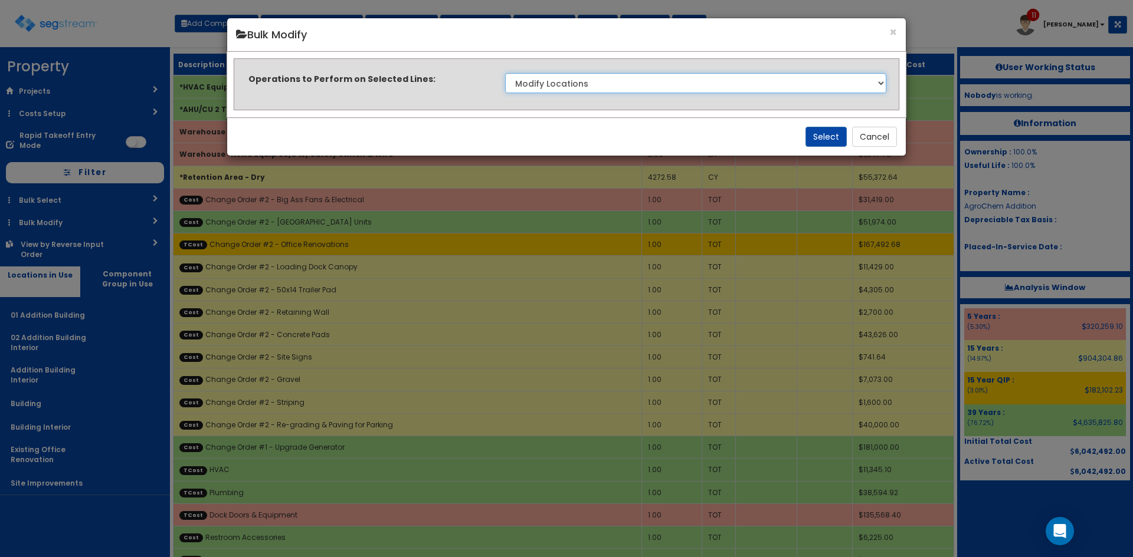
click at [637, 90] on select "Clone Delete Delete Zero Quantities Modify Component Group Modify Cost Sources …" at bounding box center [695, 83] width 381 height 20
click at [505, 73] on select "Clone Delete Delete Zero Quantities Modify Component Group Modify Cost Sources …" at bounding box center [695, 83] width 381 height 20
click at [816, 135] on button "Select" at bounding box center [825, 137] width 41 height 20
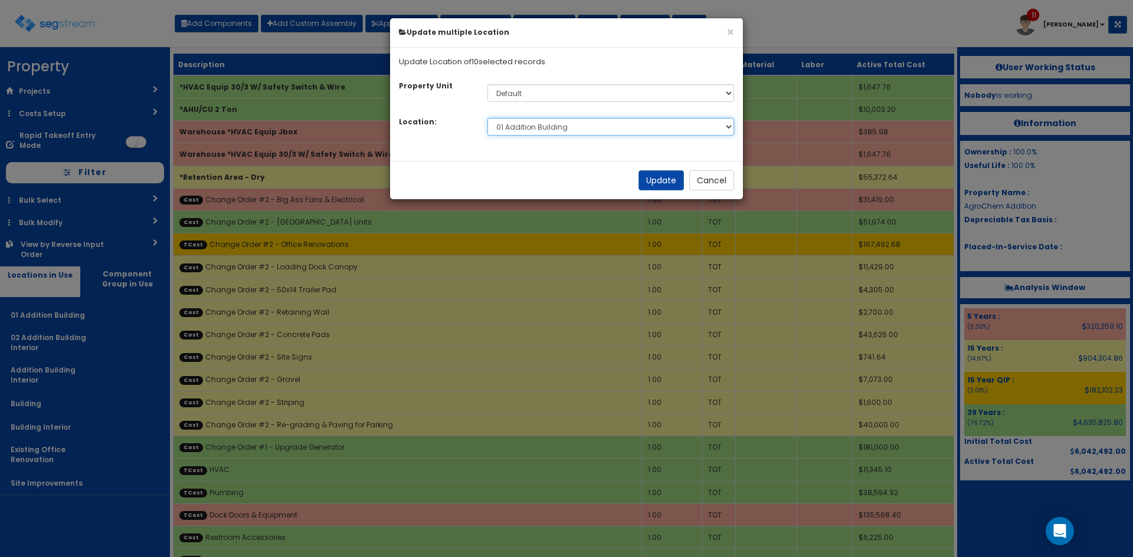
click at [560, 126] on select "Select 01 Addition Building 02 Addition Building Interior Addition Building Add…" at bounding box center [610, 127] width 247 height 18
select select "4532"
click at [487, 118] on select "Select 01 Addition Building 02 Addition Building Interior Addition Building Add…" at bounding box center [610, 127] width 247 height 18
click at [652, 181] on button "Update" at bounding box center [660, 180] width 45 height 20
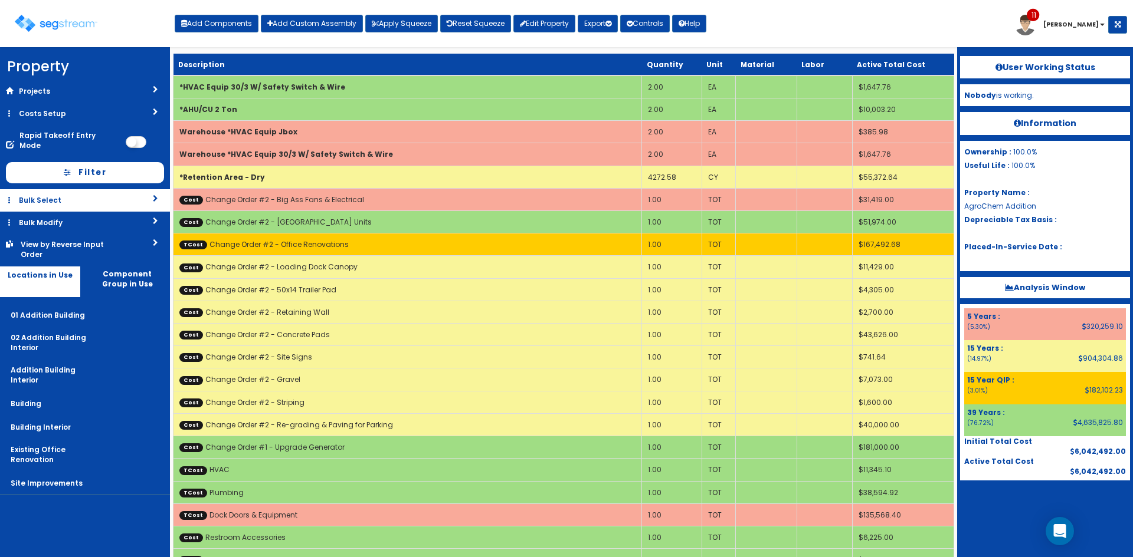
click at [93, 194] on link "Bulk Select" at bounding box center [85, 200] width 170 height 22
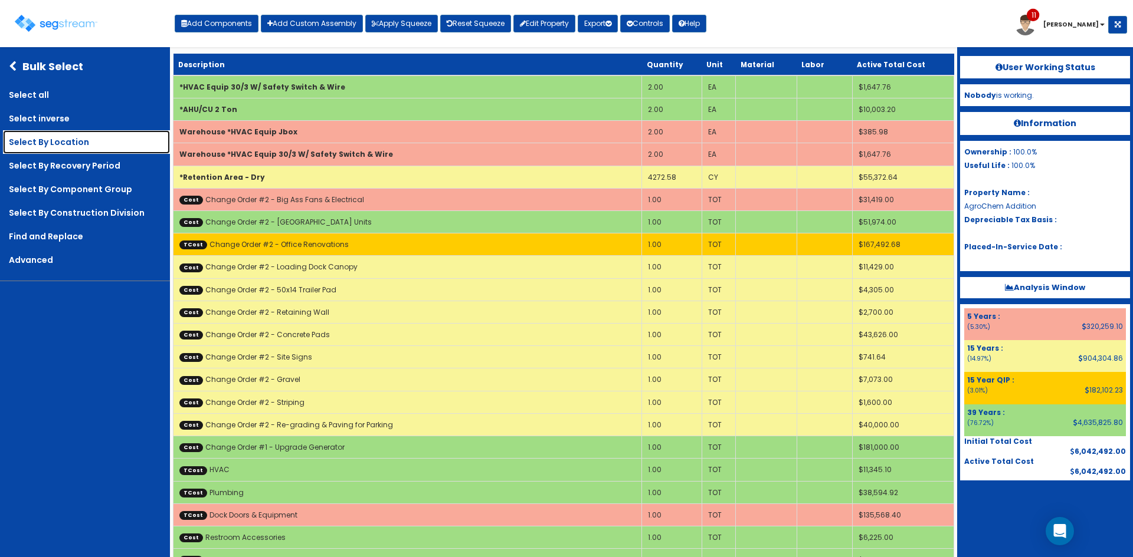
click at [104, 143] on link "Select By Location" at bounding box center [86, 142] width 167 height 24
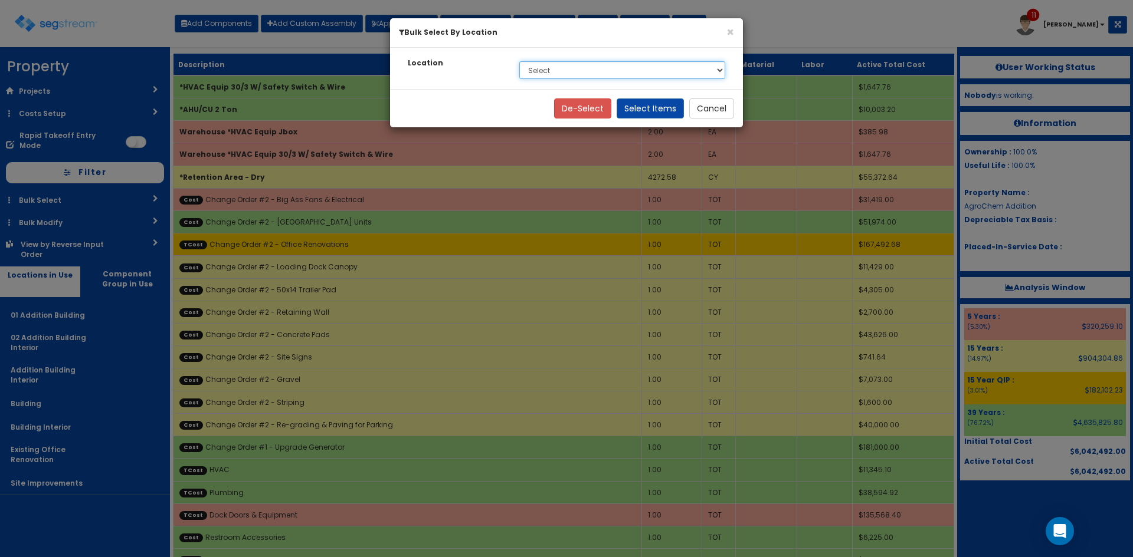
click at [548, 71] on select "Select 01 Addition Building 02 Addition Building Interior Addition Building Int…" at bounding box center [622, 70] width 206 height 18
click at [519, 61] on select "Select 01 Addition Building 02 Addition Building Interior Addition Building Int…" at bounding box center [622, 70] width 206 height 18
click at [630, 106] on button "Select Items" at bounding box center [649, 109] width 67 height 20
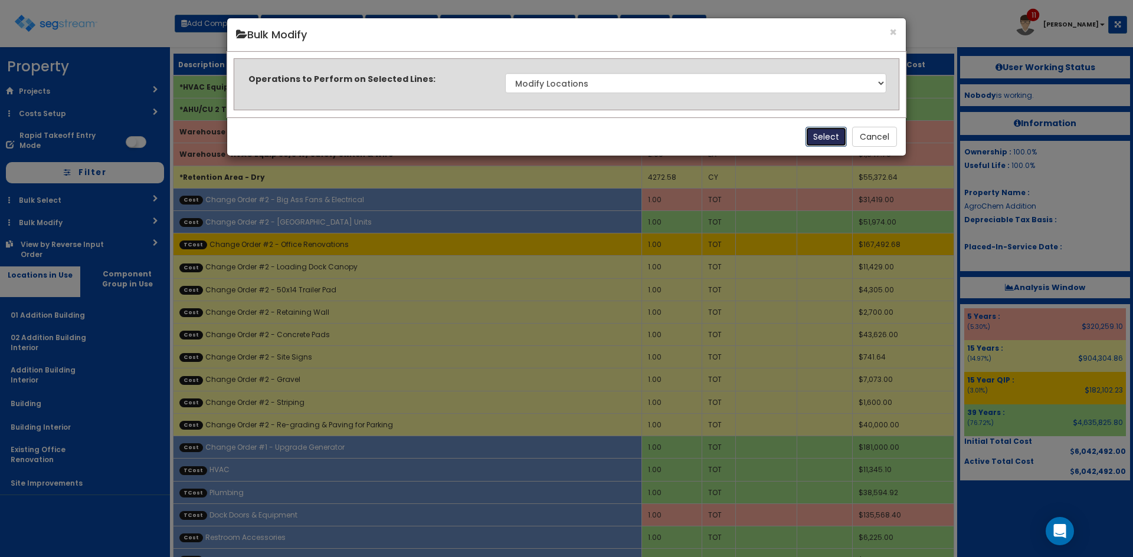
click at [825, 139] on button "Select" at bounding box center [825, 137] width 41 height 20
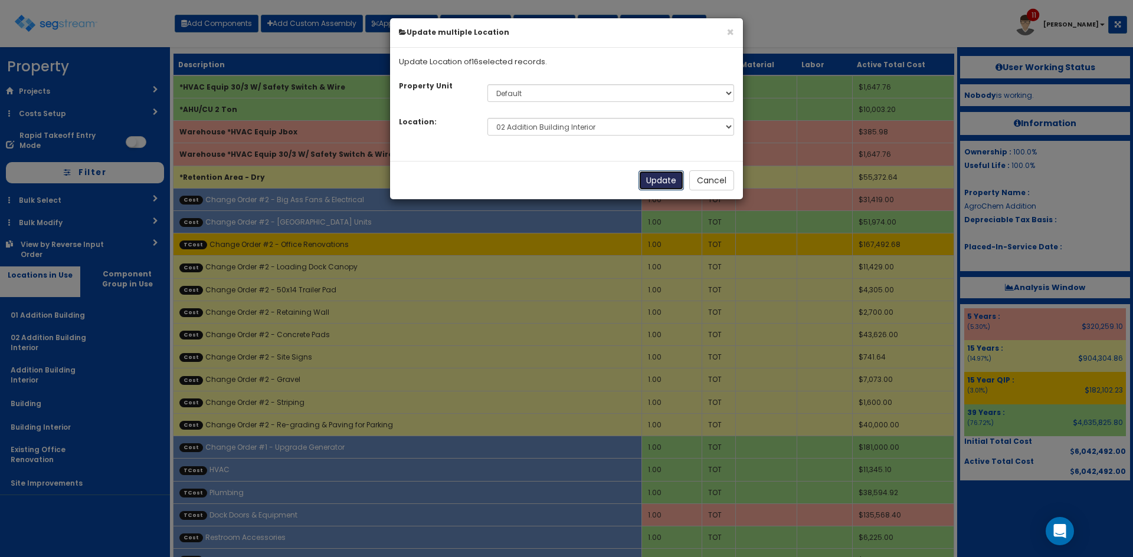
click at [672, 186] on button "Update" at bounding box center [660, 180] width 45 height 20
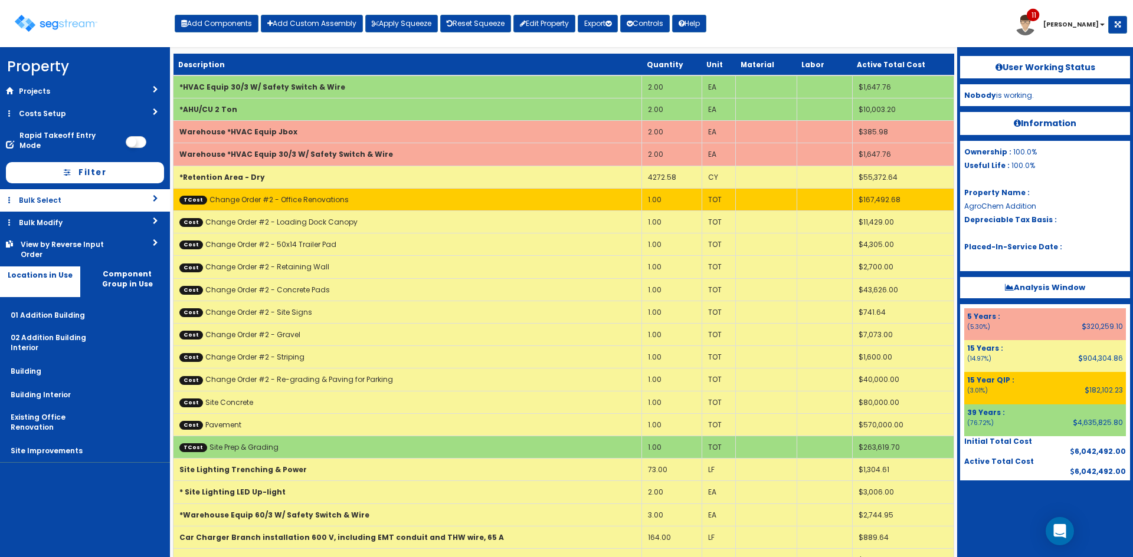
click at [80, 198] on link "Bulk Select" at bounding box center [85, 200] width 170 height 22
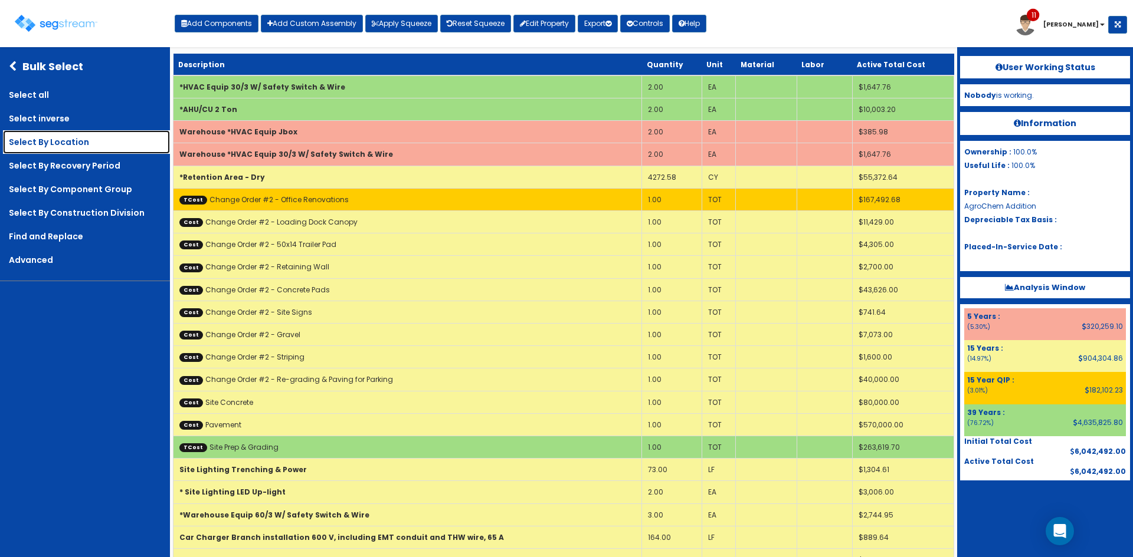
click at [79, 149] on link "Select By Location" at bounding box center [86, 142] width 167 height 24
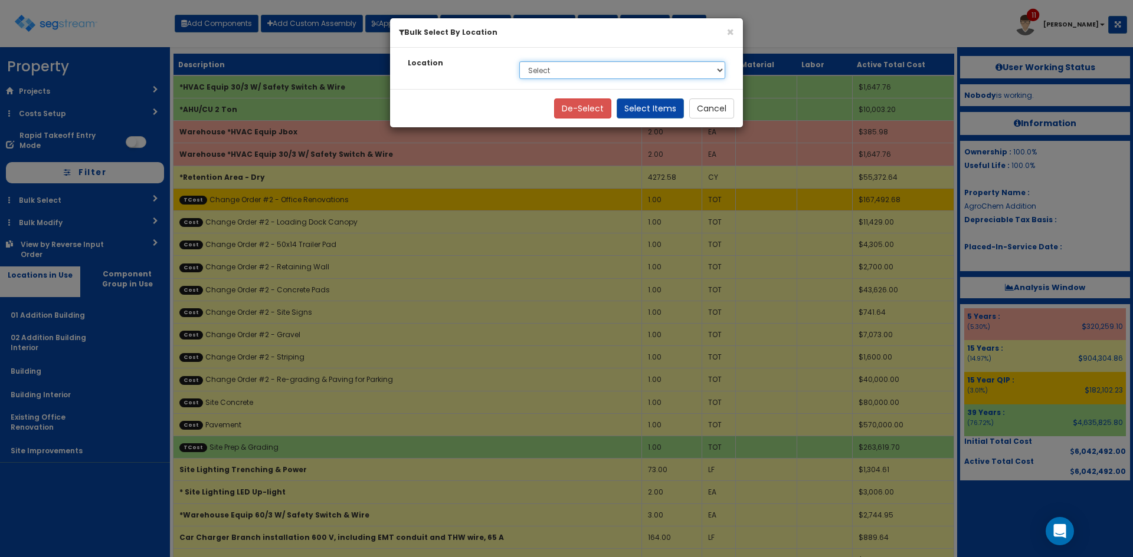
click at [596, 72] on select "Select 01 Addition Building 02 Addition Building Interior Existing Office Renov…" at bounding box center [622, 70] width 206 height 18
select select "4531"
click at [519, 61] on select "Select 01 Addition Building 02 Addition Building Interior Existing Office Renov…" at bounding box center [622, 70] width 206 height 18
click at [644, 113] on button "Select Items" at bounding box center [649, 109] width 67 height 20
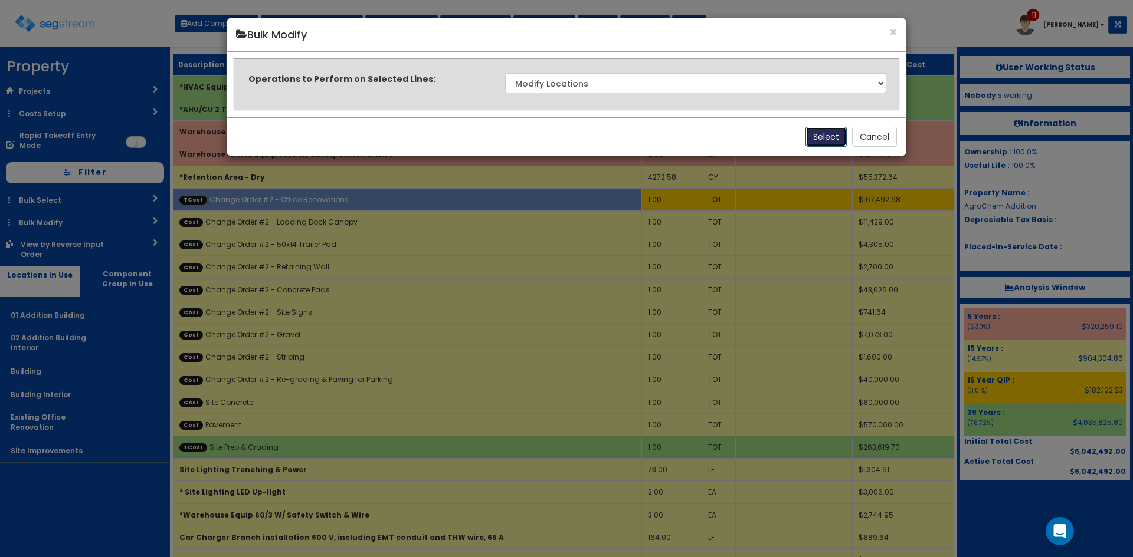
click at [826, 135] on button "Select" at bounding box center [825, 137] width 41 height 20
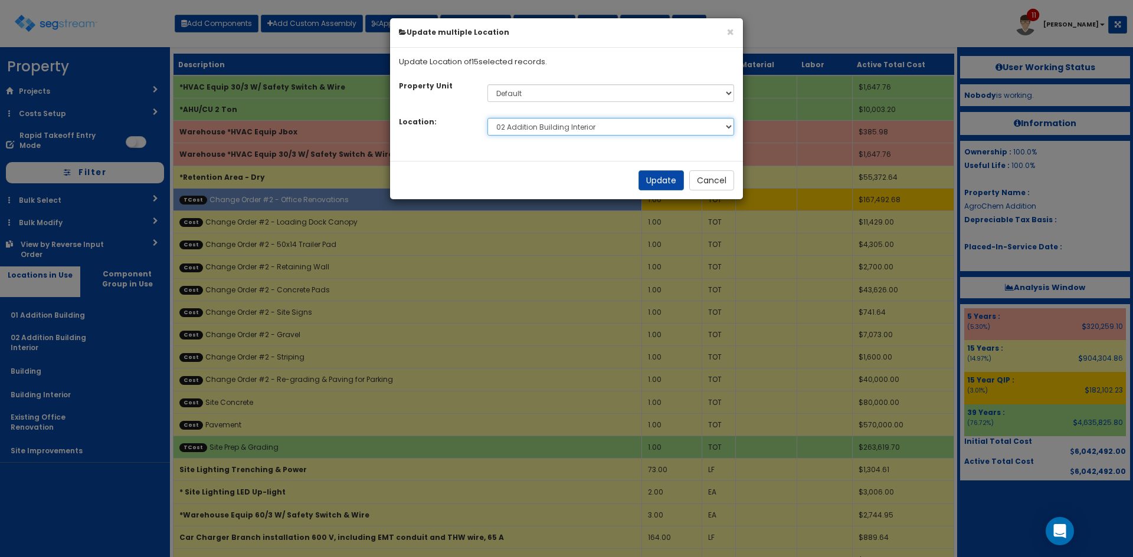
click at [605, 126] on select "Select 01 Addition Building 02 Addition Building Interior Addition Building Add…" at bounding box center [610, 127] width 247 height 18
select select "Others"
click at [487, 118] on select "Select 01 Addition Building 02 Addition Building Interior Addition Building Add…" at bounding box center [610, 127] width 247 height 18
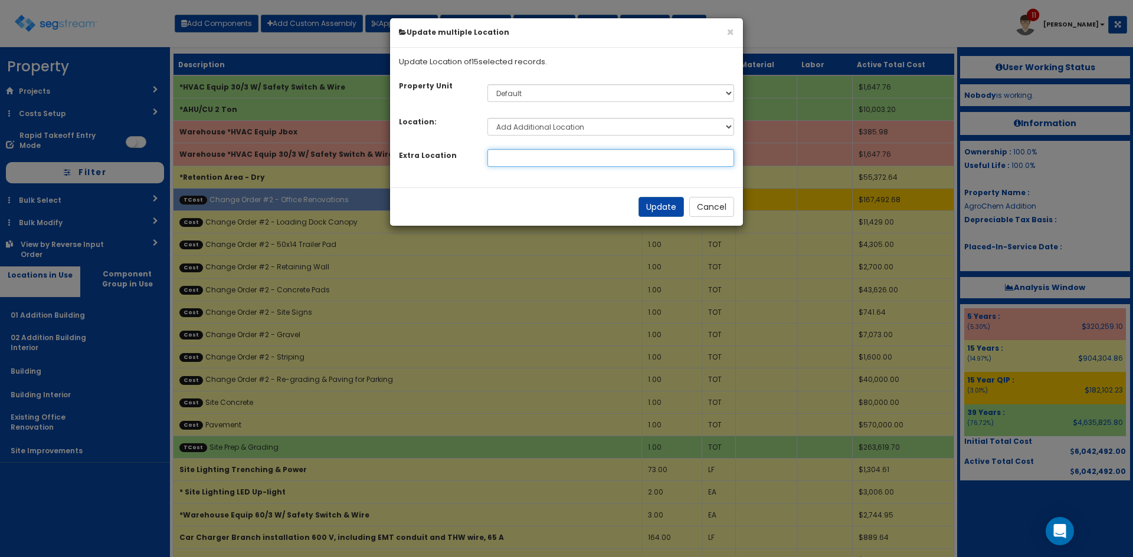
click at [536, 160] on input at bounding box center [610, 158] width 247 height 18
type input "03 Existing Office Renovation"
click at [659, 204] on button "Update" at bounding box center [660, 207] width 45 height 20
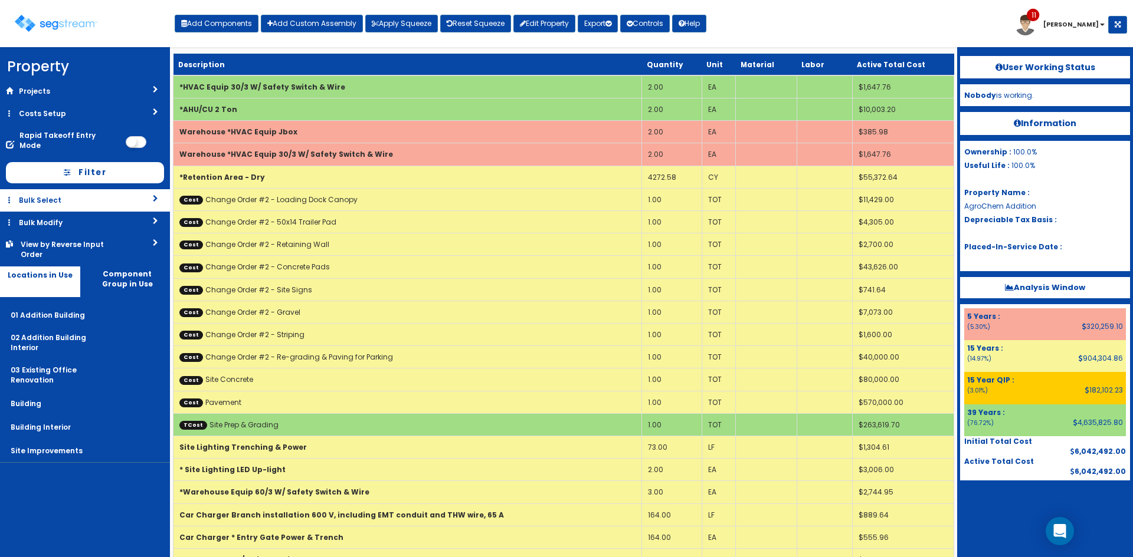
click at [93, 189] on link "Bulk Select" at bounding box center [85, 200] width 170 height 22
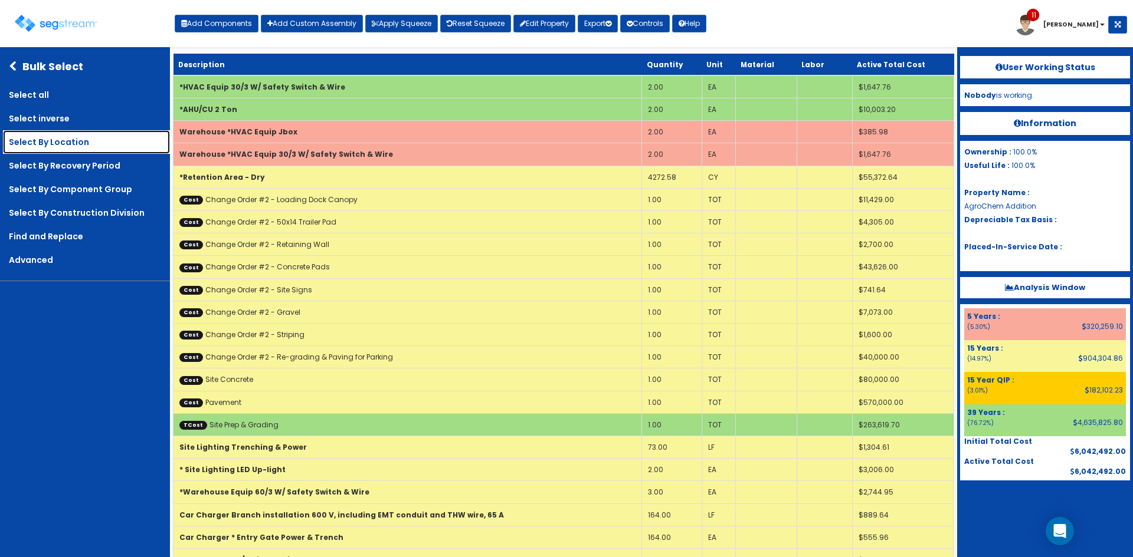
click at [89, 143] on link "Select By Location" at bounding box center [86, 142] width 167 height 24
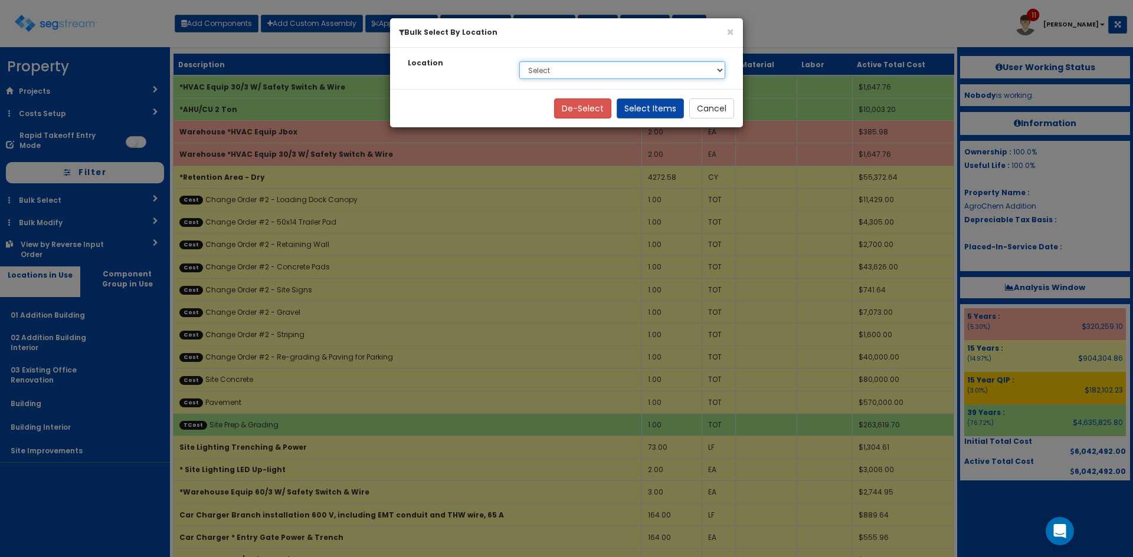
click at [558, 73] on select "Select 01 Addition Building 02 Addition Building Interior 03 Existing Office Re…" at bounding box center [622, 70] width 206 height 18
select select "27"
click at [519, 61] on select "Select 01 Addition Building 02 Addition Building Interior 03 Existing Office Re…" at bounding box center [622, 70] width 206 height 18
click at [655, 114] on button "Select Items" at bounding box center [649, 109] width 67 height 20
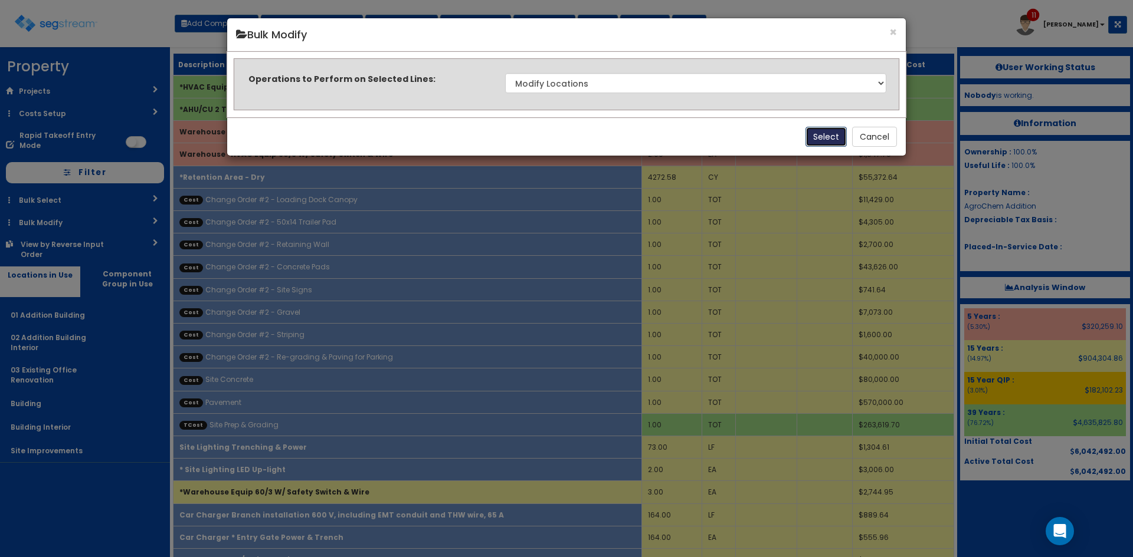
click at [820, 137] on button "Select" at bounding box center [825, 137] width 41 height 20
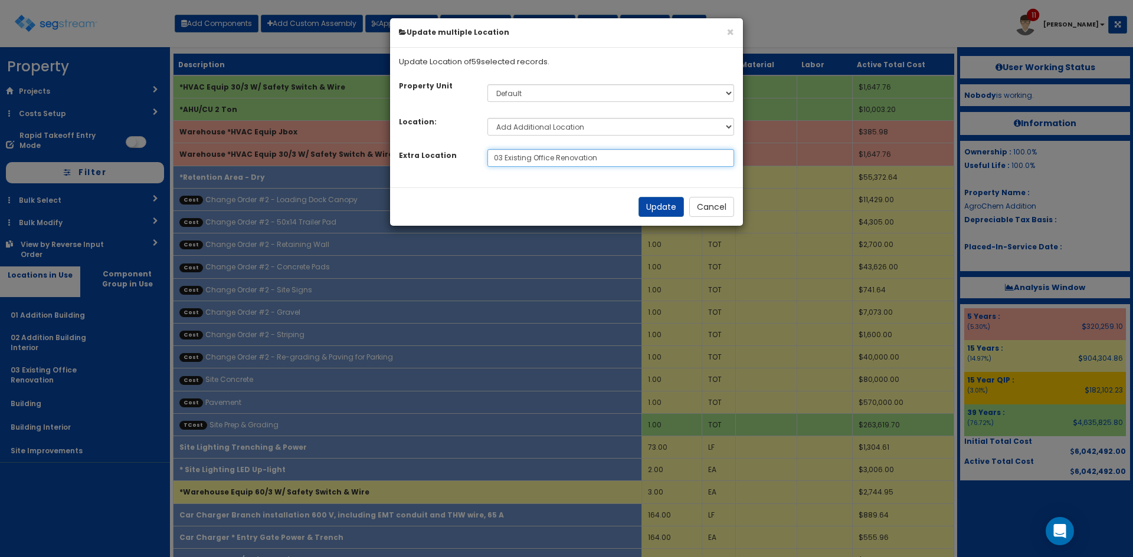
click at [645, 161] on input "03 Existing Office Renovation" at bounding box center [610, 158] width 247 height 18
drag, startPoint x: 619, startPoint y: 157, endPoint x: 474, endPoint y: 156, distance: 145.1
click at [474, 156] on div "Extra Location 03 Existing Office Renovation Please set a location" at bounding box center [566, 158] width 353 height 18
type input "04 Site Improvements"
click at [651, 205] on button "Update" at bounding box center [660, 207] width 45 height 20
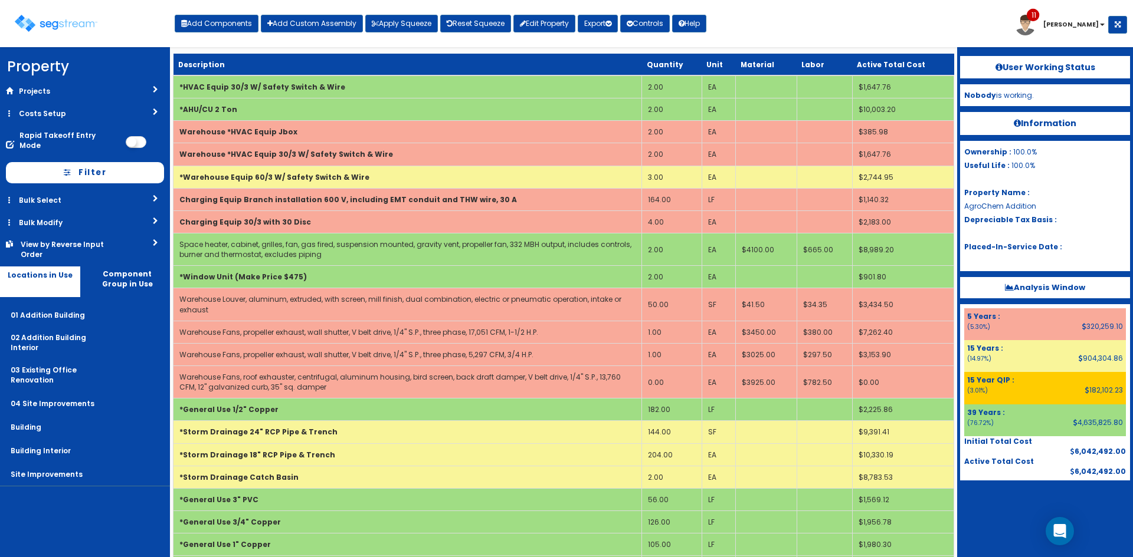
click at [778, 34] on div "Toggle navigation Add Components Add Custom Assembly Apply Squeeze Reset Squeez…" at bounding box center [566, 28] width 1121 height 38
click at [419, 21] on button "Apply Squeeze" at bounding box center [401, 24] width 73 height 18
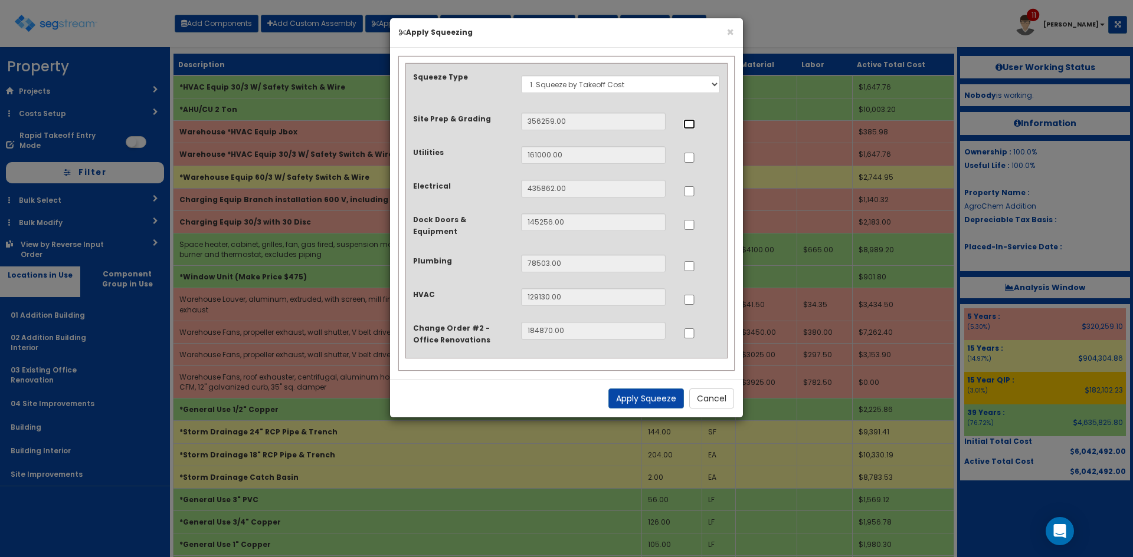
click at [685, 126] on input "..." at bounding box center [689, 124] width 12 height 10
checkbox input "true"
click at [687, 194] on input "..." at bounding box center [689, 191] width 12 height 10
checkbox input "true"
drag, startPoint x: 687, startPoint y: 259, endPoint x: 697, endPoint y: 265, distance: 11.1
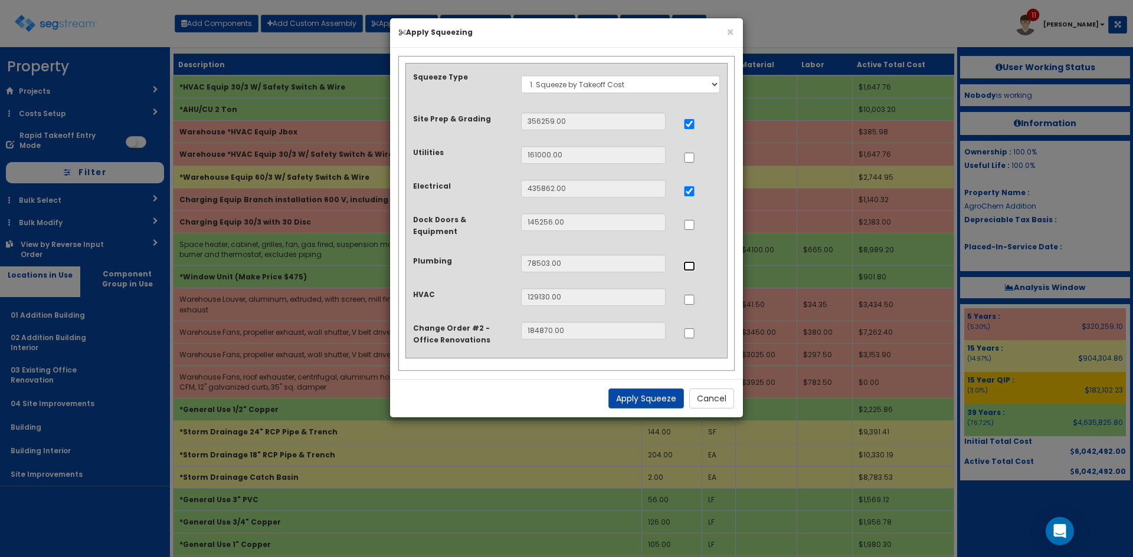
click at [687, 261] on input "..." at bounding box center [689, 266] width 12 height 10
checkbox input "true"
click at [690, 296] on input "..." at bounding box center [689, 300] width 12 height 10
checkbox input "true"
click at [659, 392] on button "Apply Squeeze" at bounding box center [646, 399] width 76 height 20
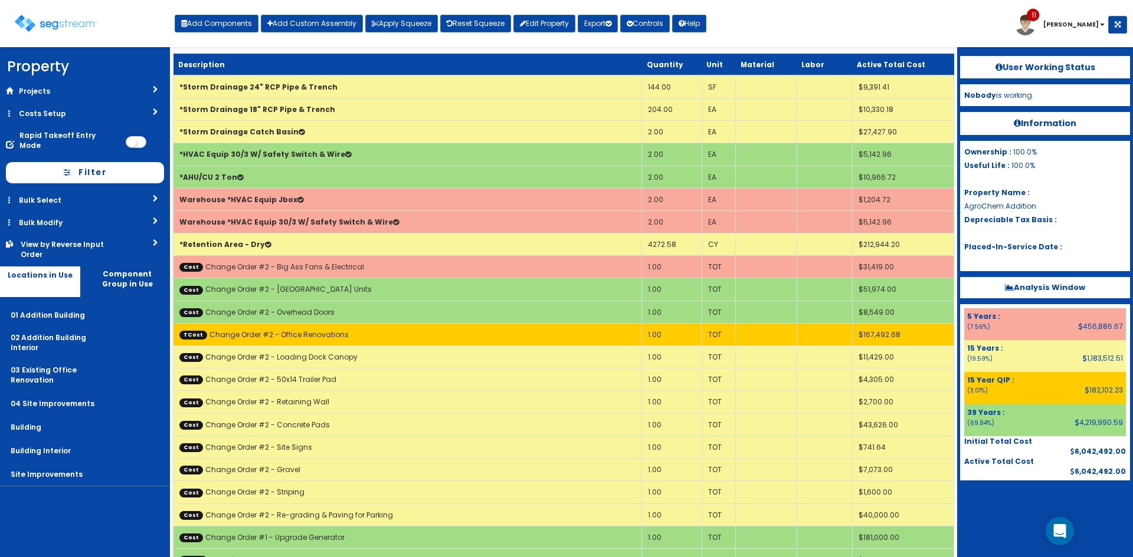
click at [770, 36] on div "Toggle navigation Add Components Add Custom Assembly Apply Squeeze Reset Squeez…" at bounding box center [566, 28] width 1121 height 38
drag, startPoint x: 593, startPoint y: 24, endPoint x: 601, endPoint y: 30, distance: 10.0
click at [595, 24] on button "Export" at bounding box center [598, 24] width 40 height 18
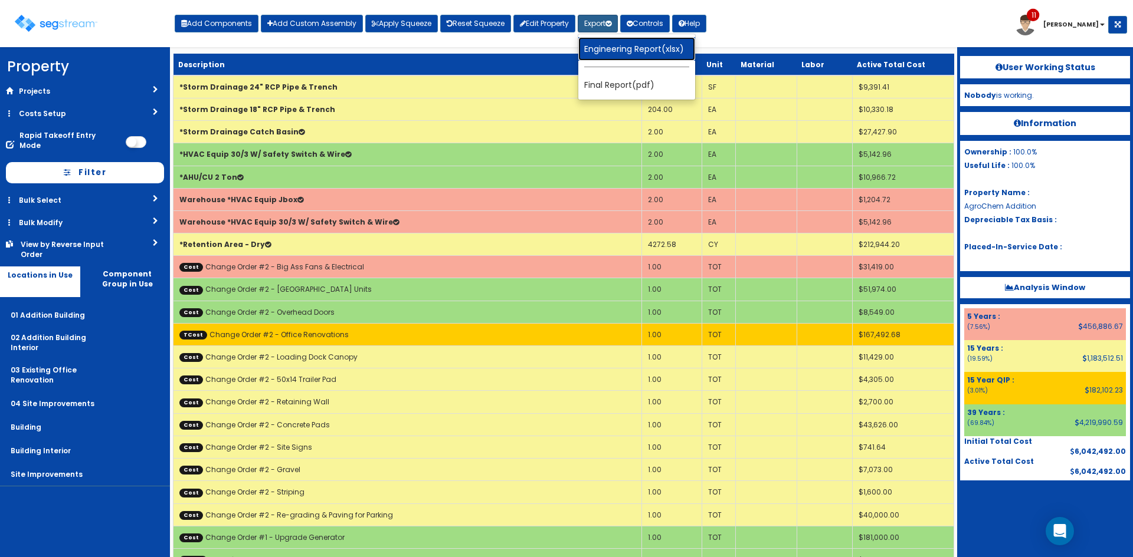
click at [613, 50] on link "Engineering Report(xlsx)" at bounding box center [636, 49] width 117 height 24
